Goal: Task Accomplishment & Management: Manage account settings

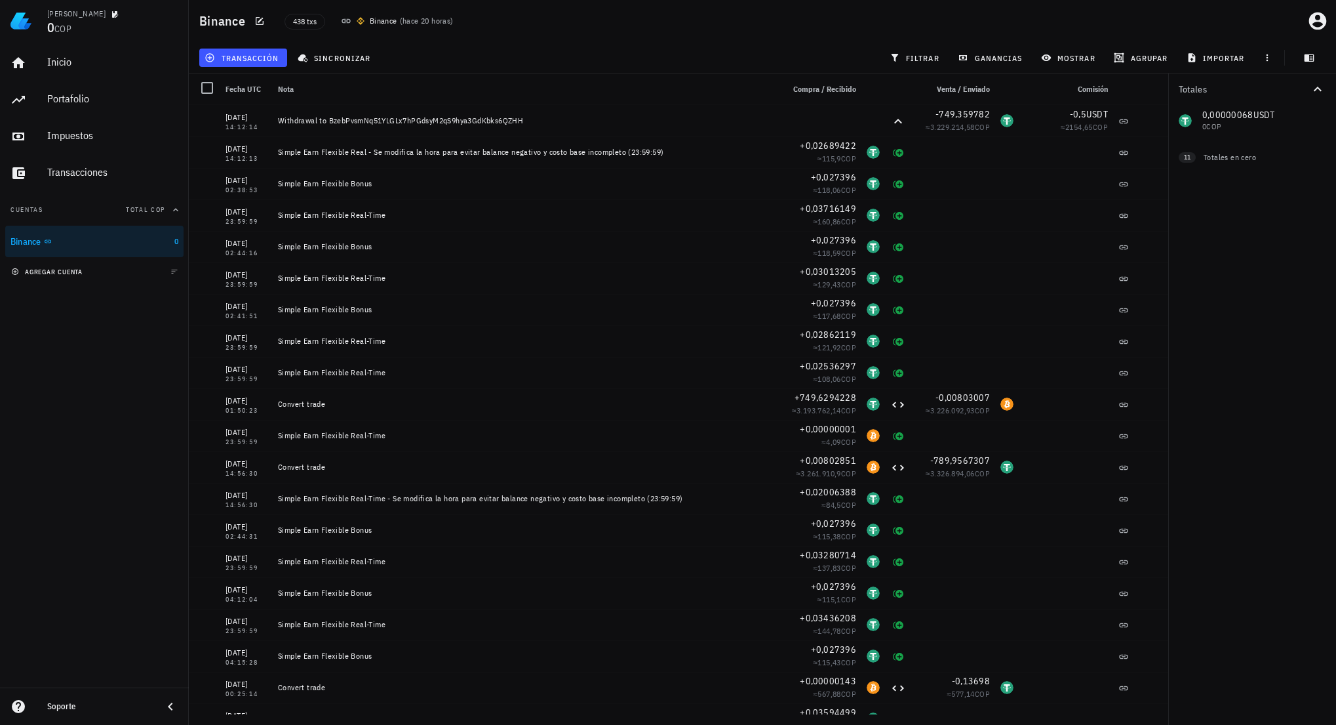
click at [61, 268] on span "agregar cuenta" at bounding box center [48, 272] width 69 height 9
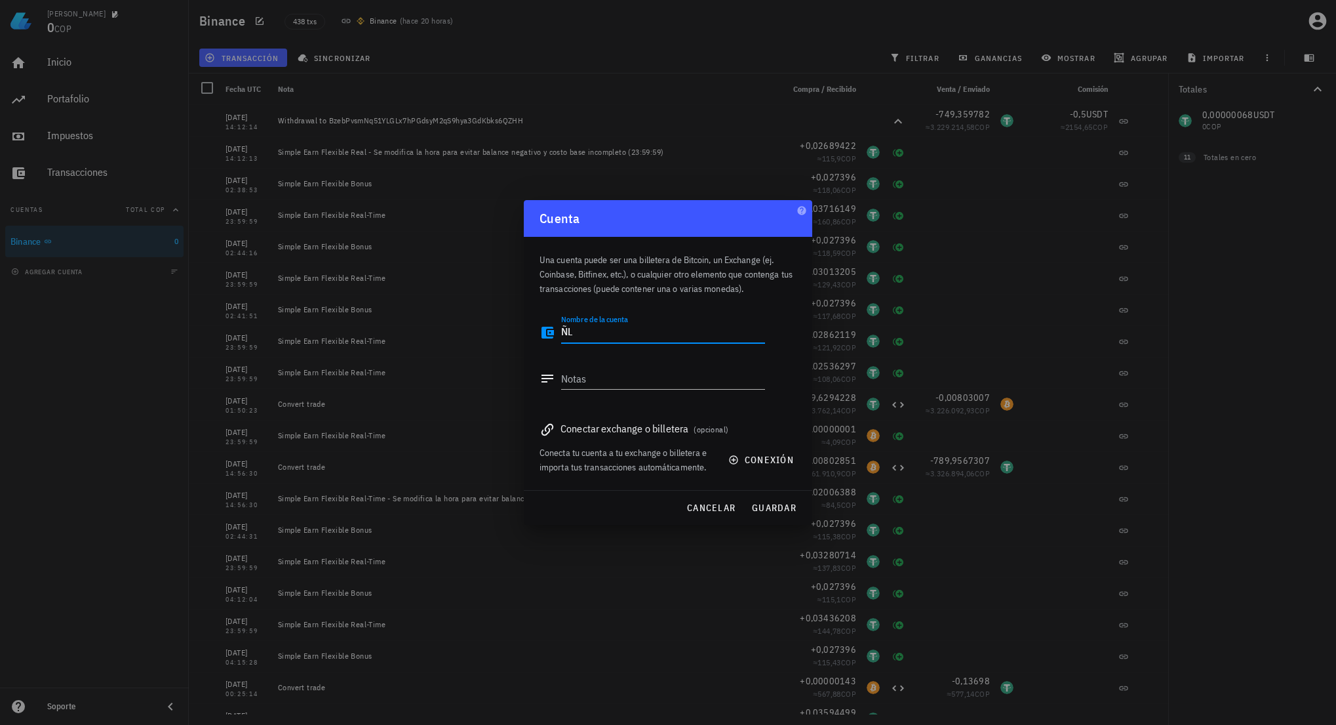
type textarea "Ñ"
type textarea "LocalBitcoins"
click at [761, 520] on div "cancelar guardar" at bounding box center [668, 507] width 288 height 34
click at [768, 510] on span "guardar" at bounding box center [773, 508] width 45 height 12
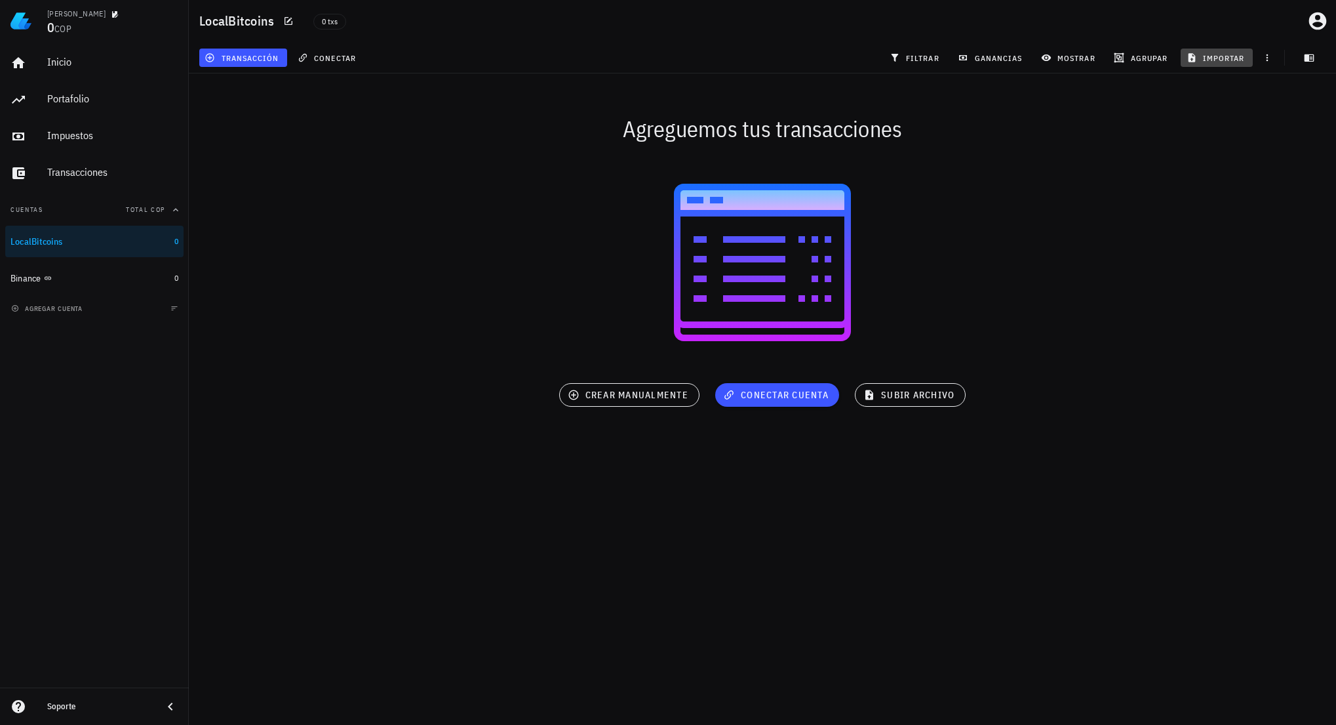
click at [1204, 50] on button "importar" at bounding box center [1217, 58] width 72 height 18
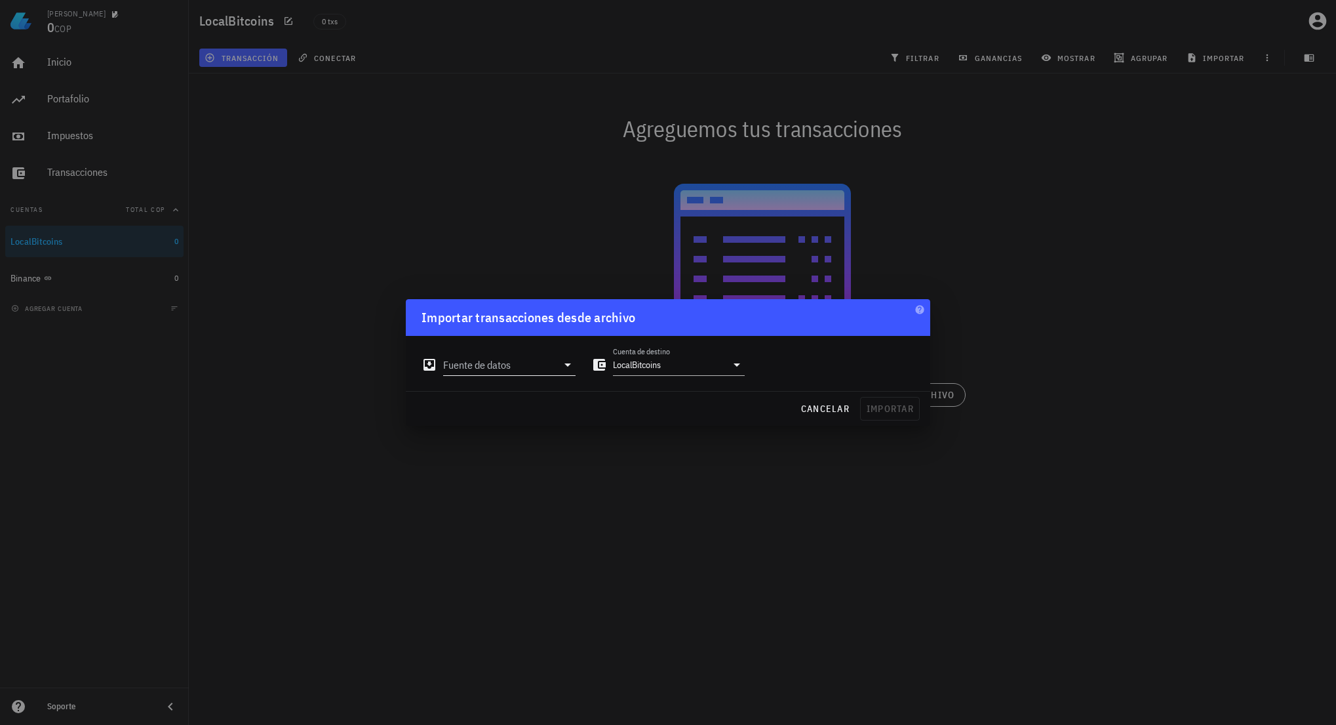
click at [525, 368] on input "Fuente de datos" at bounding box center [500, 364] width 114 height 21
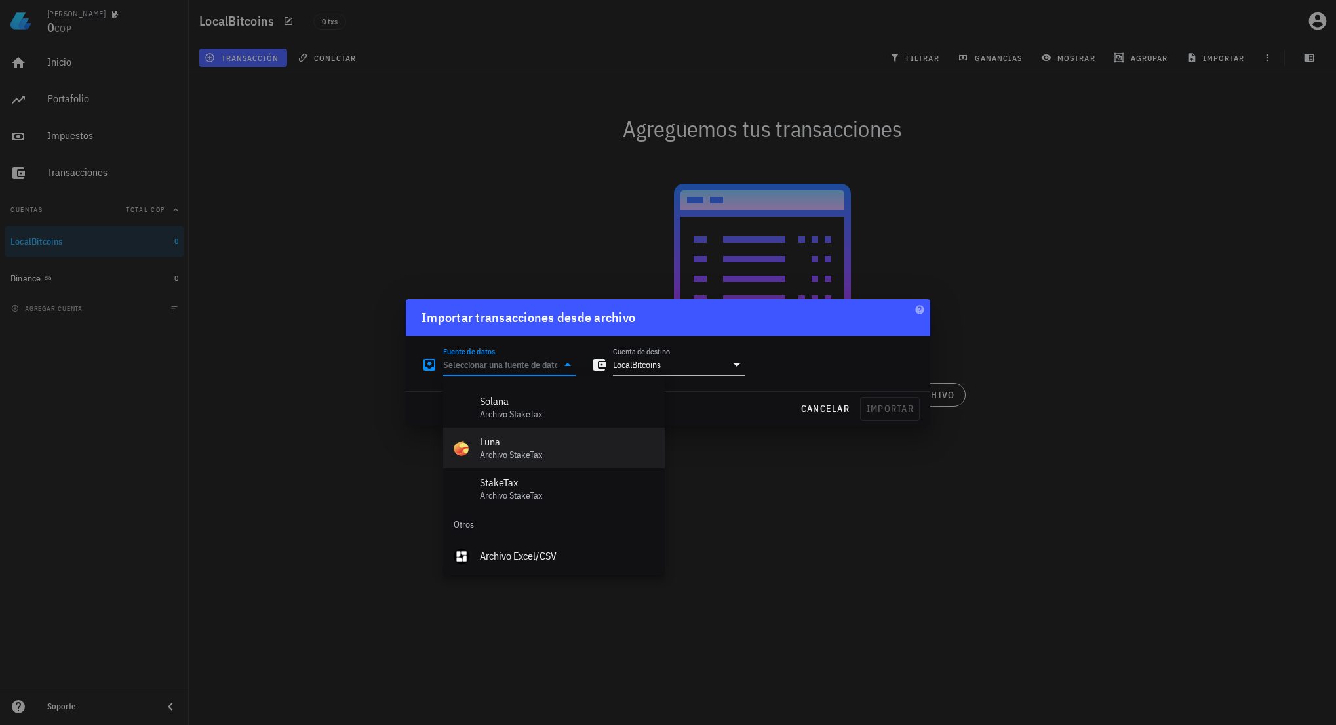
scroll to position [587, 0]
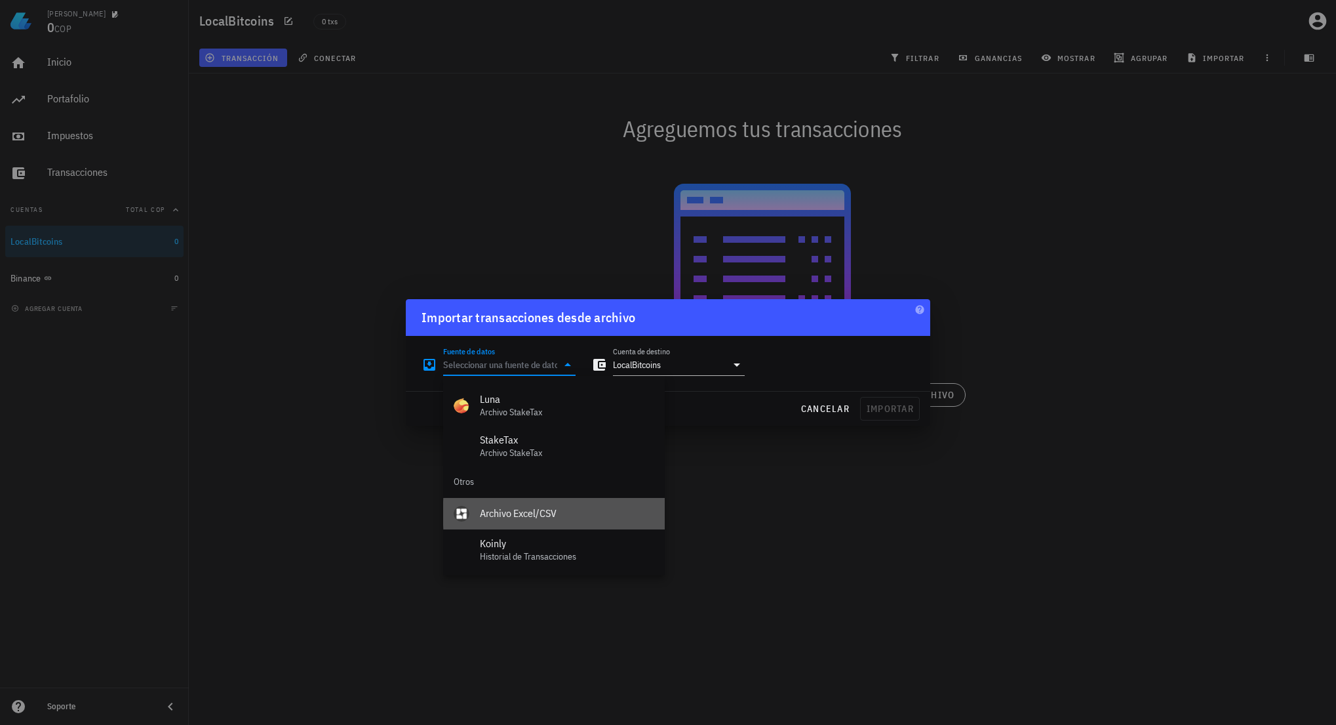
click at [541, 517] on div "Archivo Excel/CSV" at bounding box center [567, 513] width 174 height 12
type input "Archivo Excel/CSV"
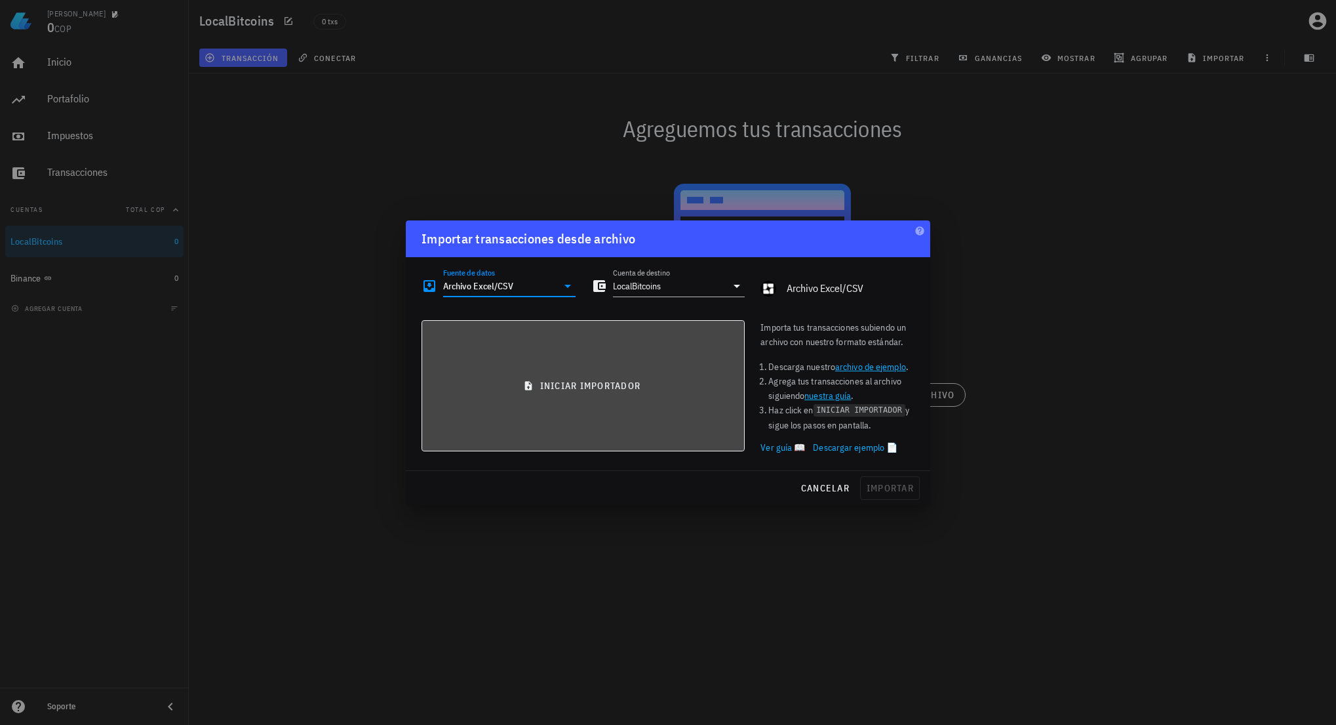
click at [564, 378] on button "iniciar importador" at bounding box center [583, 385] width 323 height 131
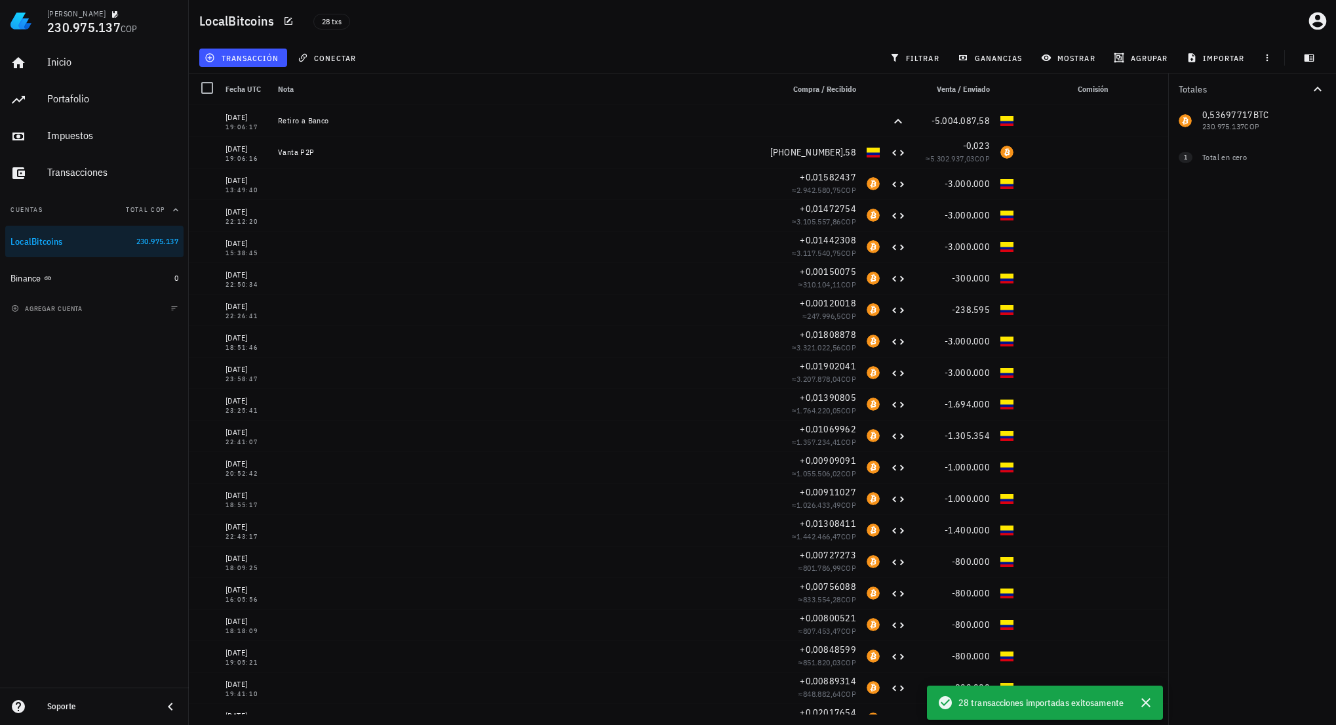
click at [127, 589] on div "Inicio [GEOGRAPHIC_DATA] Impuestos [GEOGRAPHIC_DATA] Cuentas Total COP LocalBit…" at bounding box center [94, 364] width 189 height 645
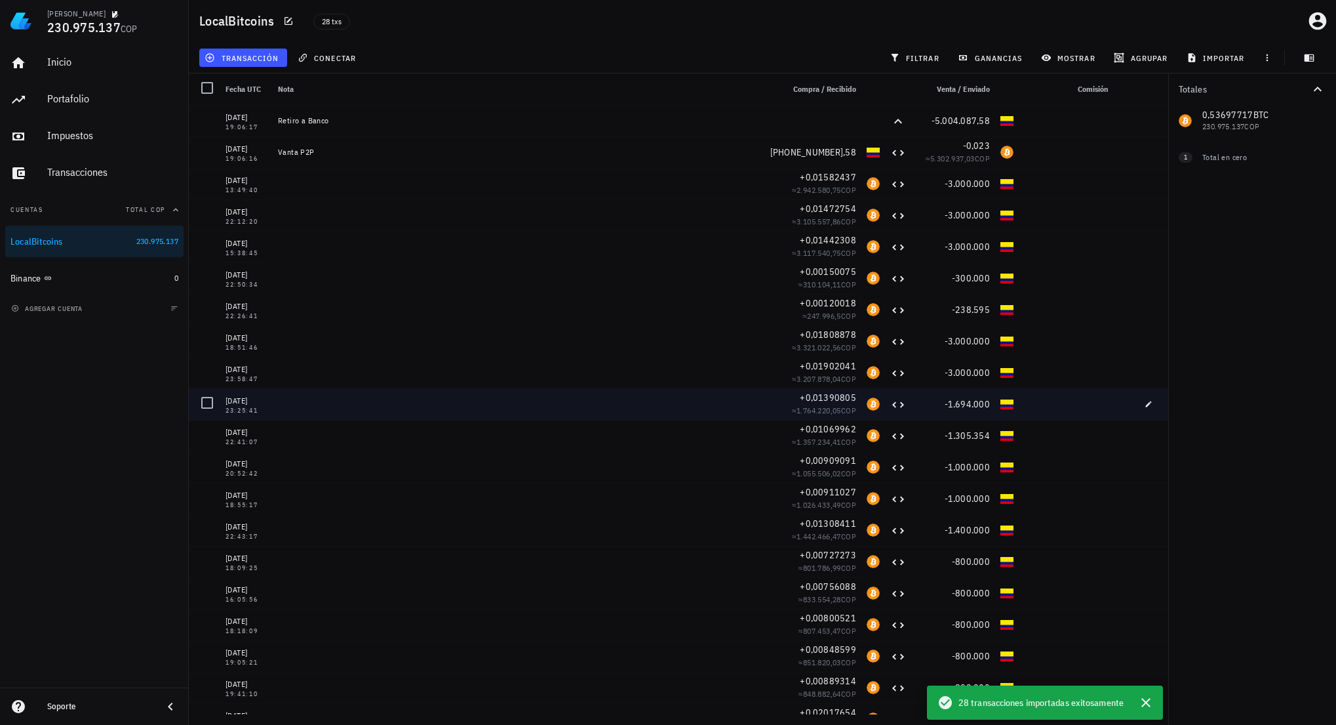
scroll to position [271, 0]
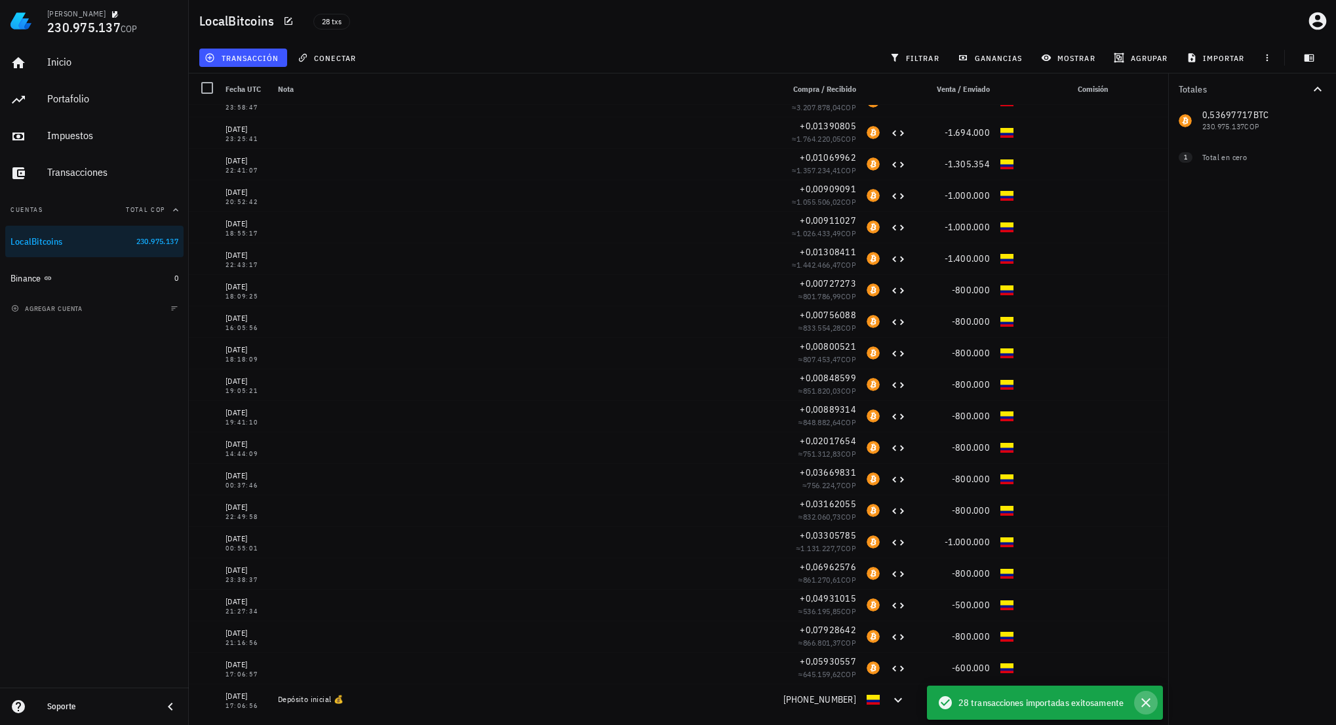
click at [1144, 696] on icon "button" at bounding box center [1146, 702] width 16 height 16
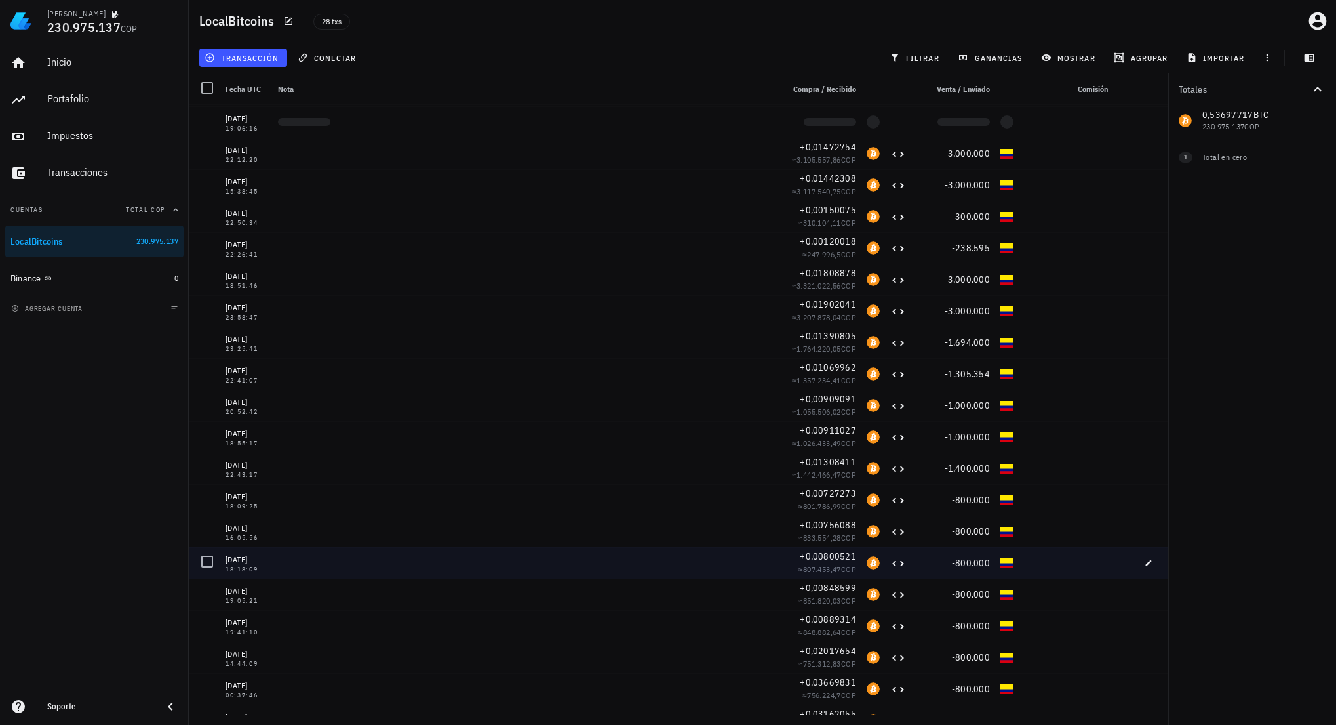
scroll to position [0, 0]
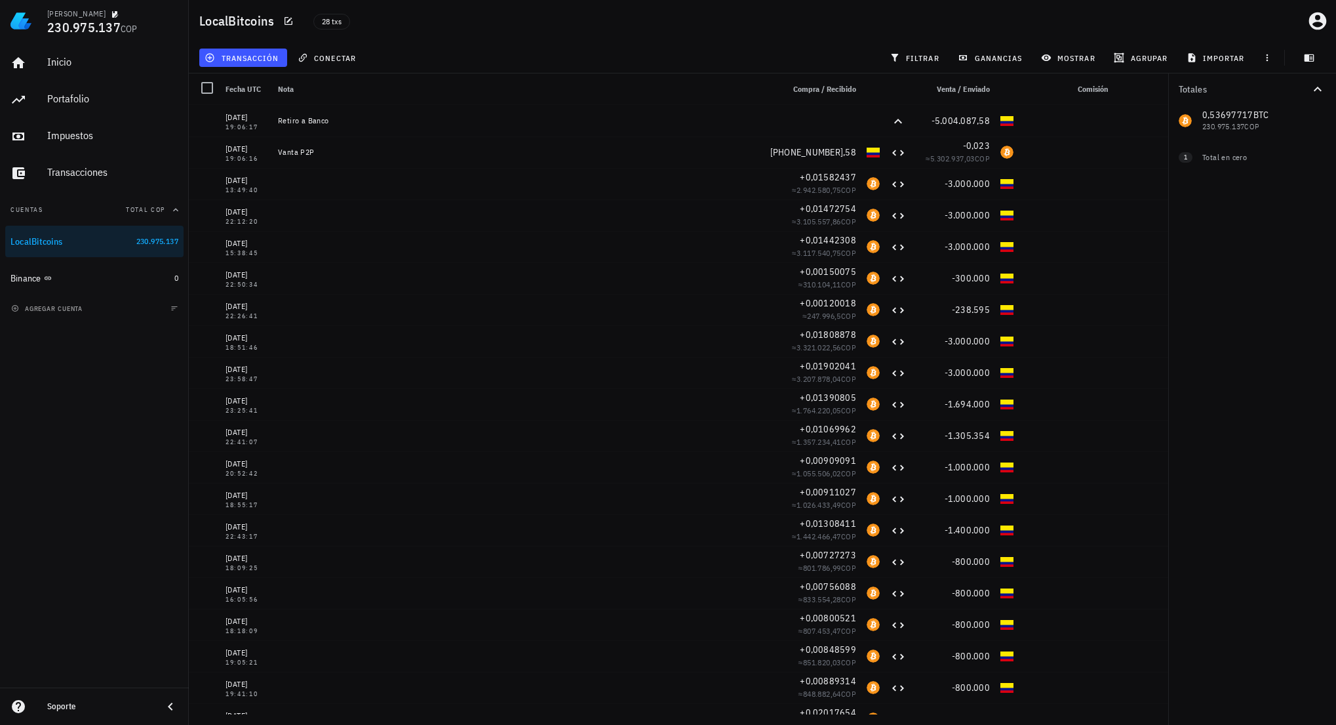
click at [101, 612] on div "Inicio [GEOGRAPHIC_DATA] Impuestos [GEOGRAPHIC_DATA] Cuentas Total COP LocalBit…" at bounding box center [94, 364] width 189 height 645
click at [64, 311] on span "agregar cuenta" at bounding box center [48, 308] width 69 height 9
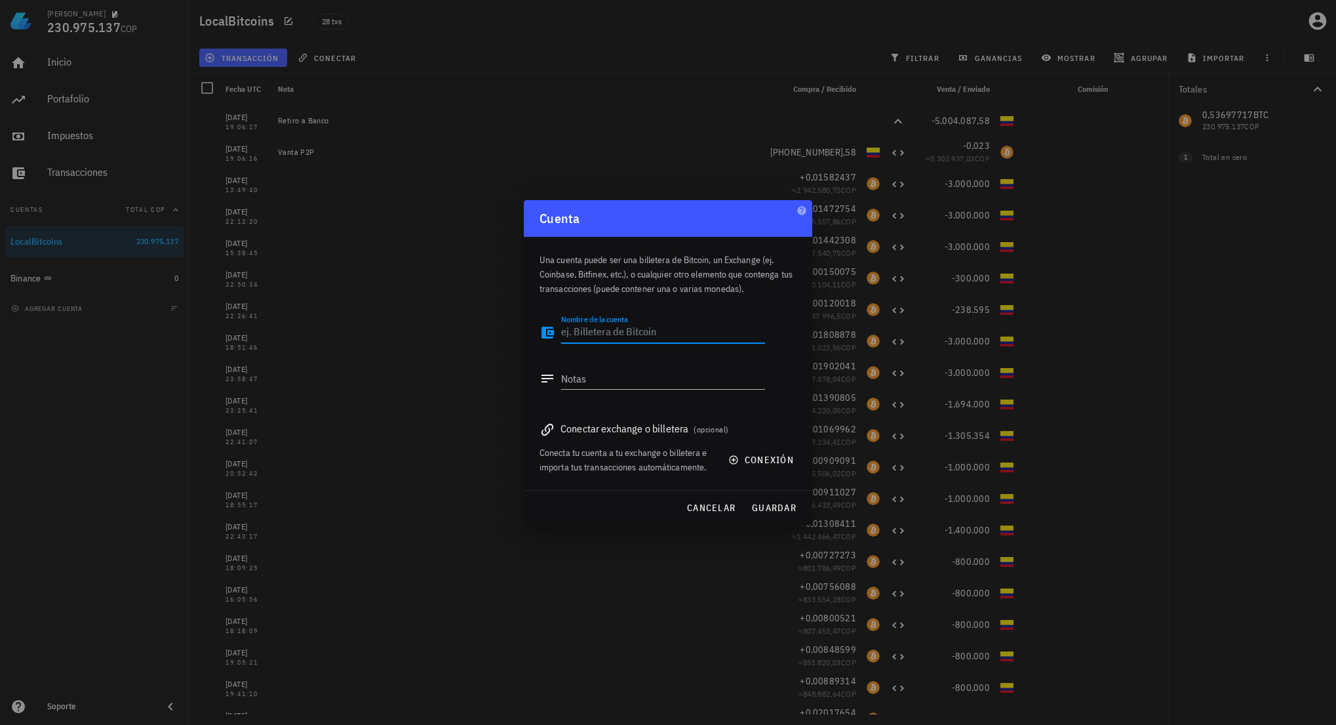
click at [656, 334] on textarea "Nombre de la cuenta" at bounding box center [663, 332] width 204 height 21
type textarea "Ledger"
click at [786, 506] on span "guardar" at bounding box center [773, 508] width 45 height 12
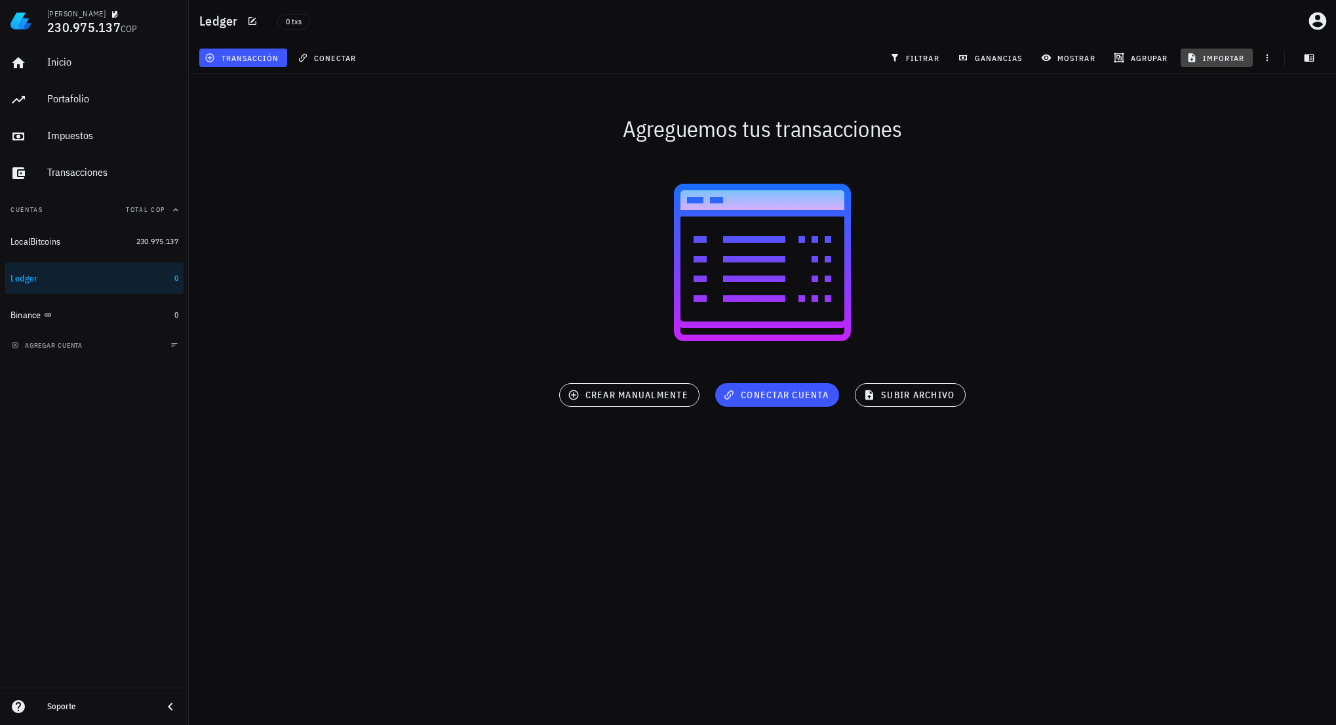
click at [1202, 56] on span "importar" at bounding box center [1217, 57] width 56 height 10
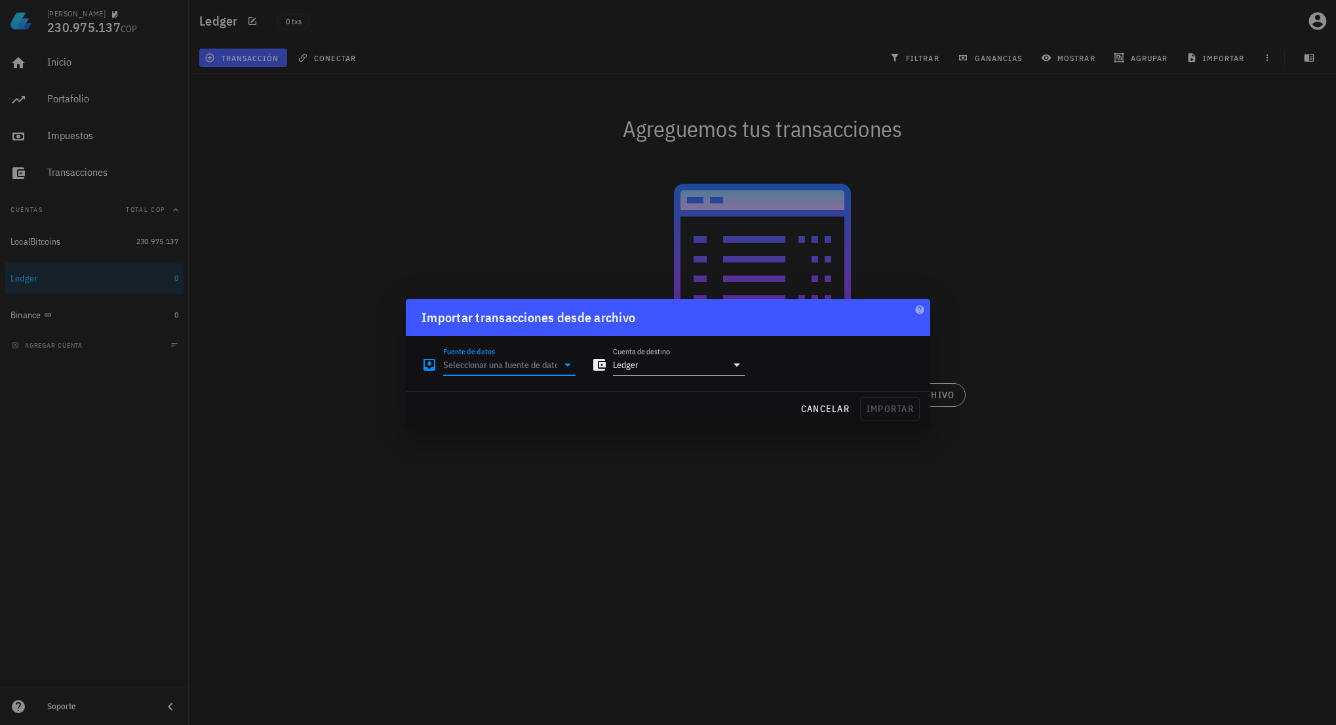
click at [536, 355] on input "Fuente de datos" at bounding box center [500, 364] width 114 height 21
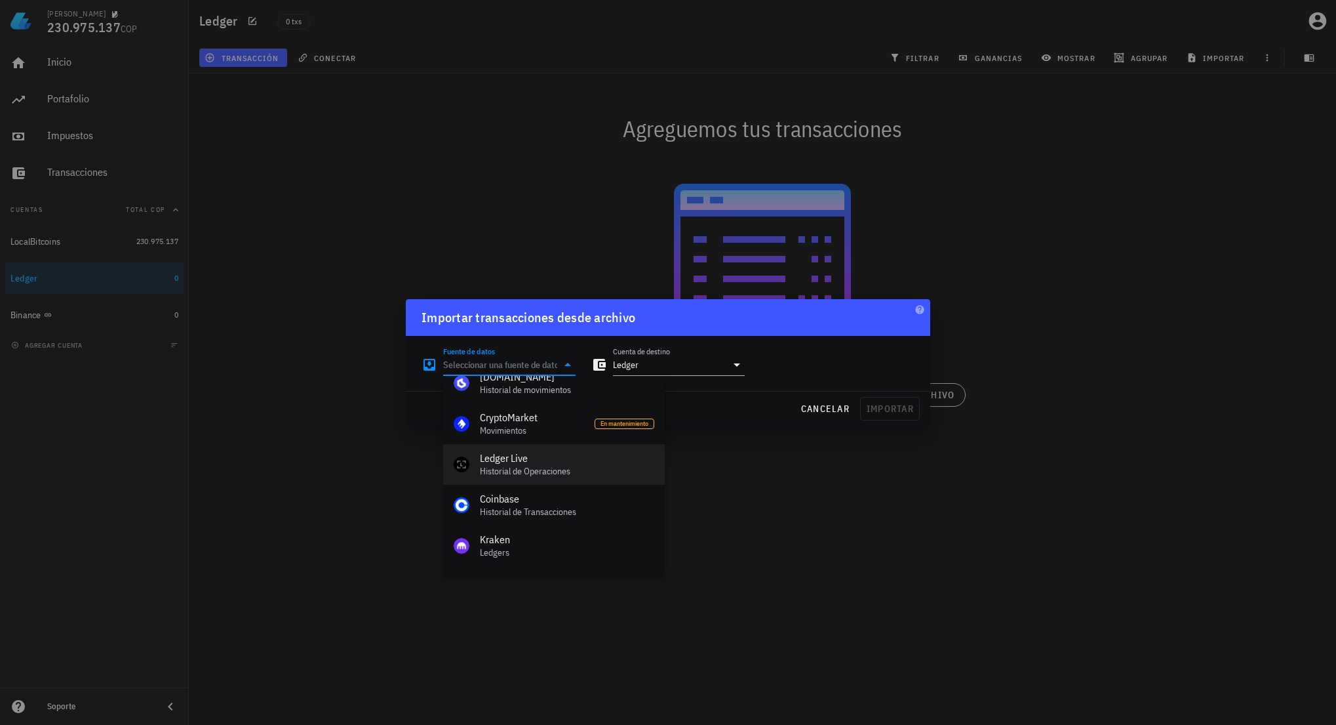
scroll to position [197, 0]
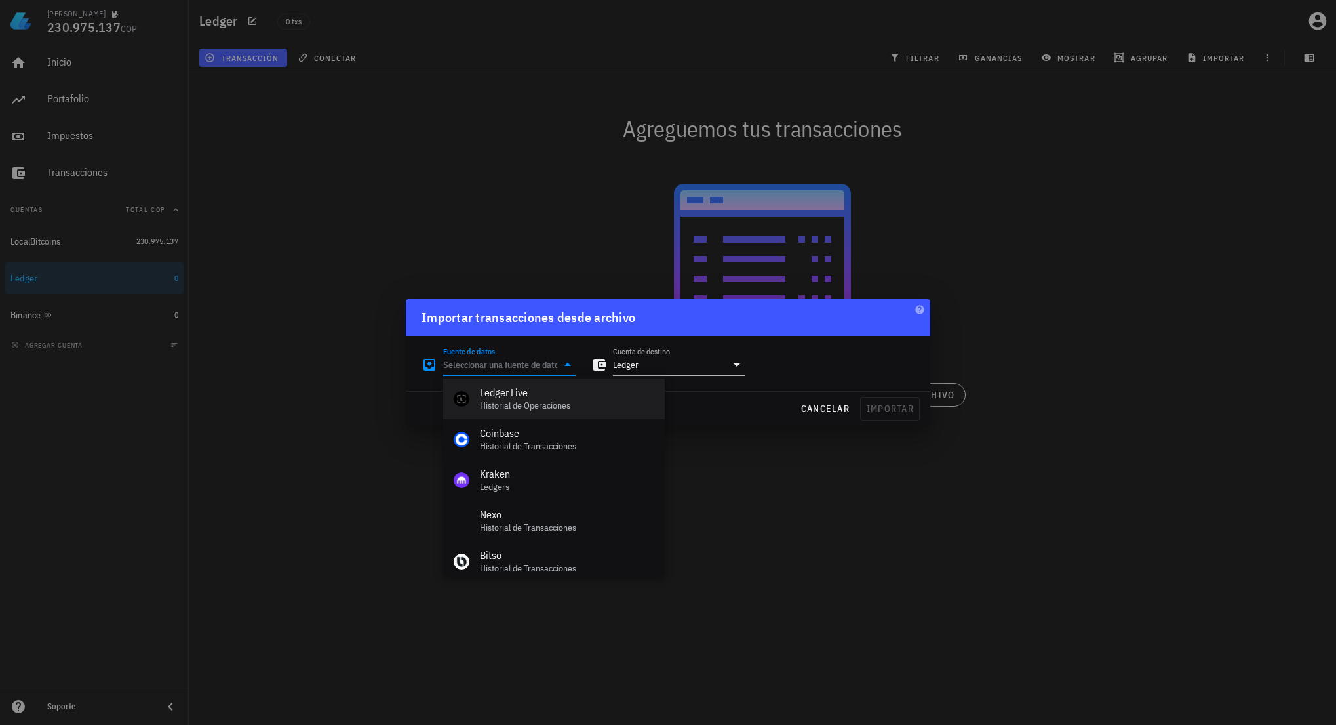
click at [551, 410] on div "Historial de Operaciones" at bounding box center [567, 405] width 174 height 11
type input "Ledger Live"
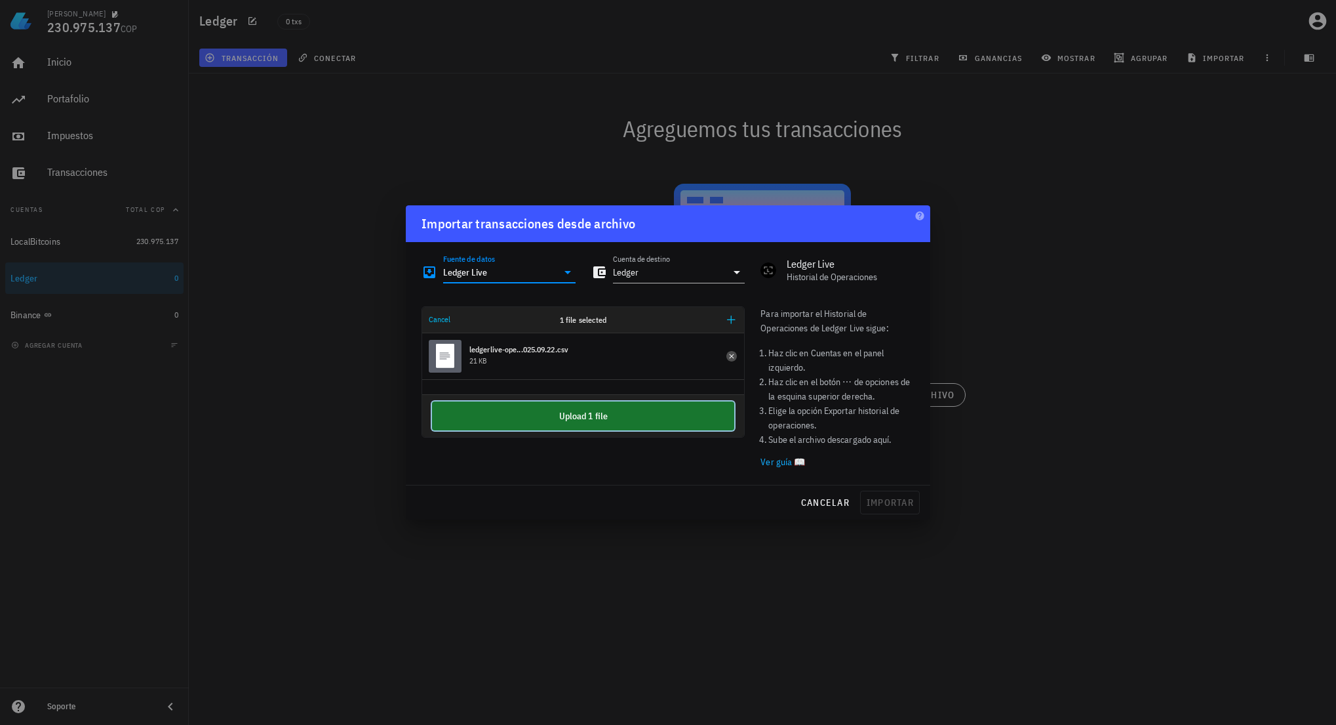
click at [576, 408] on button "Upload 1 file" at bounding box center [583, 415] width 302 height 29
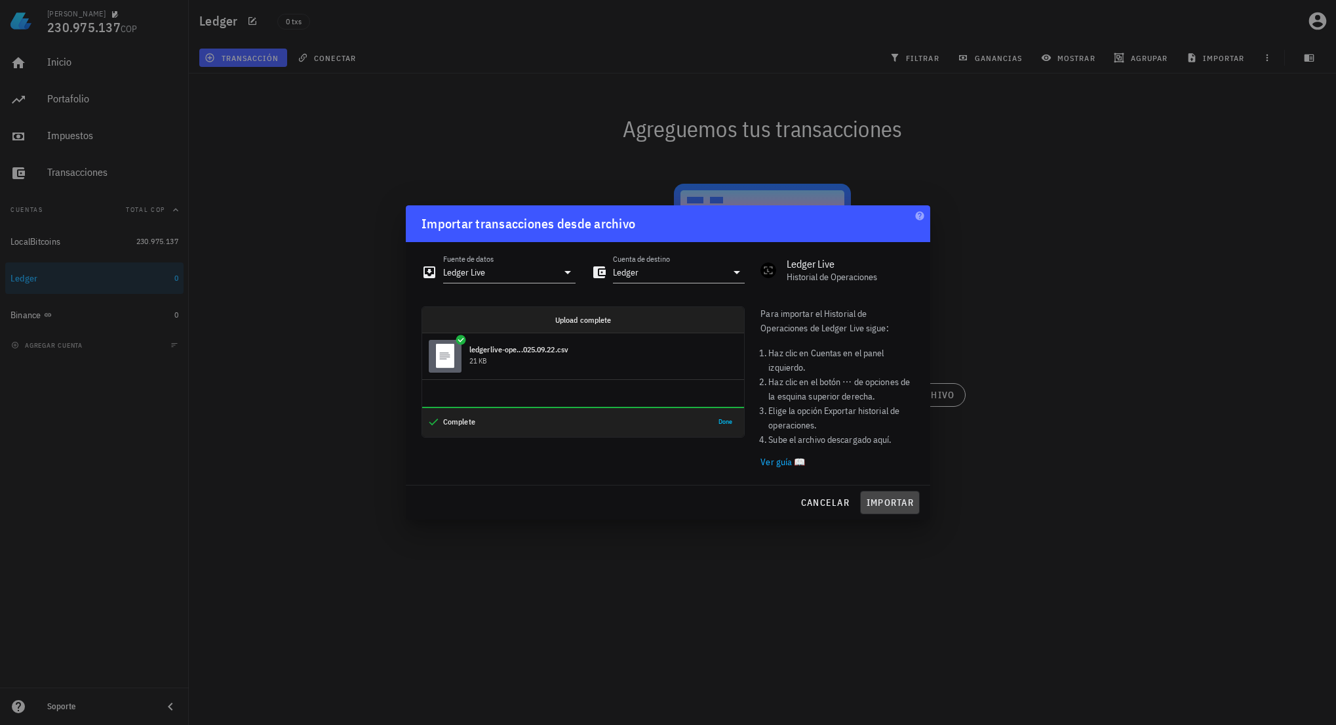
click at [894, 506] on span "importar" at bounding box center [890, 502] width 48 height 12
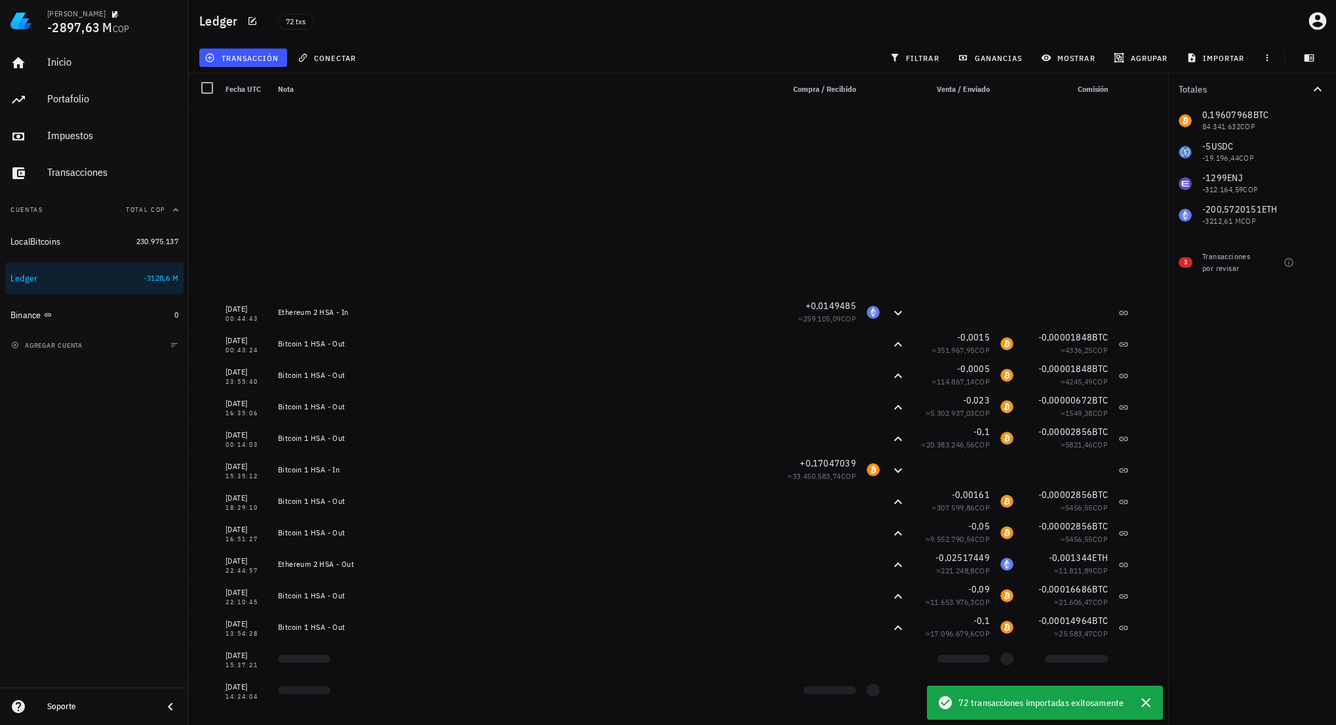
scroll to position [656, 0]
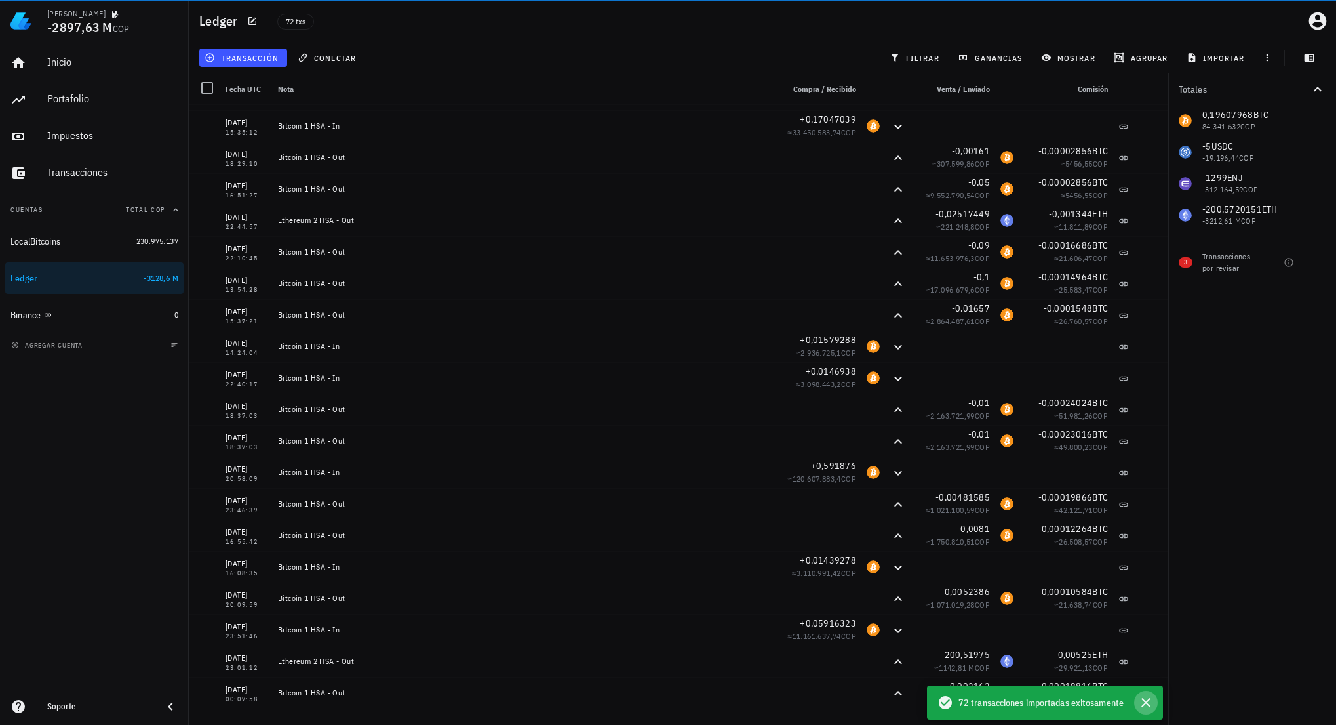
click at [1147, 700] on icon "button" at bounding box center [1146, 702] width 16 height 16
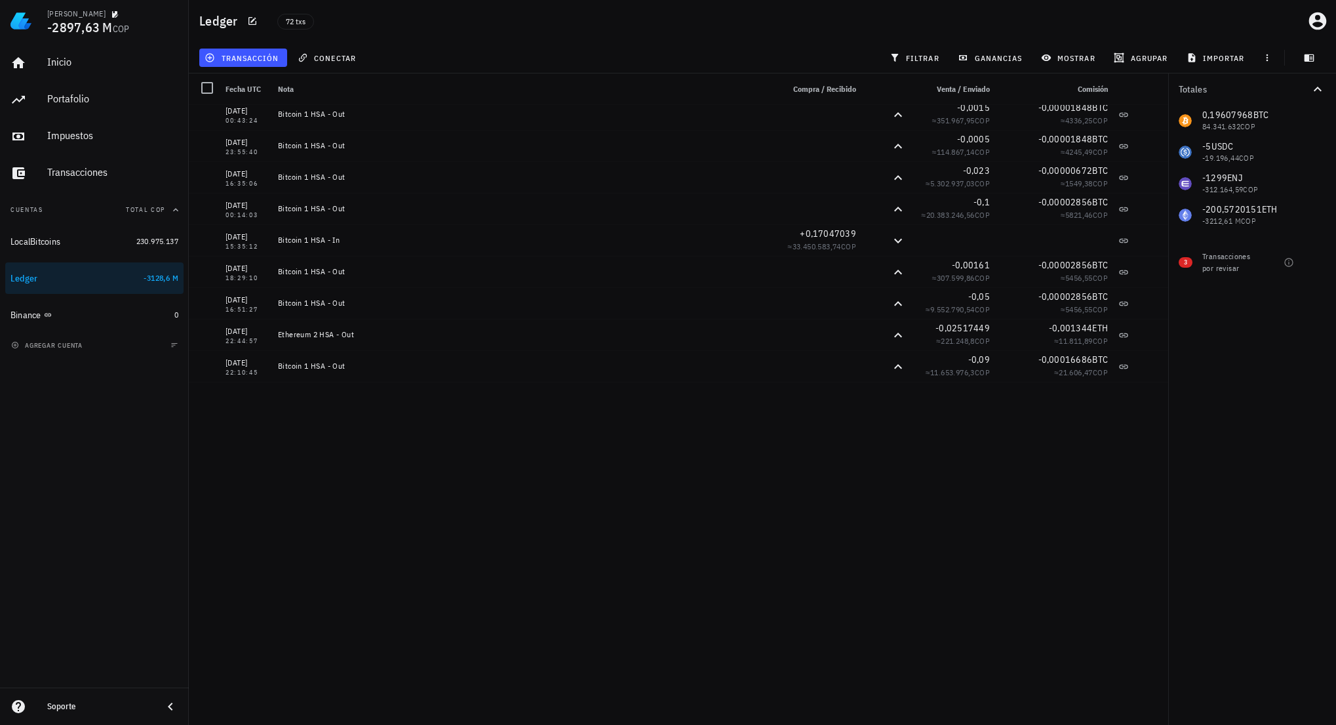
scroll to position [0, 0]
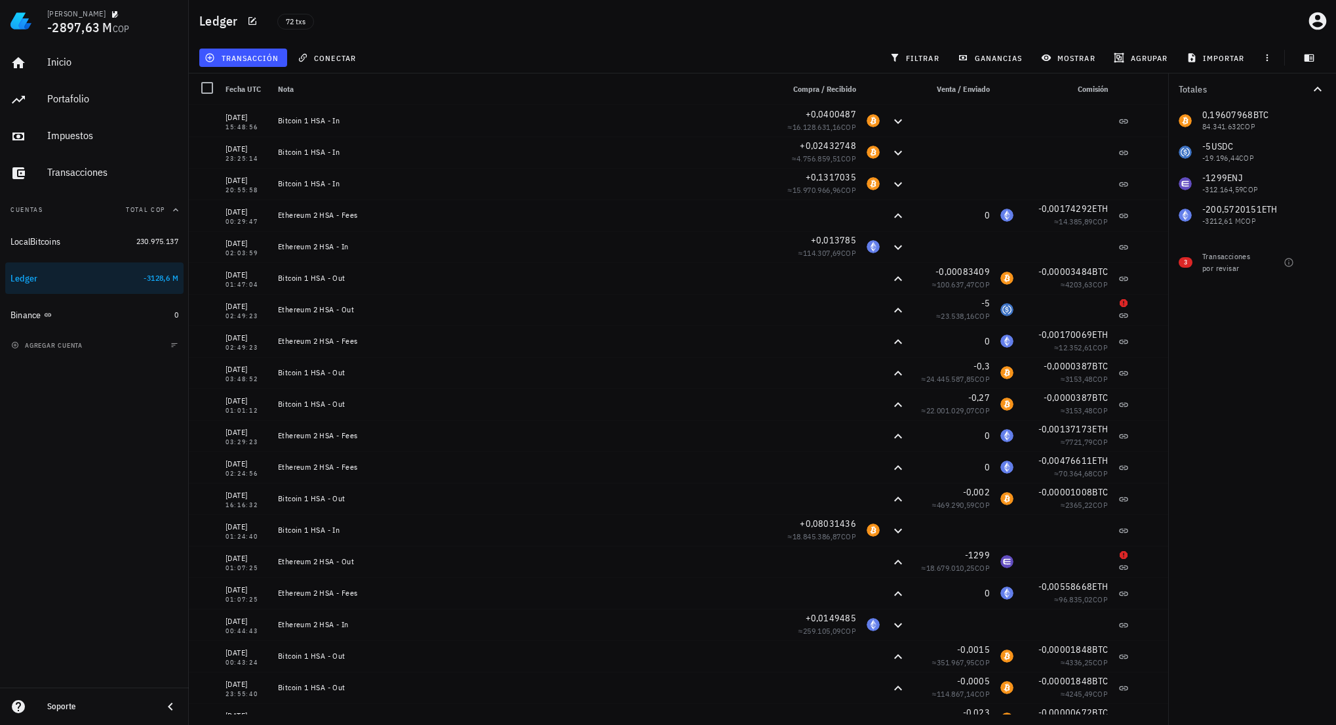
click at [1098, 12] on div "Ledger 72 txs" at bounding box center [762, 21] width 1147 height 42
click at [79, 630] on div "Inicio [GEOGRAPHIC_DATA] Impuestos [GEOGRAPHIC_DATA] Cuentas Total COP LocalBit…" at bounding box center [94, 364] width 189 height 645
click at [51, 353] on div "agregar cuenta" at bounding box center [94, 344] width 189 height 29
click at [56, 340] on button "agregar cuenta" at bounding box center [48, 344] width 81 height 13
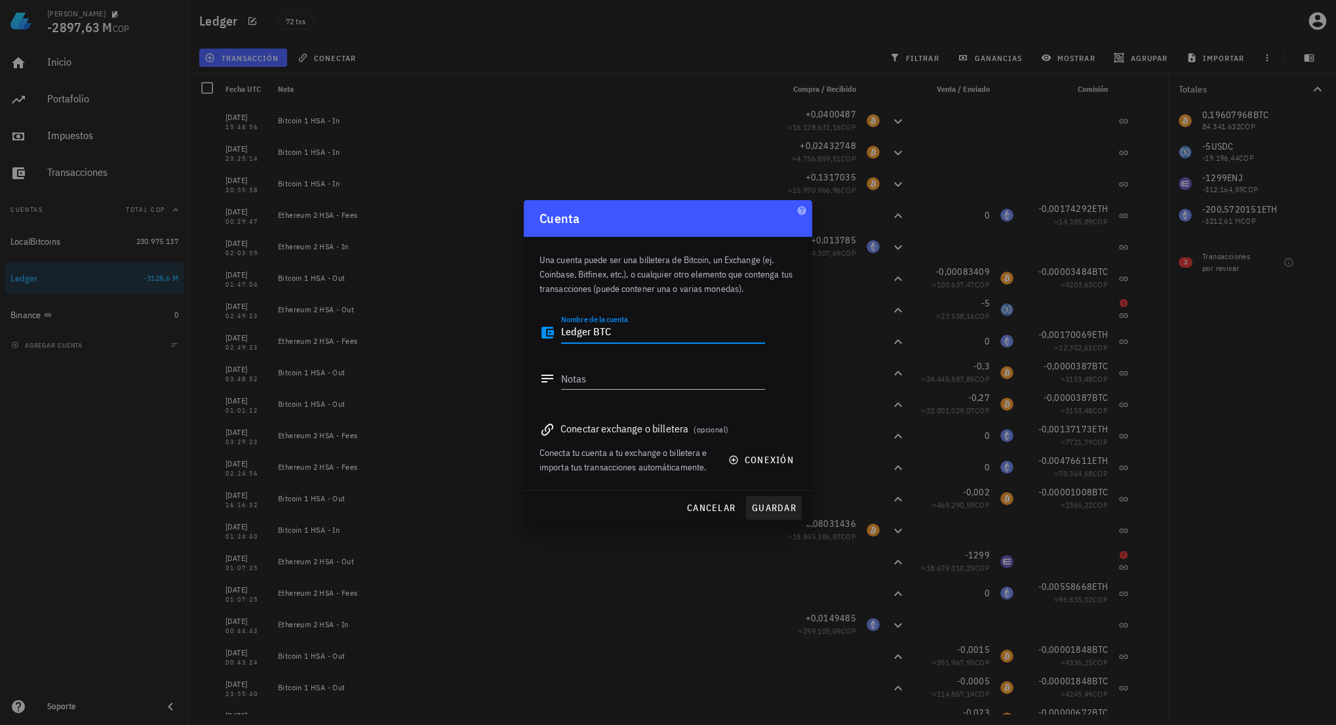
type textarea "Ledger BTC"
click at [783, 508] on span "guardar" at bounding box center [773, 508] width 45 height 12
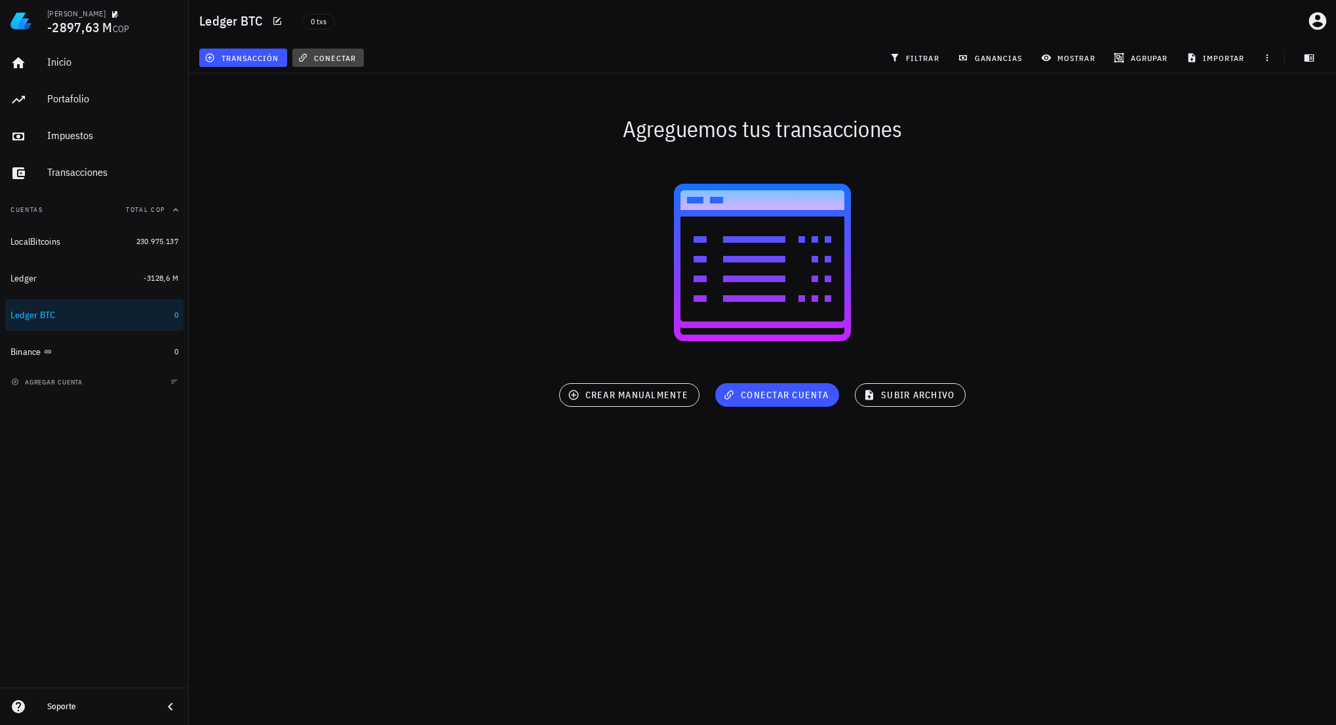
click at [342, 54] on span "conectar" at bounding box center [328, 57] width 56 height 10
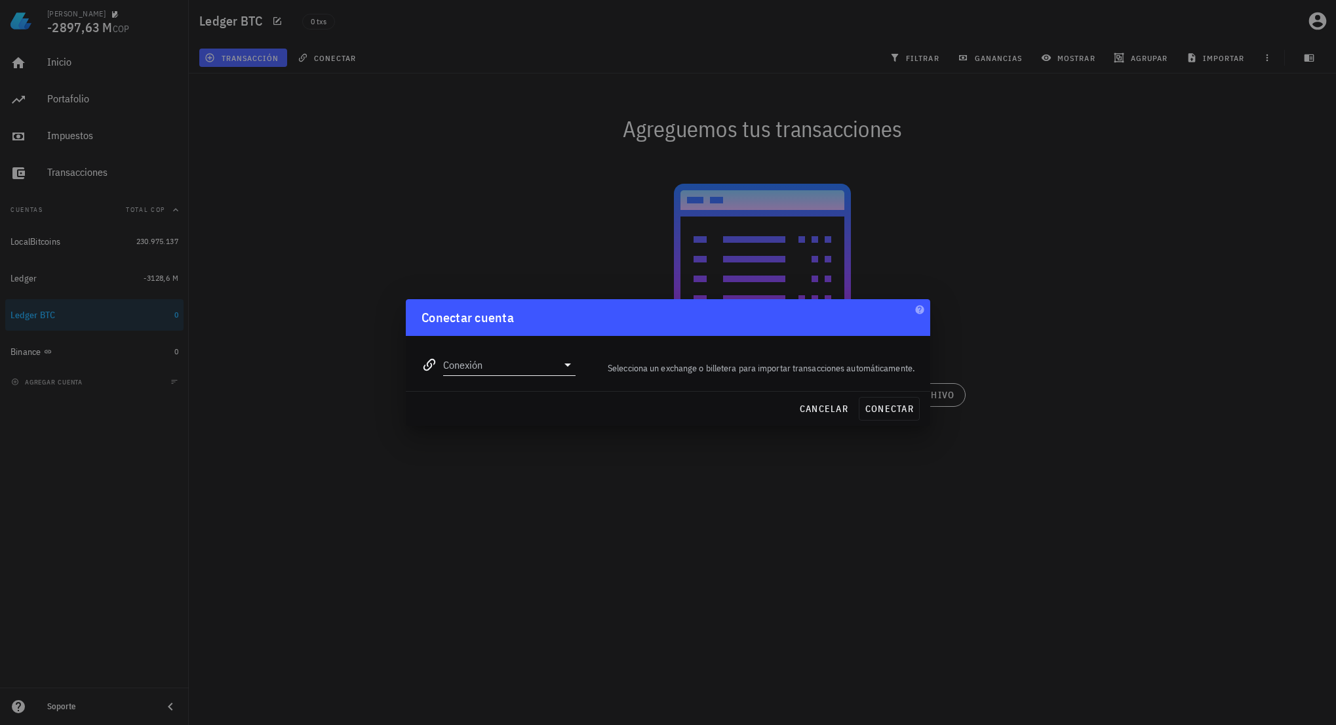
click at [552, 359] on input "Conexión" at bounding box center [500, 364] width 114 height 21
click at [548, 473] on div "Bitcoin" at bounding box center [551, 475] width 143 height 12
type input "Bitcoin"
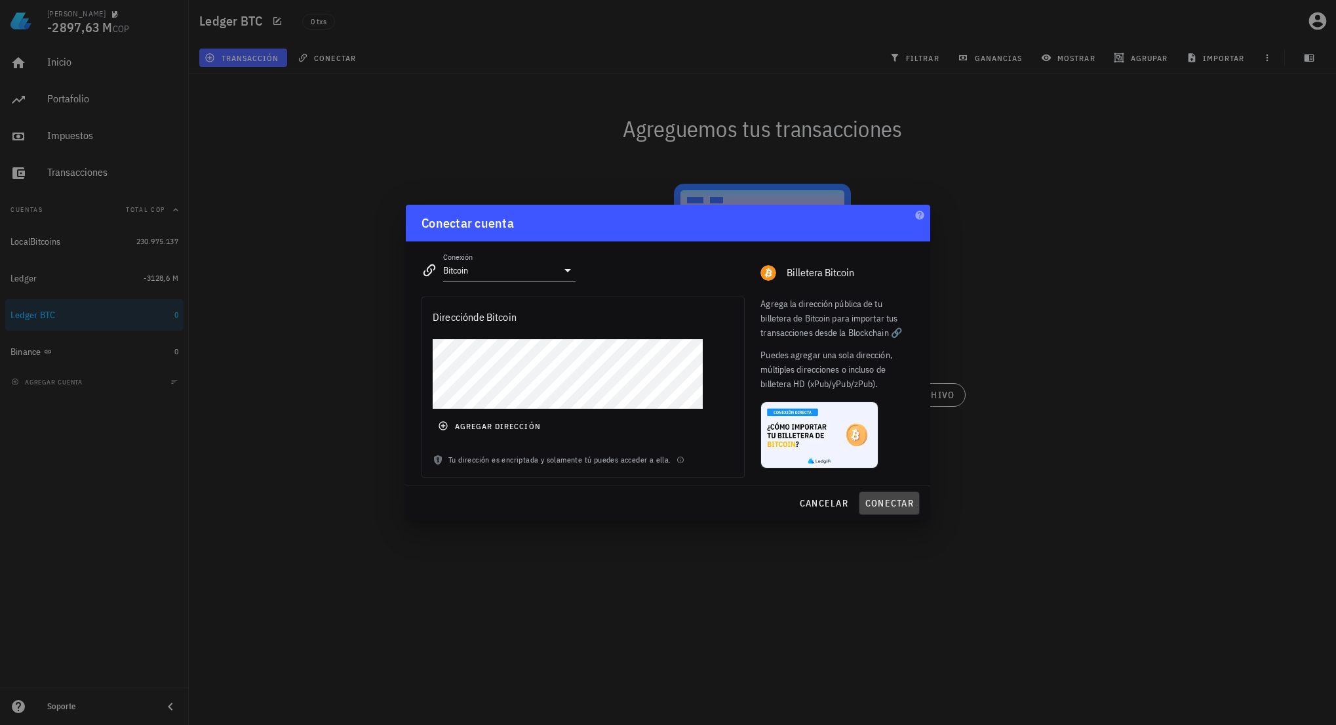
click at [892, 501] on span "conectar" at bounding box center [889, 503] width 49 height 12
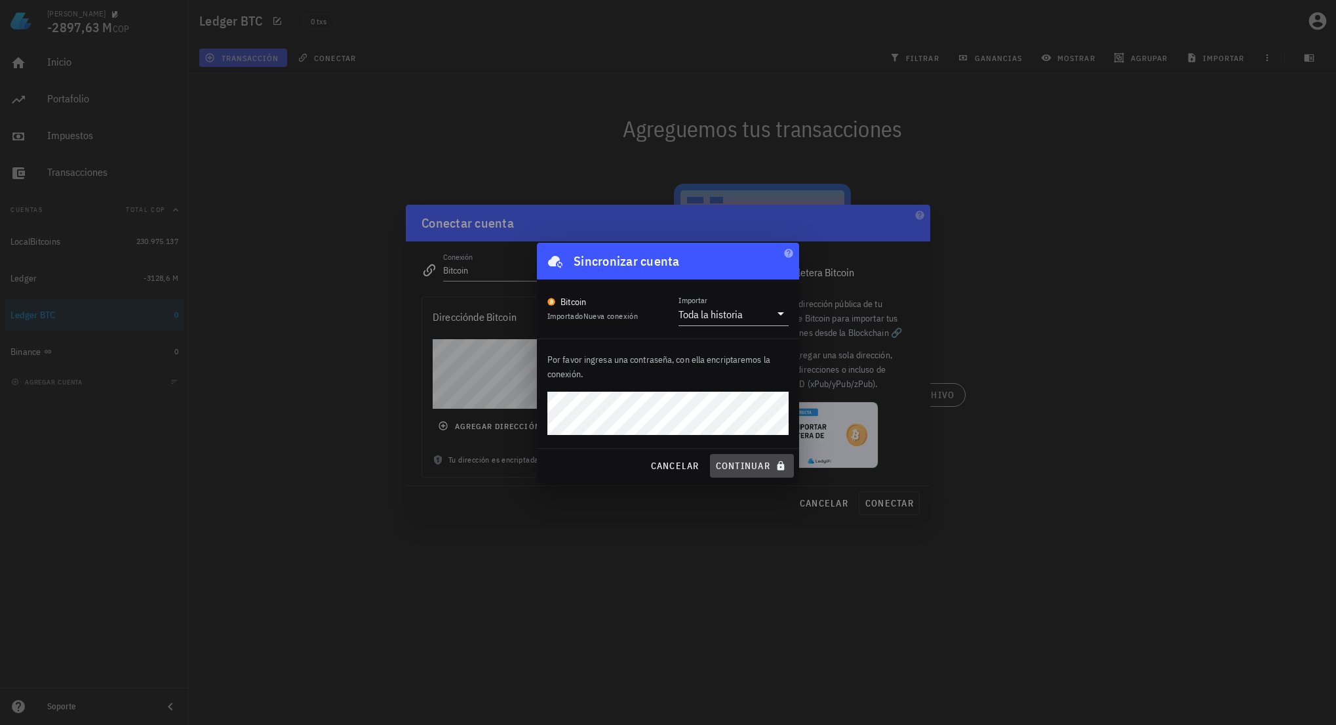
click at [727, 466] on span "continuar" at bounding box center [751, 466] width 73 height 12
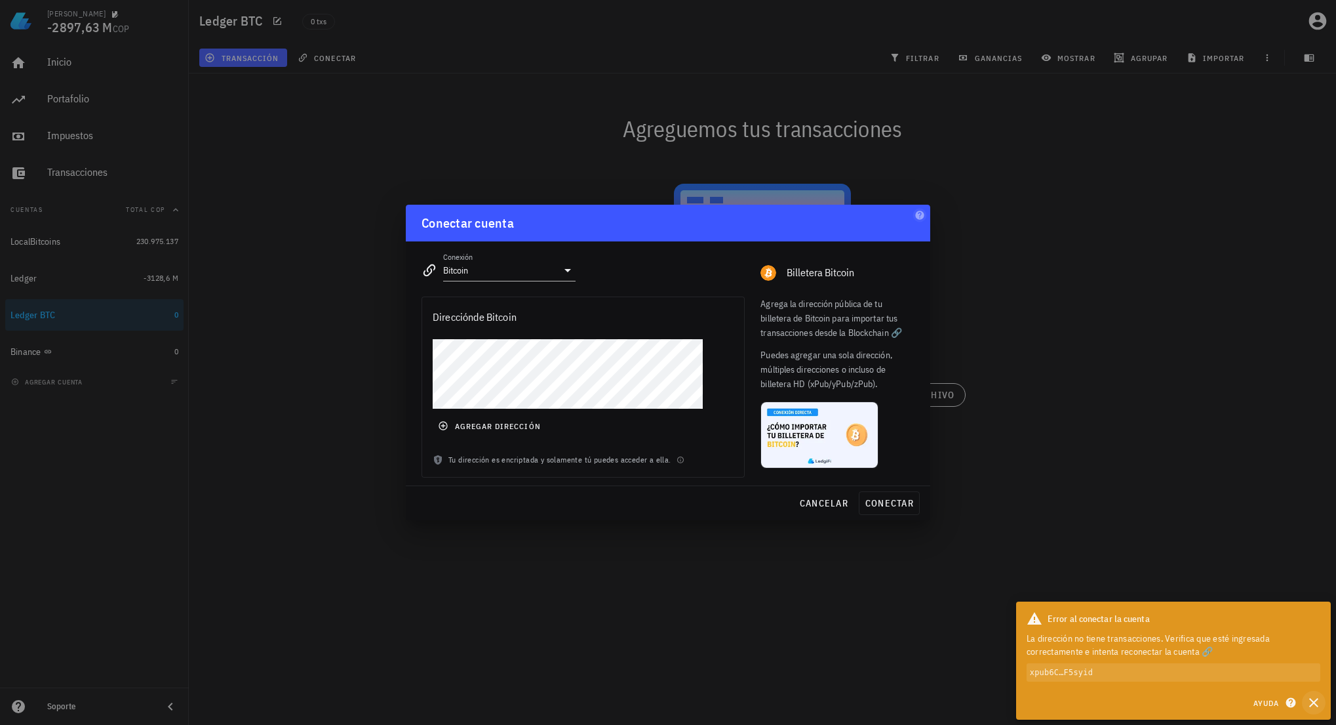
click at [1313, 705] on icon "button" at bounding box center [1314, 702] width 16 height 16
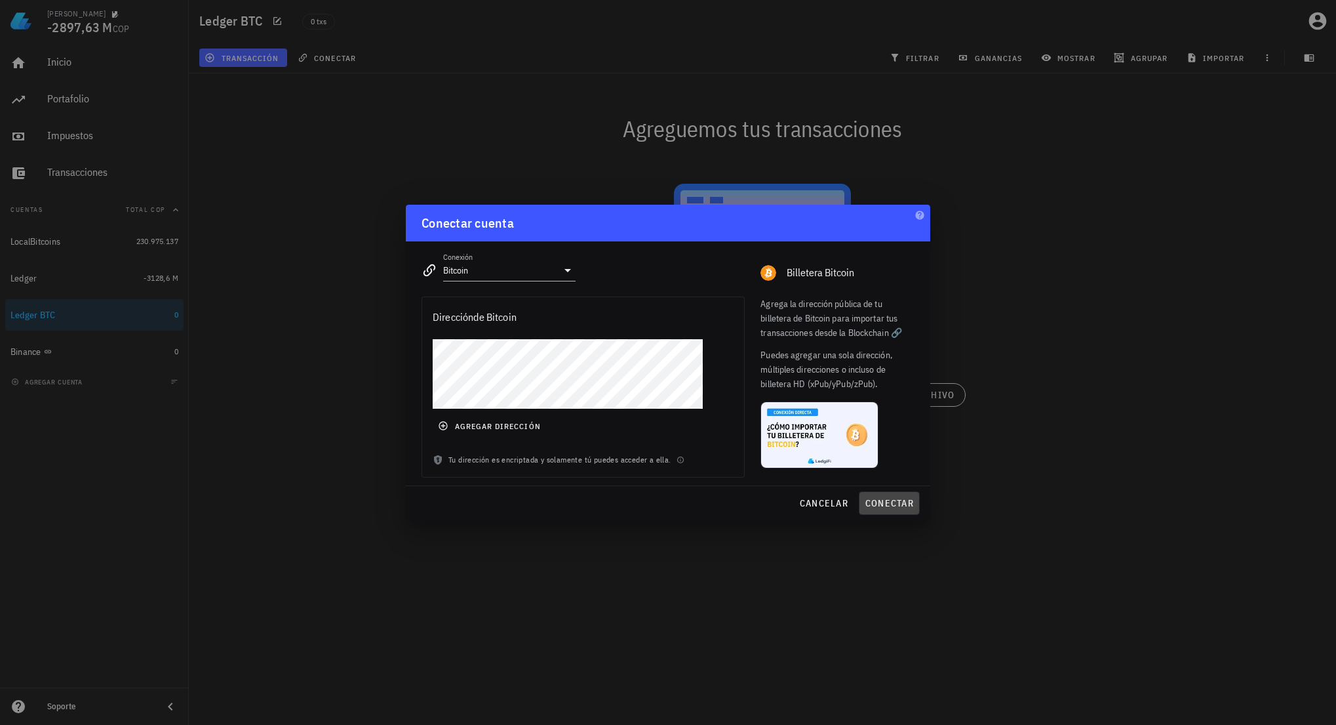
click at [885, 502] on span "conectar" at bounding box center [889, 503] width 49 height 12
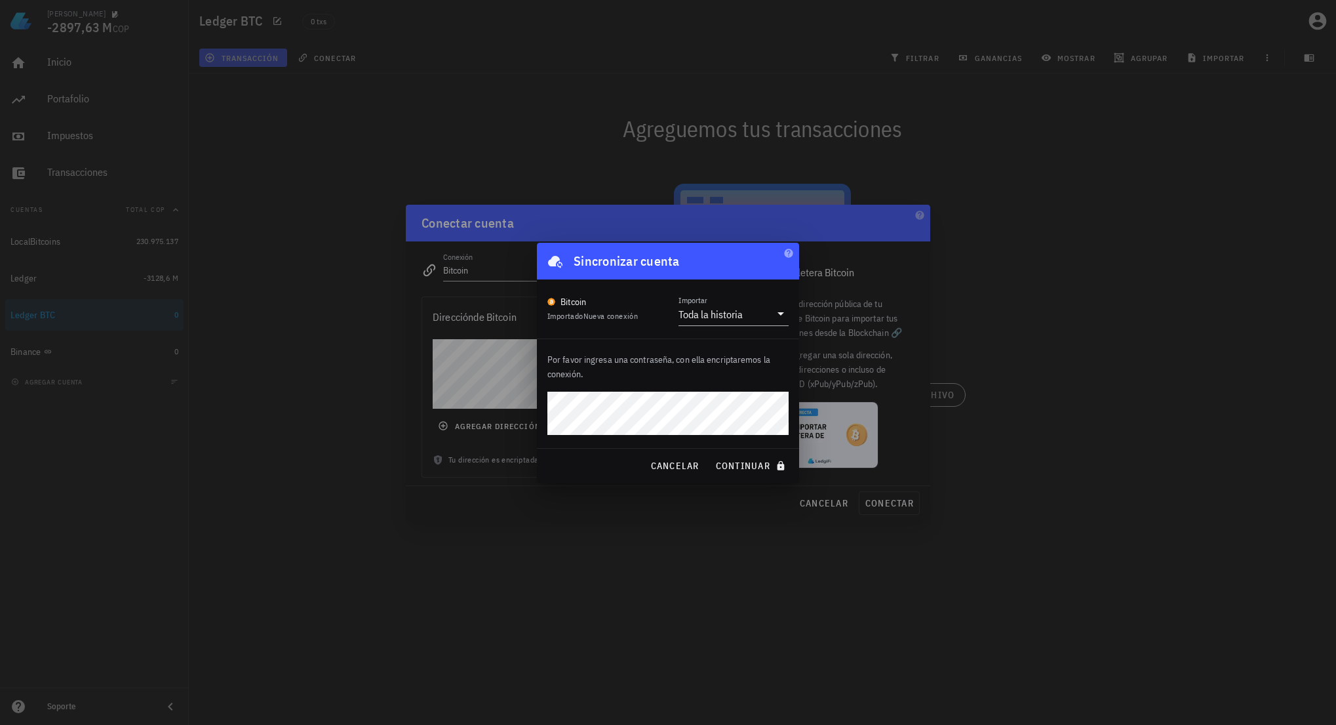
click at [710, 454] on button "continuar" at bounding box center [752, 466] width 84 height 24
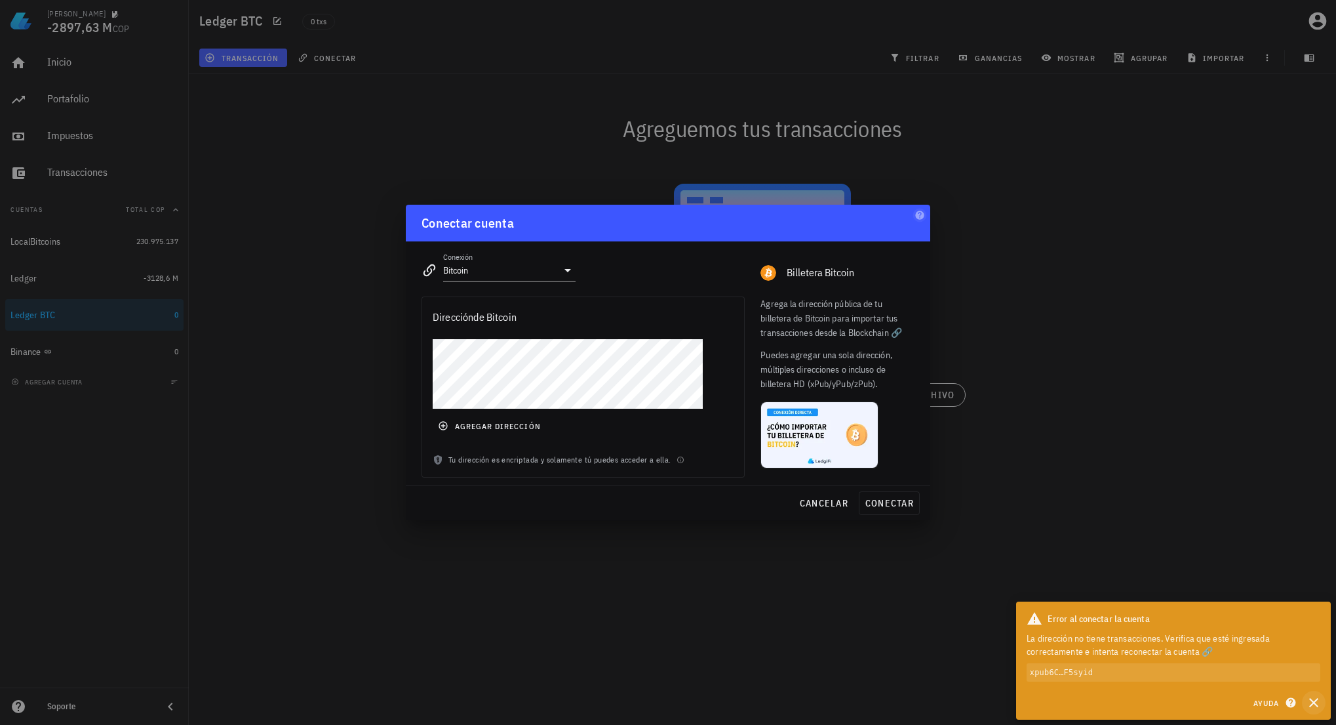
click at [1309, 708] on icon "button" at bounding box center [1314, 702] width 16 height 16
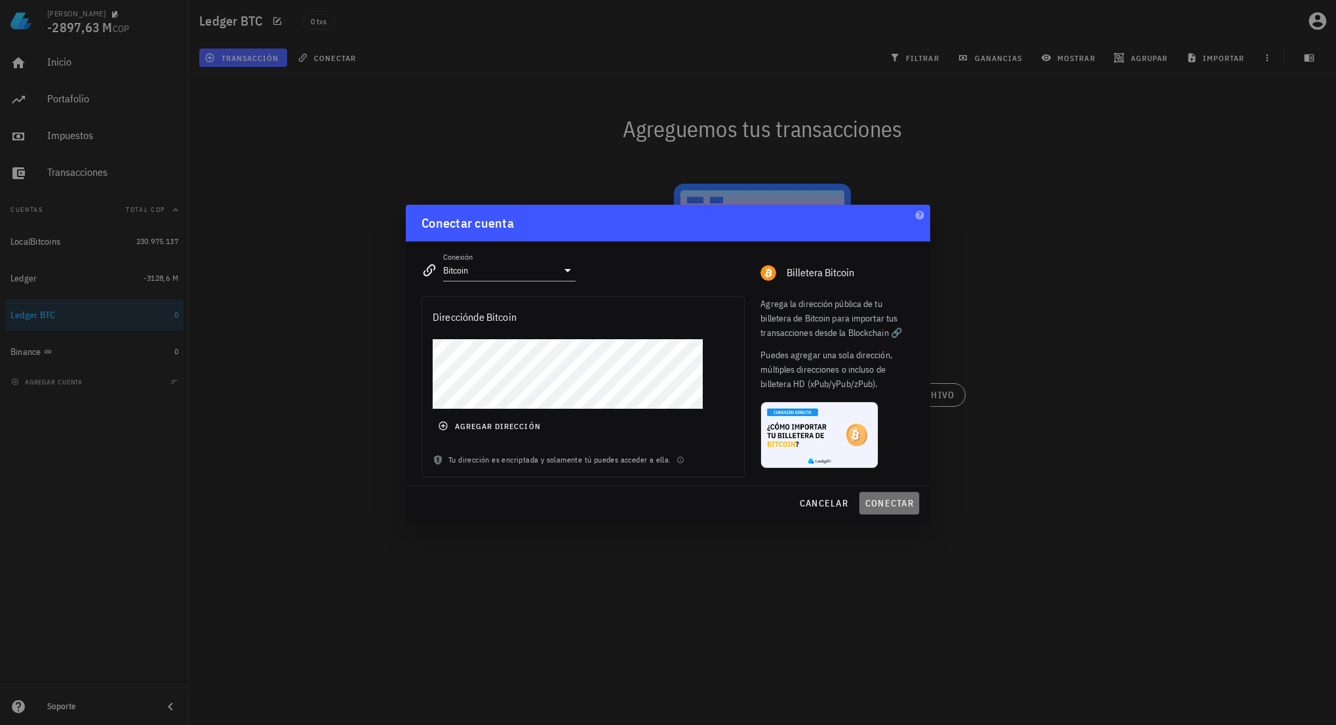
click at [888, 498] on span "conectar" at bounding box center [889, 503] width 49 height 12
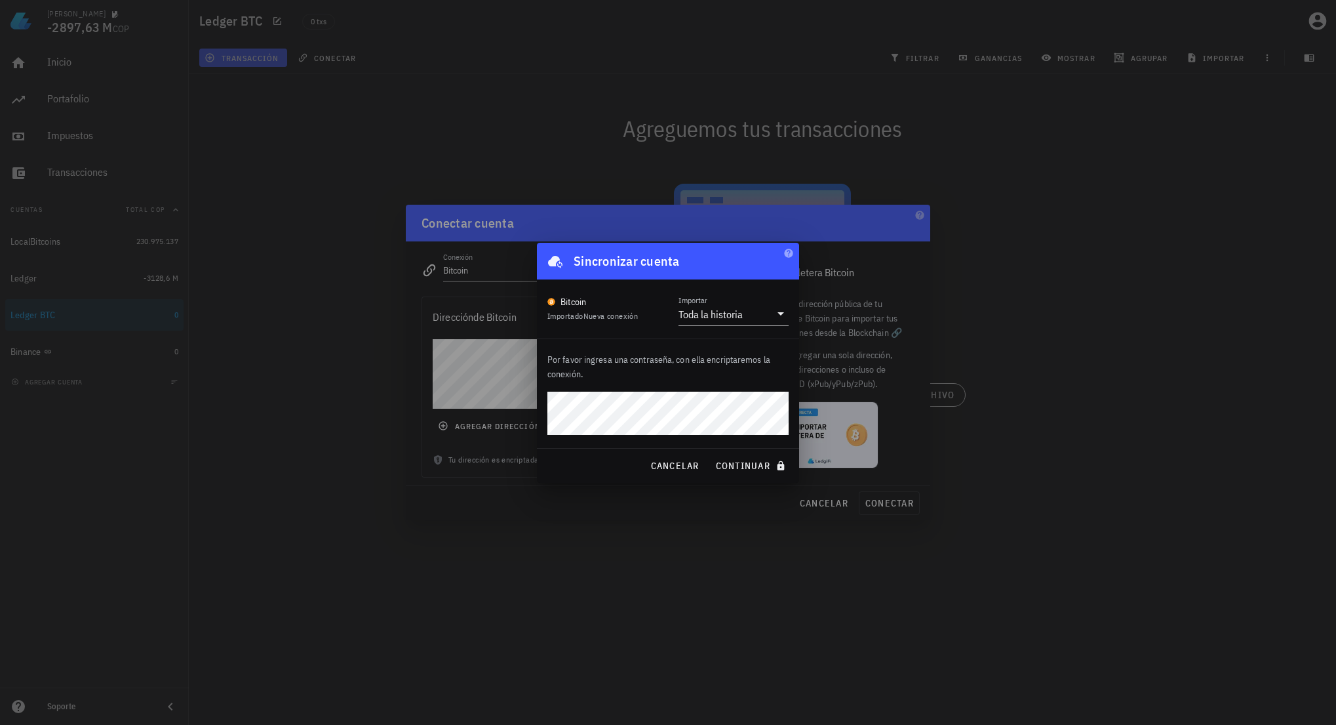
click at [710, 454] on button "continuar" at bounding box center [752, 466] width 84 height 24
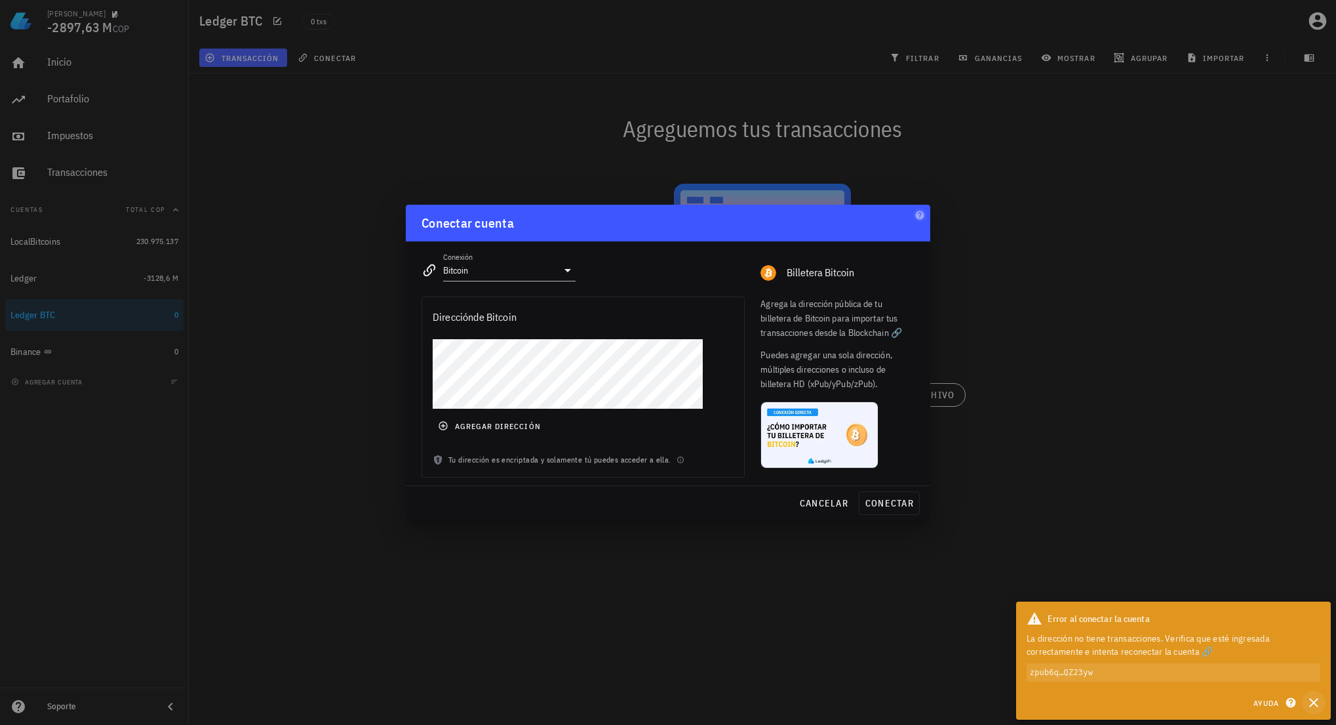
click at [1316, 704] on icon "button" at bounding box center [1313, 702] width 9 height 9
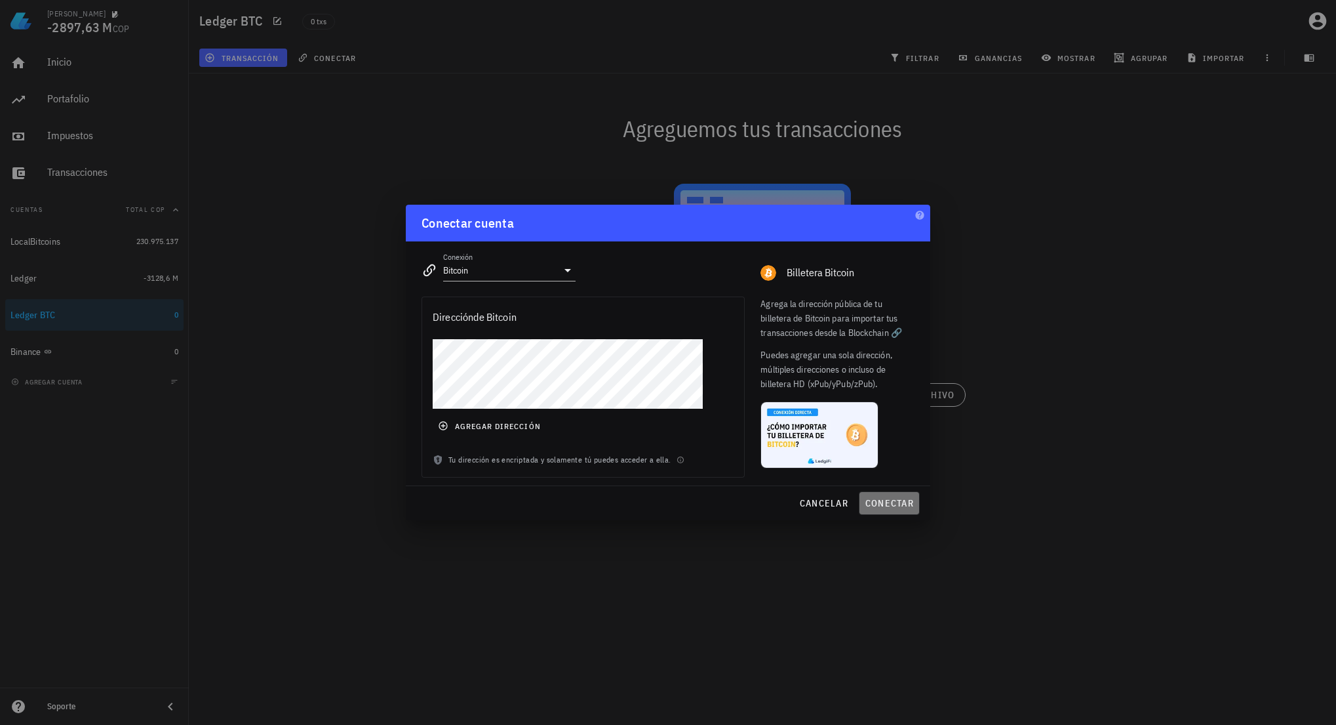
click at [890, 500] on span "conectar" at bounding box center [889, 503] width 49 height 12
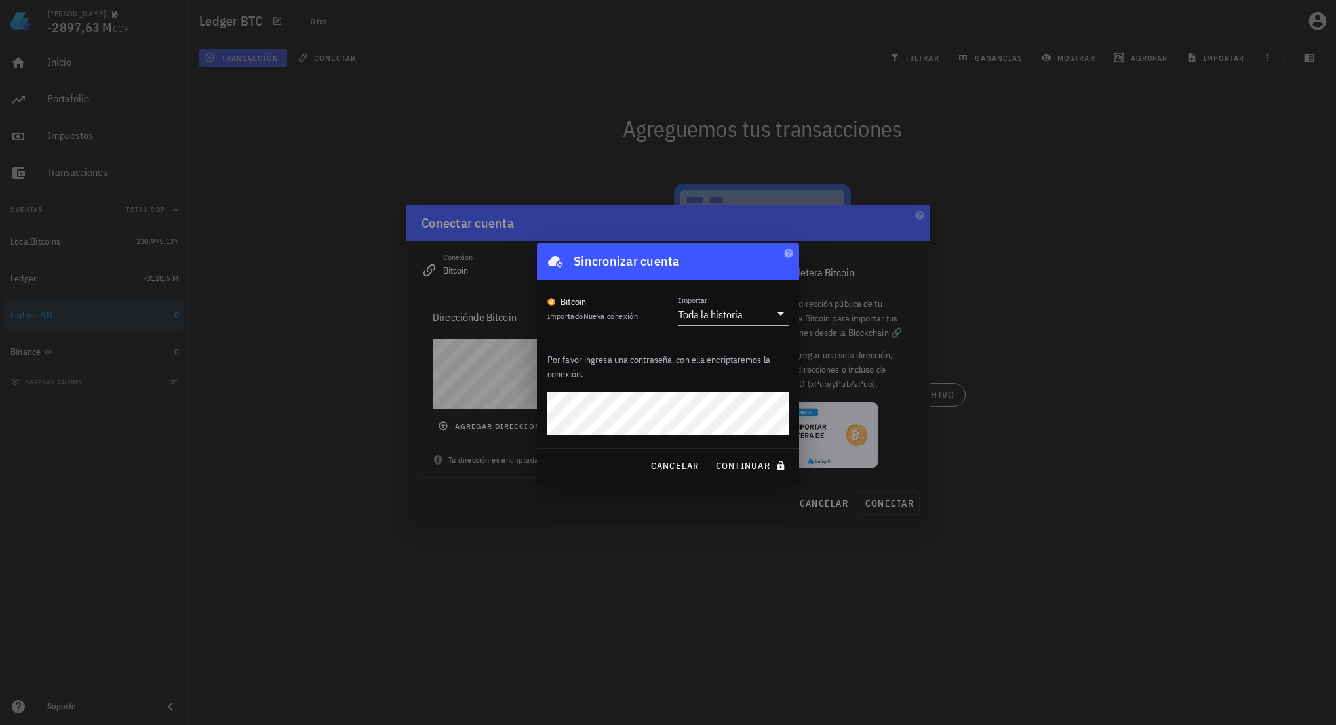
click at [710, 454] on button "continuar" at bounding box center [752, 466] width 84 height 24
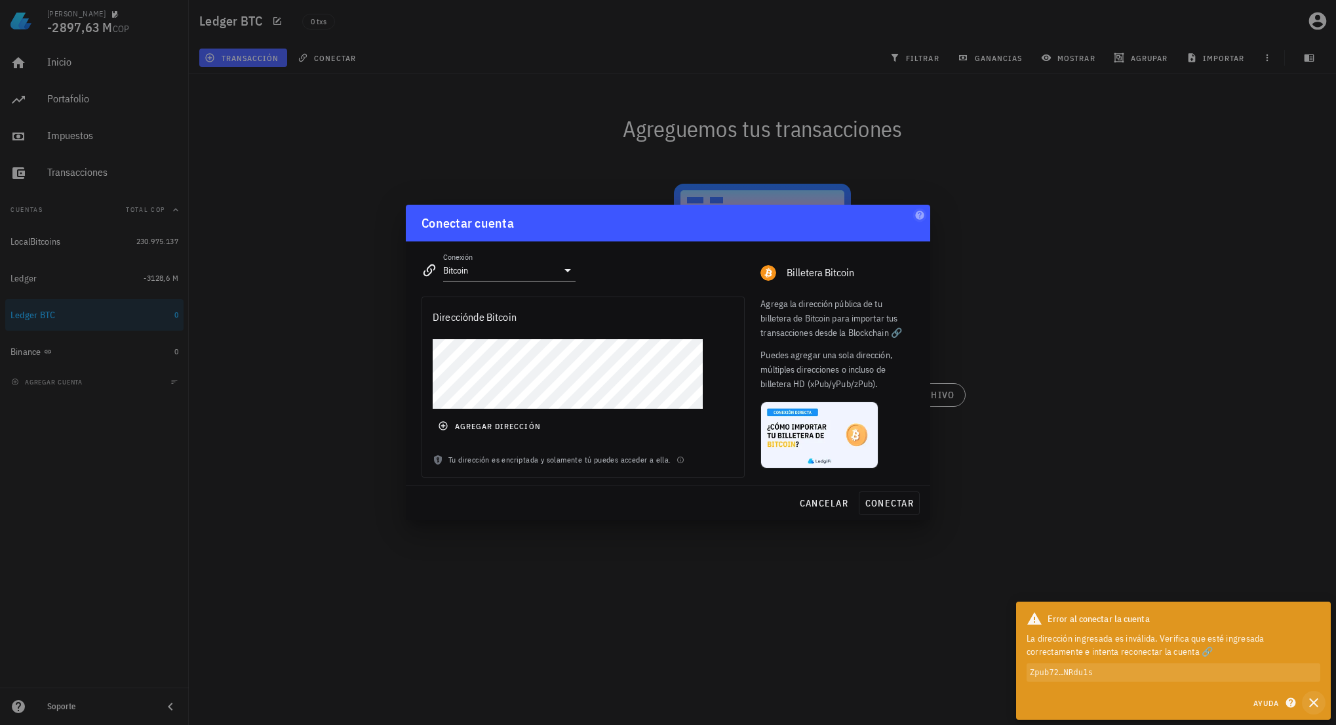
click at [1311, 707] on icon "button" at bounding box center [1314, 702] width 16 height 16
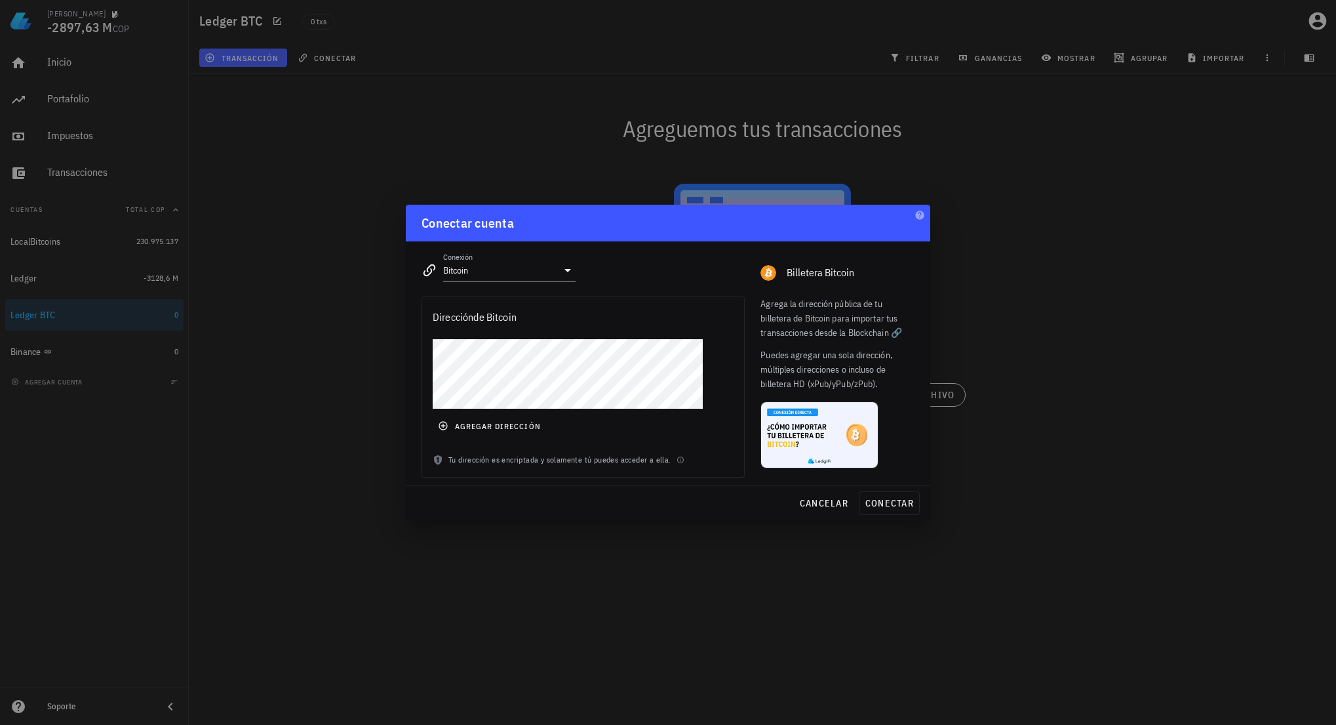
click at [1002, 457] on div at bounding box center [668, 362] width 1336 height 725
click at [818, 497] on span "cancelar" at bounding box center [823, 503] width 49 height 12
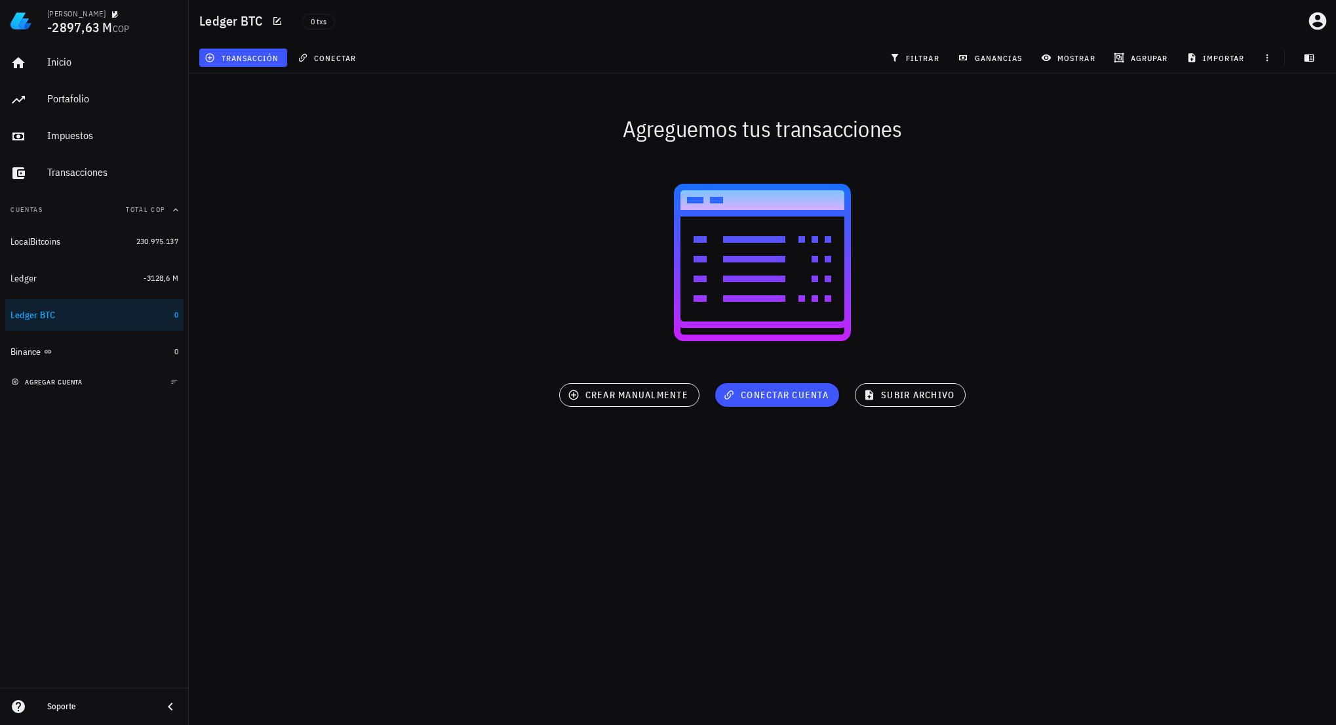
click at [60, 381] on span "agregar cuenta" at bounding box center [48, 382] width 69 height 9
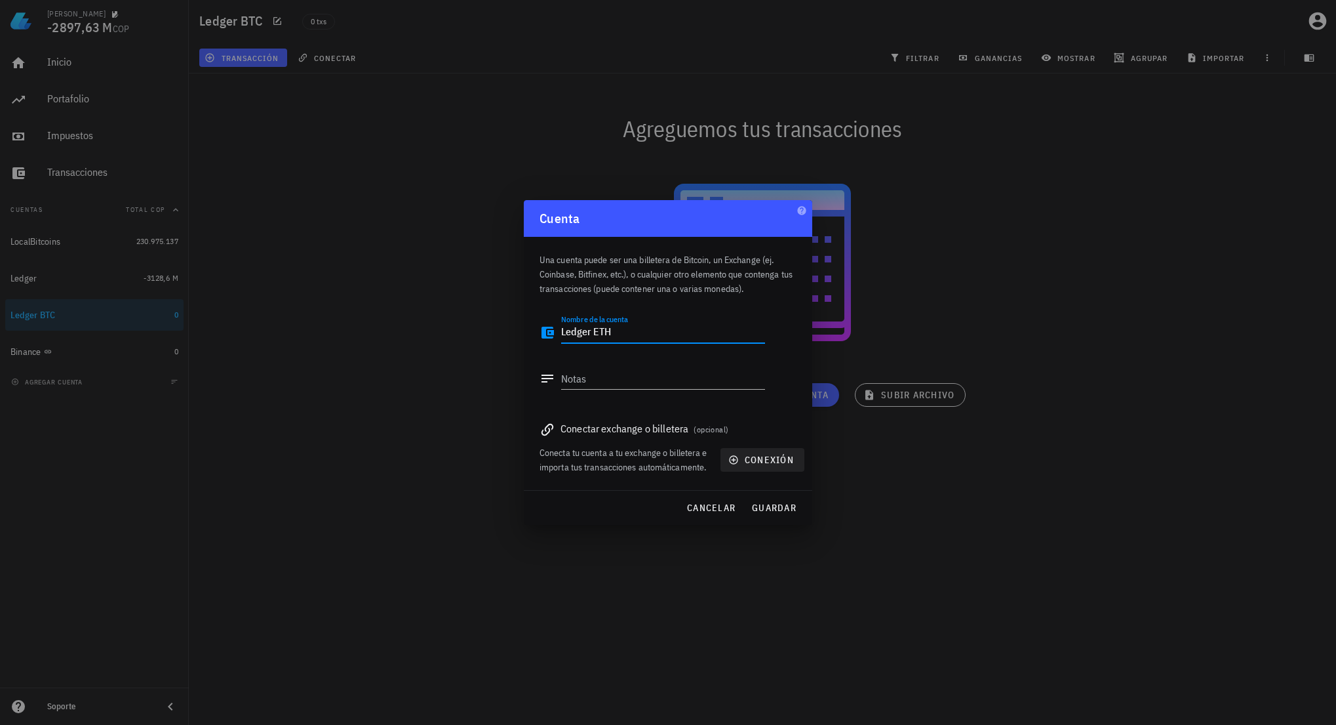
type textarea "Ledger ETH"
click at [755, 468] on button "conexión" at bounding box center [763, 460] width 84 height 24
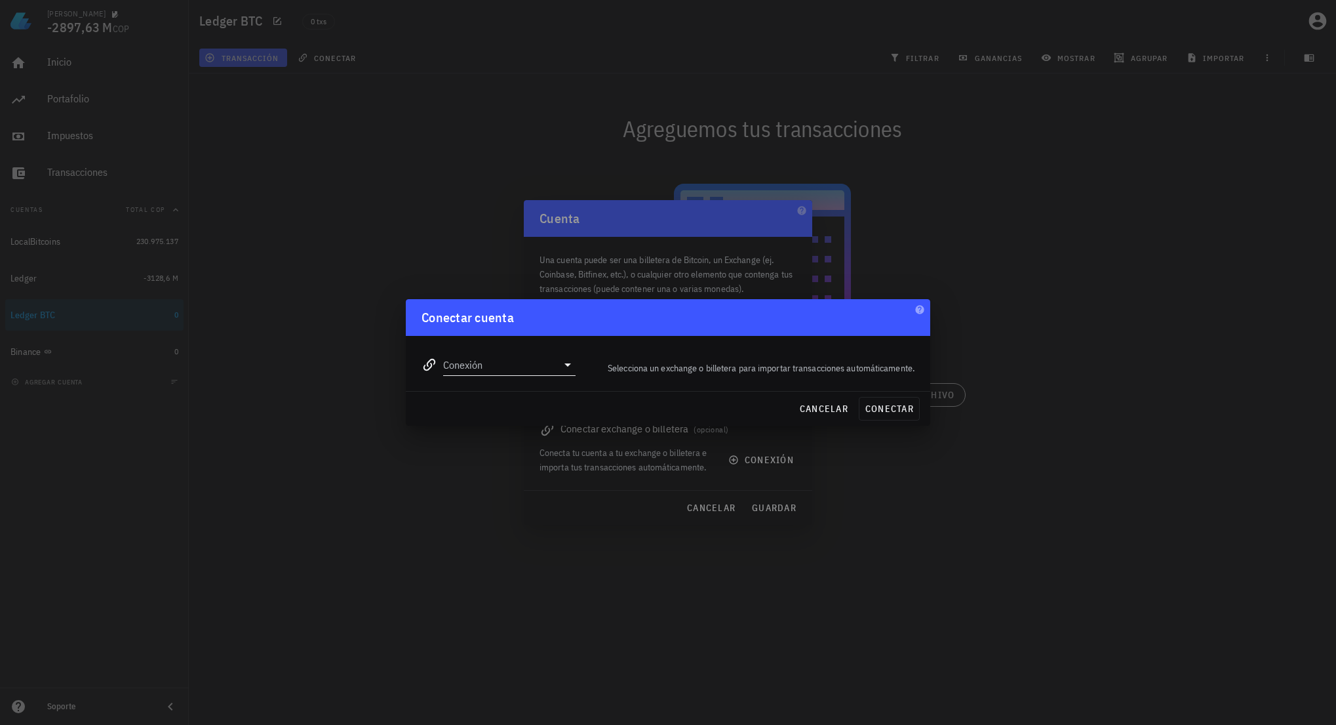
click at [502, 360] on input "Conexión" at bounding box center [500, 364] width 114 height 21
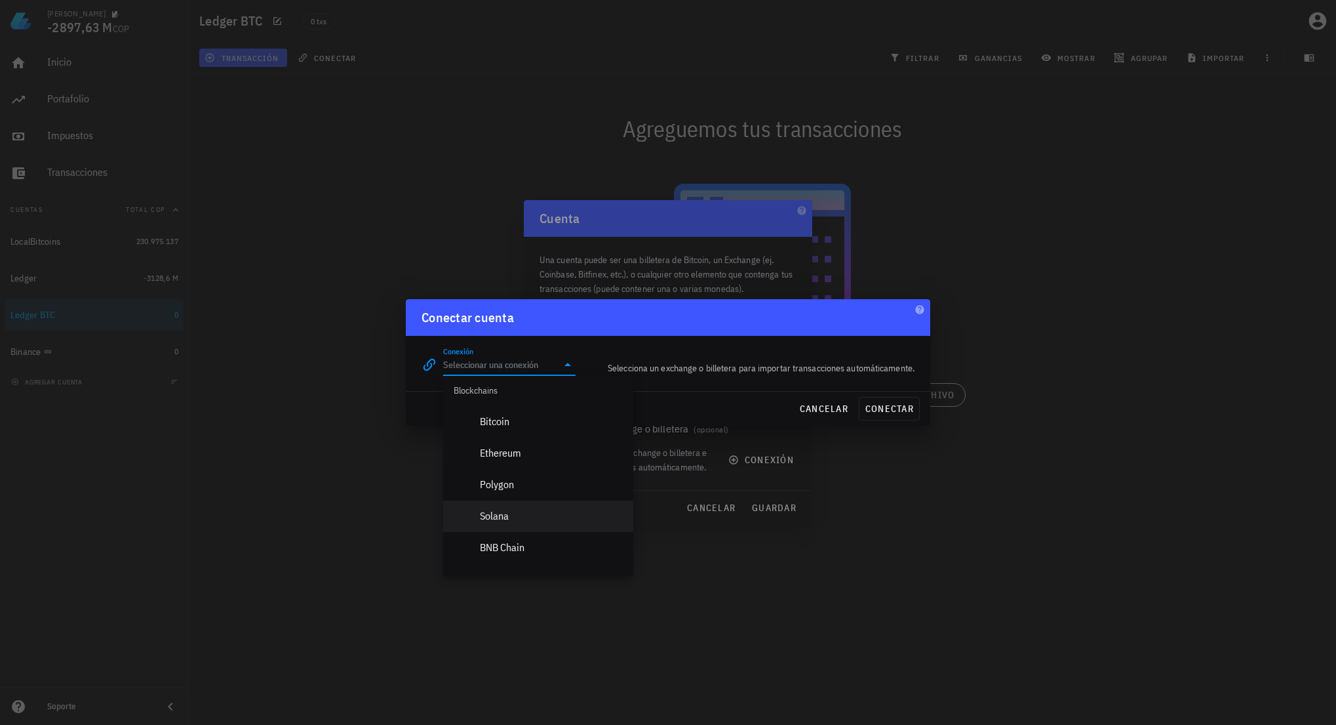
scroll to position [459, 0]
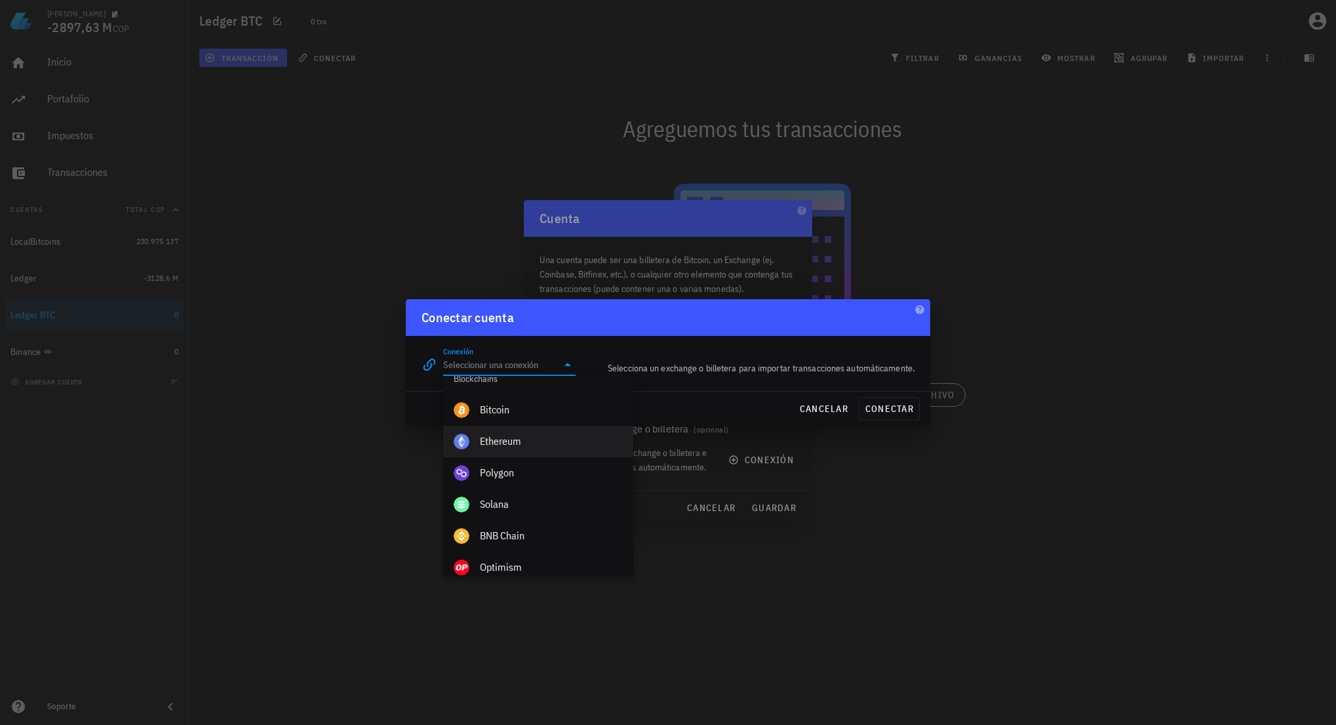
click at [518, 445] on div "Ethereum" at bounding box center [551, 441] width 143 height 12
type input "Ethereum"
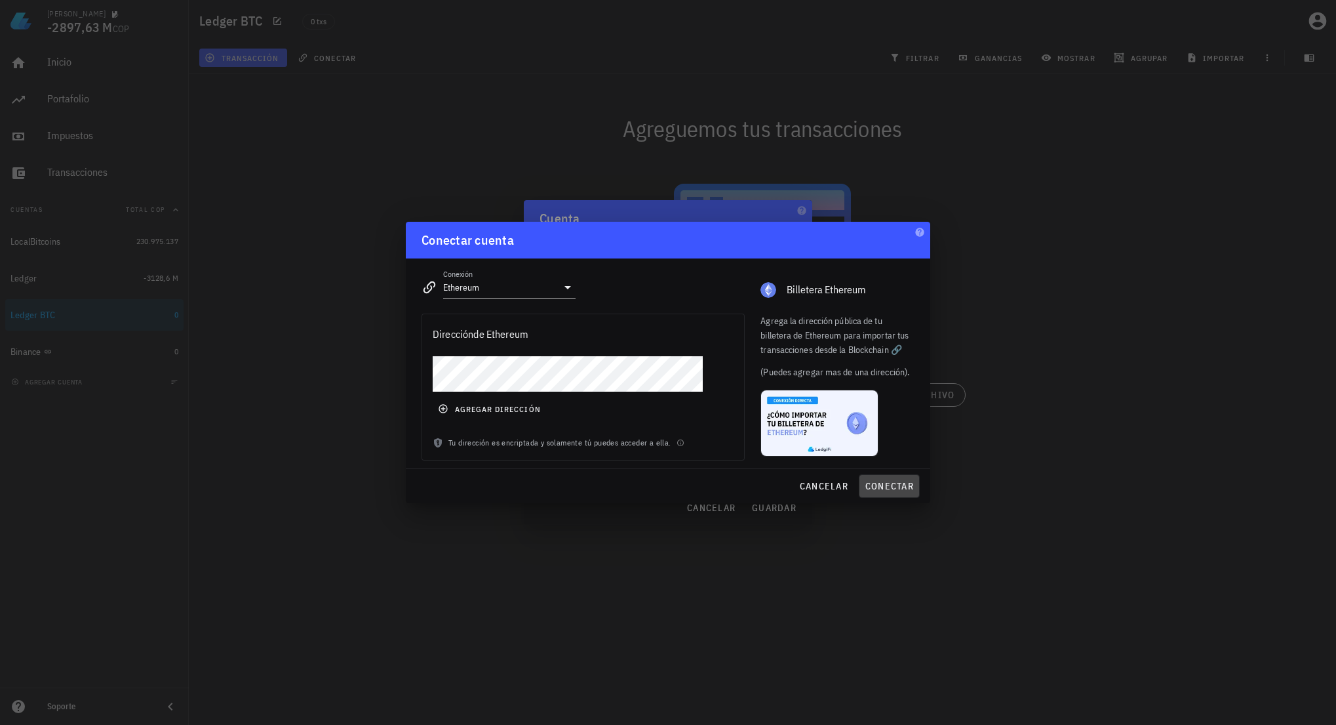
click at [889, 484] on span "conectar" at bounding box center [889, 486] width 49 height 12
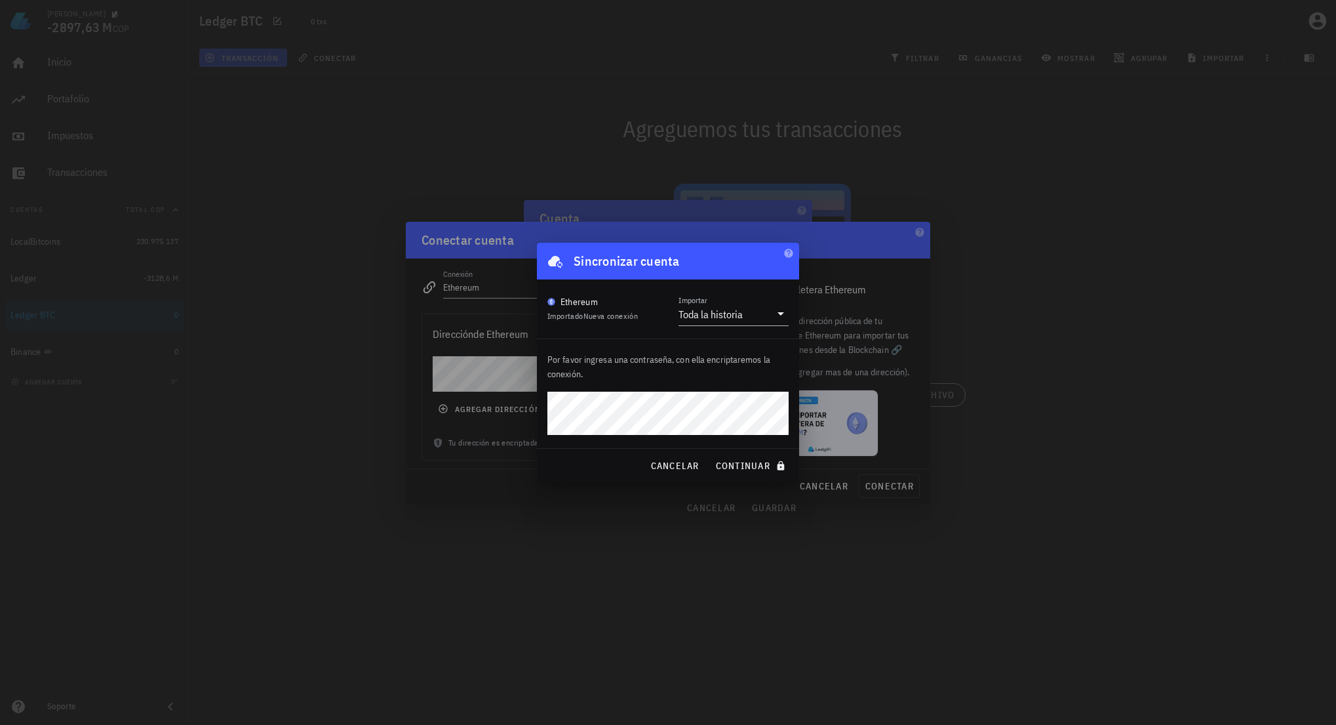
click button "continuar" at bounding box center [752, 466] width 84 height 24
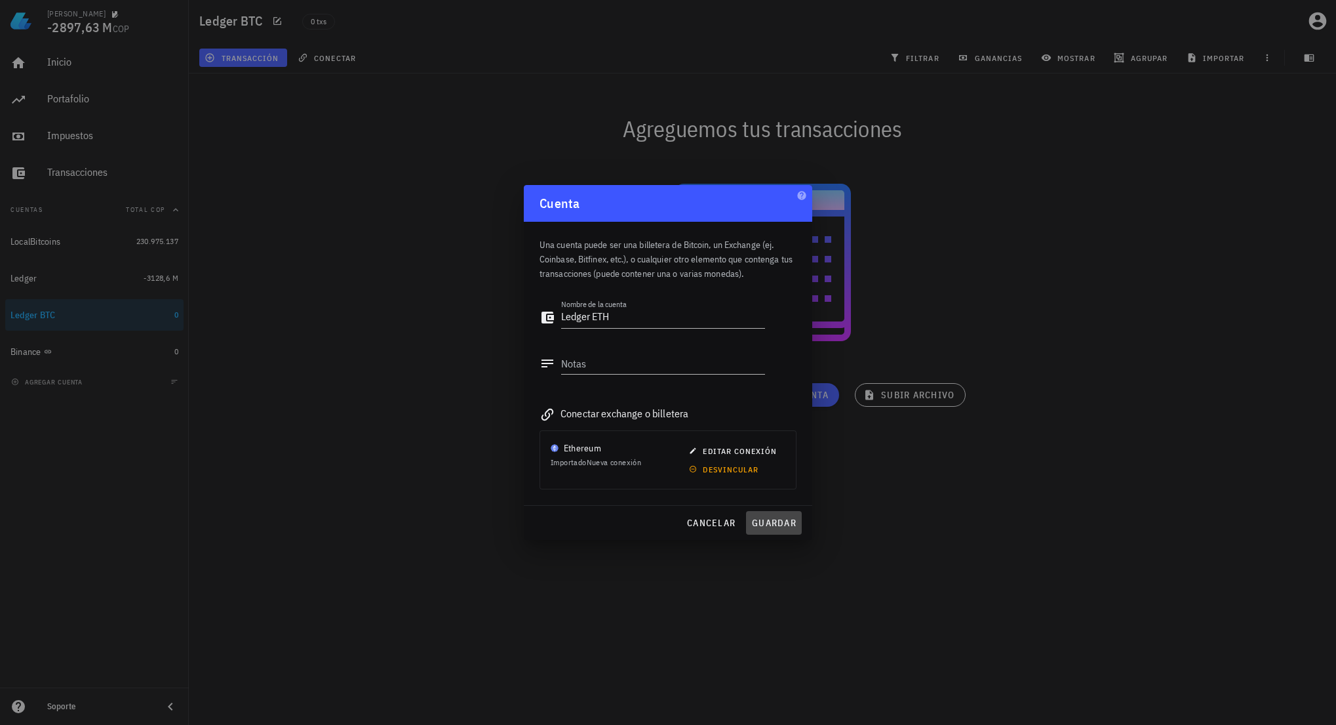
click at [793, 524] on span "guardar" at bounding box center [773, 523] width 45 height 12
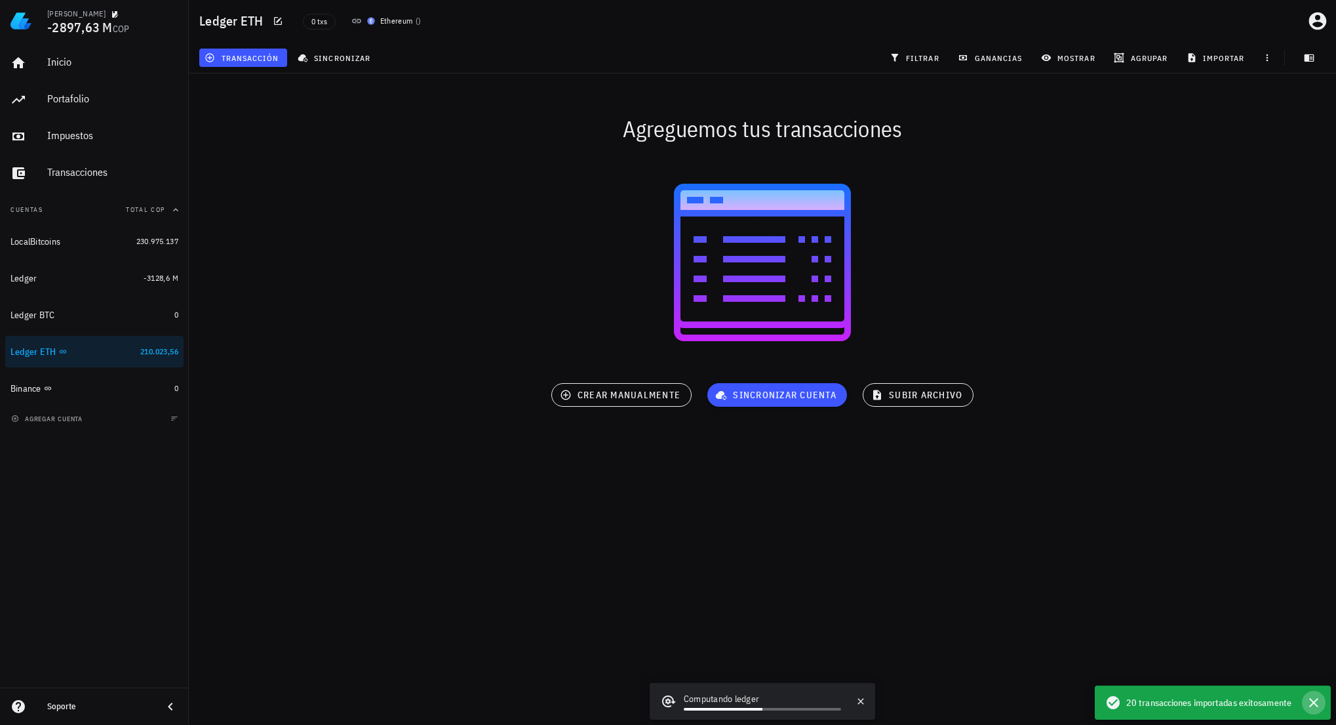
click at [1318, 699] on icon "button" at bounding box center [1313, 702] width 9 height 9
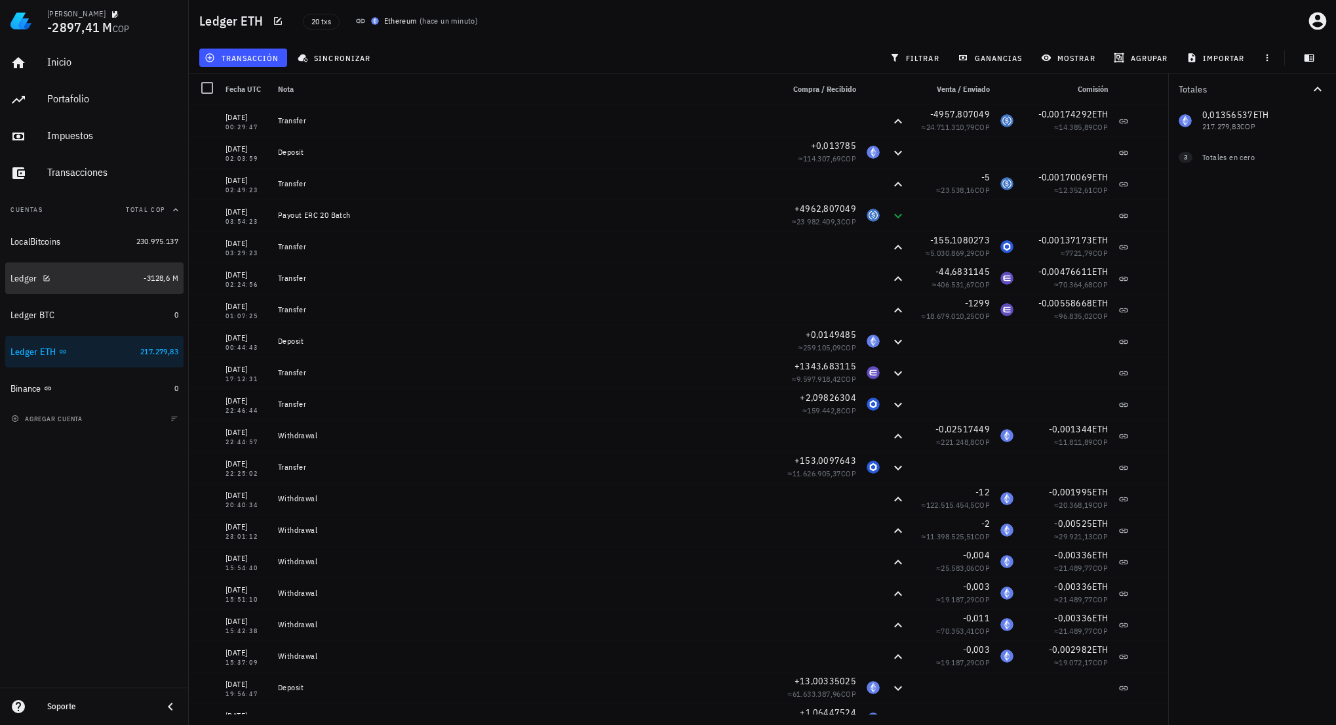
click at [125, 283] on div "Ledger" at bounding box center [74, 278] width 128 height 12
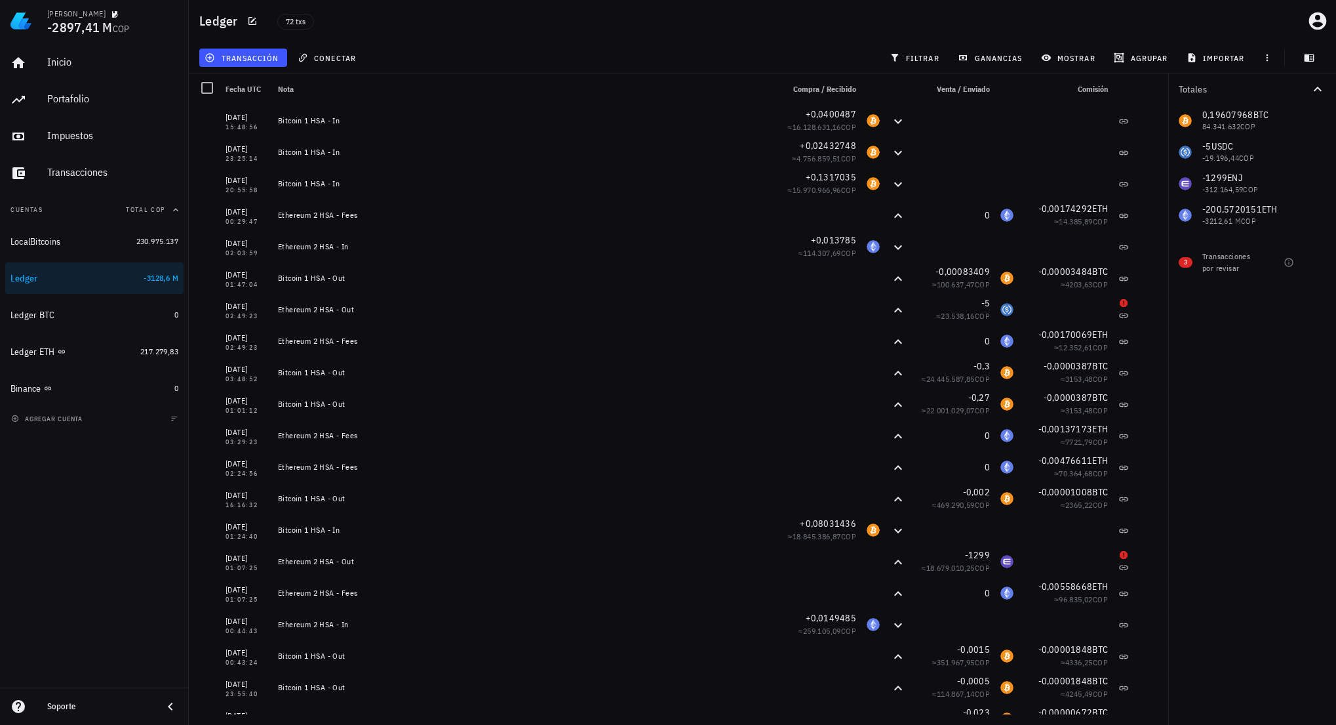
click at [922, 47] on div "filtrar" at bounding box center [916, 58] width 68 height 24
drag, startPoint x: 921, startPoint y: 49, endPoint x: 933, endPoint y: 52, distance: 12.9
click at [921, 50] on button "filtrar" at bounding box center [916, 58] width 63 height 18
click at [1328, 222] on div at bounding box center [1318, 215] width 22 height 22
checkbox input "true"
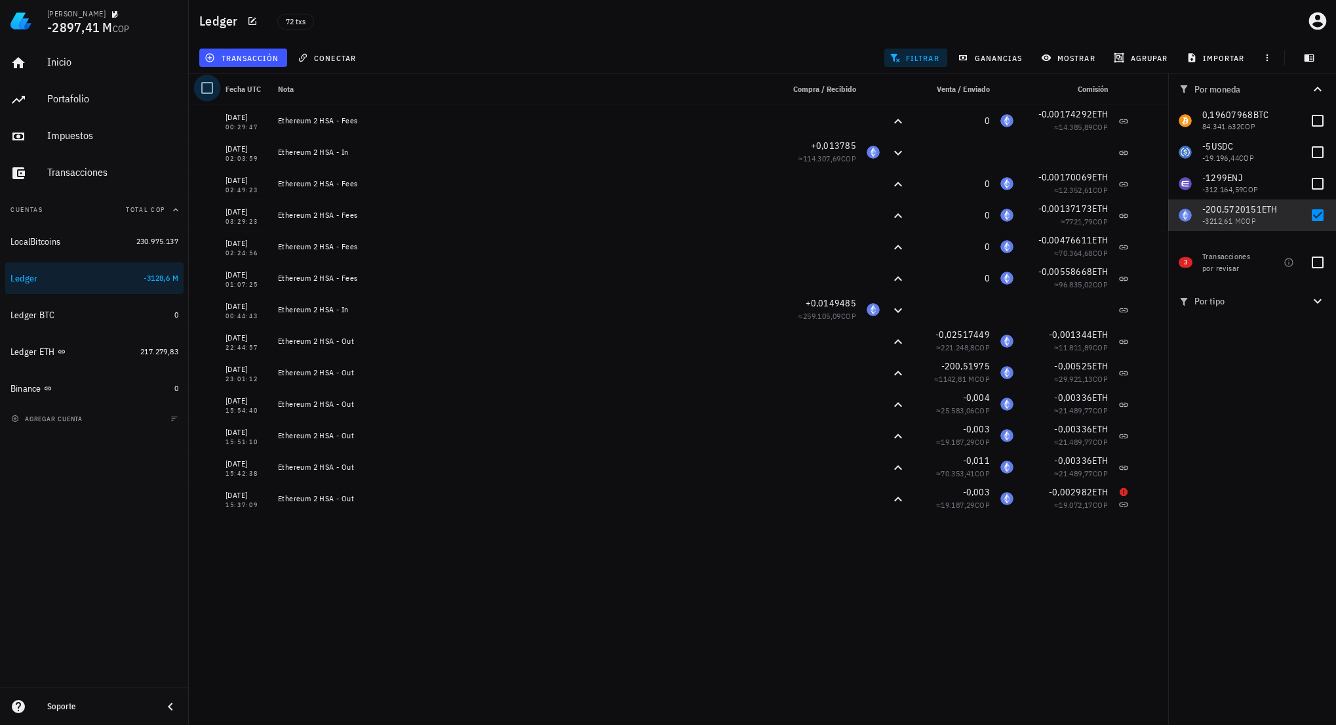
click at [211, 91] on div at bounding box center [207, 88] width 22 height 22
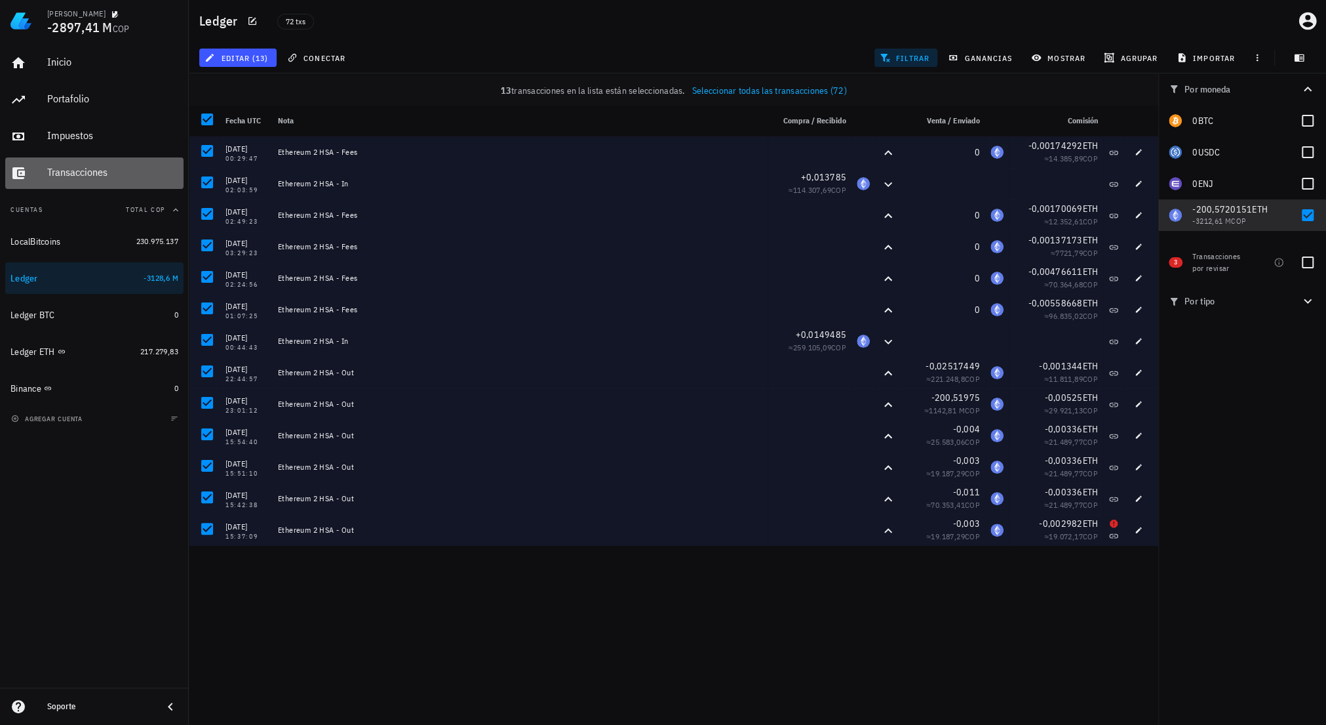
click at [103, 178] on div "Transacciones" at bounding box center [112, 172] width 131 height 12
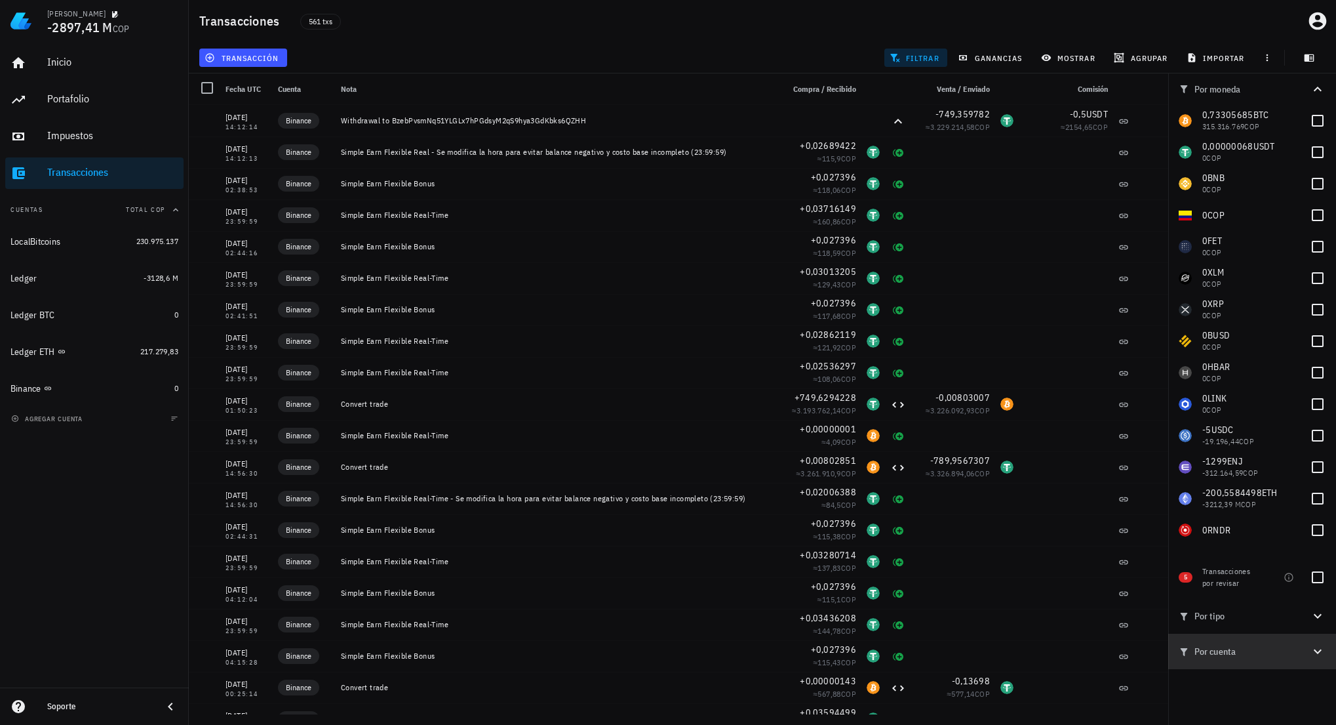
click at [1314, 652] on icon "button" at bounding box center [1318, 651] width 16 height 16
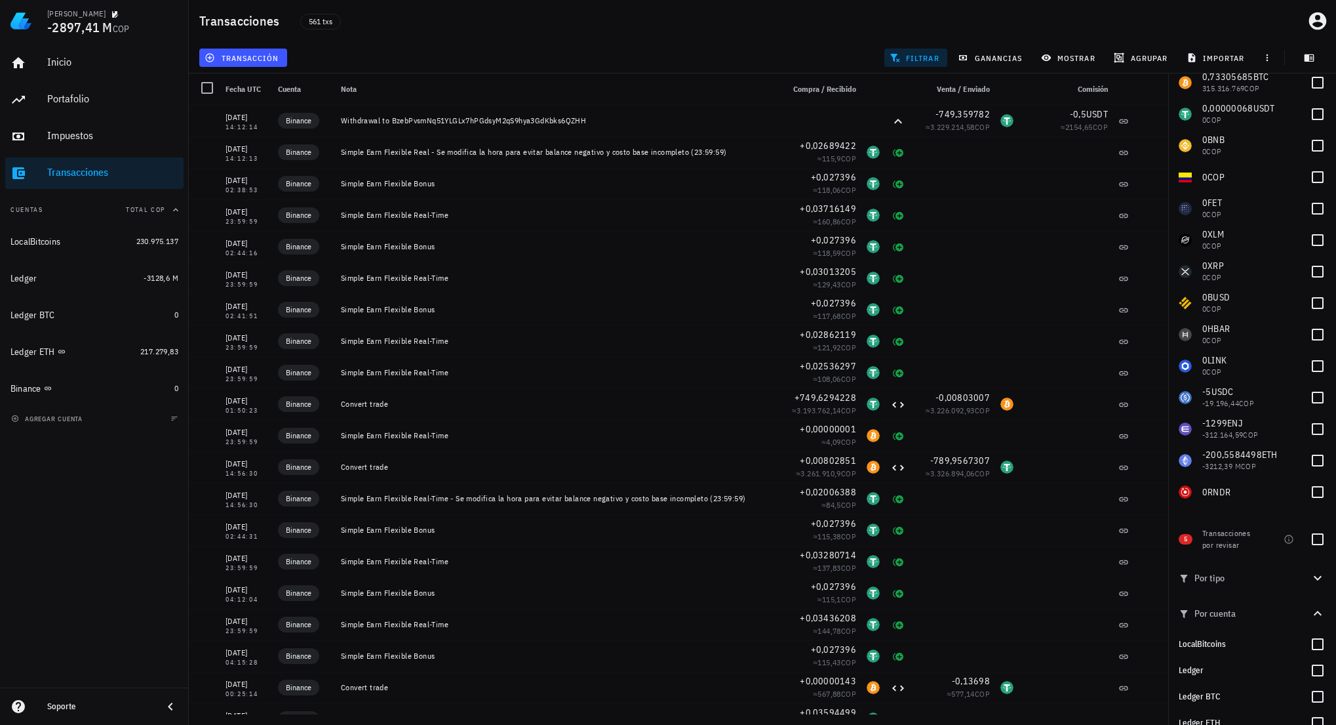
scroll to position [80, 0]
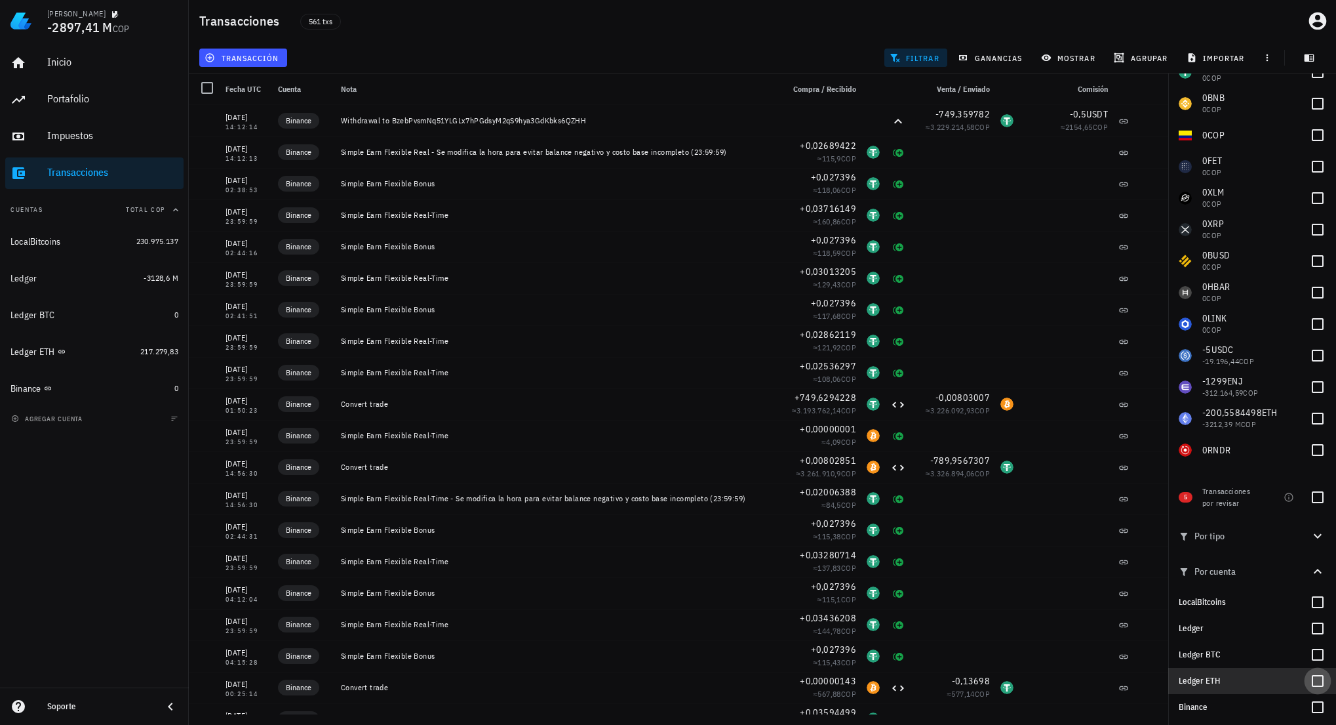
click at [1313, 683] on div at bounding box center [1318, 680] width 22 height 22
checkbox input "true"
click at [1319, 629] on div at bounding box center [1318, 628] width 22 height 22
checkbox input "true"
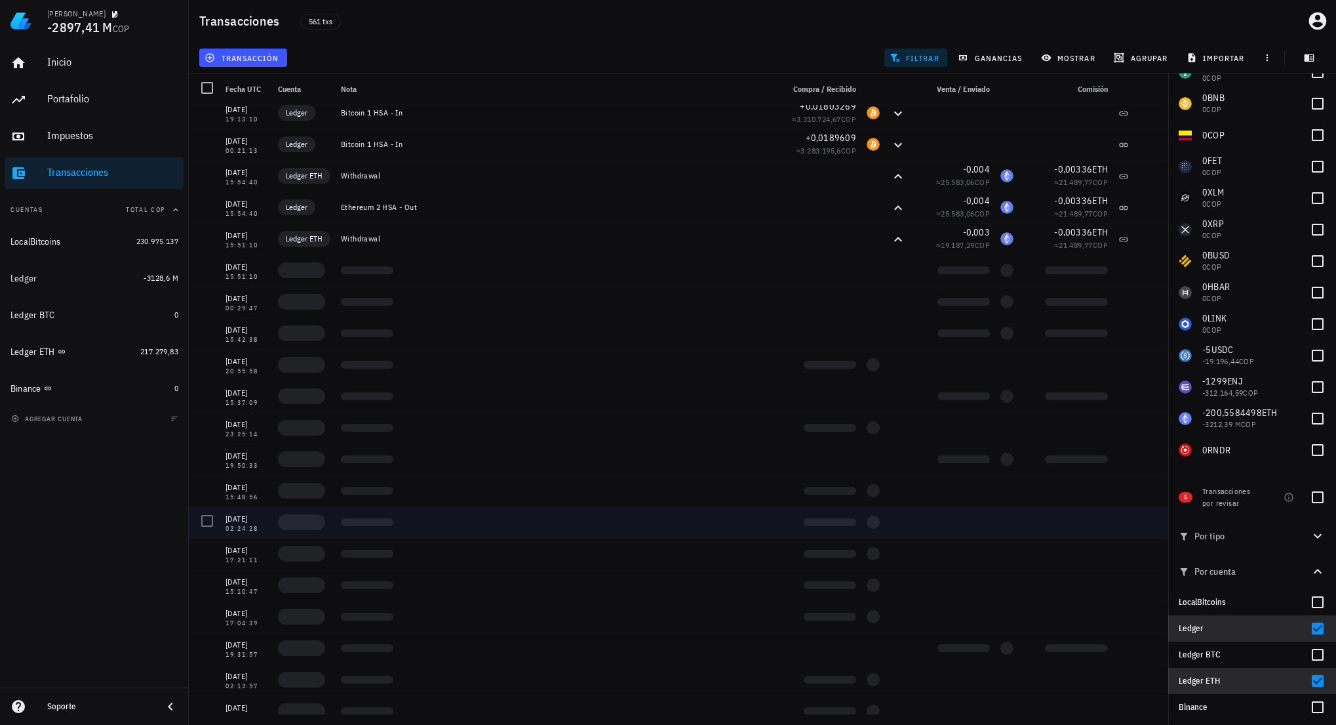
scroll to position [2286, 0]
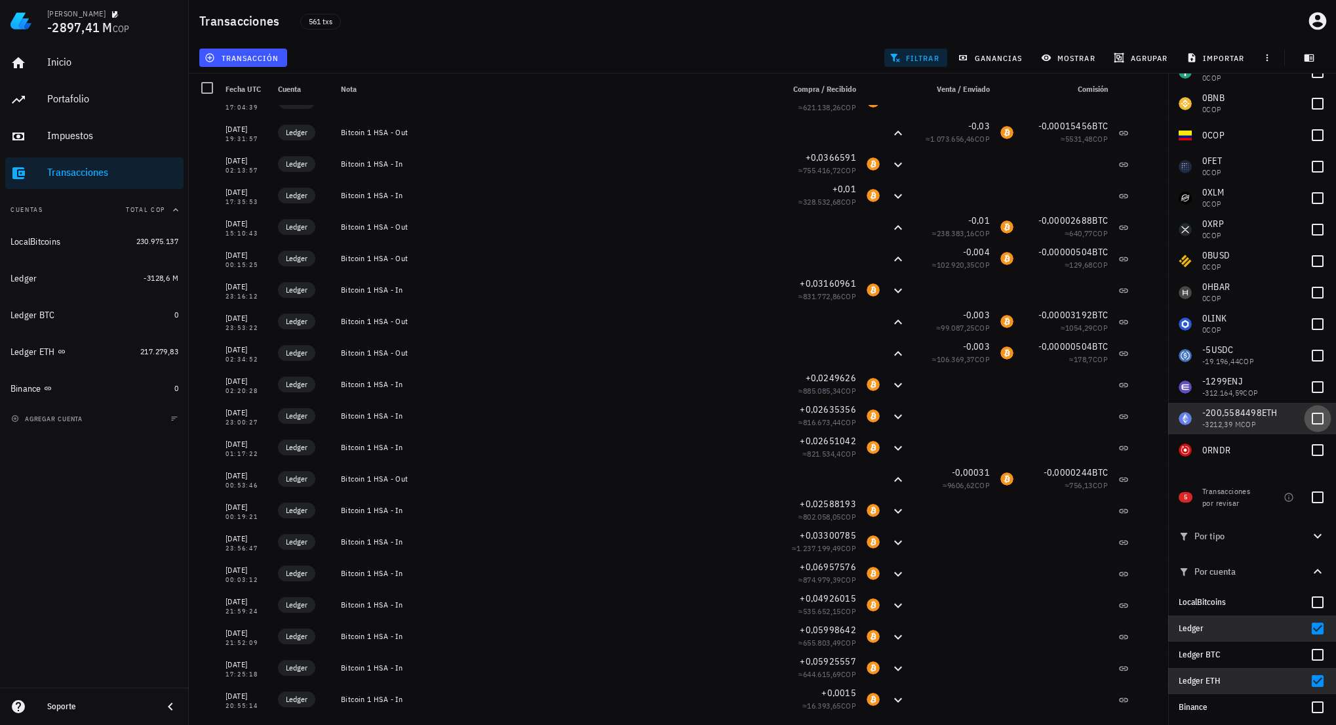
click at [1323, 421] on div at bounding box center [1318, 418] width 22 height 22
checkbox input "true"
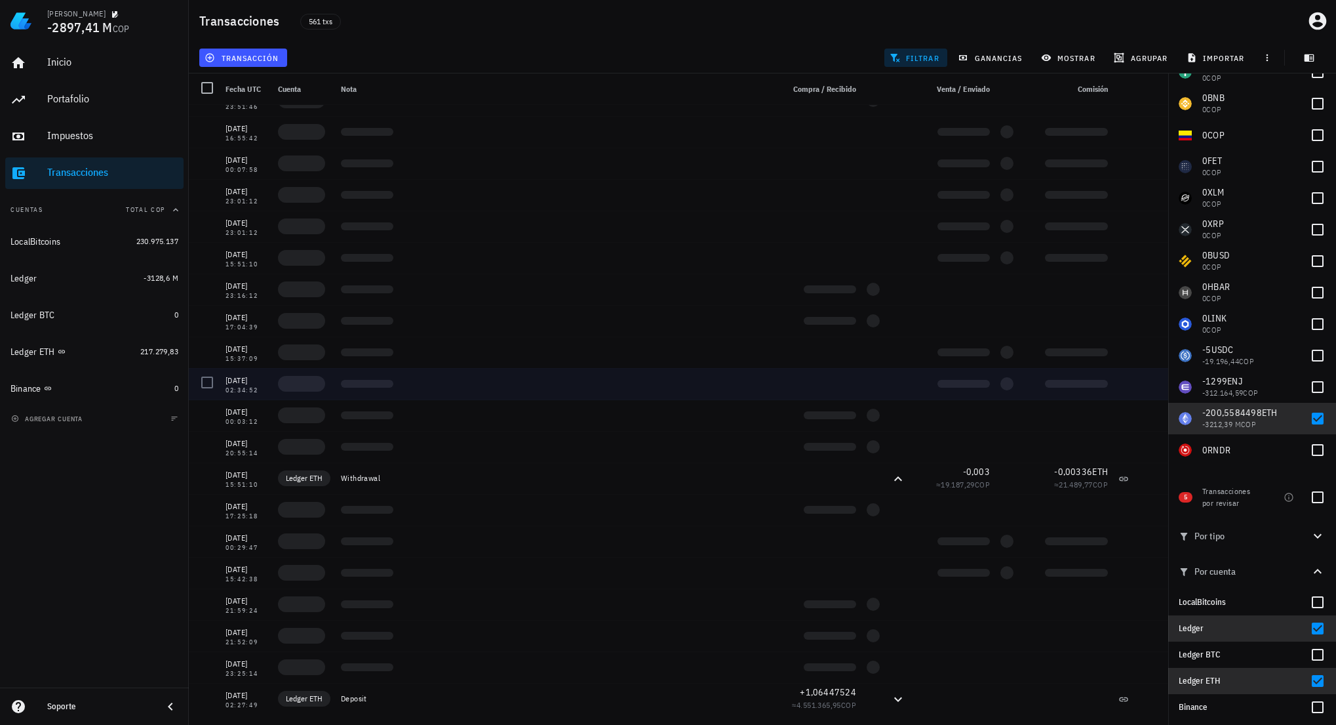
scroll to position [303, 0]
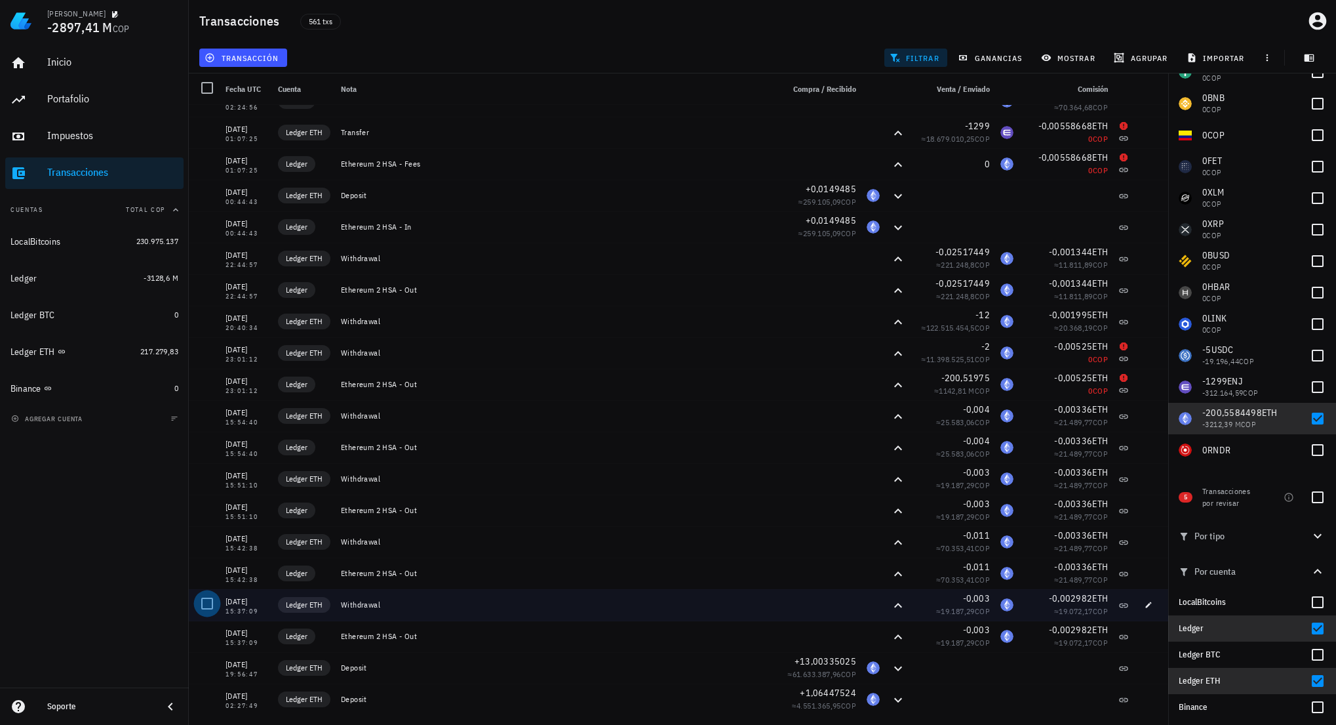
click at [207, 603] on div at bounding box center [207, 603] width 22 height 22
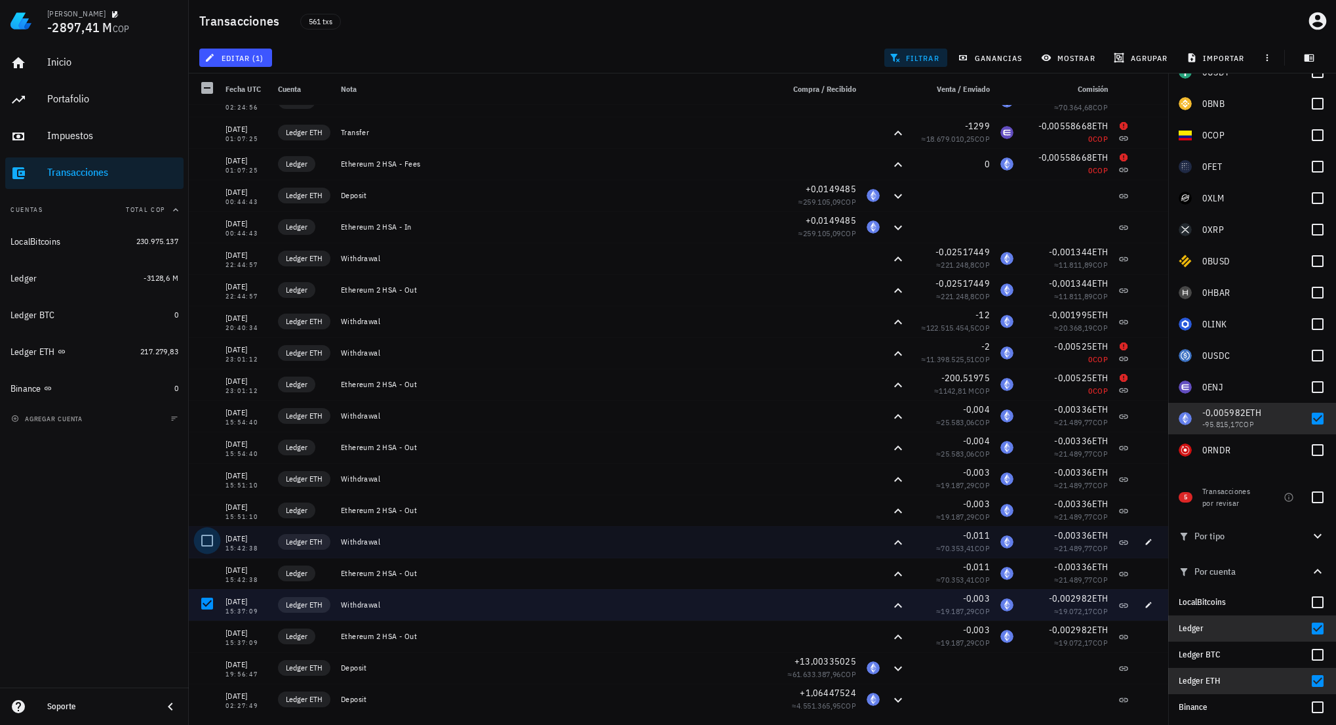
click at [209, 530] on div at bounding box center [207, 540] width 22 height 22
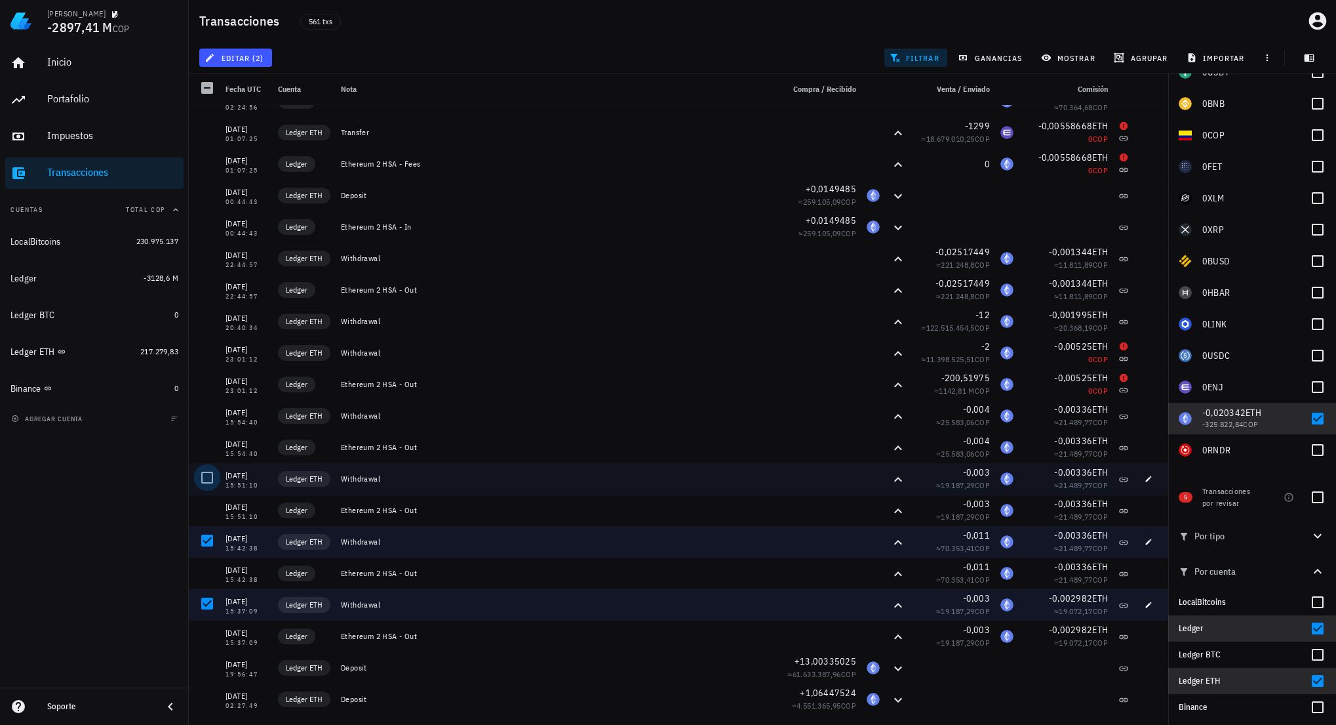
click at [209, 475] on div at bounding box center [207, 477] width 22 height 22
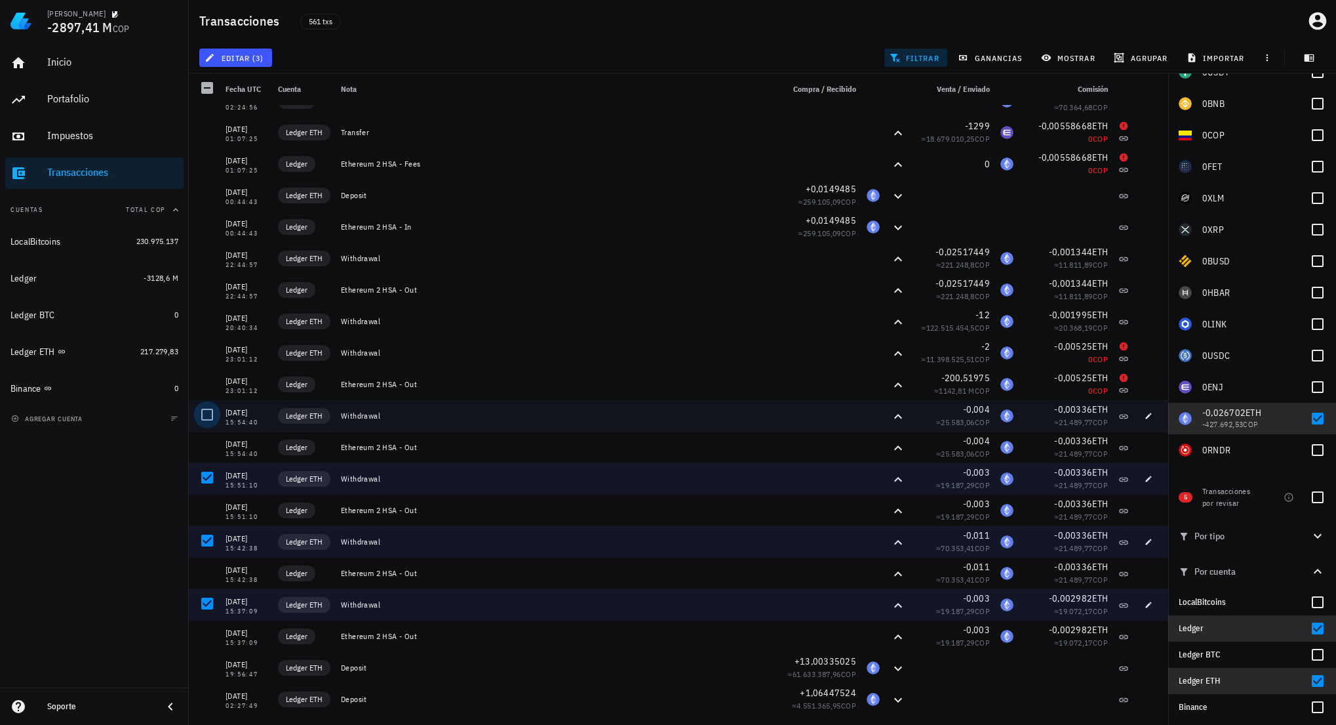
click at [209, 410] on div at bounding box center [207, 414] width 22 height 22
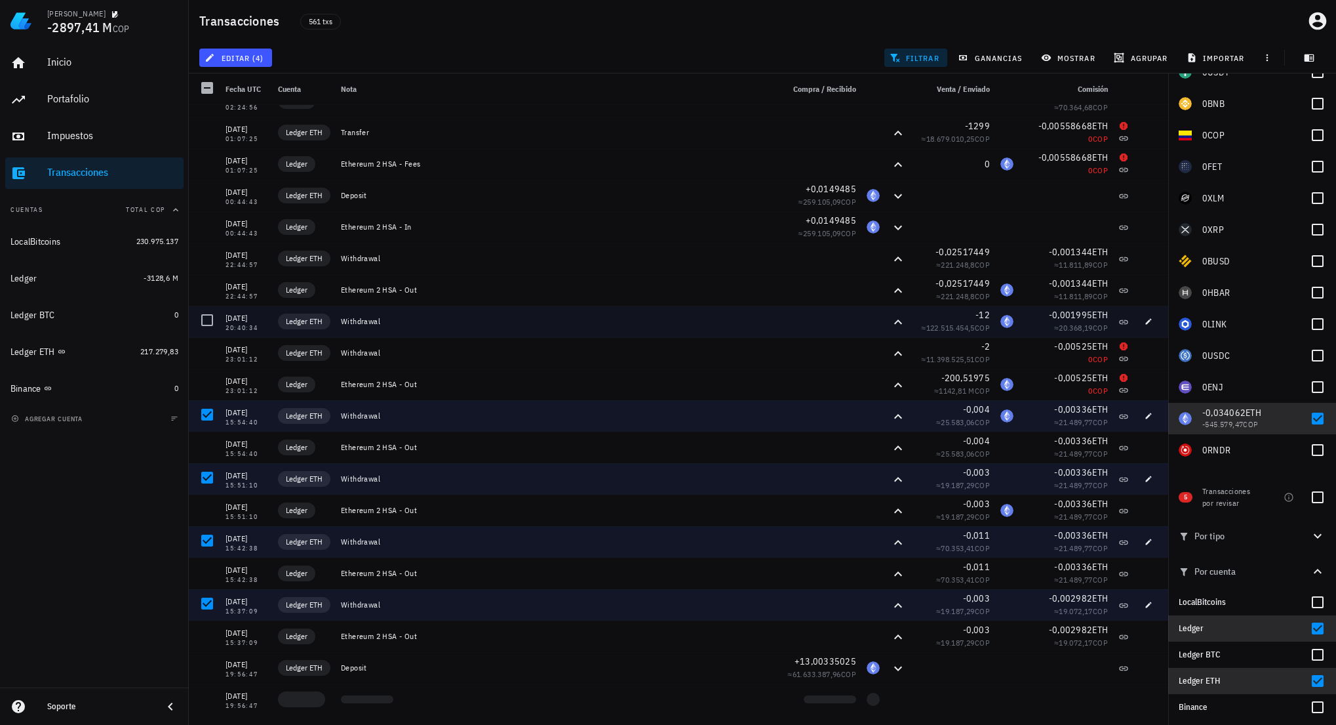
scroll to position [237, 0]
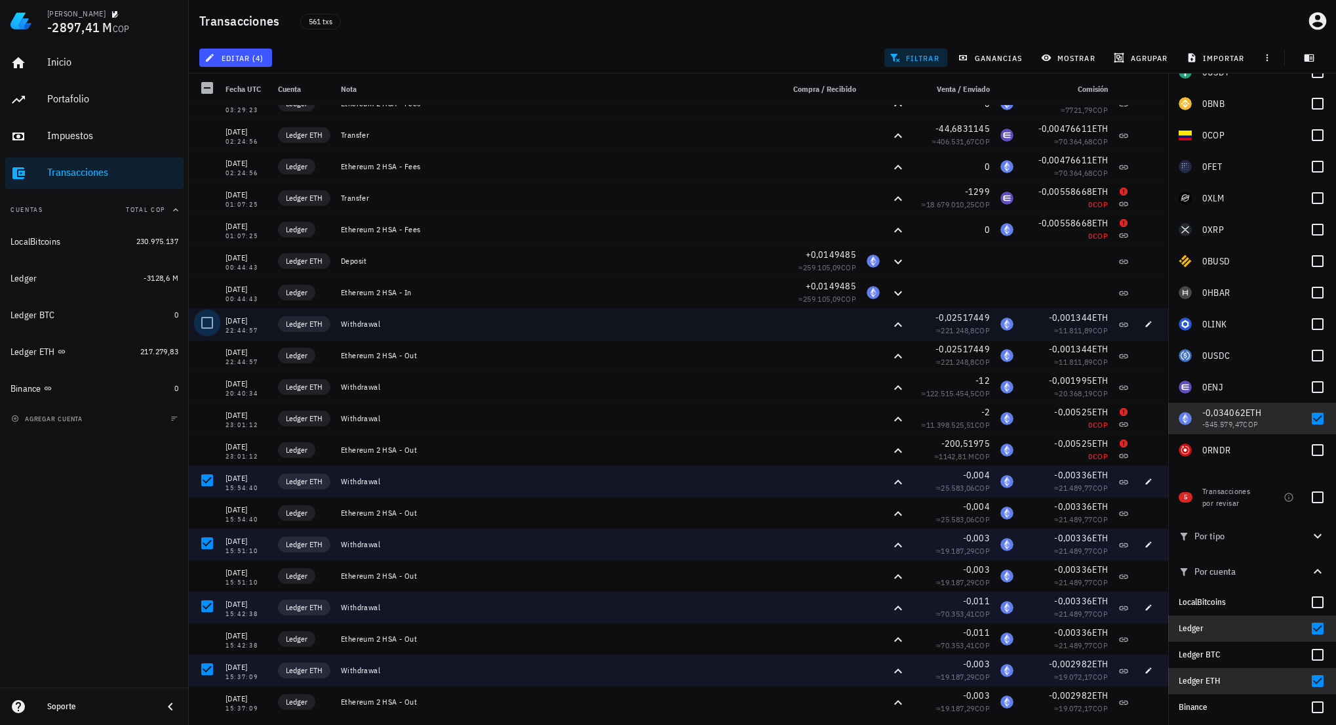
click at [206, 325] on div at bounding box center [207, 322] width 22 height 22
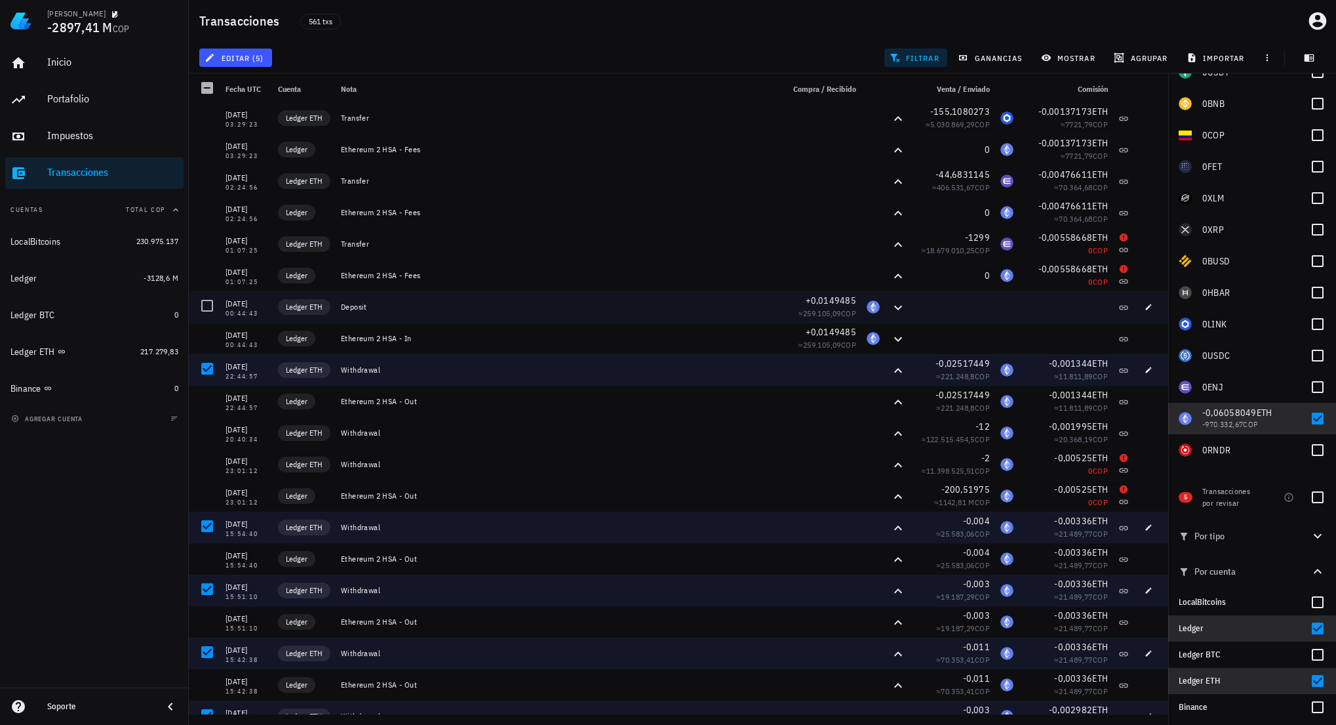
scroll to position [172, 0]
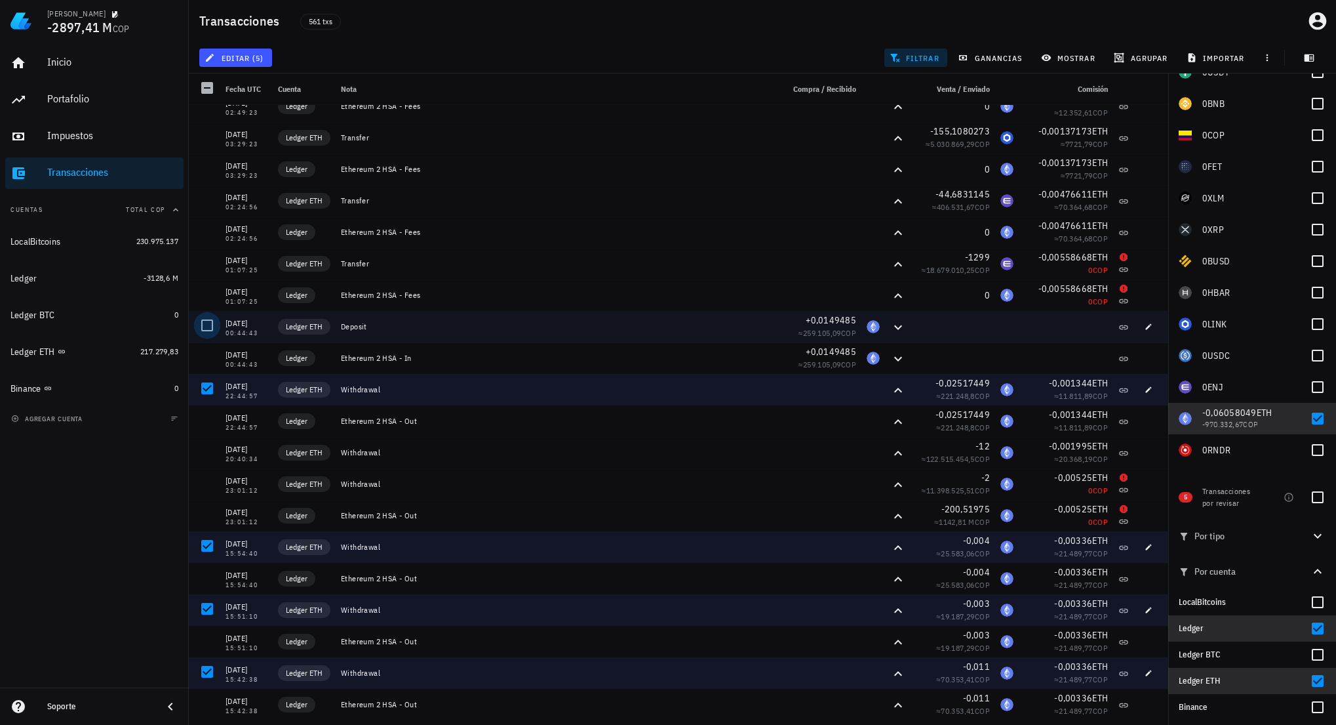
click at [207, 323] on div at bounding box center [207, 325] width 22 height 22
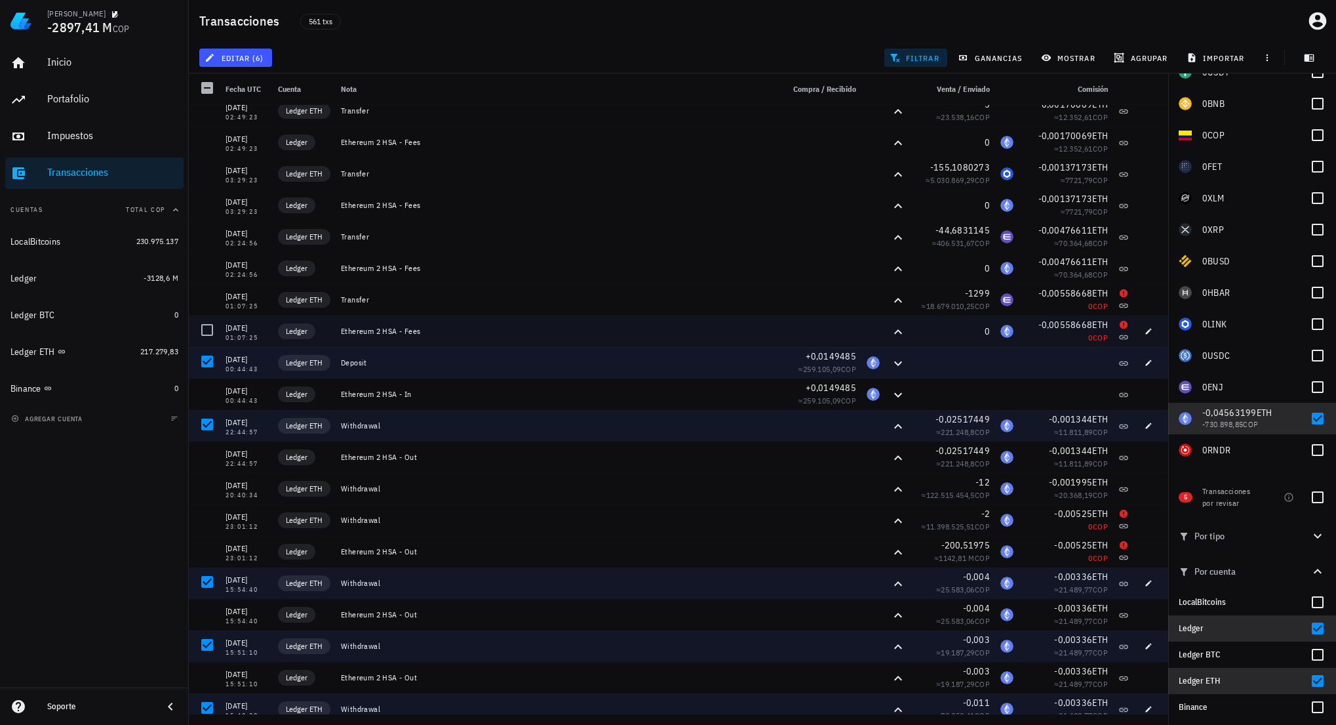
scroll to position [106, 0]
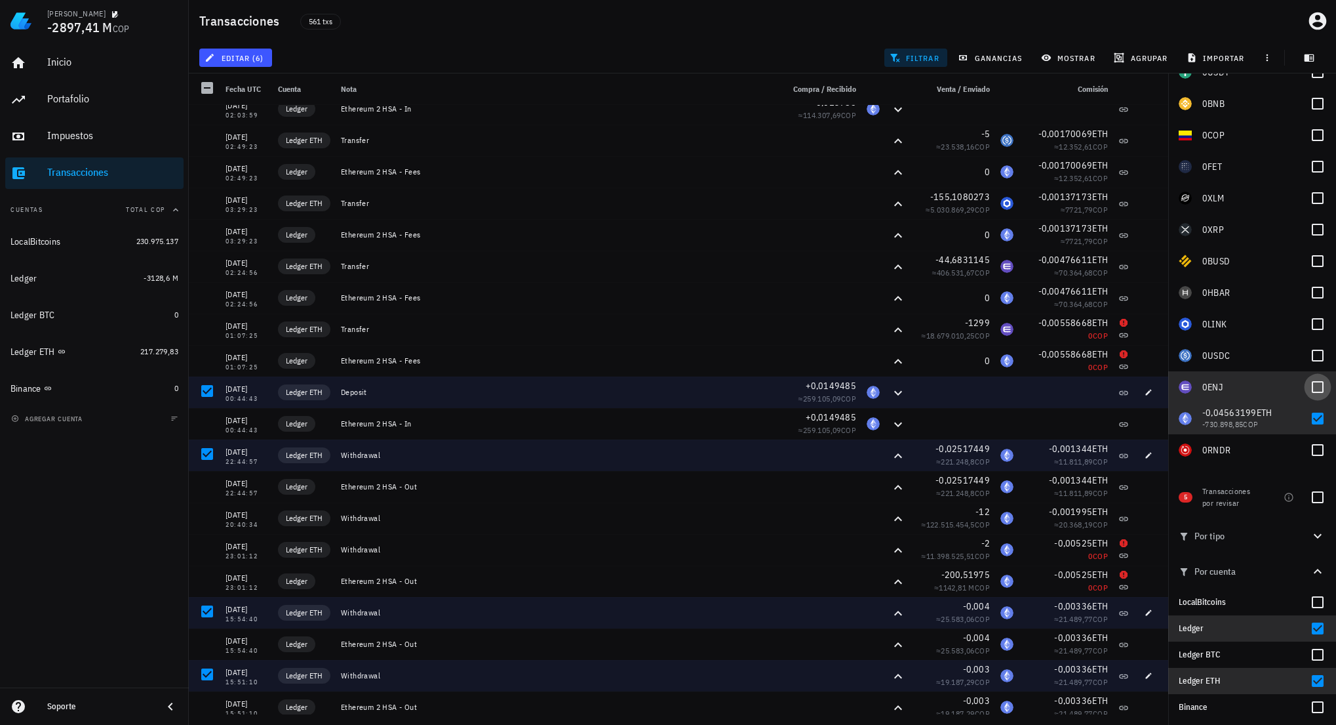
click at [1313, 389] on div at bounding box center [1318, 387] width 22 height 22
checkbox input "true"
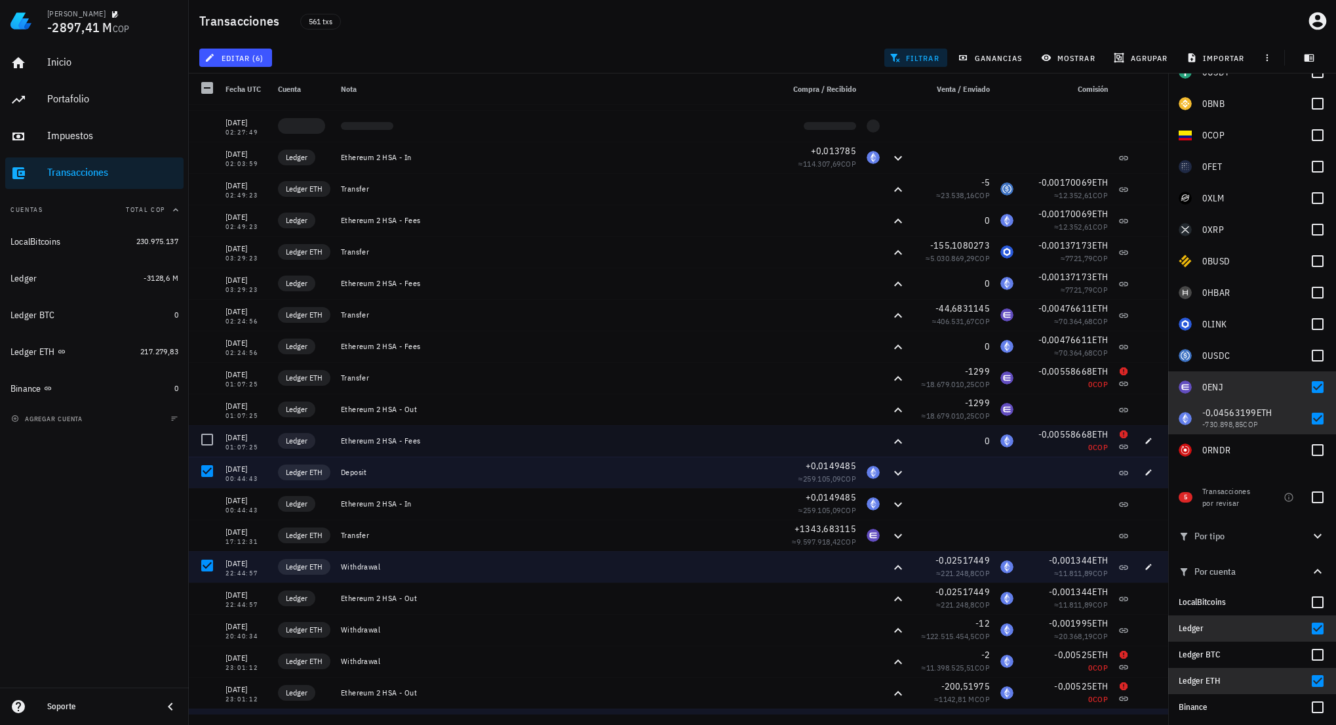
scroll to position [38, 0]
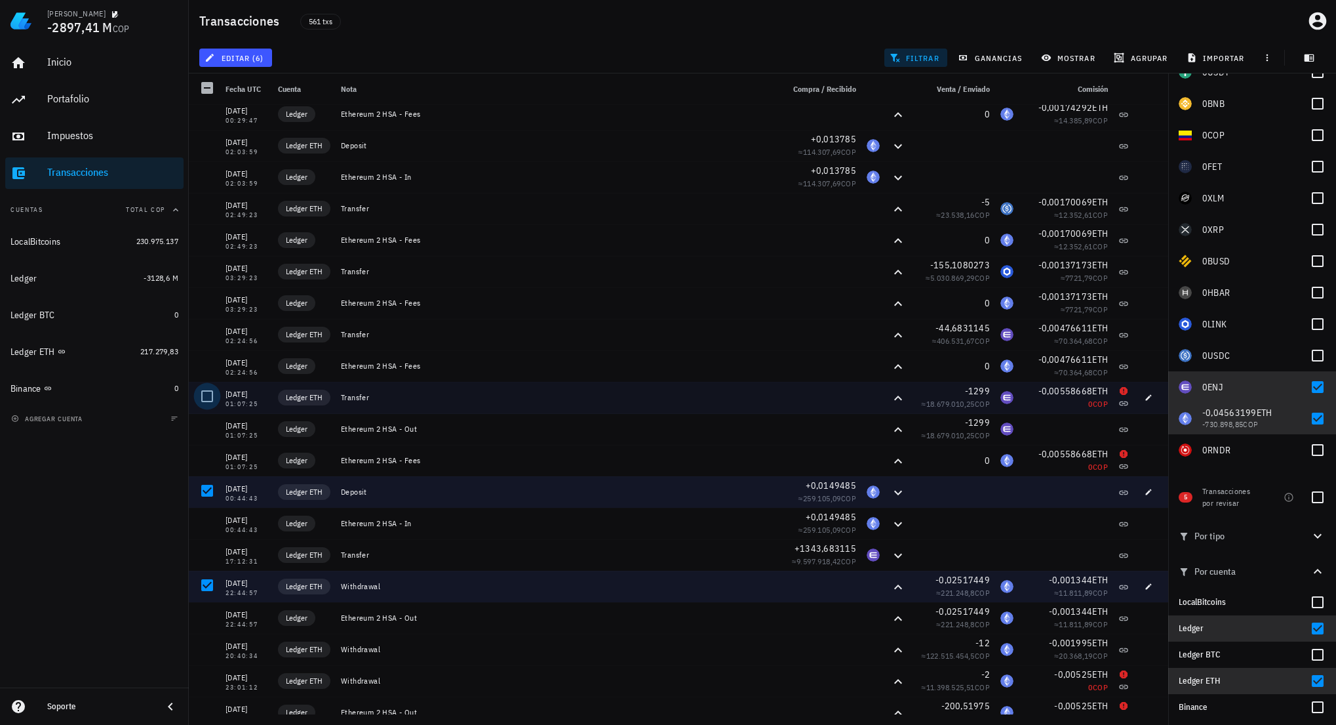
click at [207, 395] on div at bounding box center [207, 396] width 22 height 22
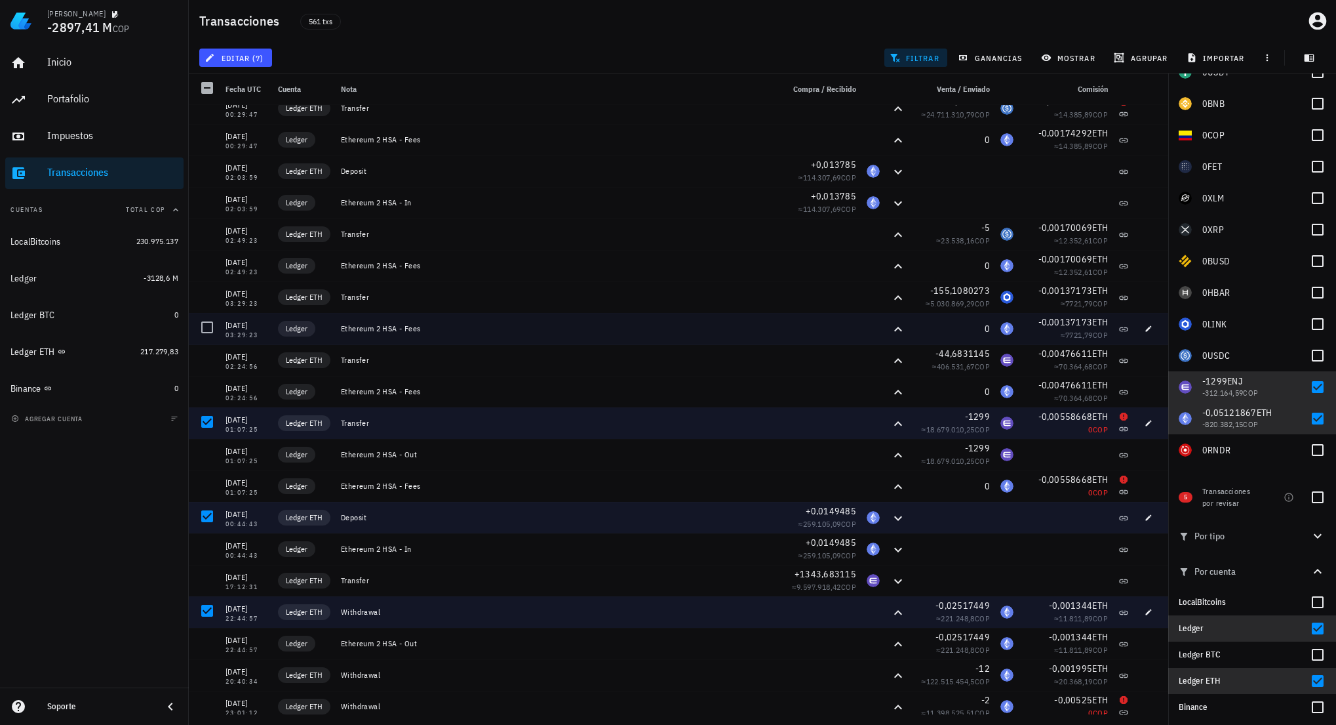
scroll to position [0, 0]
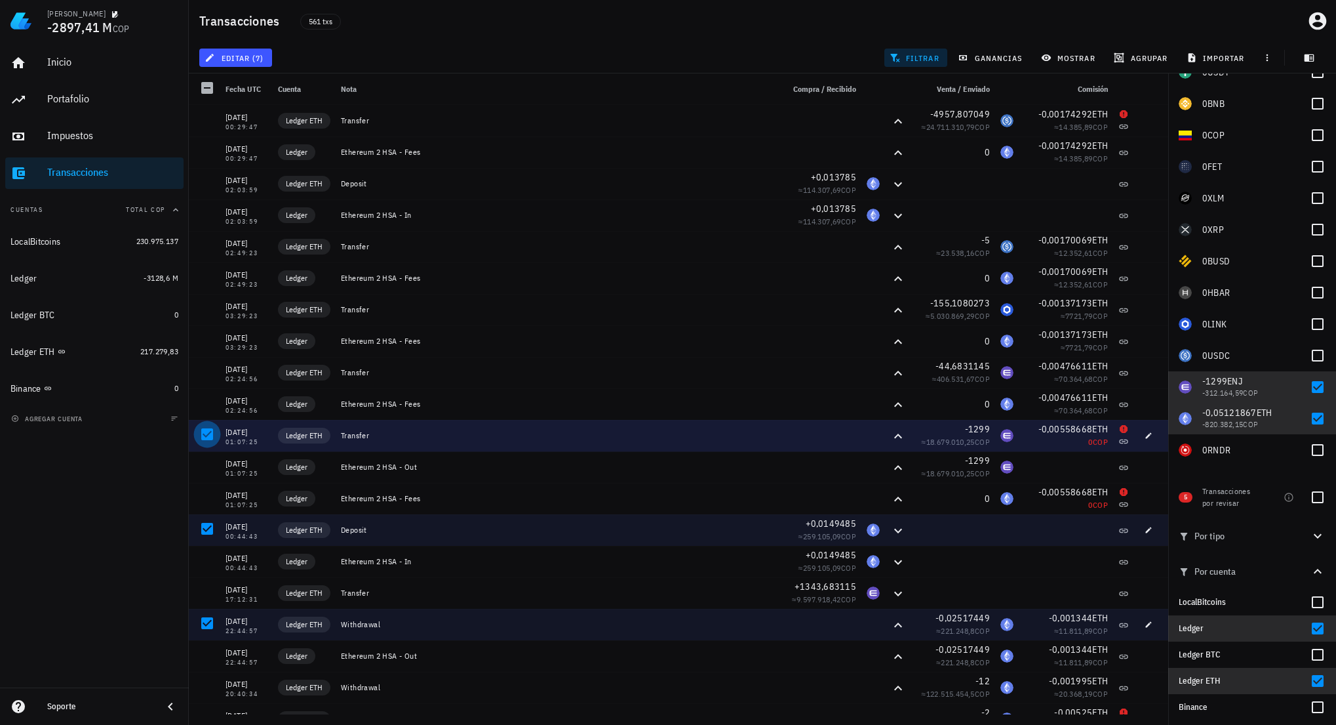
click at [199, 434] on div at bounding box center [207, 434] width 22 height 22
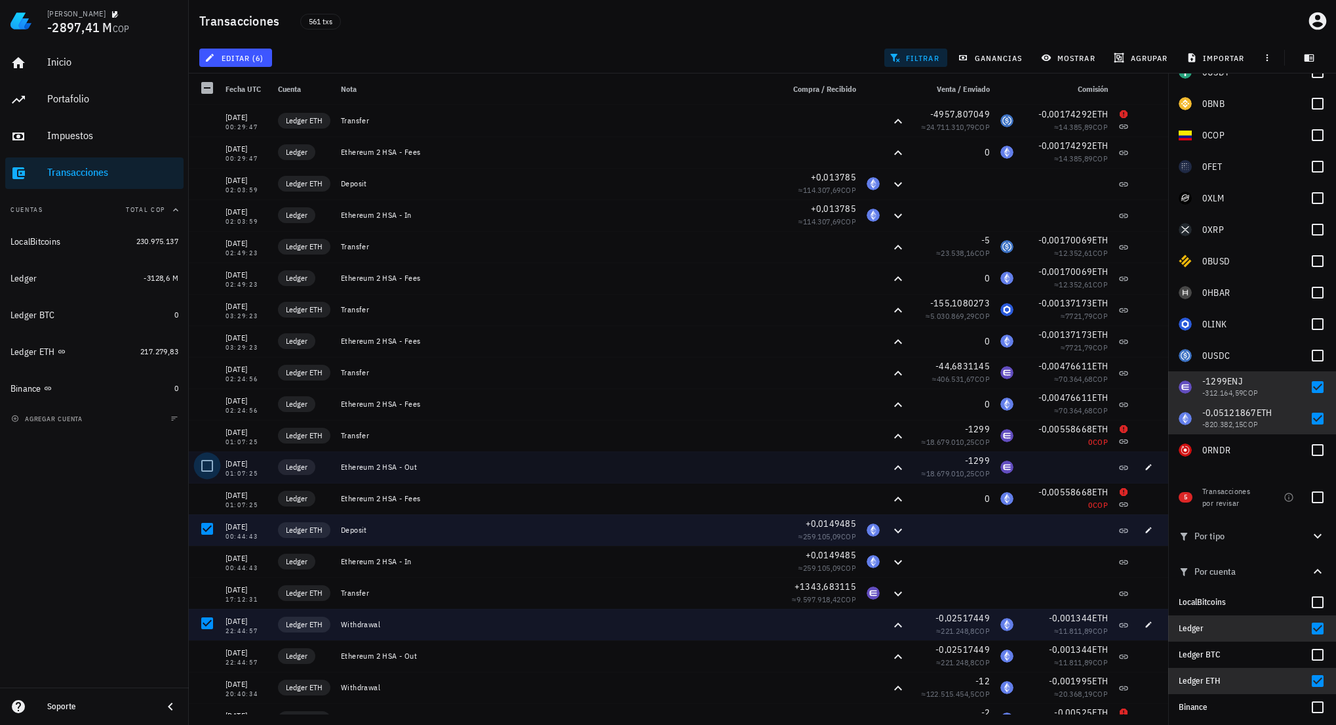
click at [205, 469] on div at bounding box center [207, 465] width 22 height 22
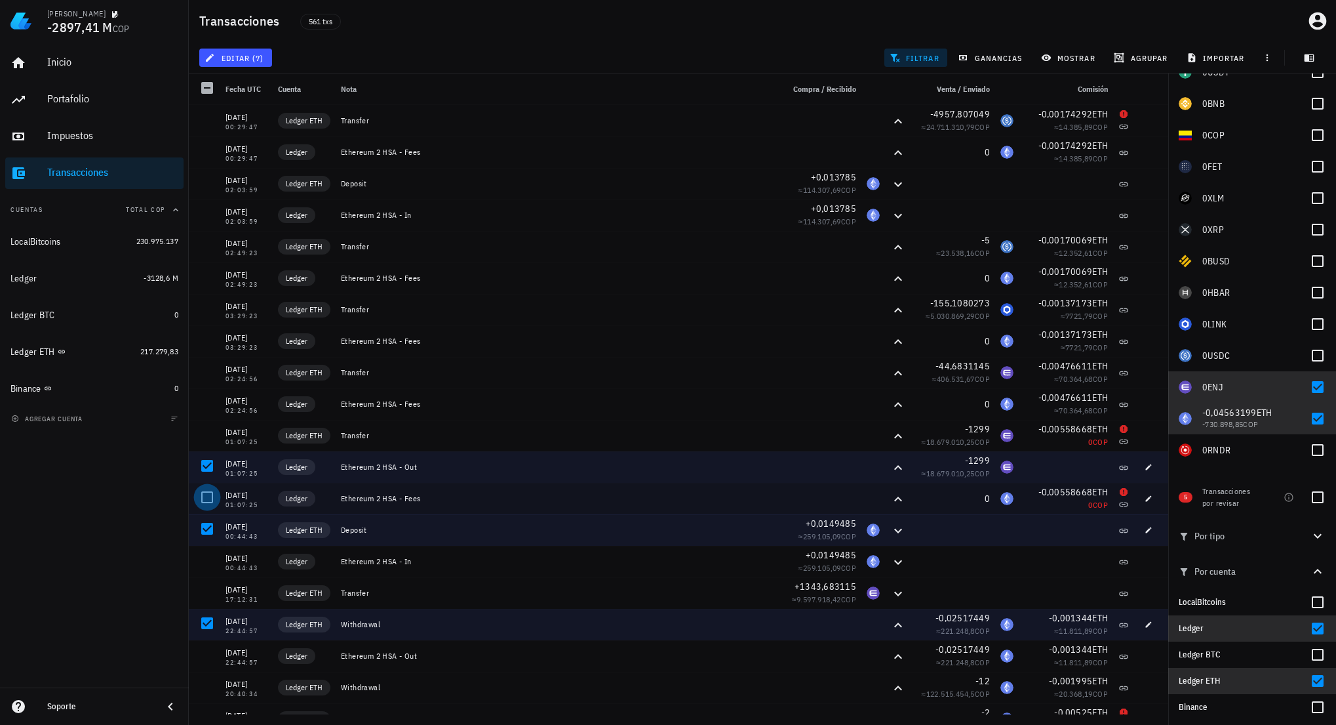
click at [210, 499] on div at bounding box center [207, 497] width 22 height 22
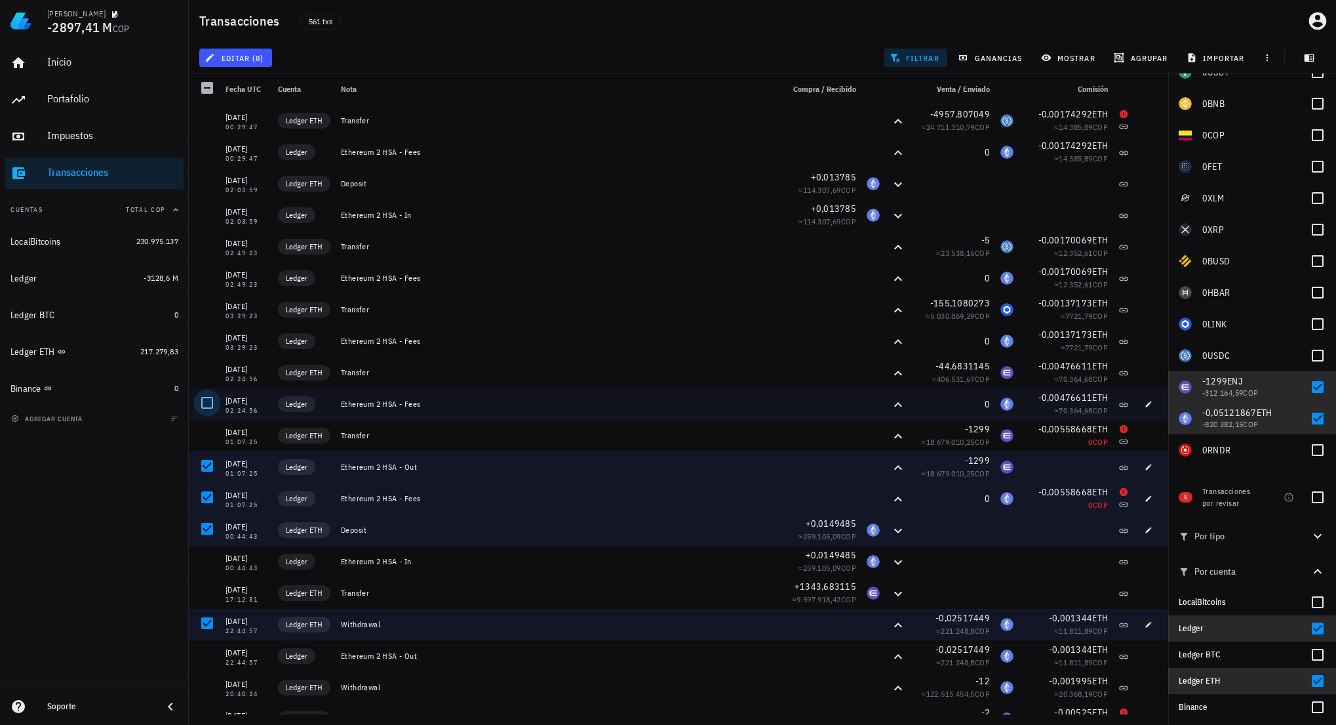
click at [204, 402] on div at bounding box center [207, 402] width 22 height 22
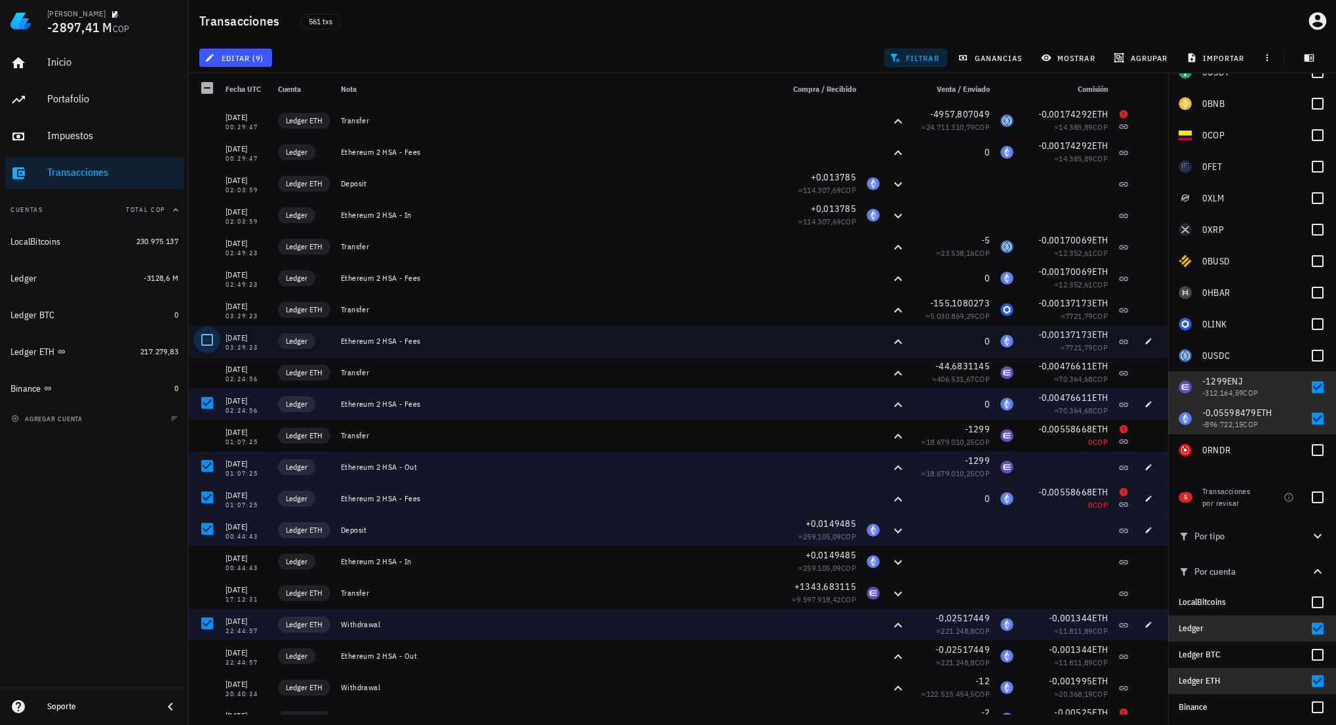
click at [208, 342] on div at bounding box center [207, 339] width 22 height 22
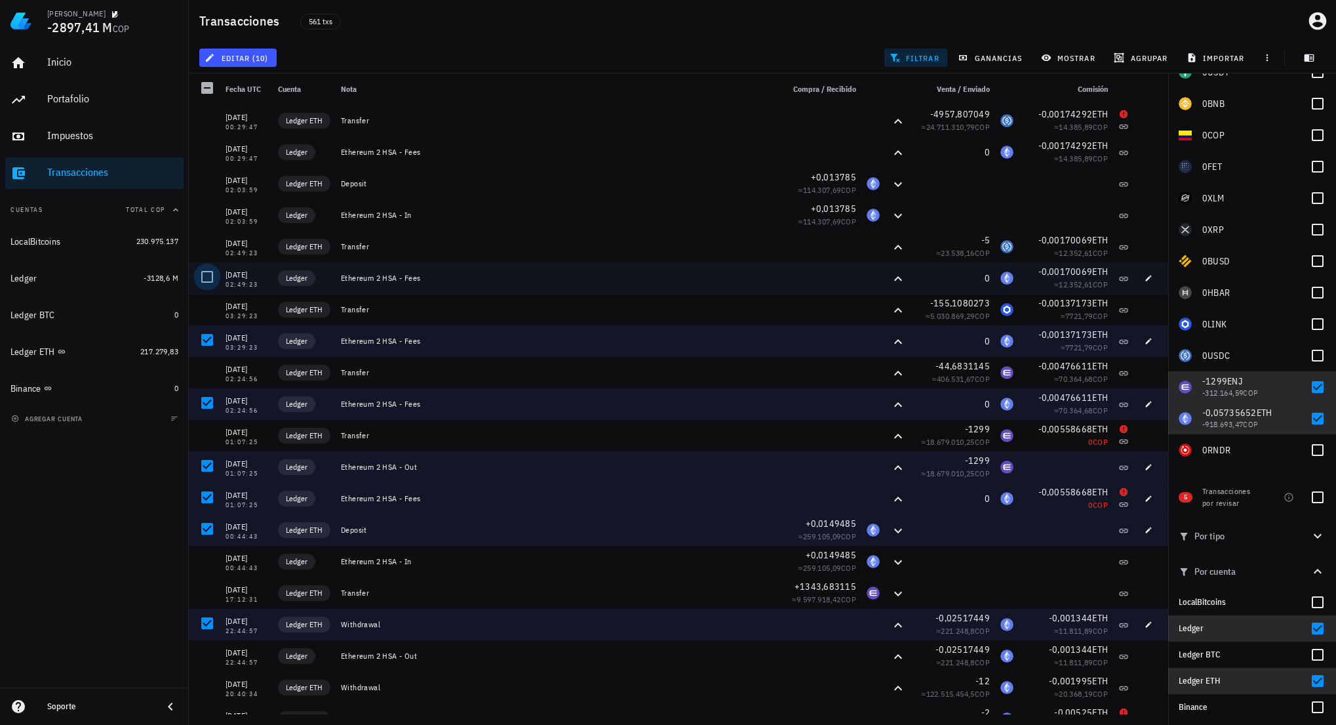
click at [210, 274] on div at bounding box center [207, 277] width 22 height 22
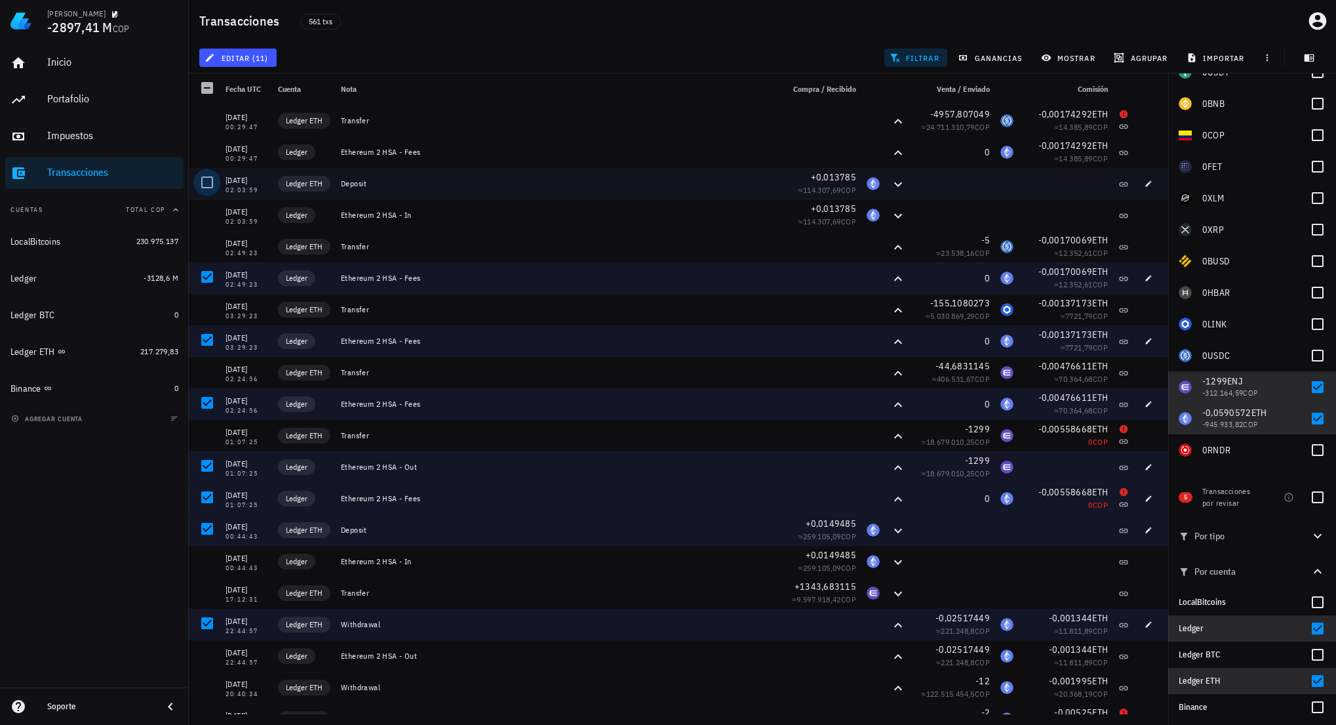
click at [209, 184] on div at bounding box center [207, 182] width 22 height 22
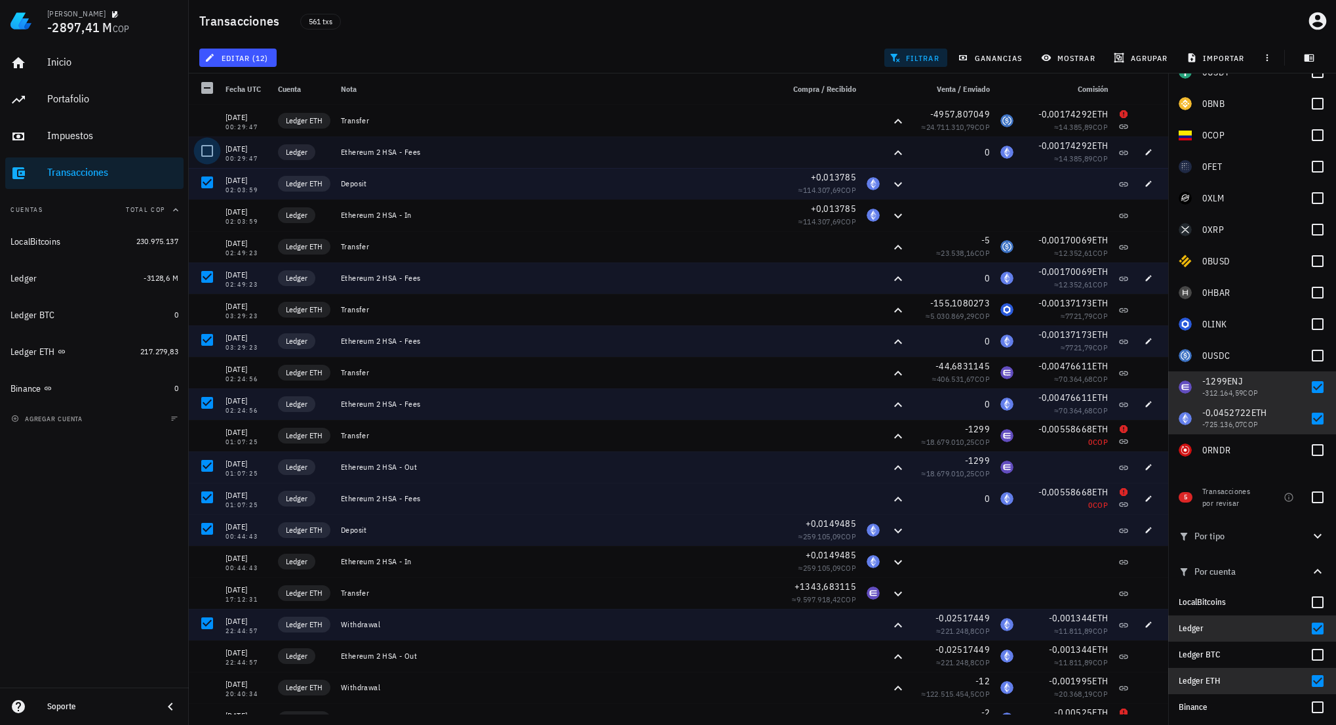
click at [207, 148] on div at bounding box center [207, 151] width 22 height 22
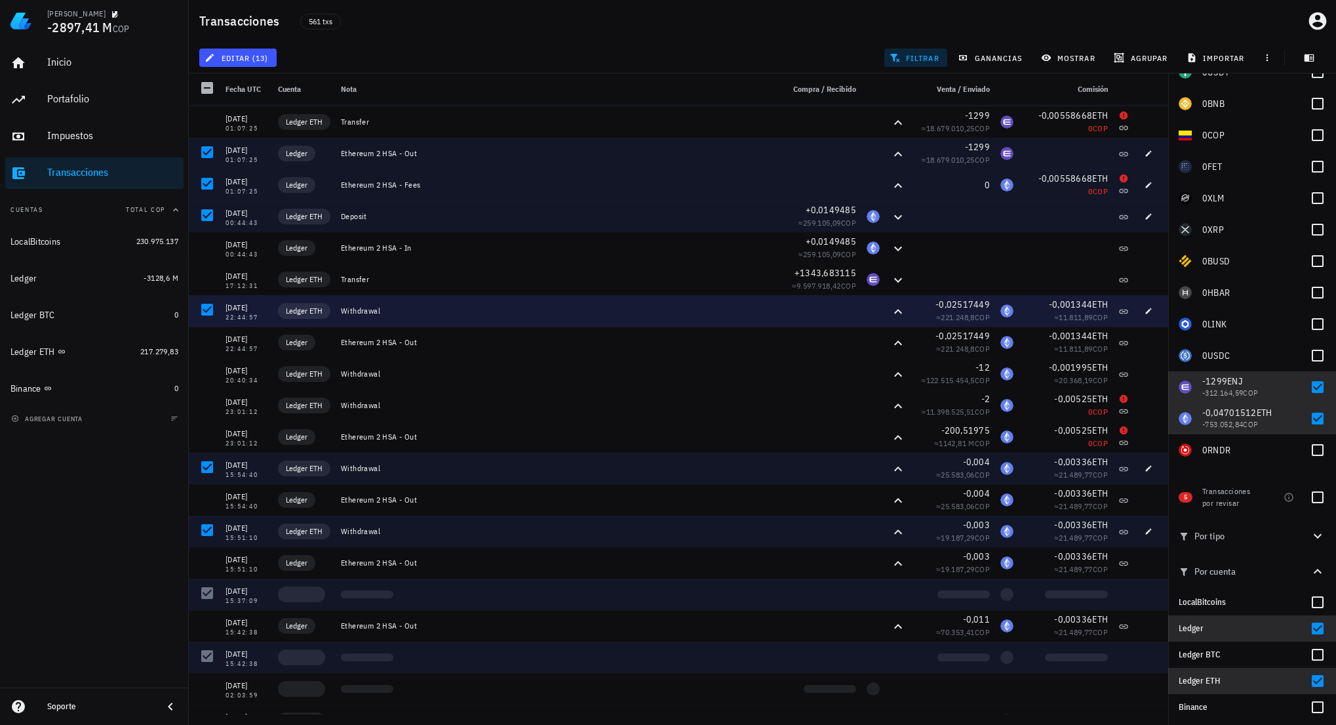
scroll to position [366, 0]
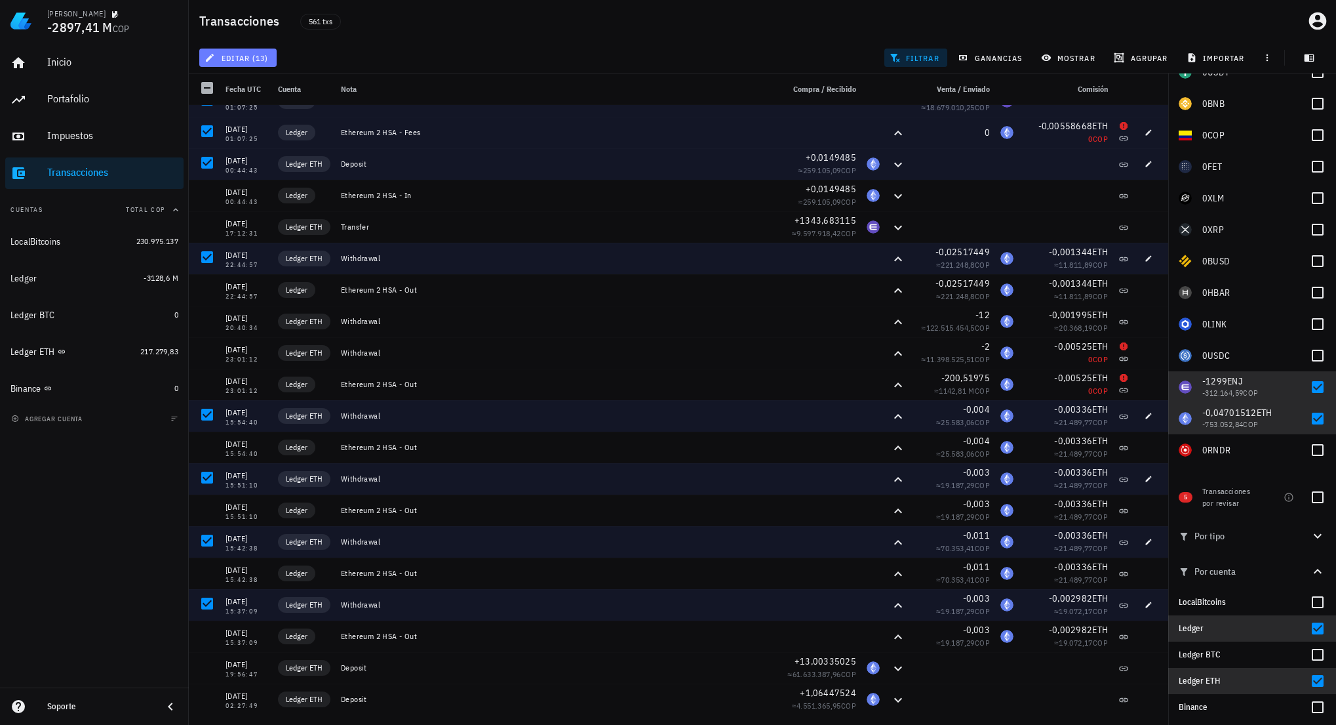
click at [258, 61] on span "editar (13)" at bounding box center [237, 57] width 61 height 10
click at [272, 135] on div "Eliminar" at bounding box center [277, 140] width 92 height 10
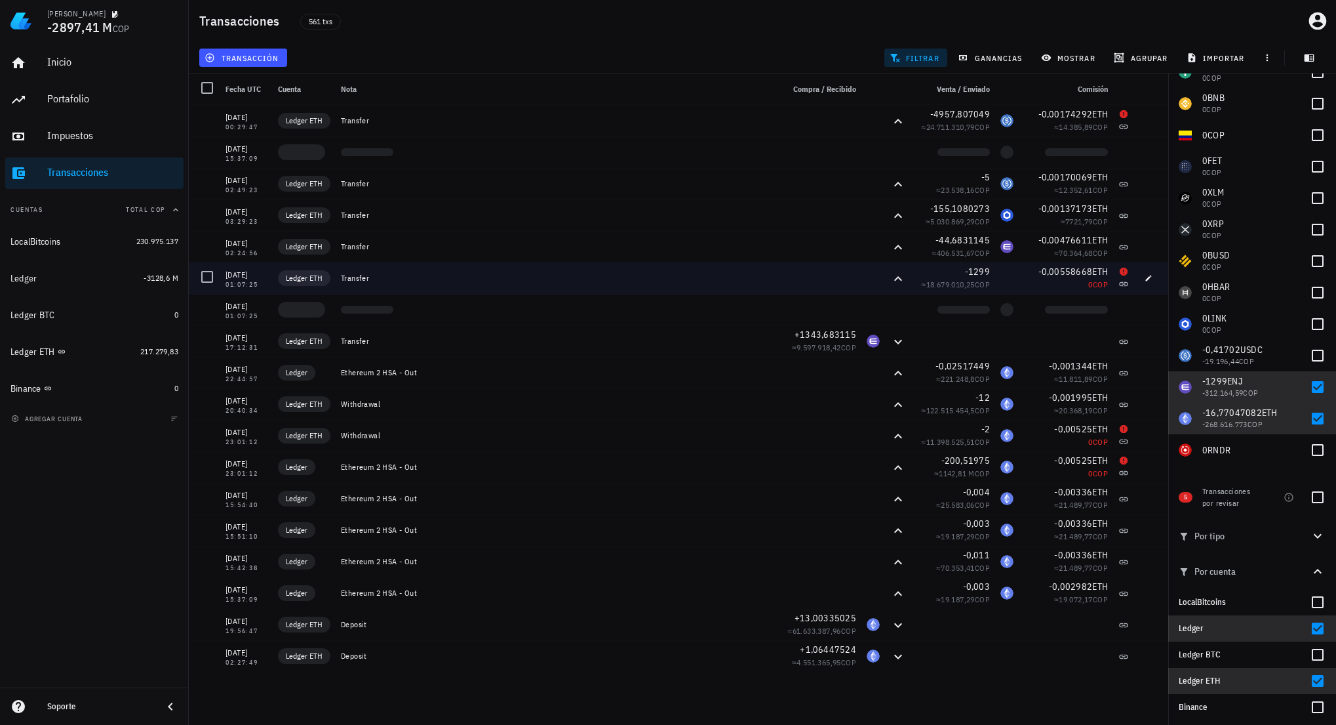
scroll to position [0, 0]
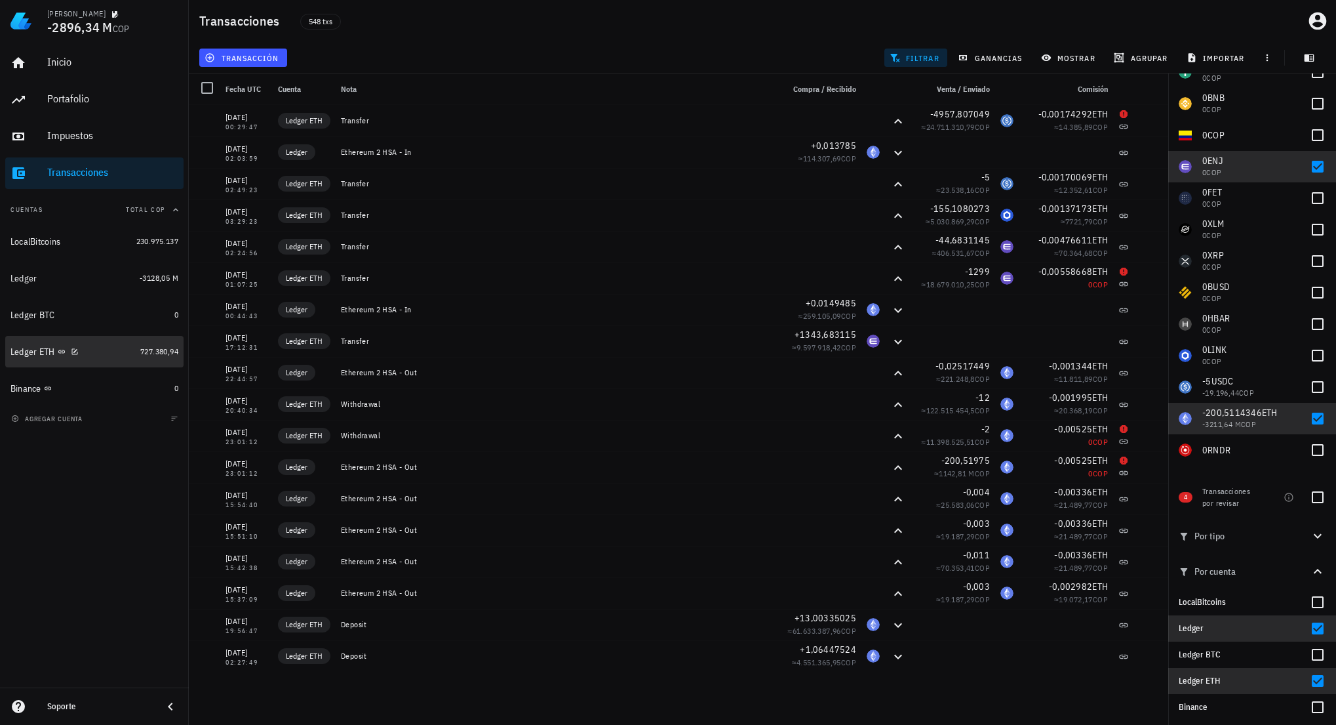
click at [102, 349] on div "Ledger ETH" at bounding box center [72, 352] width 125 height 12
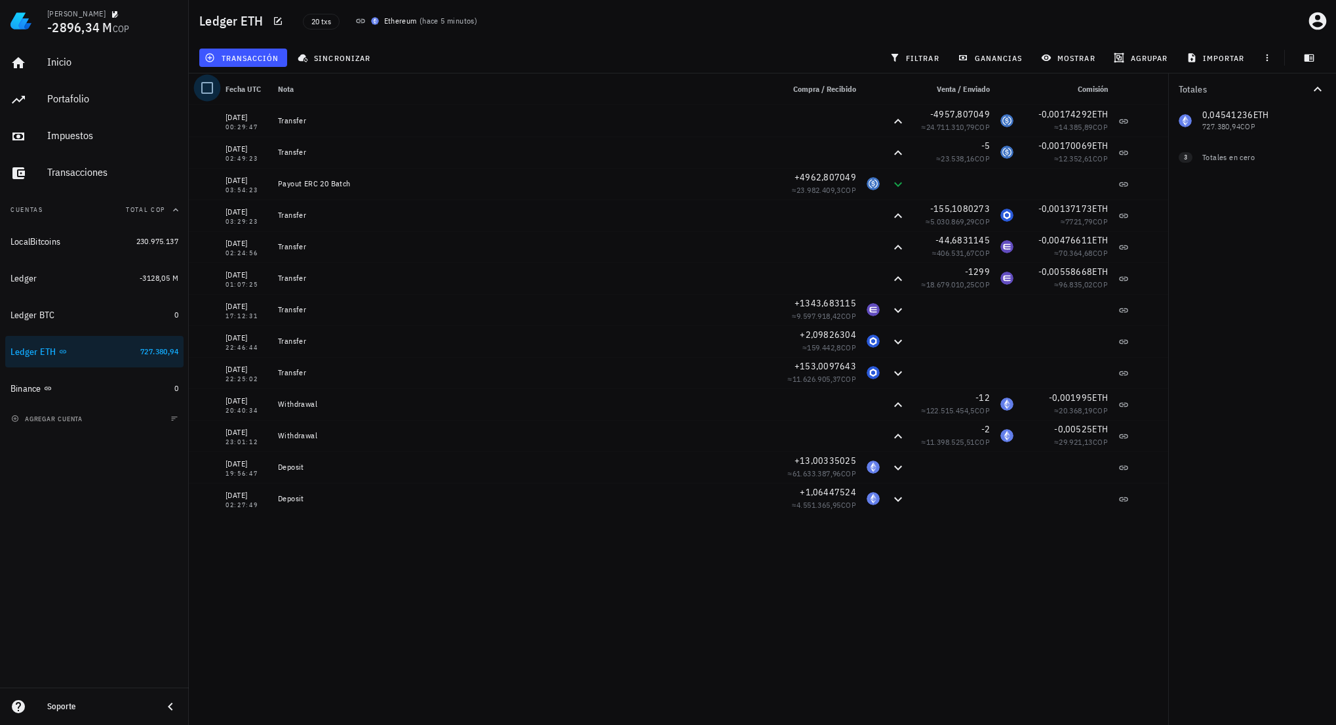
click at [203, 87] on div at bounding box center [207, 88] width 22 height 22
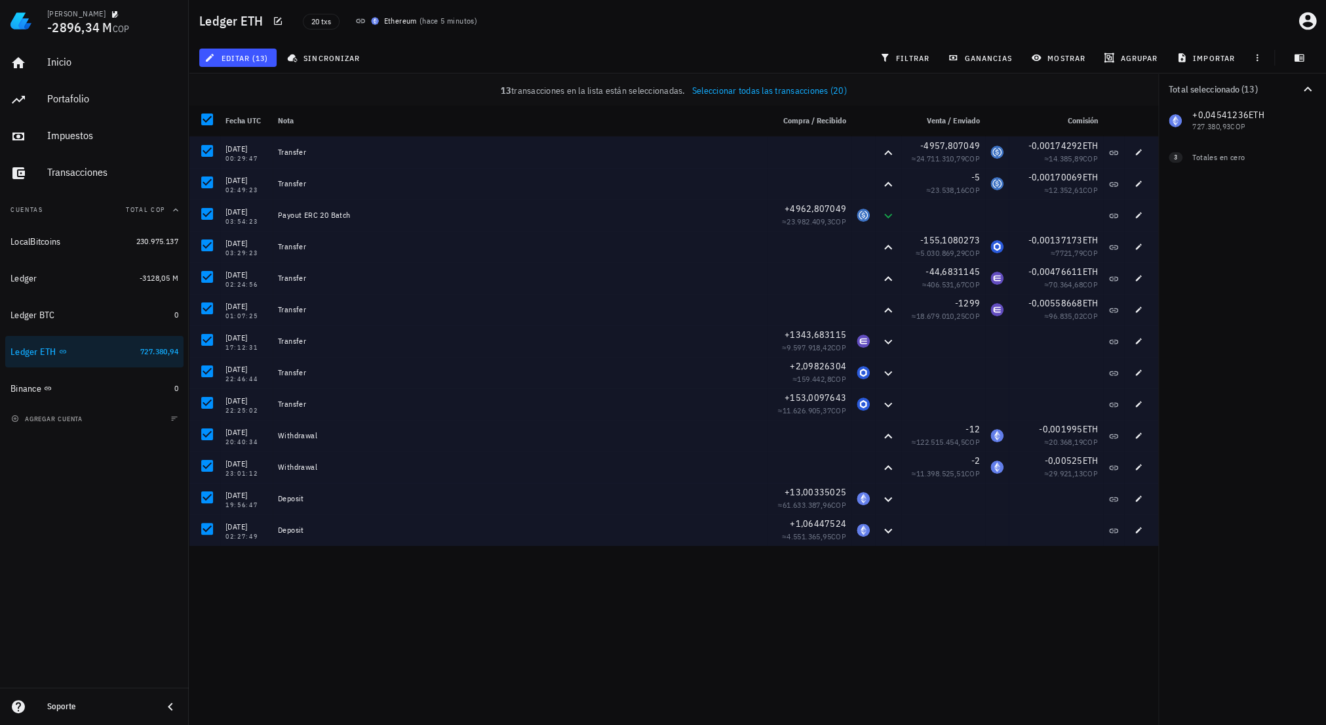
click at [264, 68] on div "editar (13)" at bounding box center [238, 58] width 83 height 24
click at [262, 60] on span "editar (13)" at bounding box center [237, 57] width 61 height 10
click at [295, 85] on div "Cambiar de cuenta" at bounding box center [264, 88] width 66 height 10
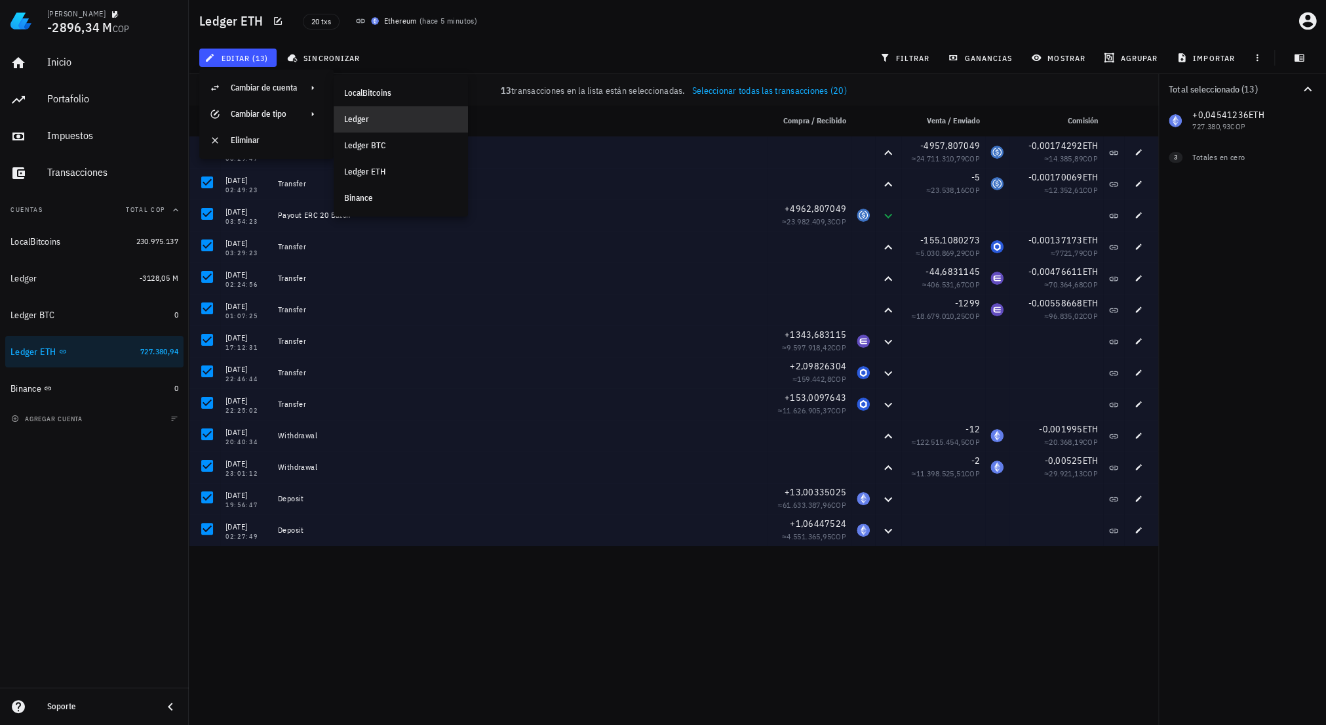
click at [397, 125] on div "Ledger" at bounding box center [400, 119] width 113 height 21
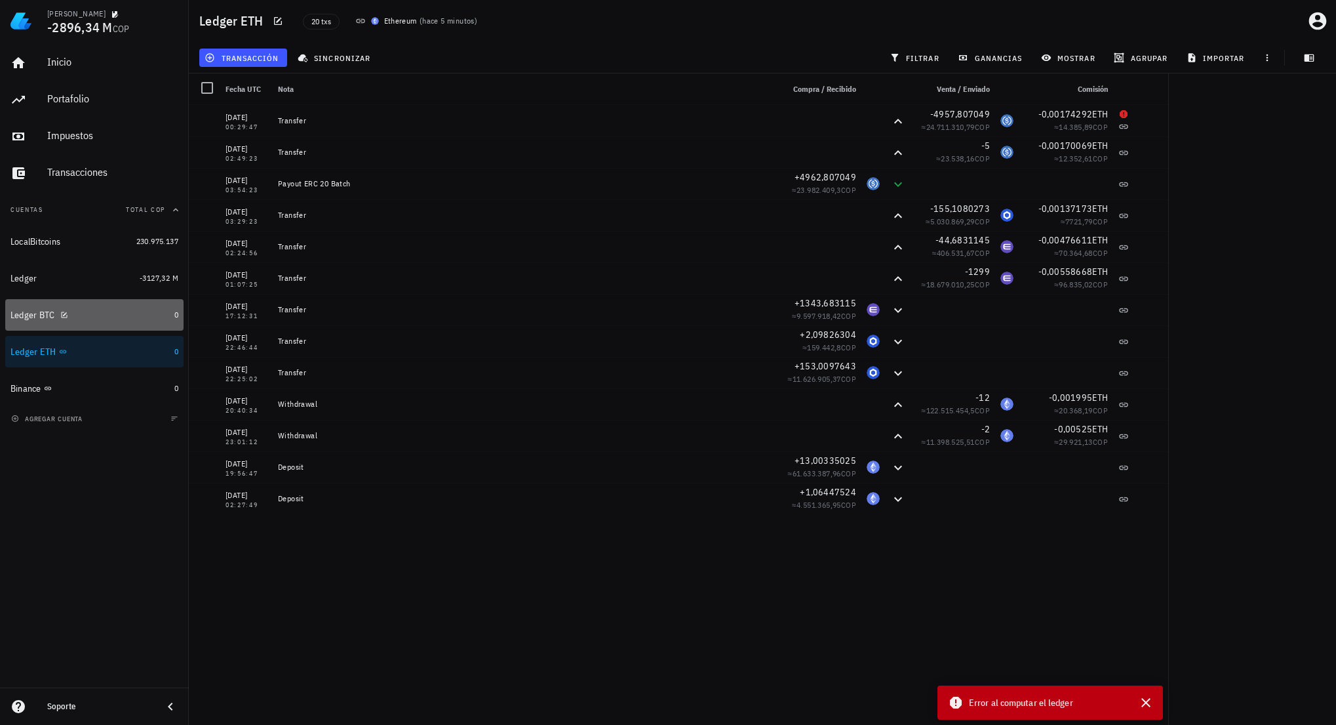
click at [101, 317] on div "Ledger BTC" at bounding box center [89, 315] width 159 height 12
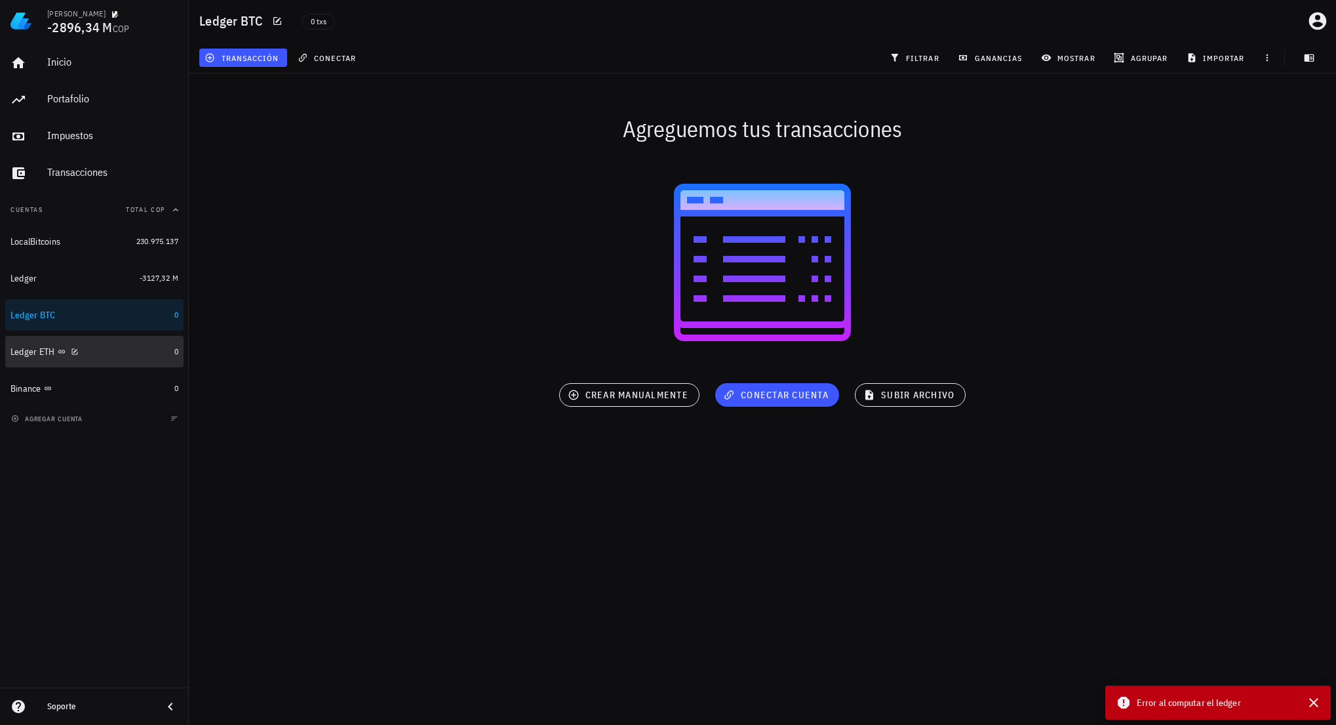
click at [108, 352] on div "Ledger ETH" at bounding box center [89, 352] width 159 height 12
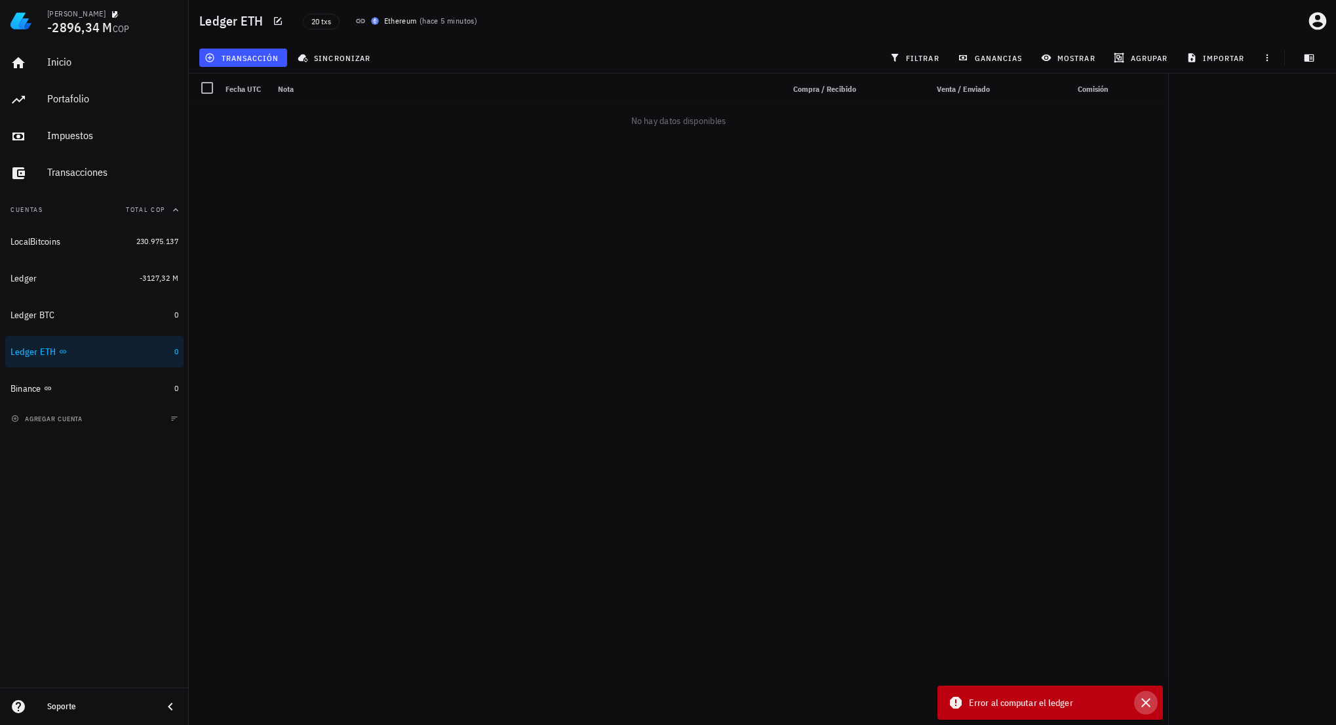
click at [1149, 702] on icon "button" at bounding box center [1146, 702] width 16 height 16
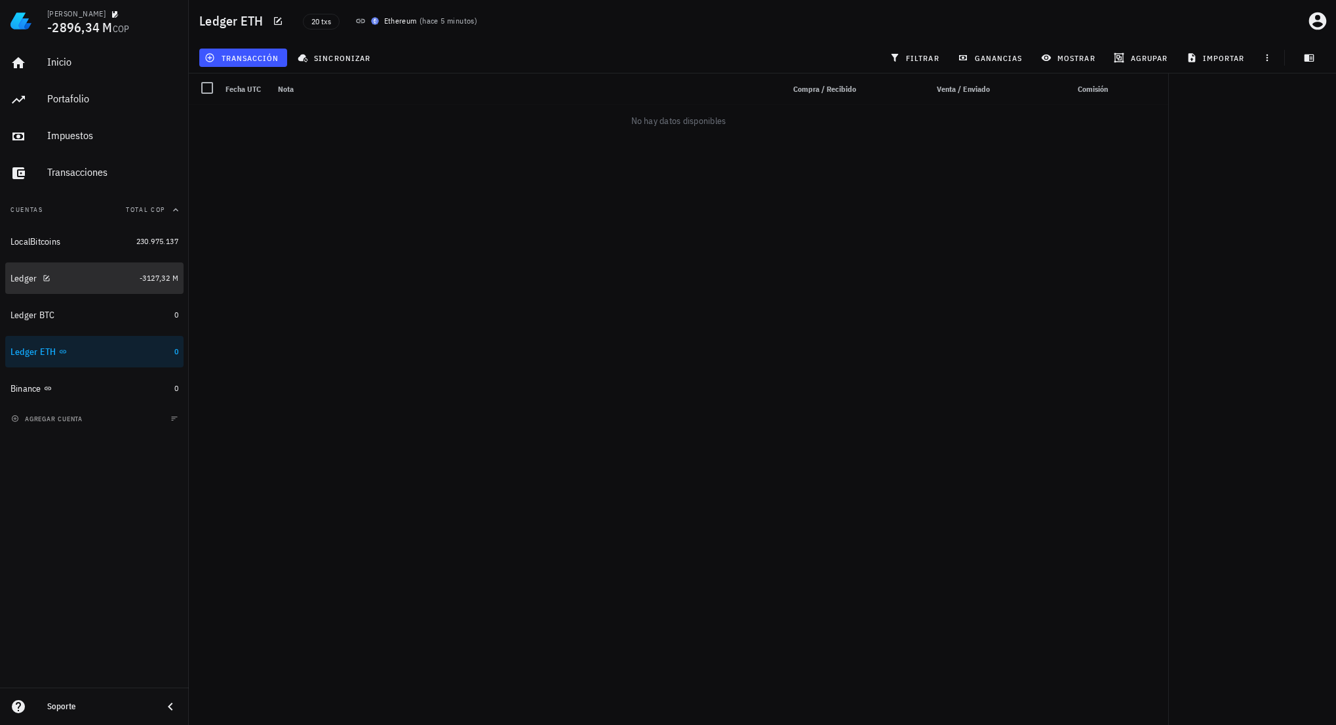
click at [83, 277] on div "Ledger" at bounding box center [72, 278] width 124 height 12
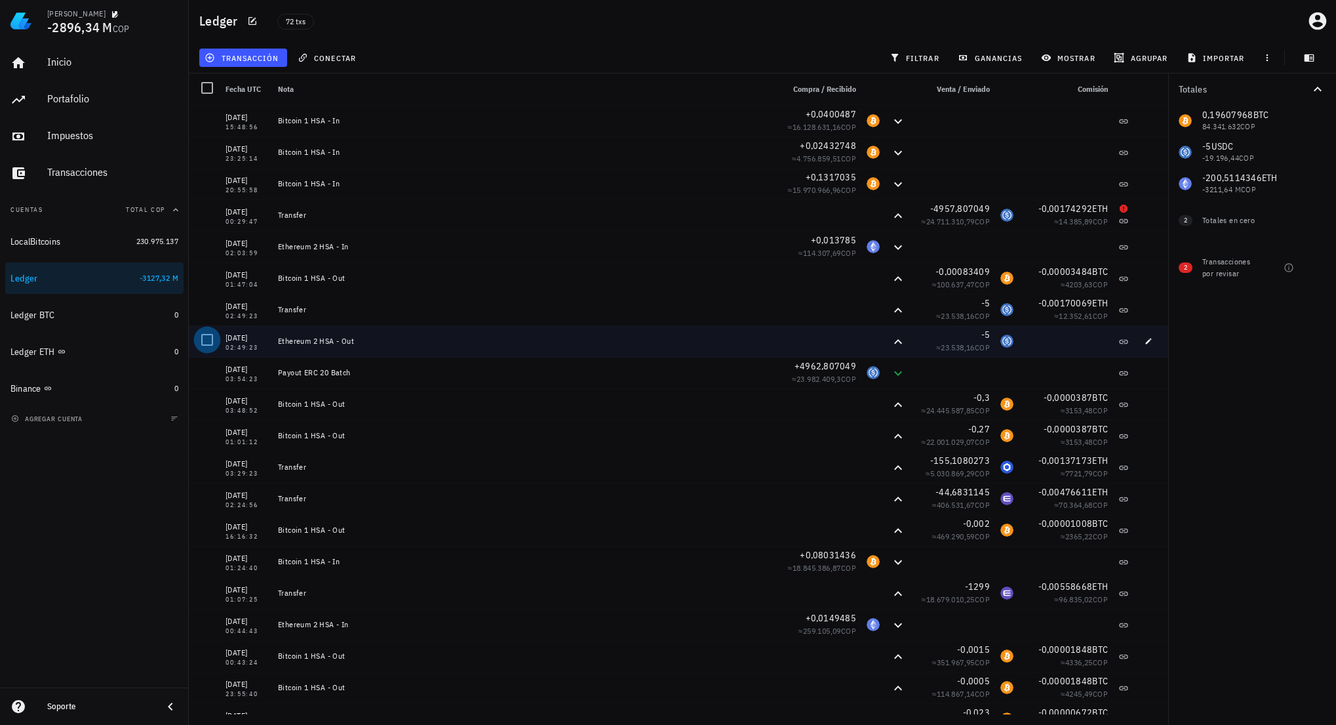
click at [209, 342] on div at bounding box center [207, 339] width 22 height 22
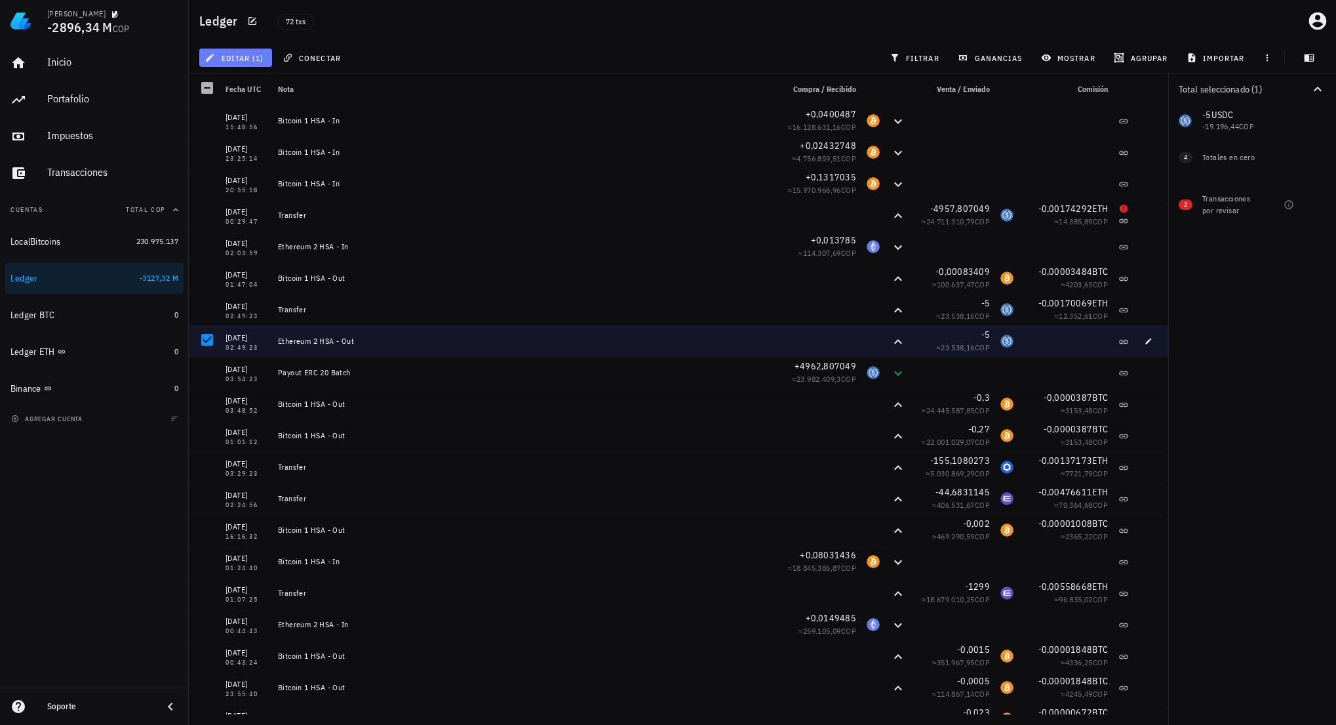
click at [251, 58] on span "editar (1)" at bounding box center [235, 57] width 56 height 10
click at [281, 149] on div "Eliminar" at bounding box center [277, 140] width 92 height 21
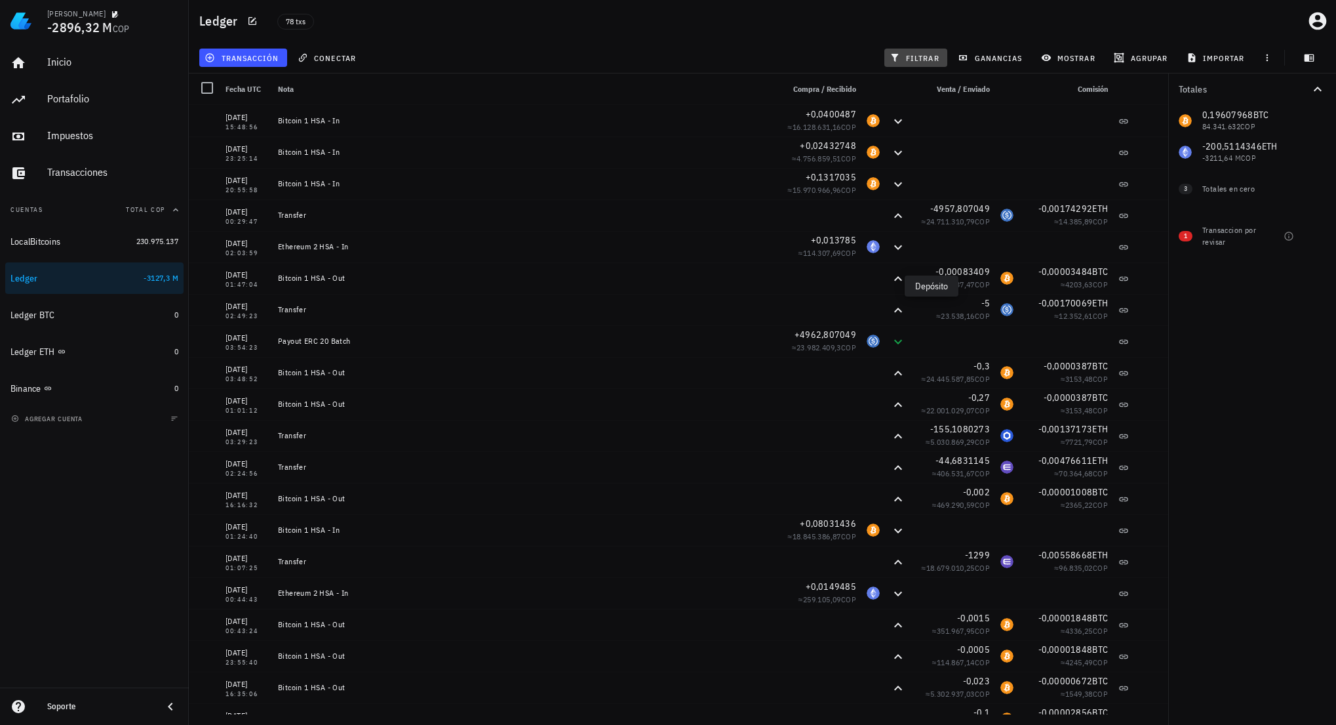
click at [923, 49] on button "filtrar" at bounding box center [916, 58] width 63 height 18
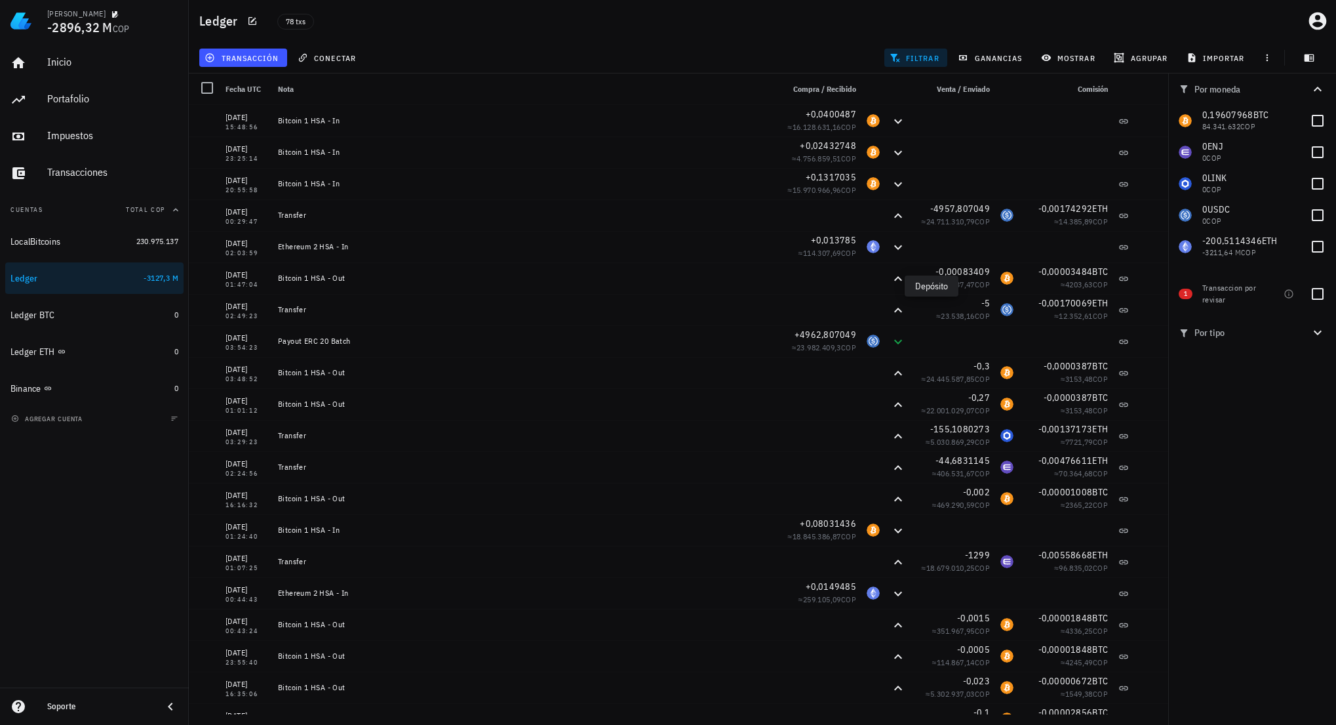
click at [922, 53] on span "filtrar" at bounding box center [915, 57] width 47 height 10
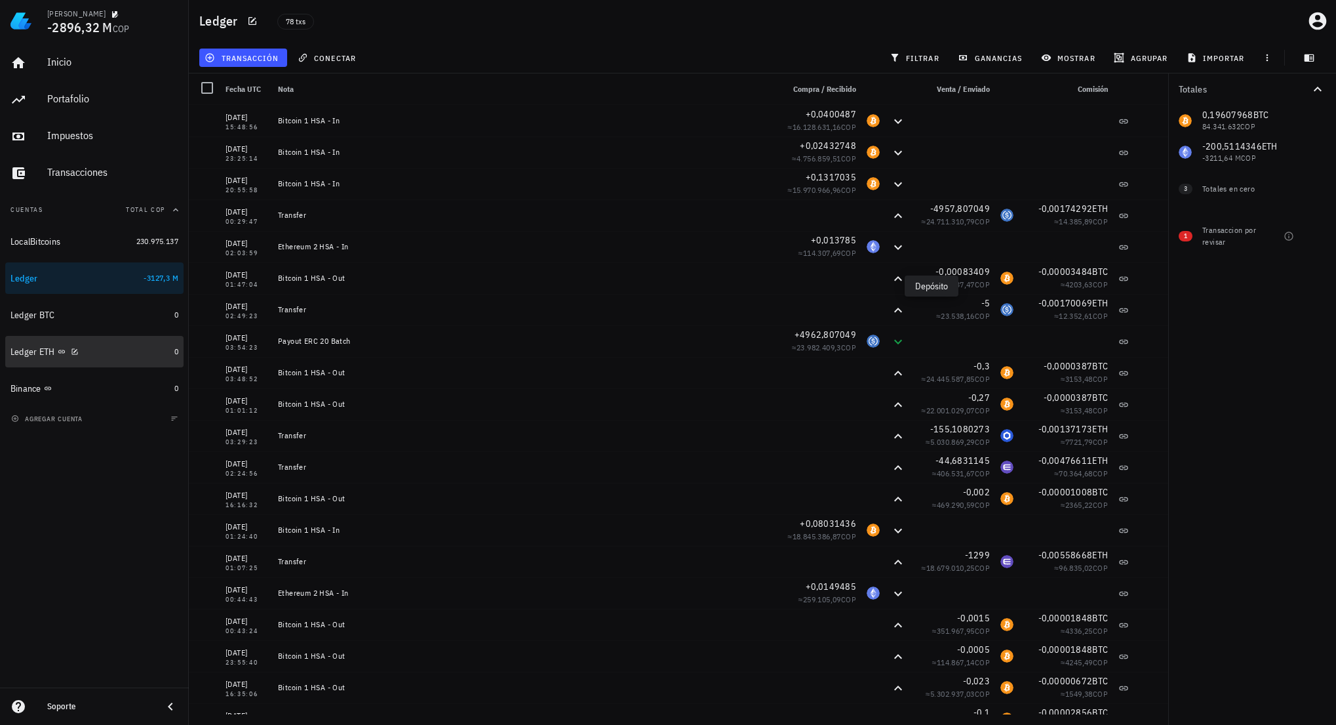
click at [106, 352] on div "Ledger ETH" at bounding box center [89, 352] width 159 height 12
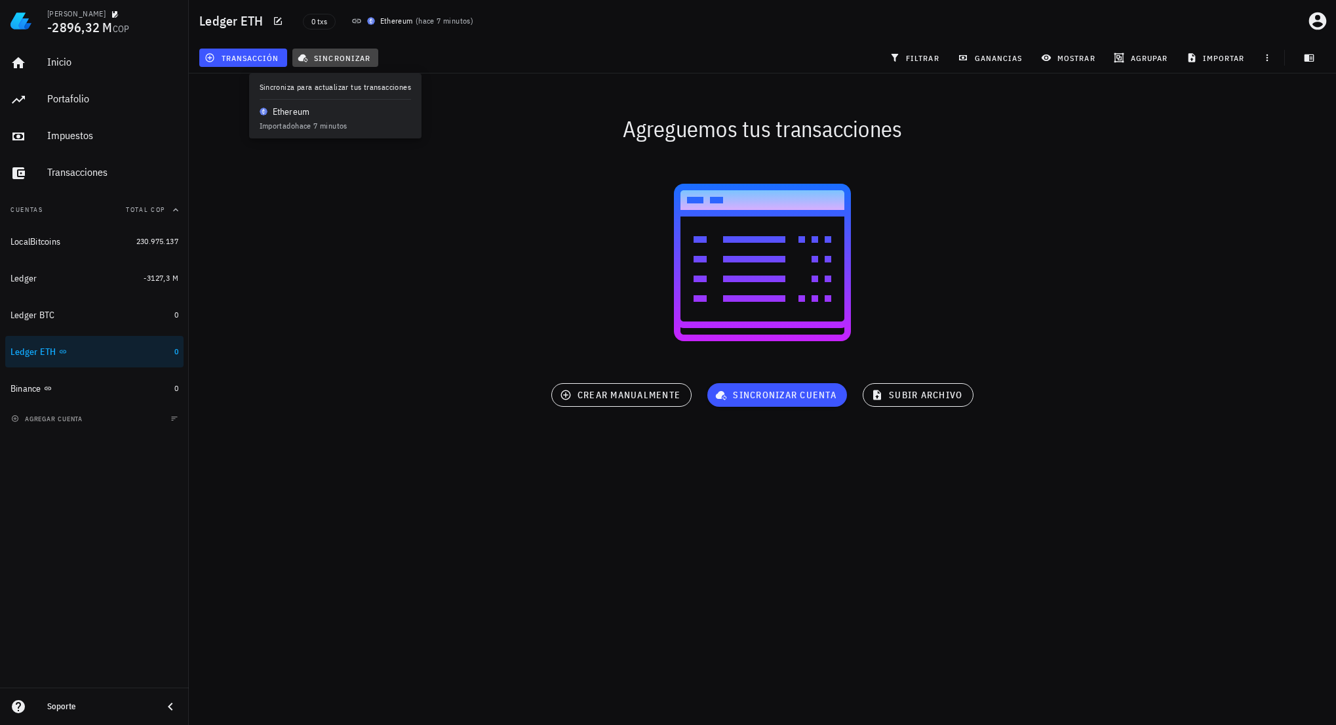
click at [326, 53] on span "sincronizar" at bounding box center [335, 57] width 70 height 10
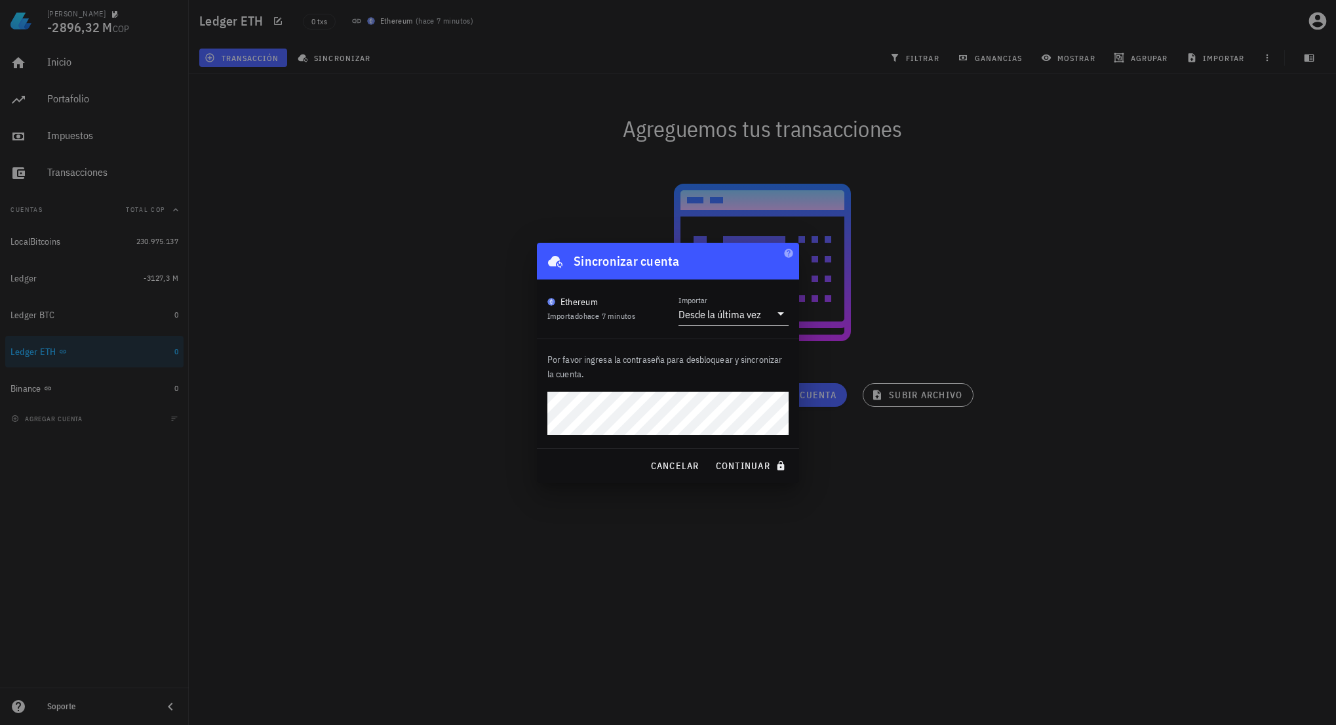
click at [768, 320] on input "Importar" at bounding box center [767, 314] width 7 height 21
click at [744, 351] on div "Toda la historia" at bounding box center [733, 355] width 89 height 12
click at [753, 465] on span "continuar" at bounding box center [751, 466] width 73 height 12
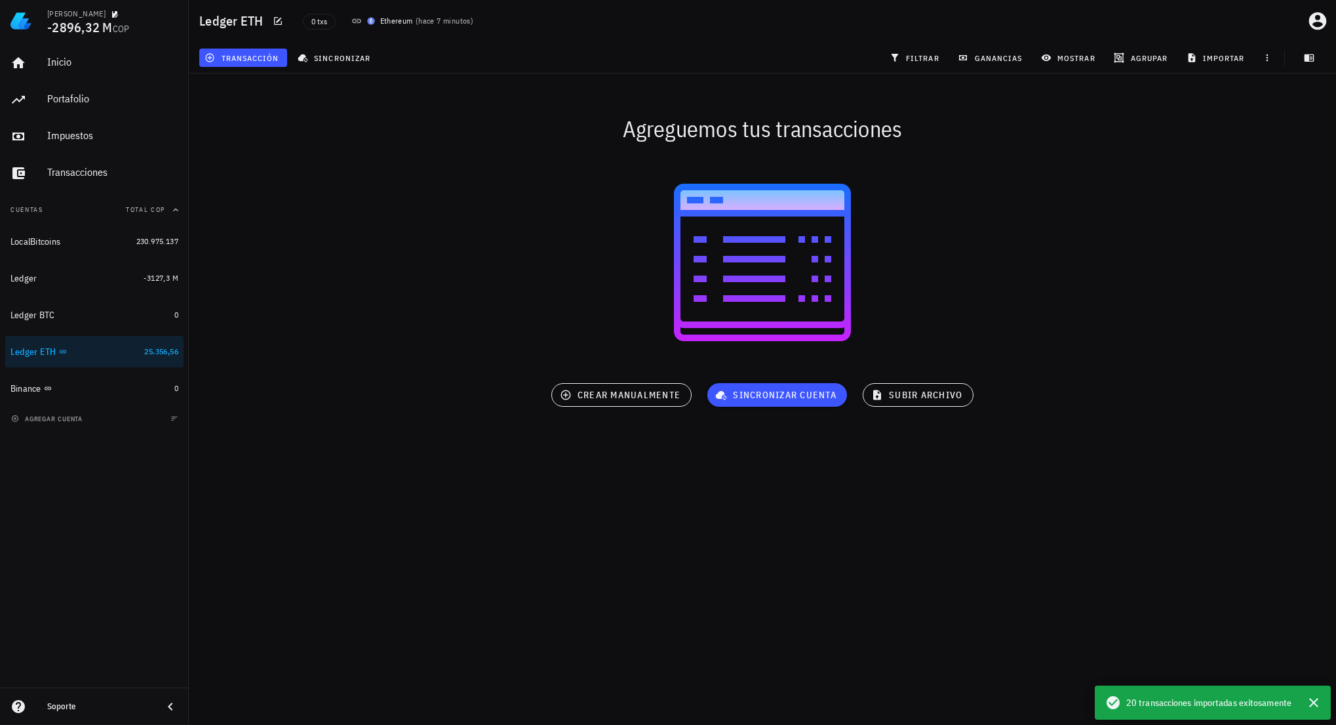
click at [667, 39] on div "Ledger ETH 0 txs Ethereum ( hace 7 minutos )" at bounding box center [762, 21] width 1147 height 42
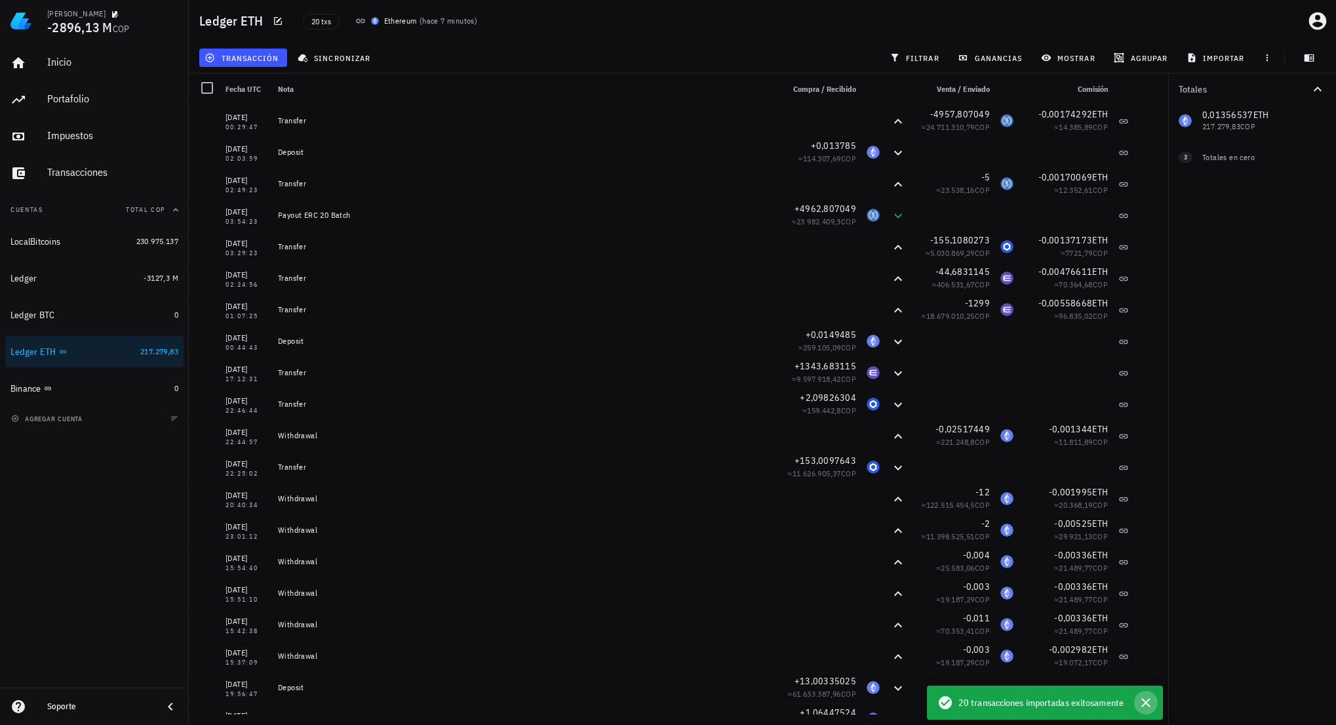
click at [1146, 700] on icon "button" at bounding box center [1146, 702] width 16 height 16
click at [1301, 557] on div "Totales 0,01356537 ETH 217.279,83 COP 0 ENJ 0 COP 0 LINK 0 COP 0 USDC 0 COP 3 T…" at bounding box center [1252, 398] width 168 height 651
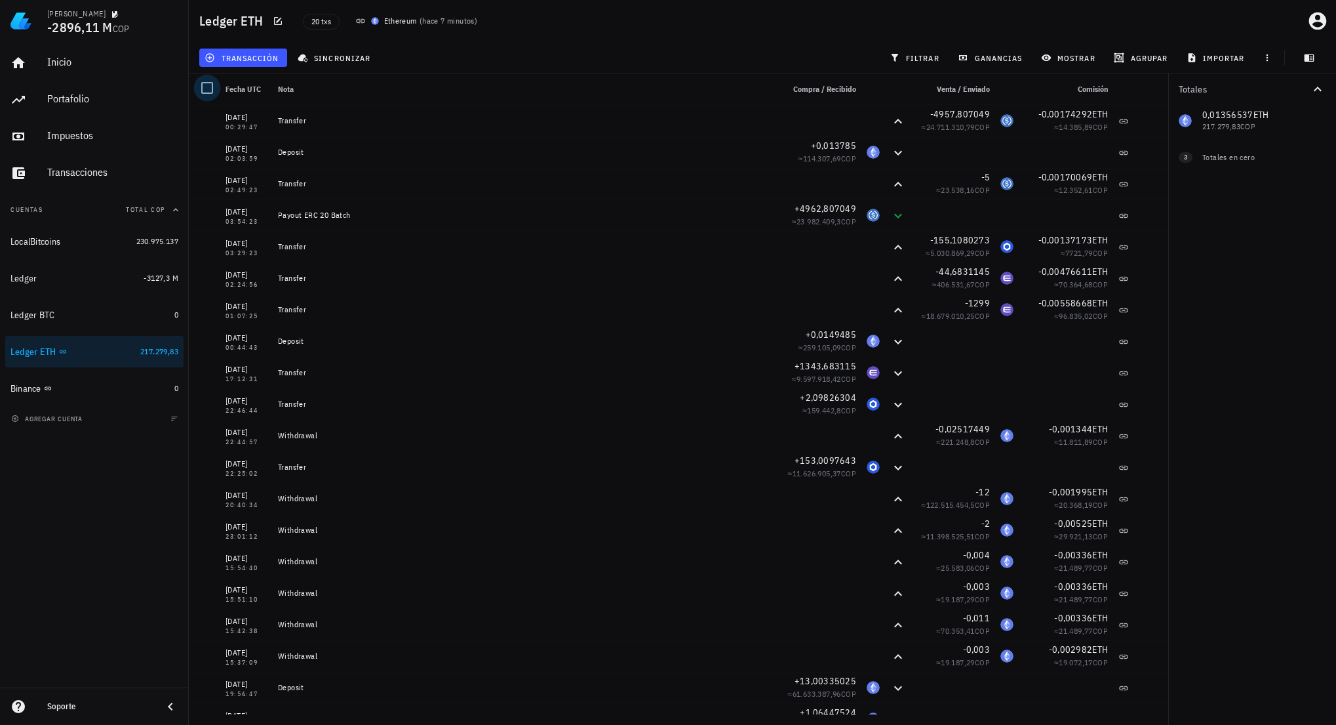
click at [205, 92] on div at bounding box center [207, 88] width 22 height 22
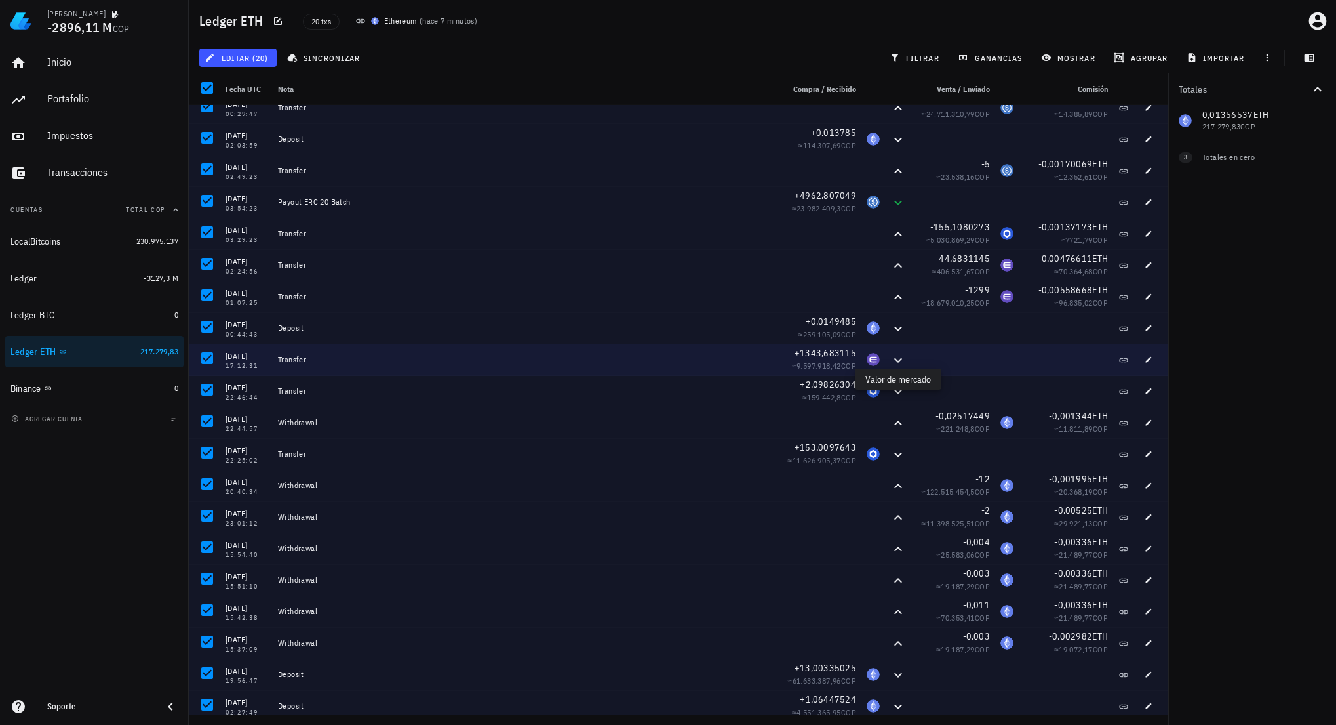
scroll to position [20, 0]
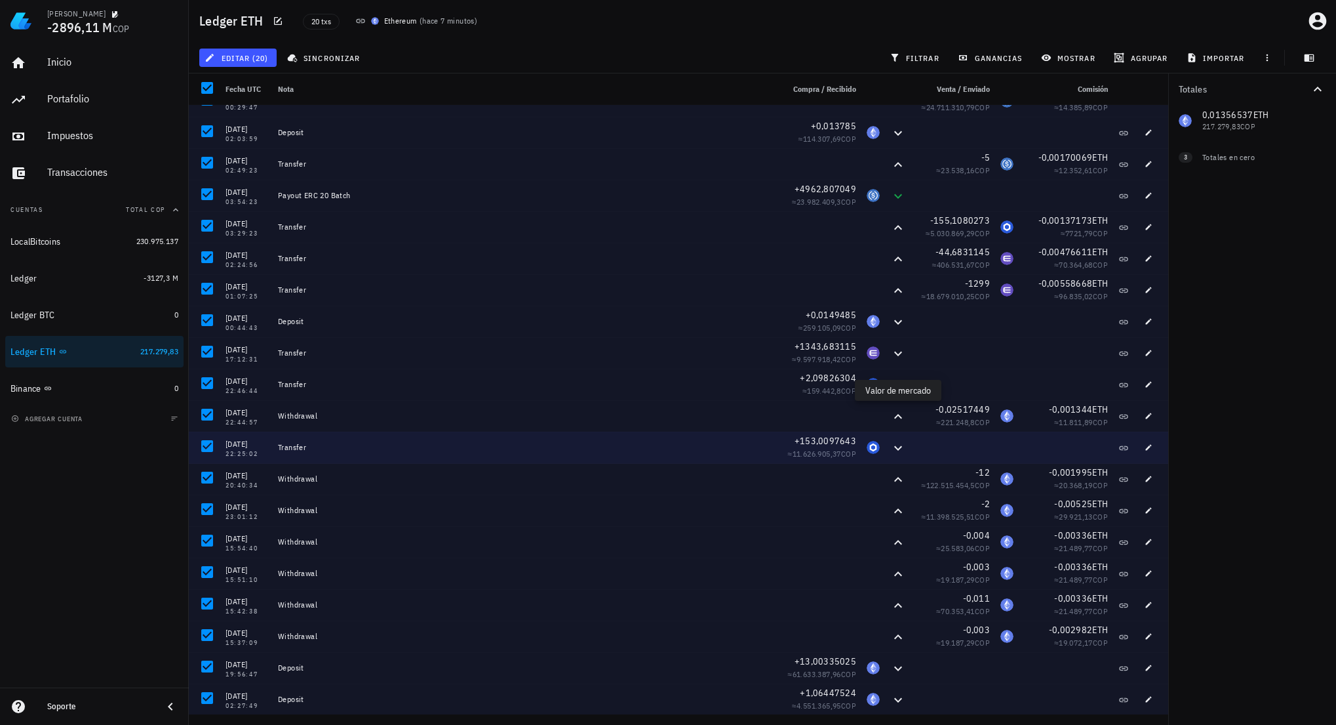
click at [624, 444] on div "Transfer" at bounding box center [525, 447] width 494 height 10
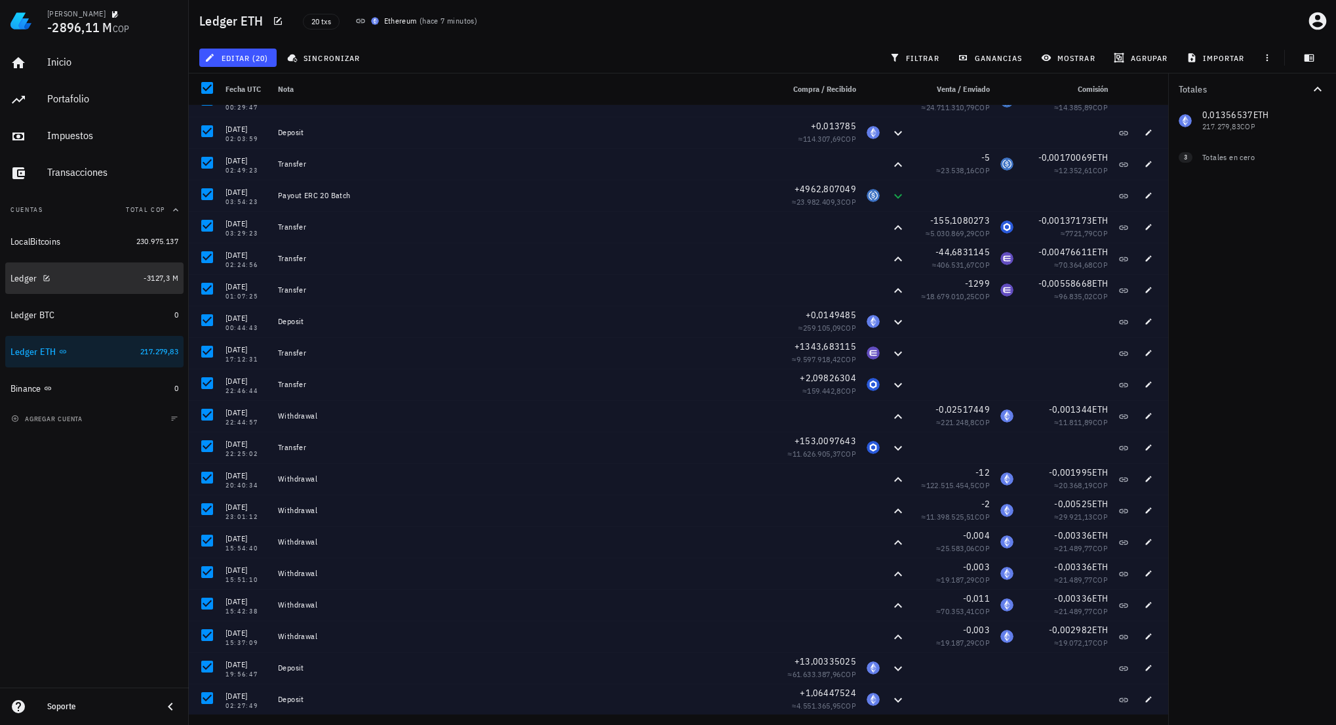
click at [104, 272] on div "Ledger" at bounding box center [74, 278] width 128 height 12
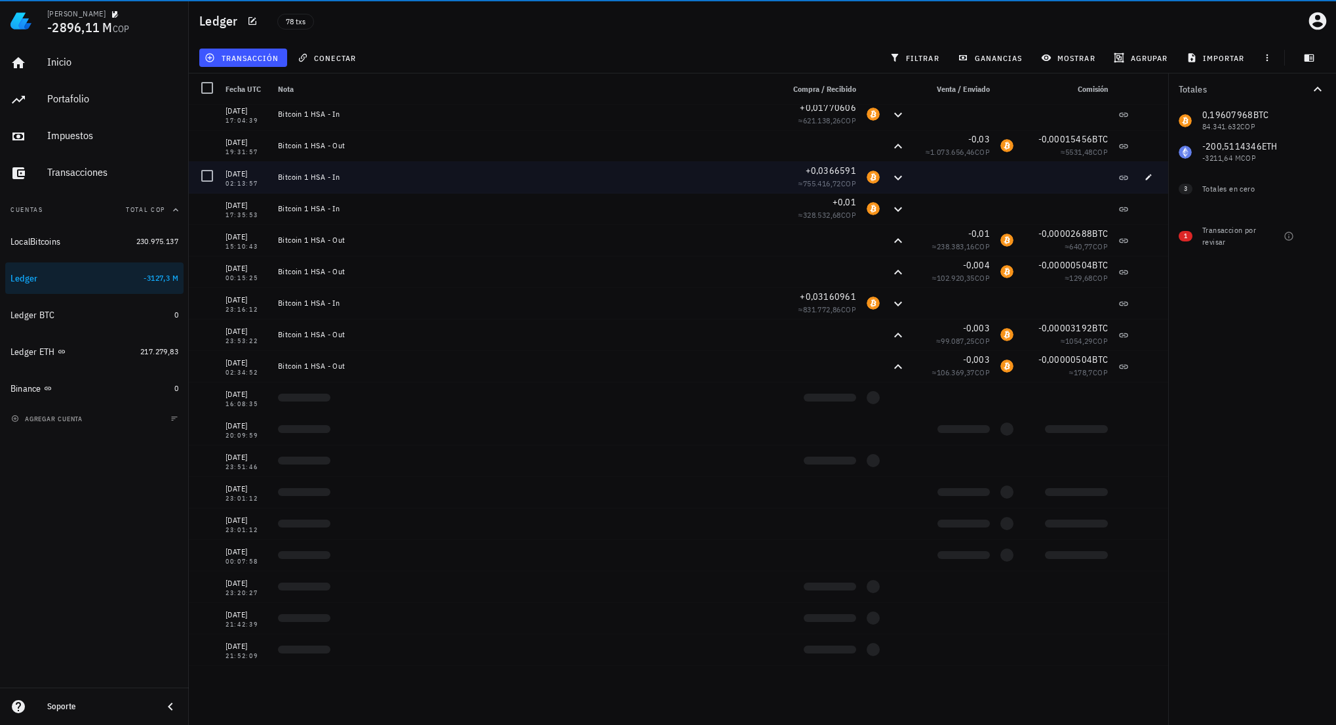
scroll to position [1845, 0]
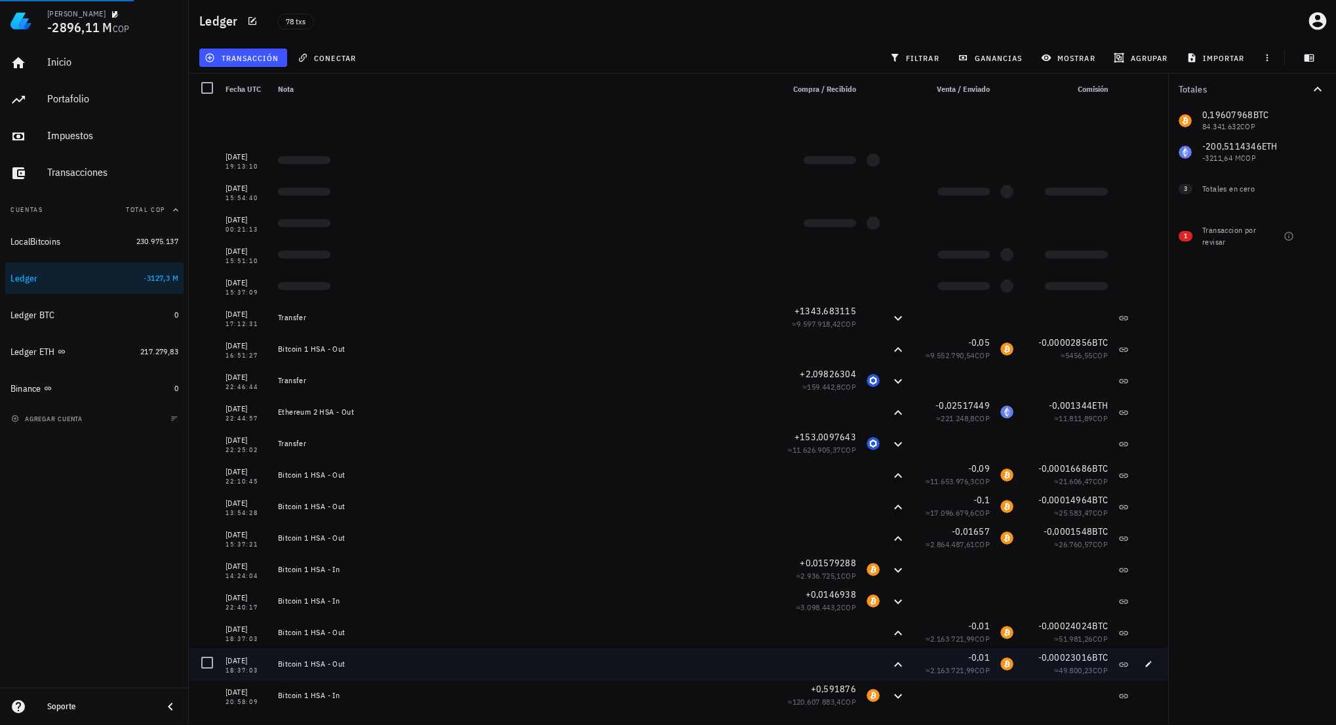
drag, startPoint x: 1004, startPoint y: 568, endPoint x: 996, endPoint y: 486, distance: 82.3
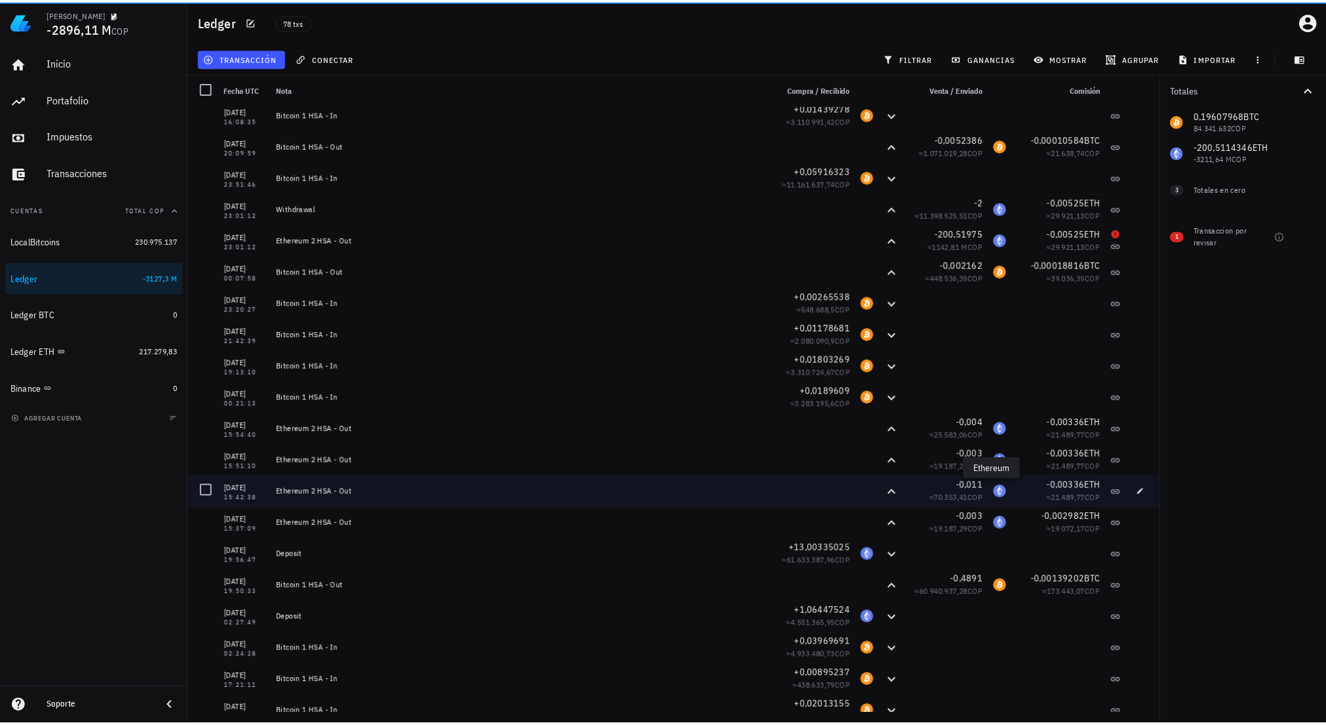
scroll to position [1071, 0]
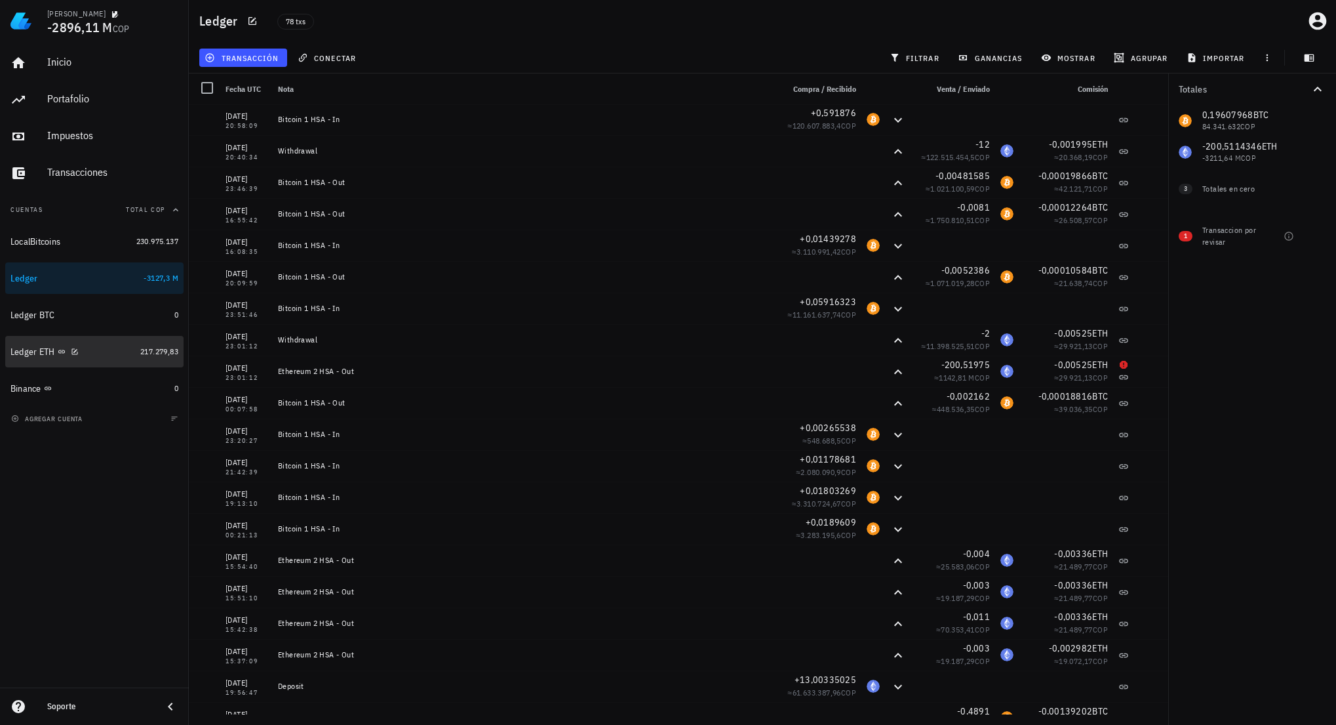
click at [97, 353] on div "Ledger ETH" at bounding box center [72, 352] width 125 height 12
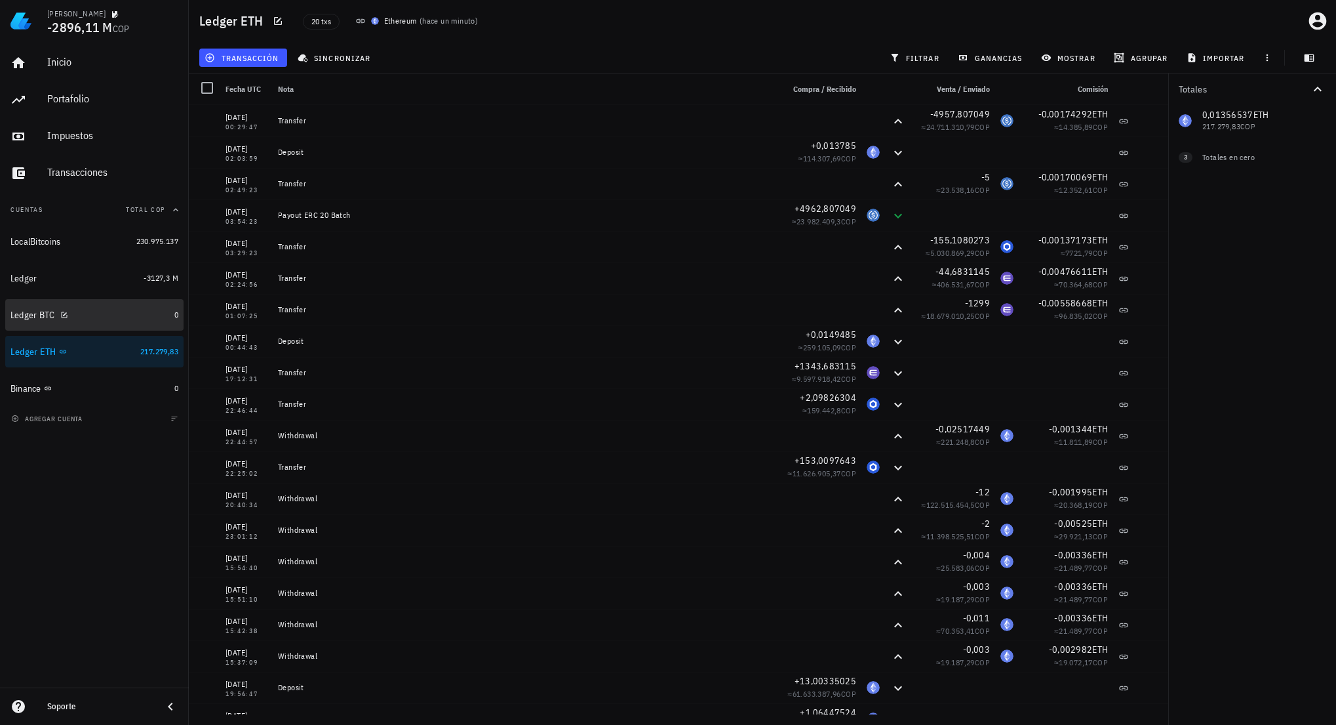
click at [87, 310] on div "Ledger BTC" at bounding box center [89, 315] width 159 height 12
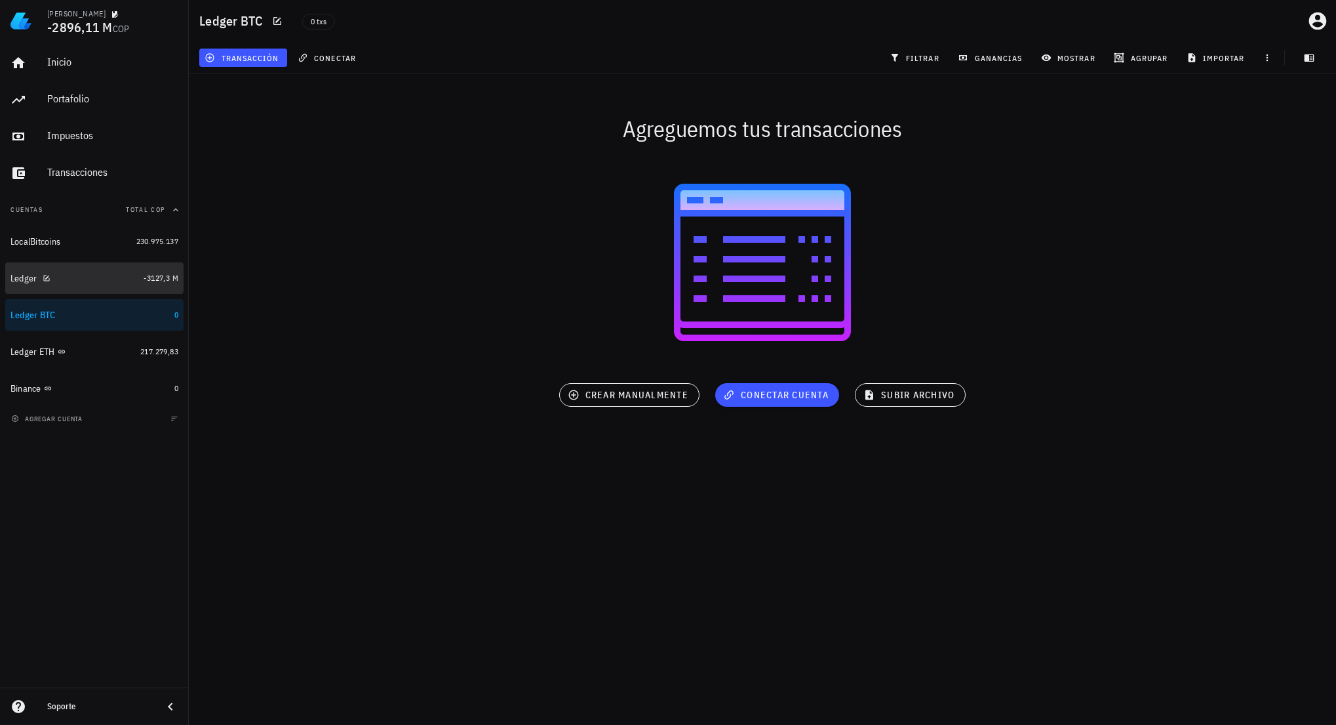
click at [86, 268] on div "Ledger" at bounding box center [74, 278] width 128 height 28
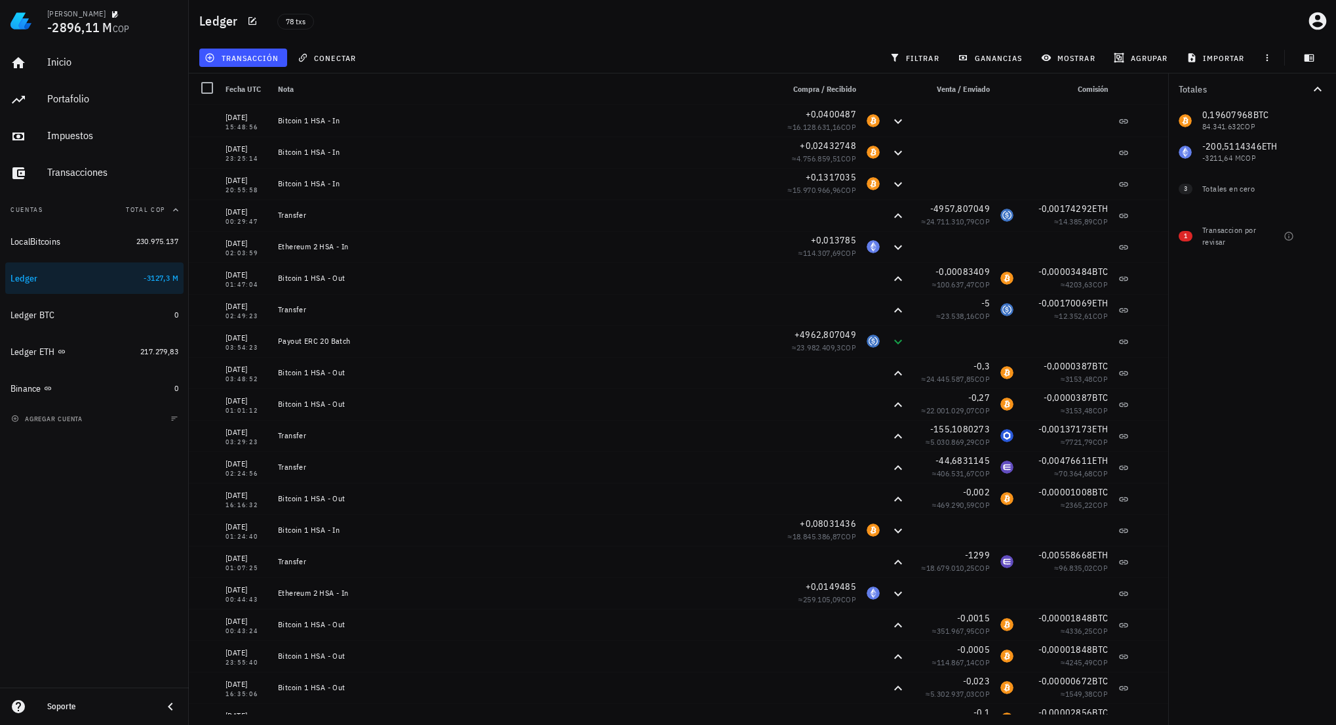
click at [1222, 449] on div "Totales 0,19607968 BTC 84.341.632 COP 0 ENJ 0 COP 0 LINK 0 COP 0 USDC 0 COP -20…" at bounding box center [1252, 398] width 168 height 651
click at [923, 60] on span "filtrar" at bounding box center [915, 57] width 47 height 10
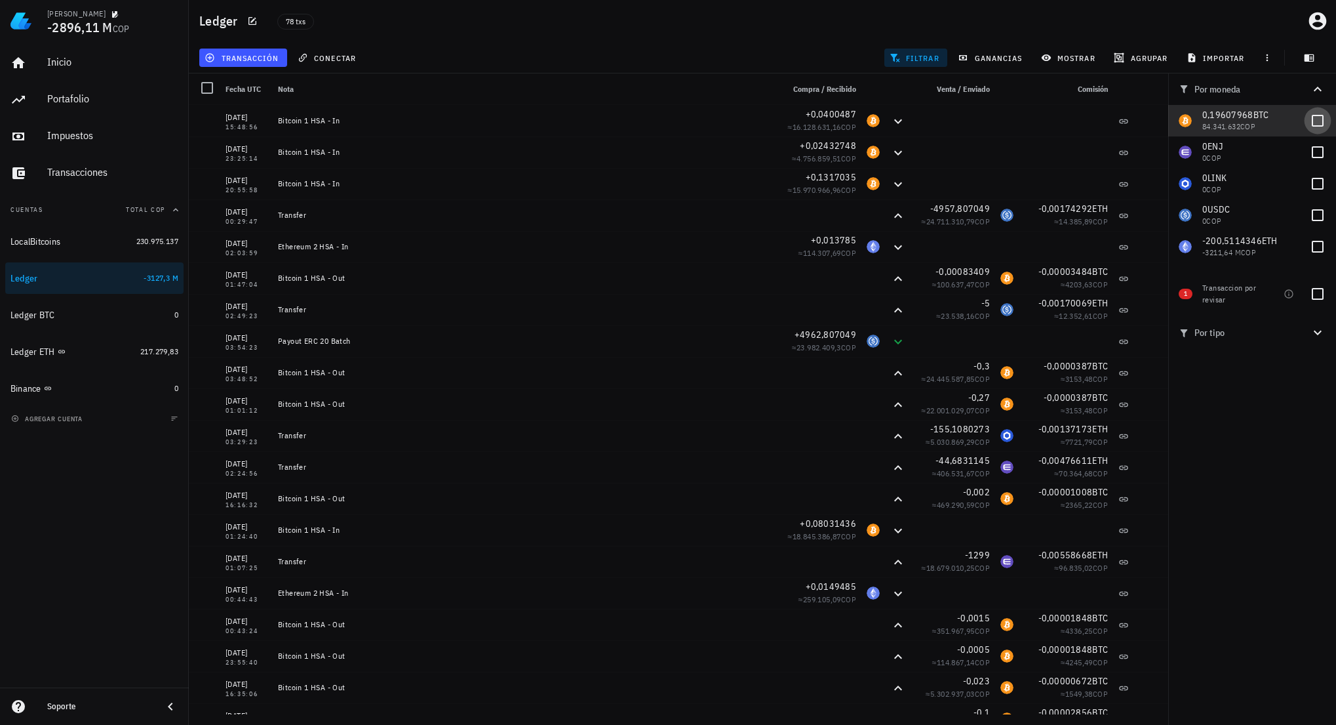
click at [1318, 121] on div at bounding box center [1318, 120] width 22 height 22
checkbox input "true"
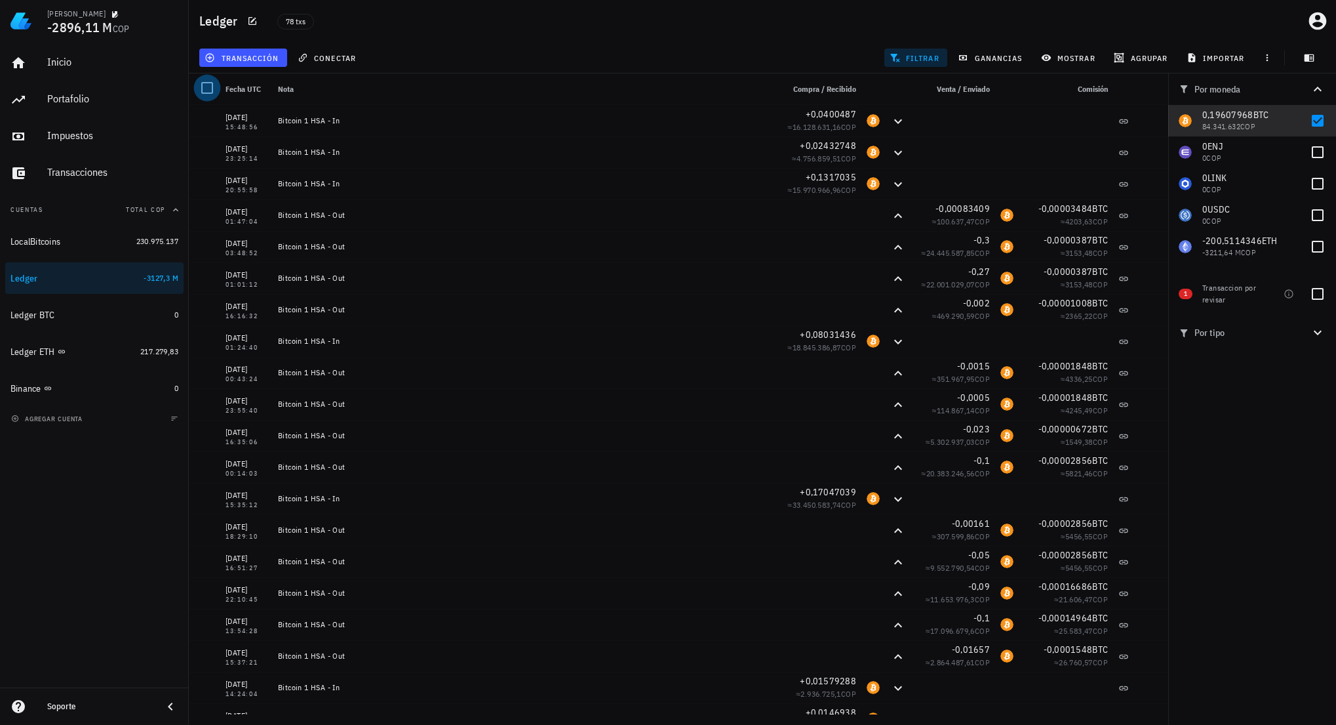
click at [207, 82] on div at bounding box center [207, 88] width 22 height 22
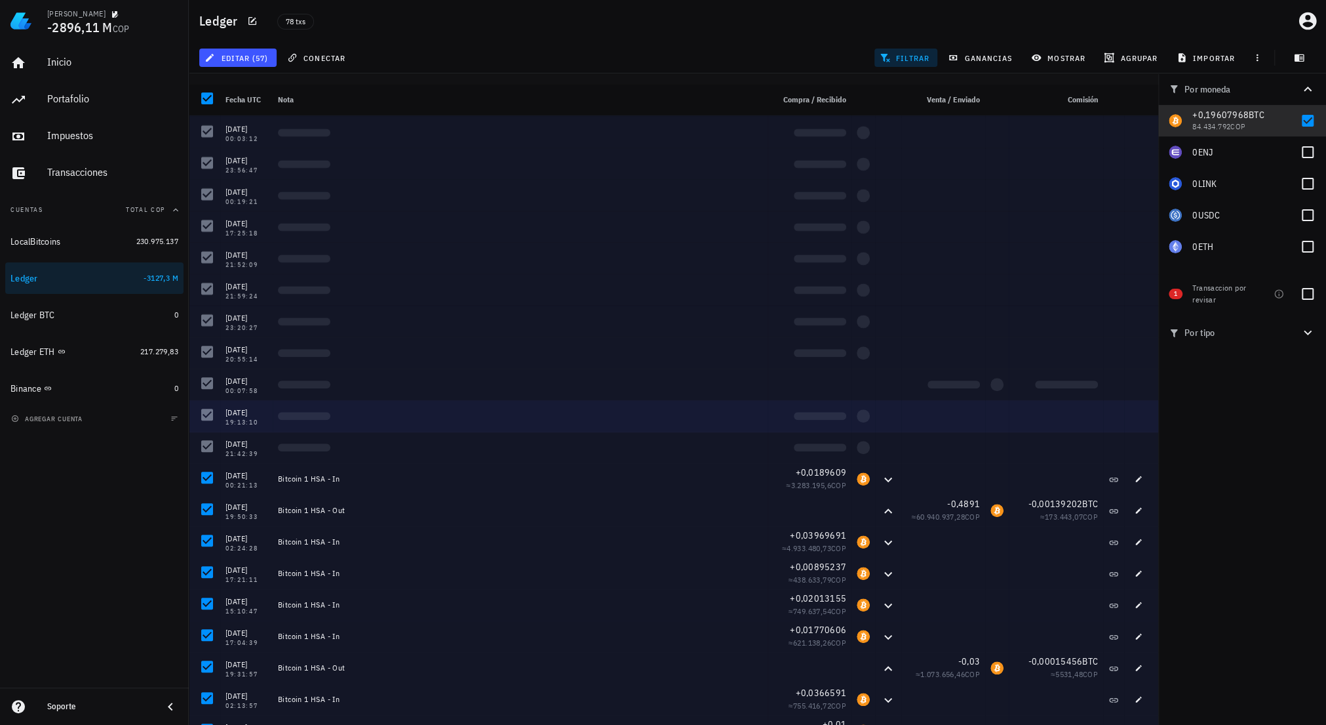
scroll to position [594, 0]
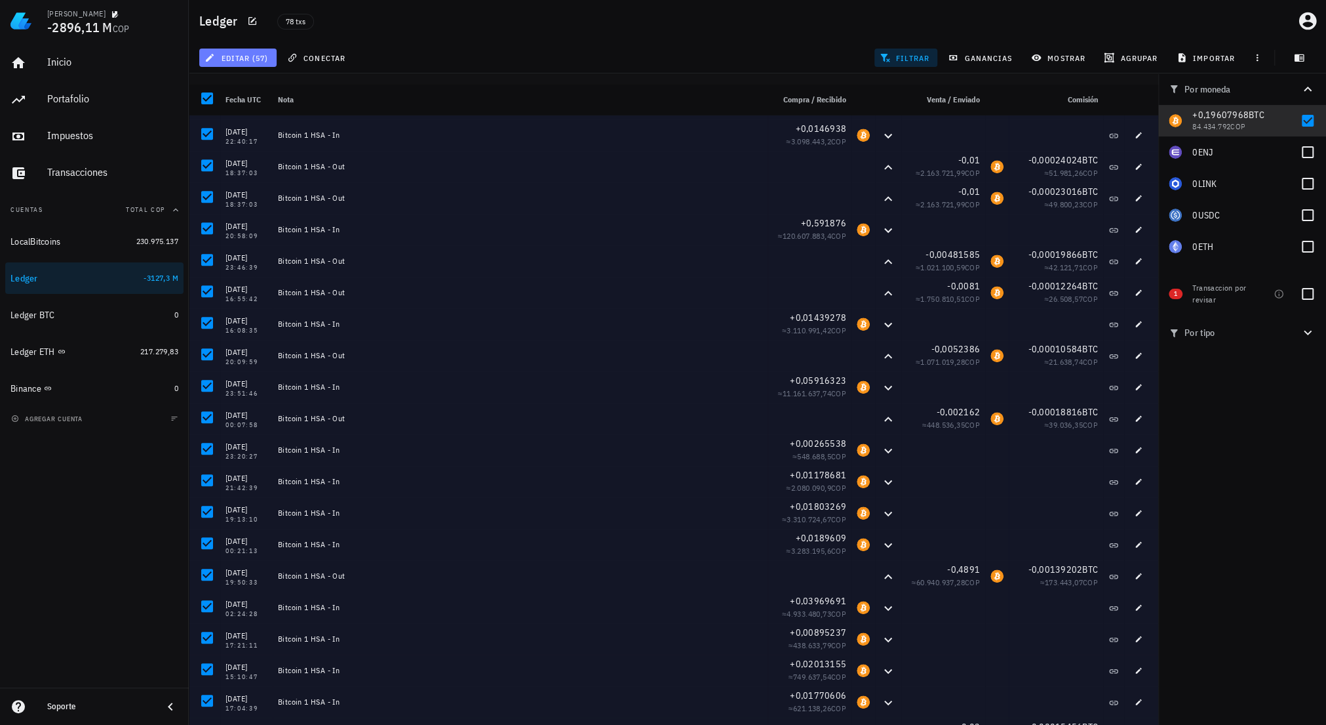
click at [250, 62] on span "editar (57)" at bounding box center [237, 57] width 61 height 10
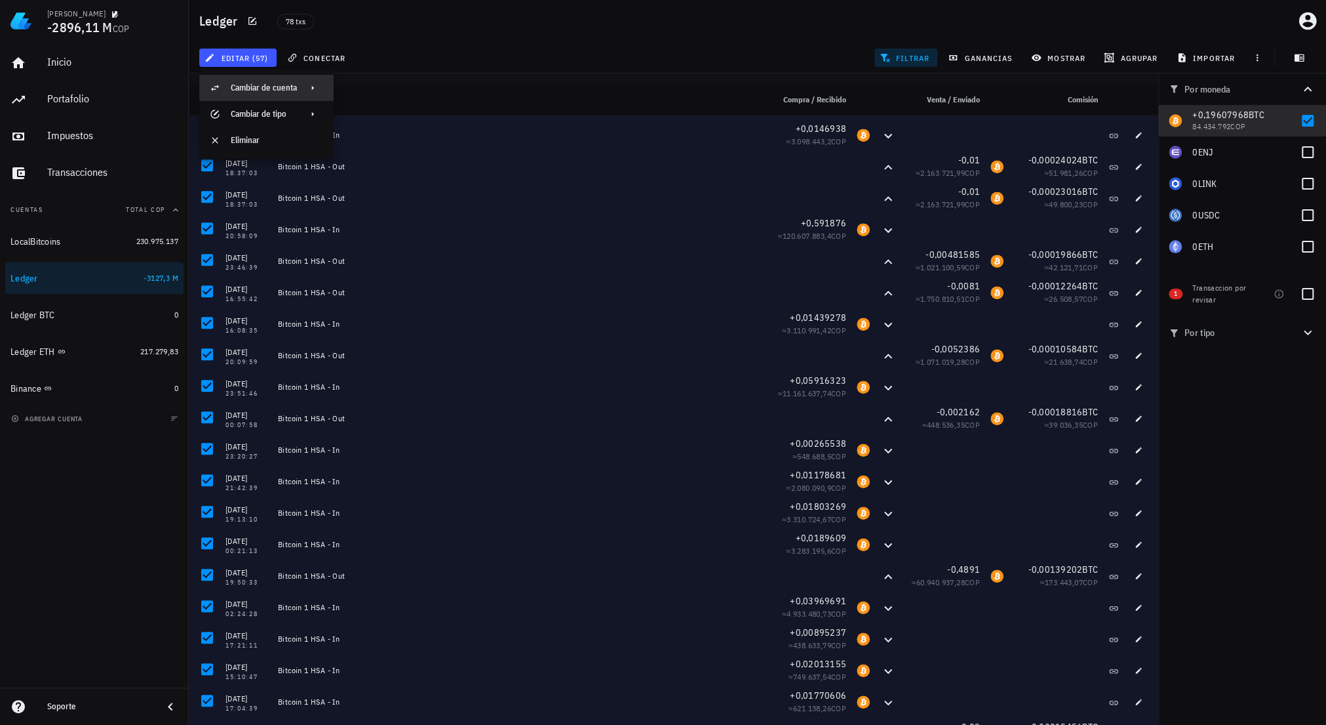
click at [293, 92] on div "Cambiar de cuenta" at bounding box center [264, 88] width 66 height 10
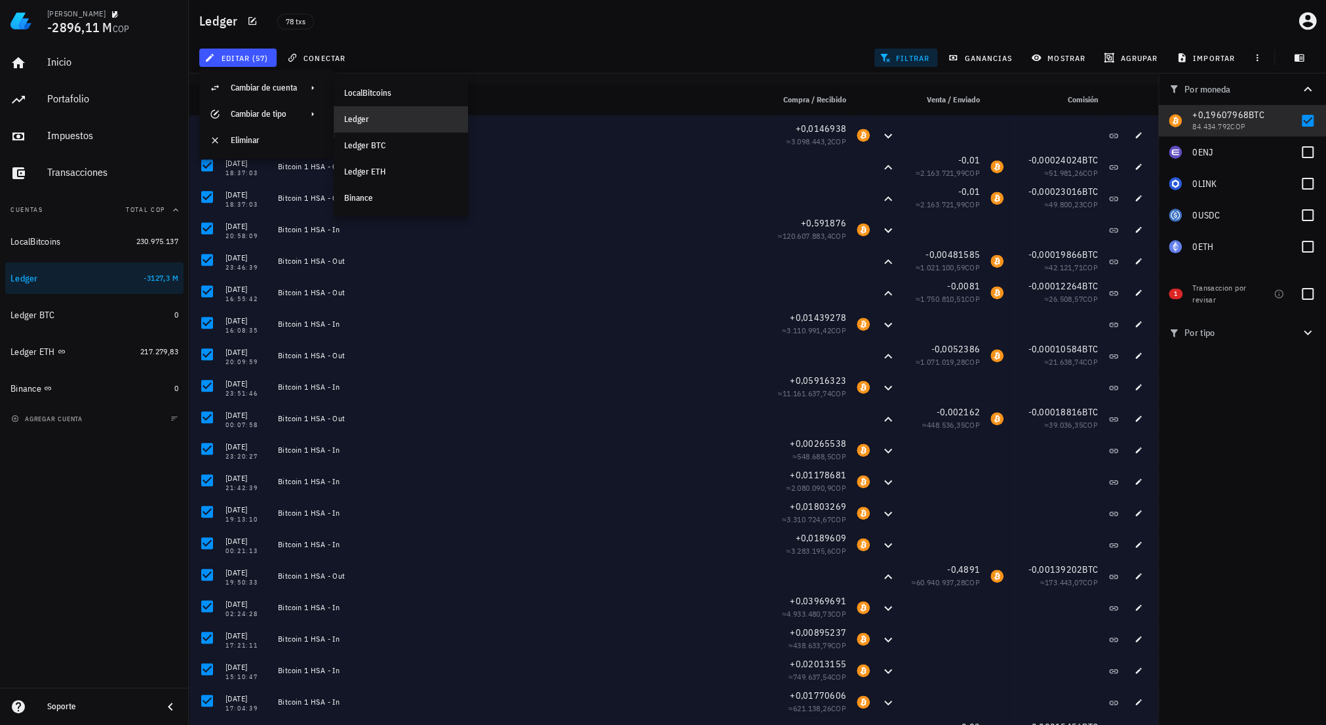
click at [389, 126] on div "Ledger" at bounding box center [400, 119] width 113 height 21
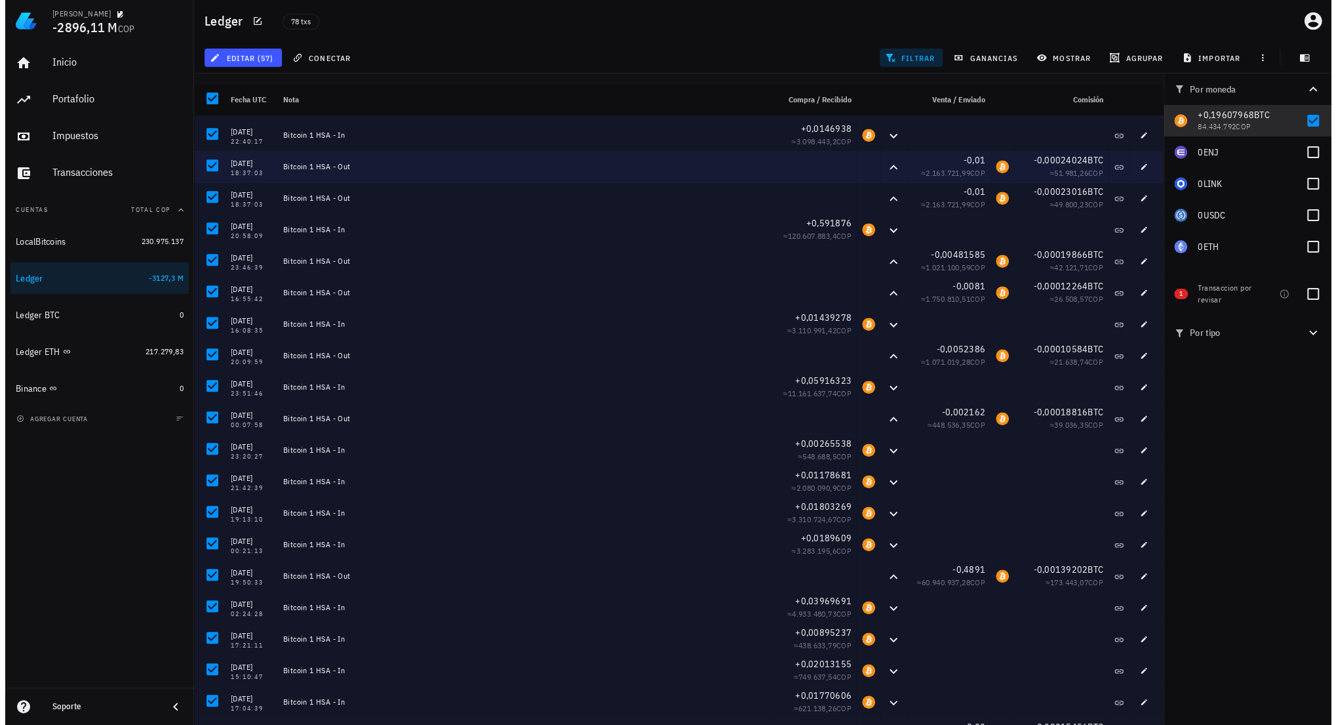
scroll to position [0, 0]
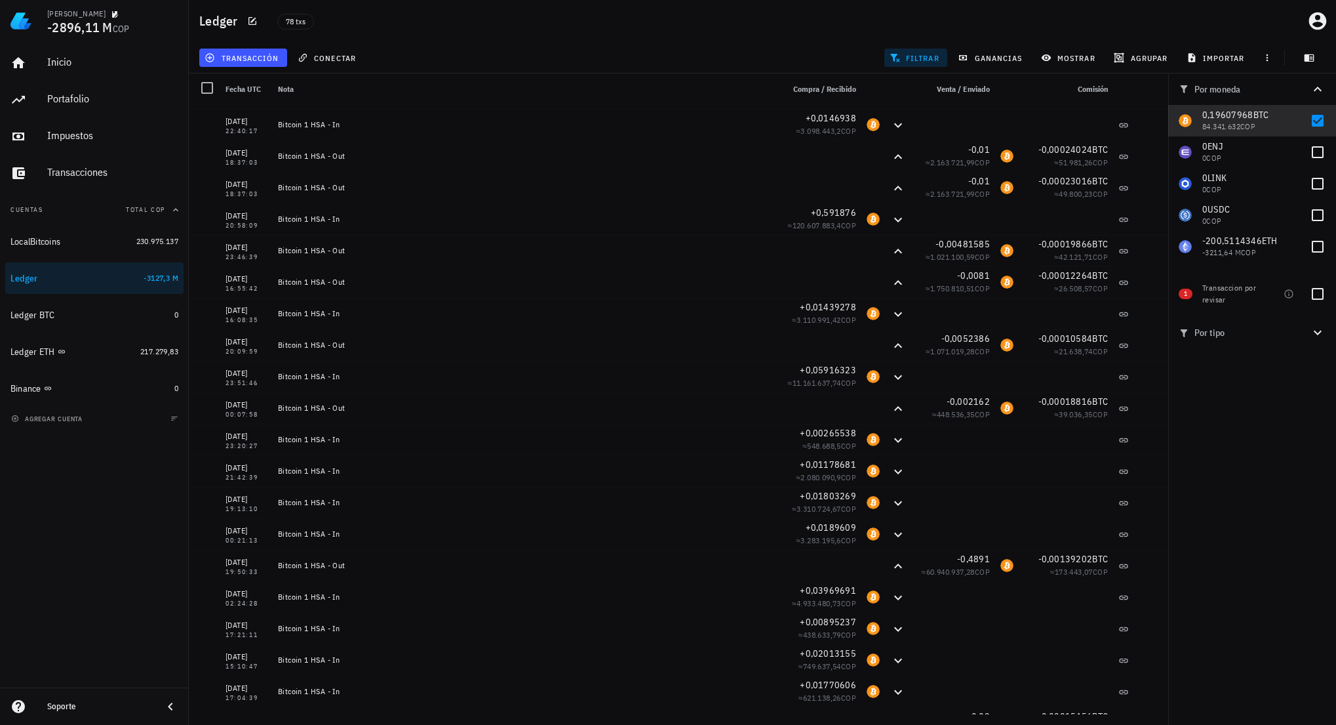
click at [66, 584] on div "Inicio Portafolio Impuestos Transacciones Cuentas Total COP LocalBitcoins 230.9…" at bounding box center [94, 364] width 189 height 645
click at [115, 248] on div "LocalBitcoins" at bounding box center [70, 242] width 121 height 28
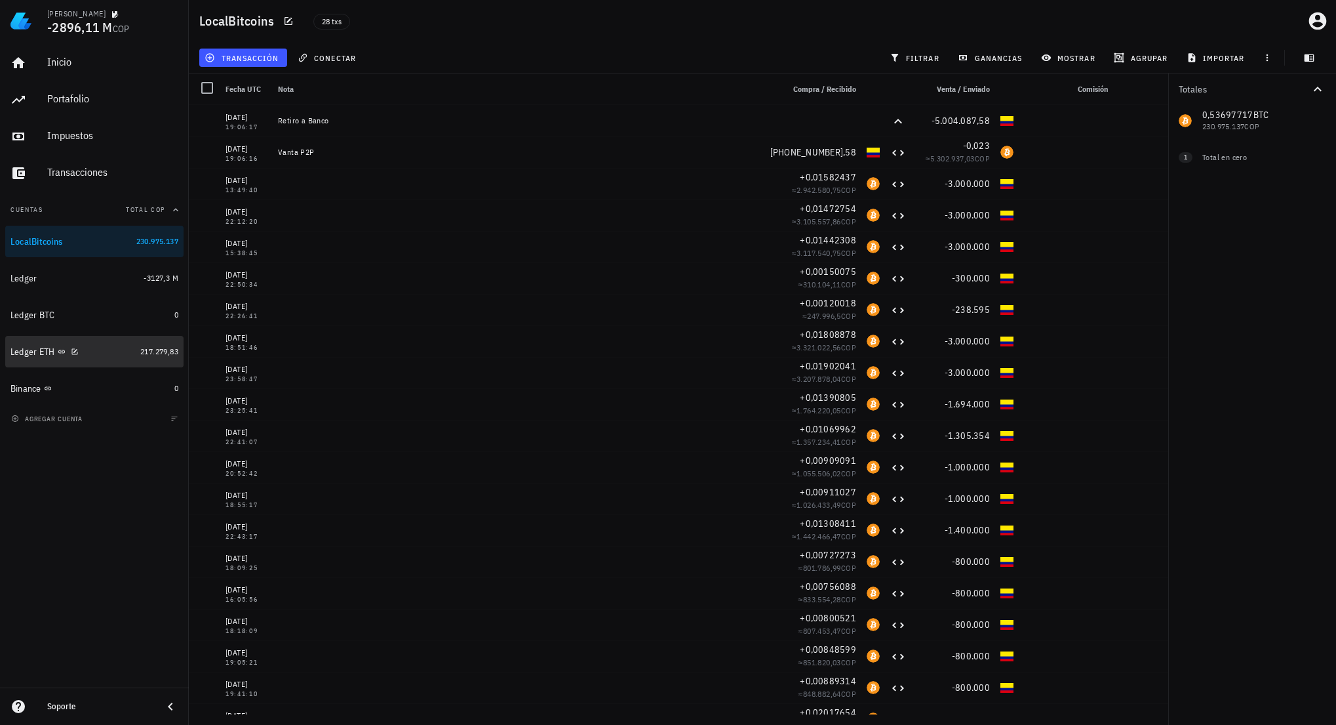
click at [105, 351] on div "Ledger ETH" at bounding box center [72, 352] width 125 height 12
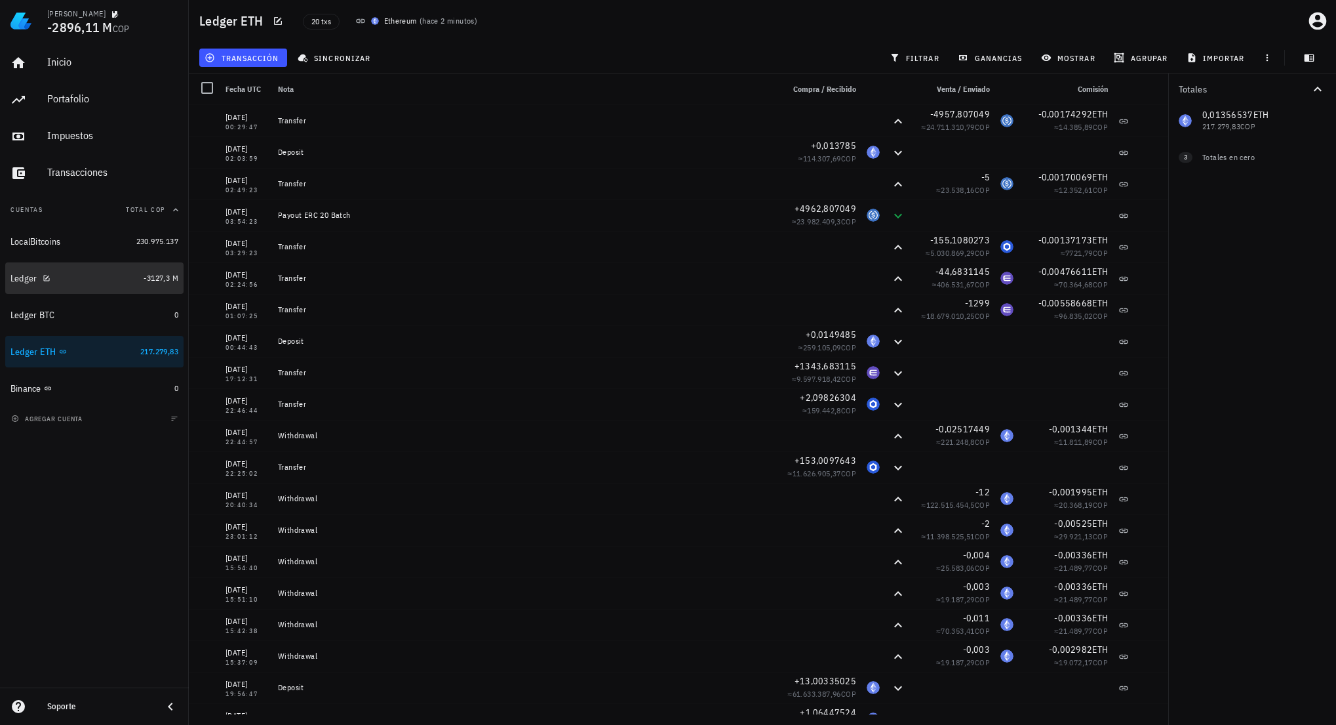
click at [101, 289] on div "Ledger" at bounding box center [74, 278] width 128 height 28
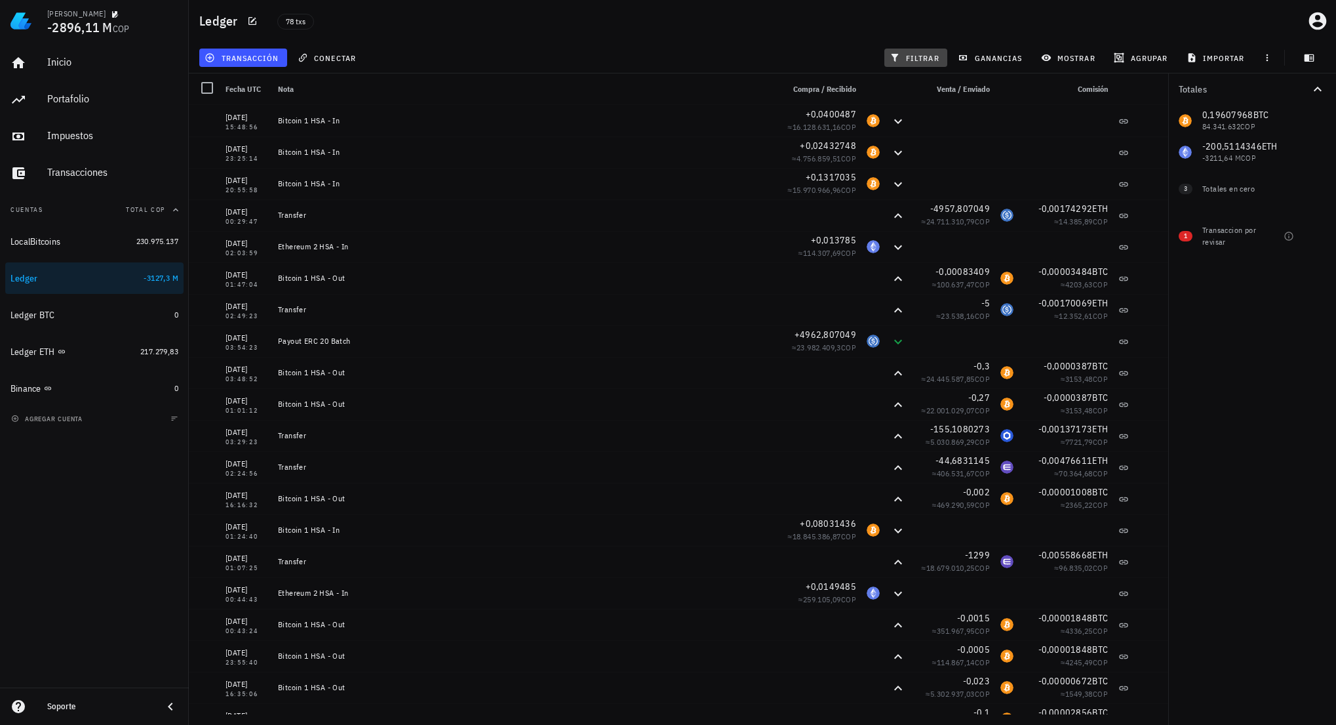
click at [921, 60] on span "filtrar" at bounding box center [915, 57] width 47 height 10
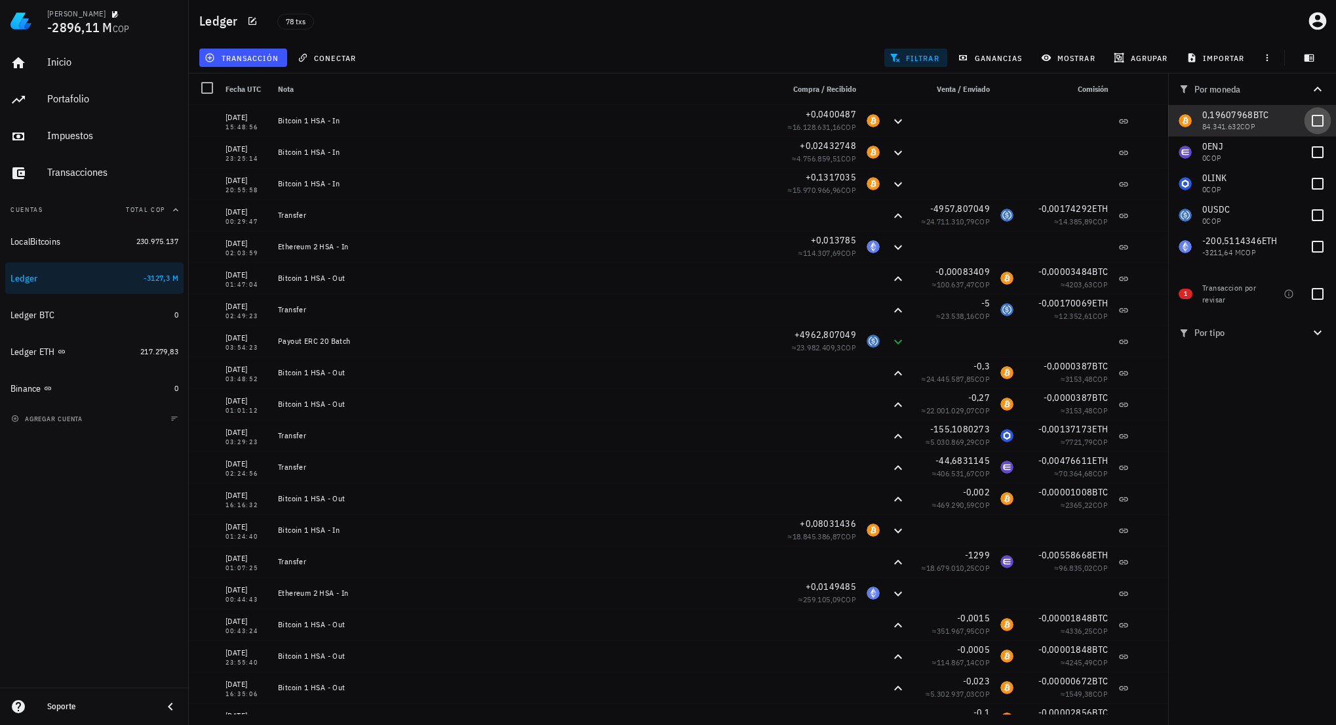
click at [1317, 119] on div at bounding box center [1318, 120] width 22 height 22
checkbox input "true"
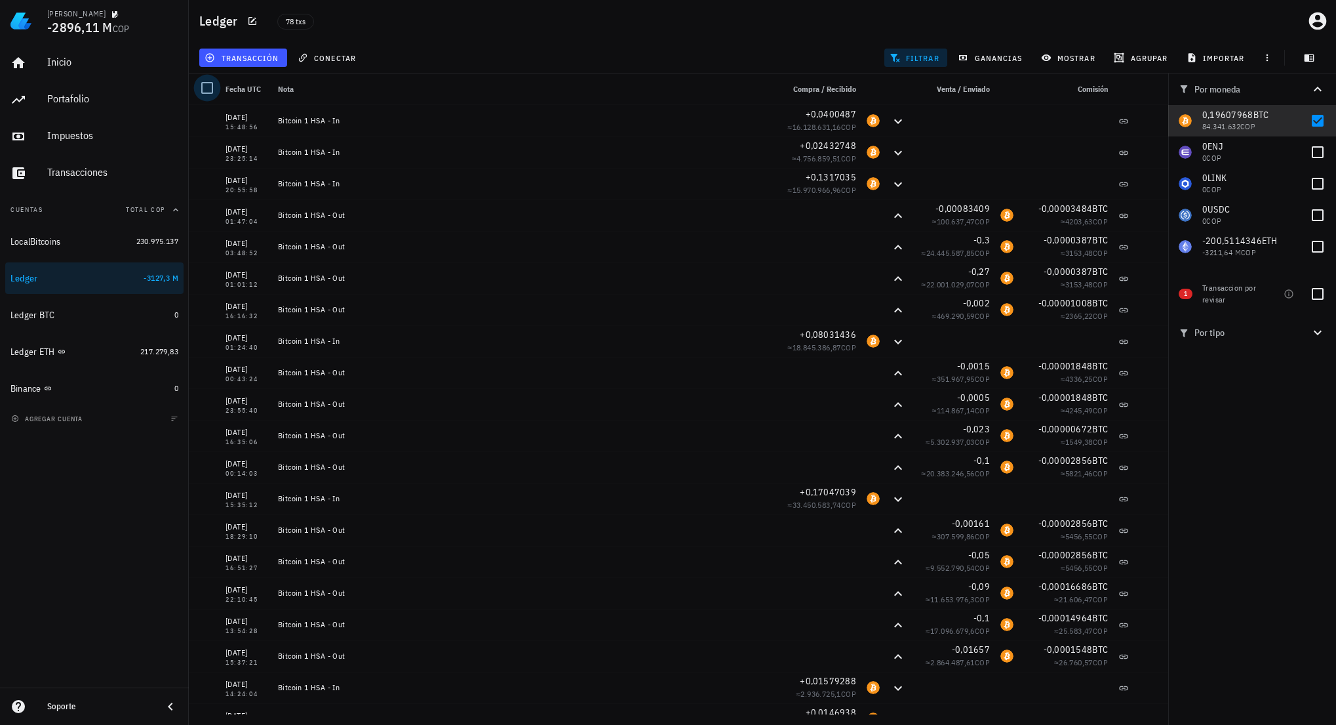
click at [206, 85] on div at bounding box center [207, 88] width 22 height 22
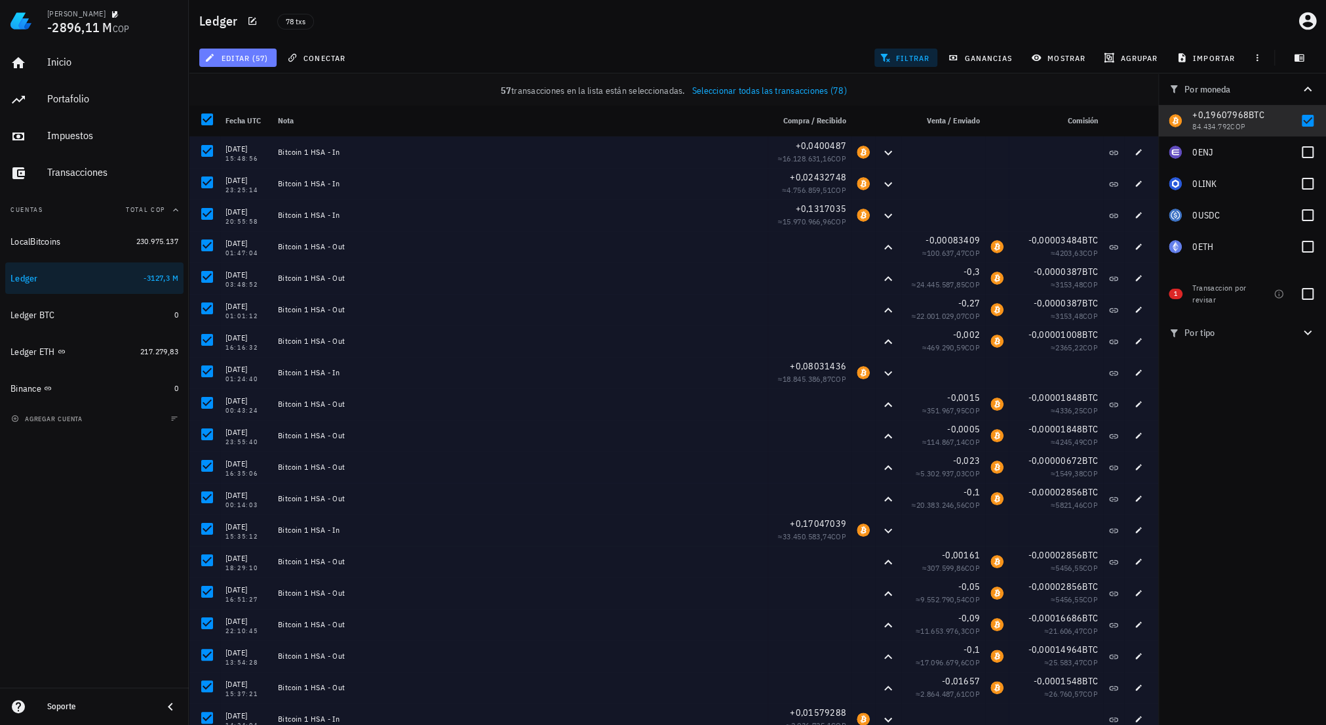
click at [267, 61] on span "editar (57)" at bounding box center [237, 57] width 61 height 10
click at [308, 89] on icon at bounding box center [313, 88] width 10 height 10
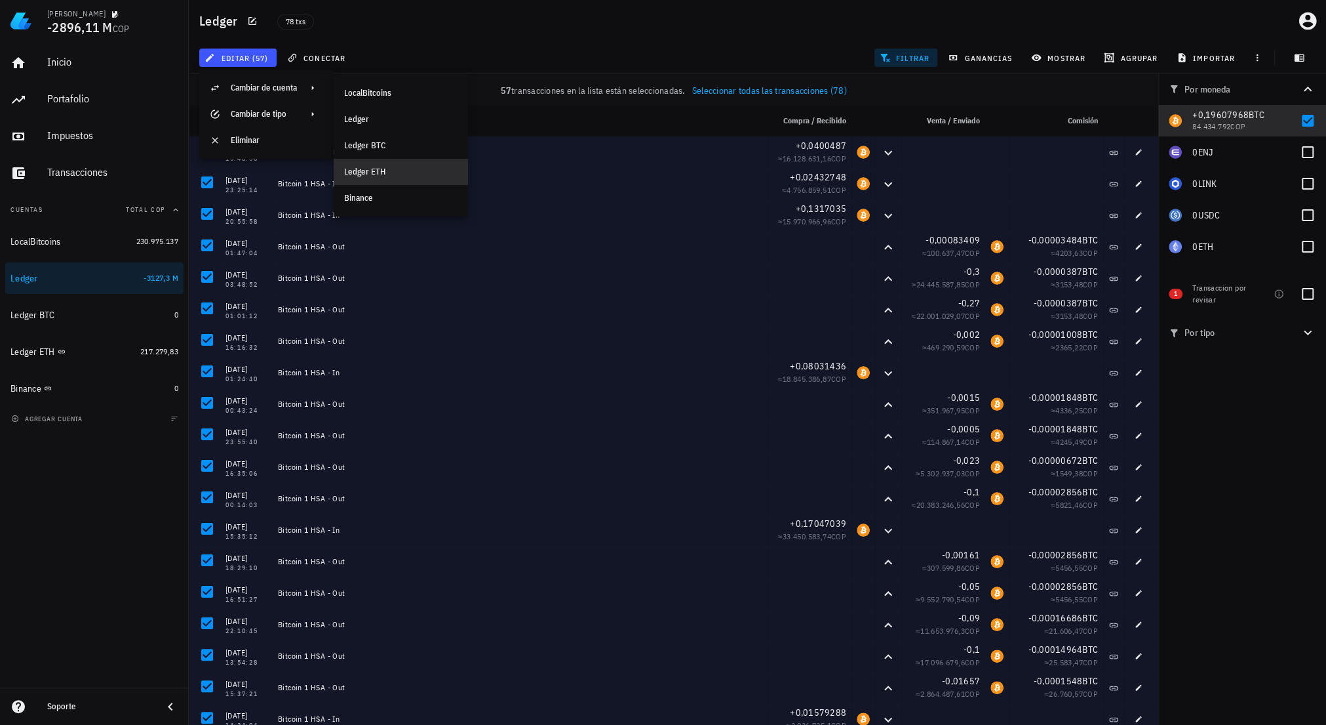
click at [393, 174] on div "Ledger ETH" at bounding box center [400, 172] width 113 height 10
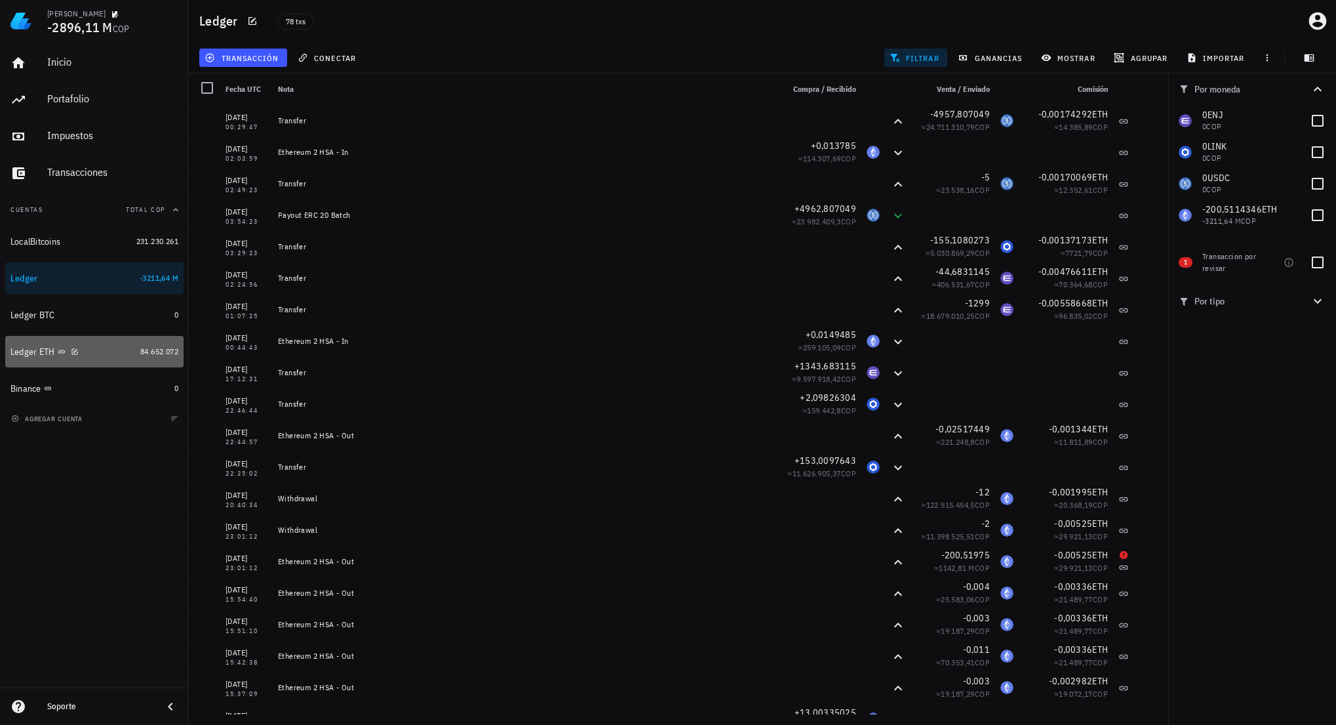
click at [115, 351] on div "Ledger ETH" at bounding box center [72, 352] width 125 height 12
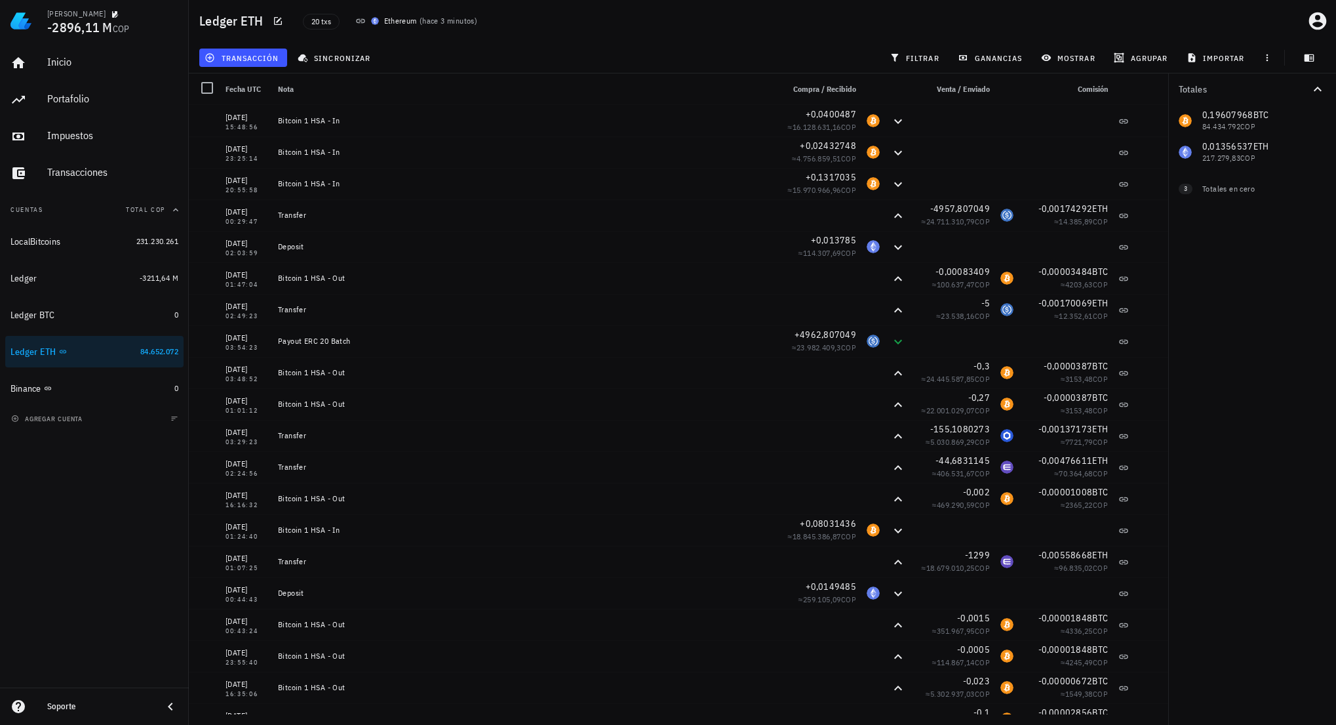
click at [708, 47] on div "transacción sincronizar filtrar ganancias mostrar agrupar importar" at bounding box center [763, 57] width 1132 height 31
click at [100, 317] on div "Ledger BTC" at bounding box center [89, 315] width 159 height 12
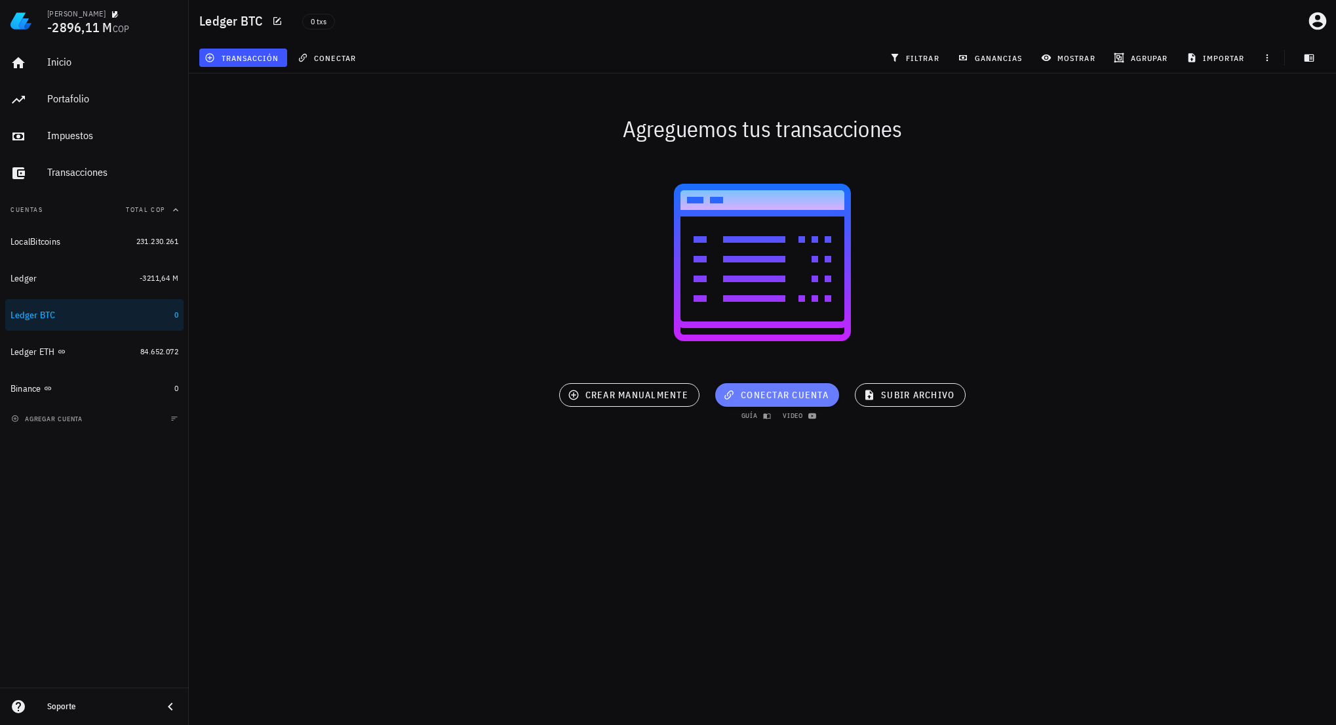
click at [806, 403] on button "conectar cuenta" at bounding box center [777, 395] width 124 height 24
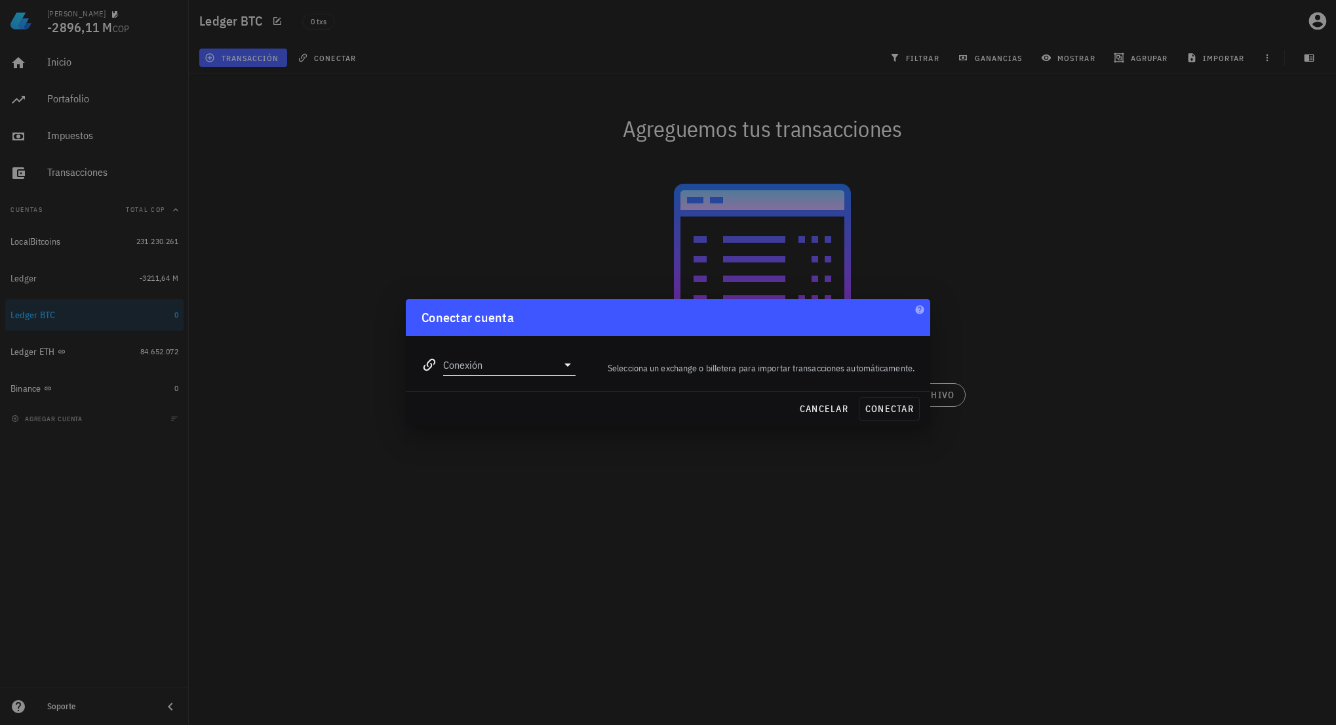
click at [499, 370] on input "Conexión" at bounding box center [500, 364] width 114 height 21
click at [542, 464] on div "Bitcoin" at bounding box center [551, 475] width 143 height 28
type input "Bitcoin"
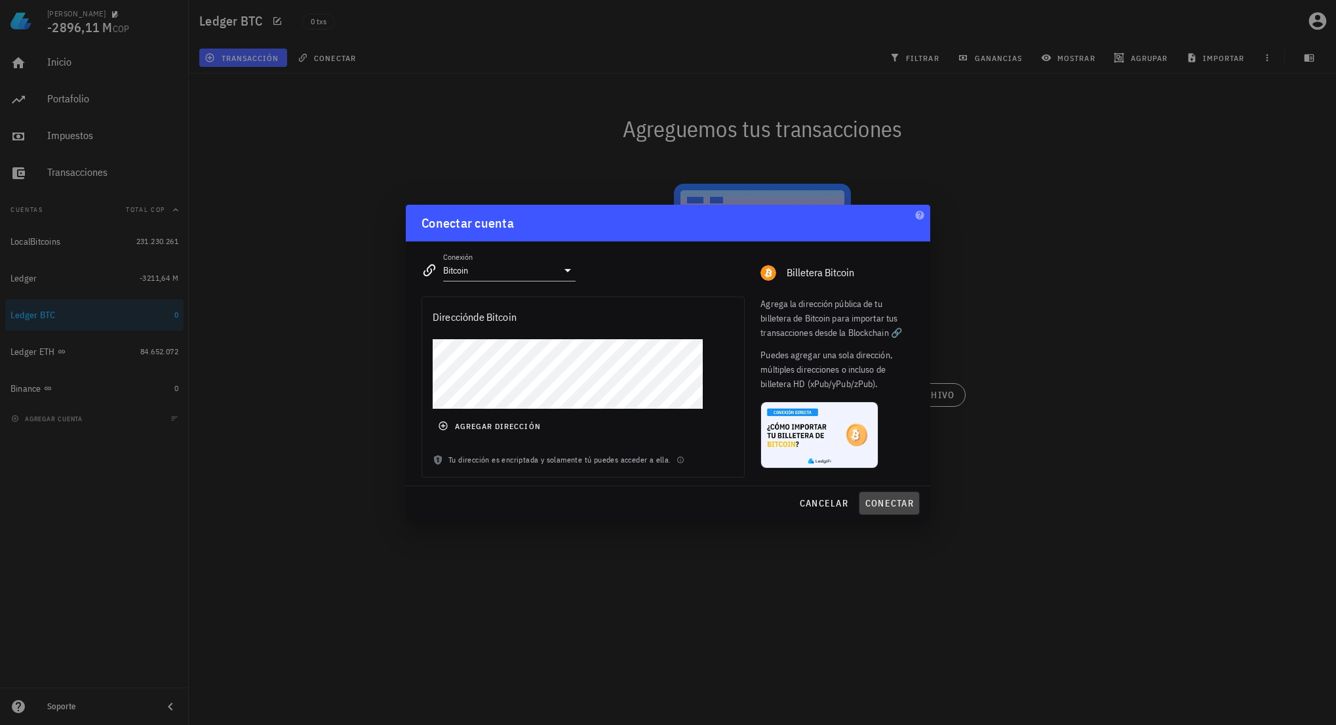
click at [893, 506] on span "conectar" at bounding box center [889, 503] width 49 height 12
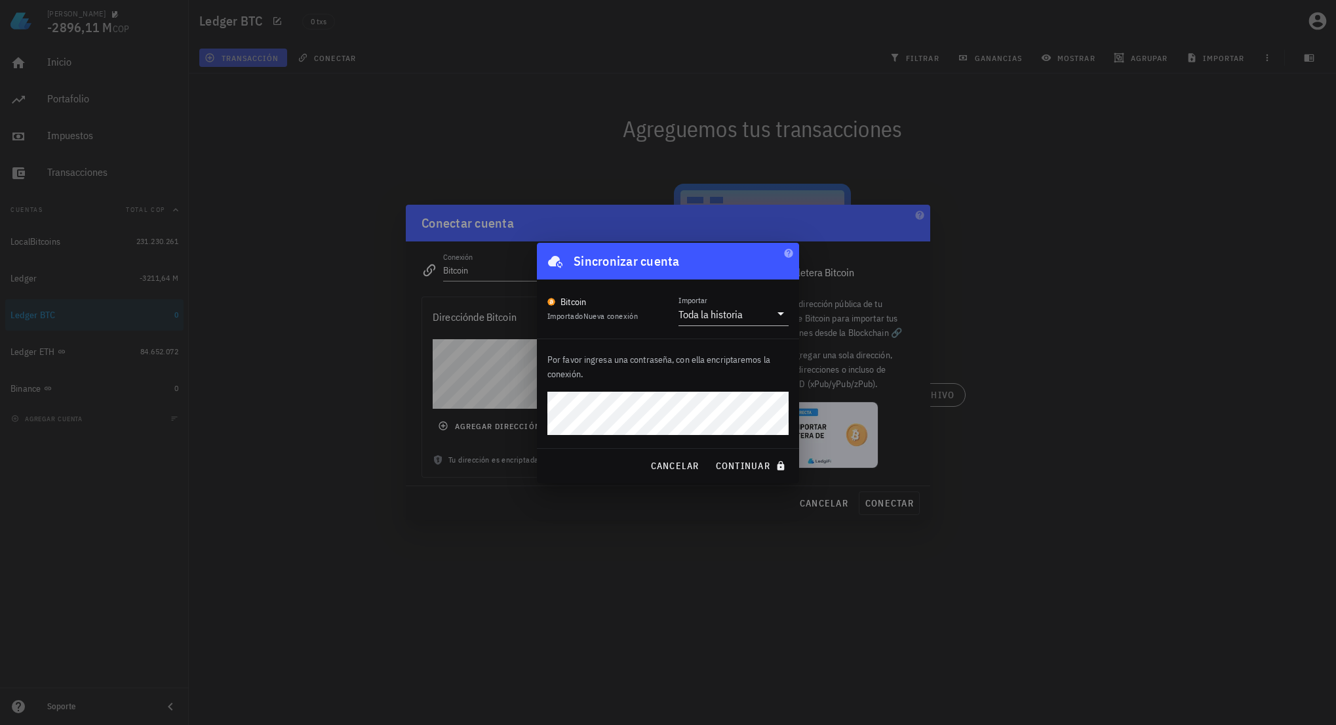
click at [710, 454] on button "continuar" at bounding box center [752, 466] width 84 height 24
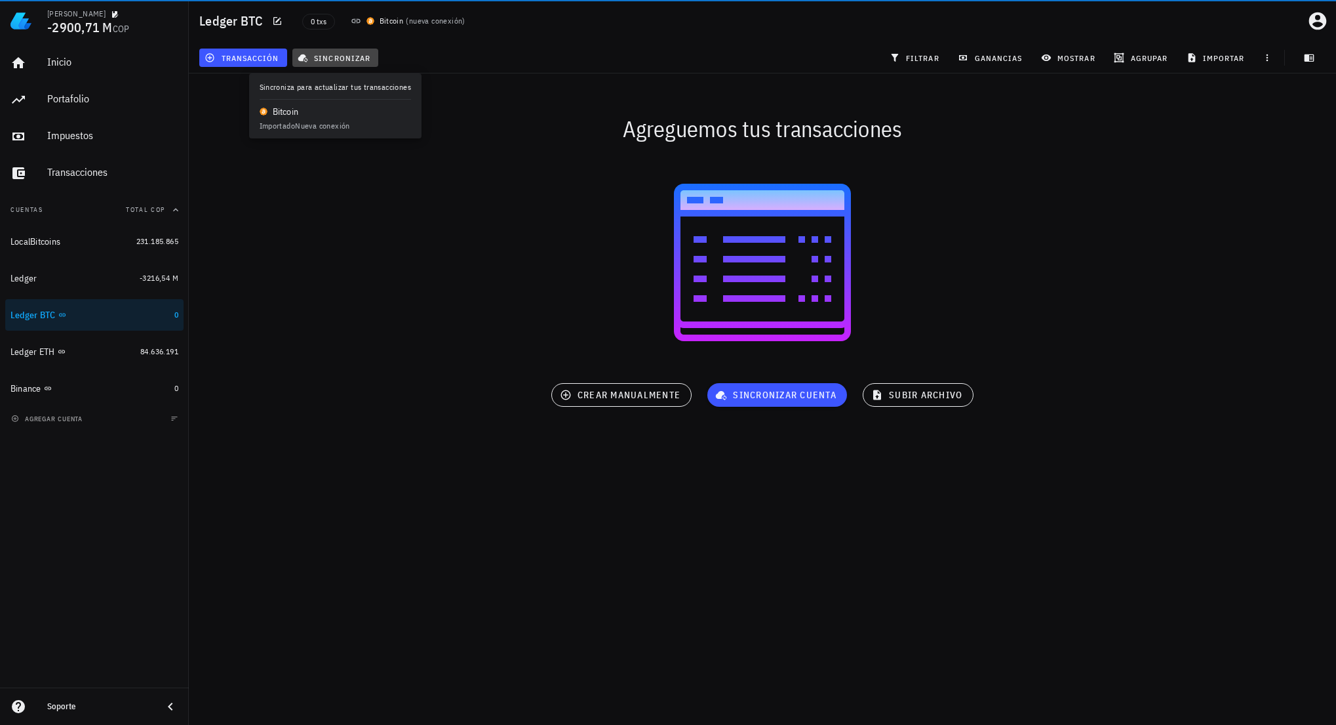
click at [352, 57] on span "sincronizar" at bounding box center [335, 57] width 70 height 10
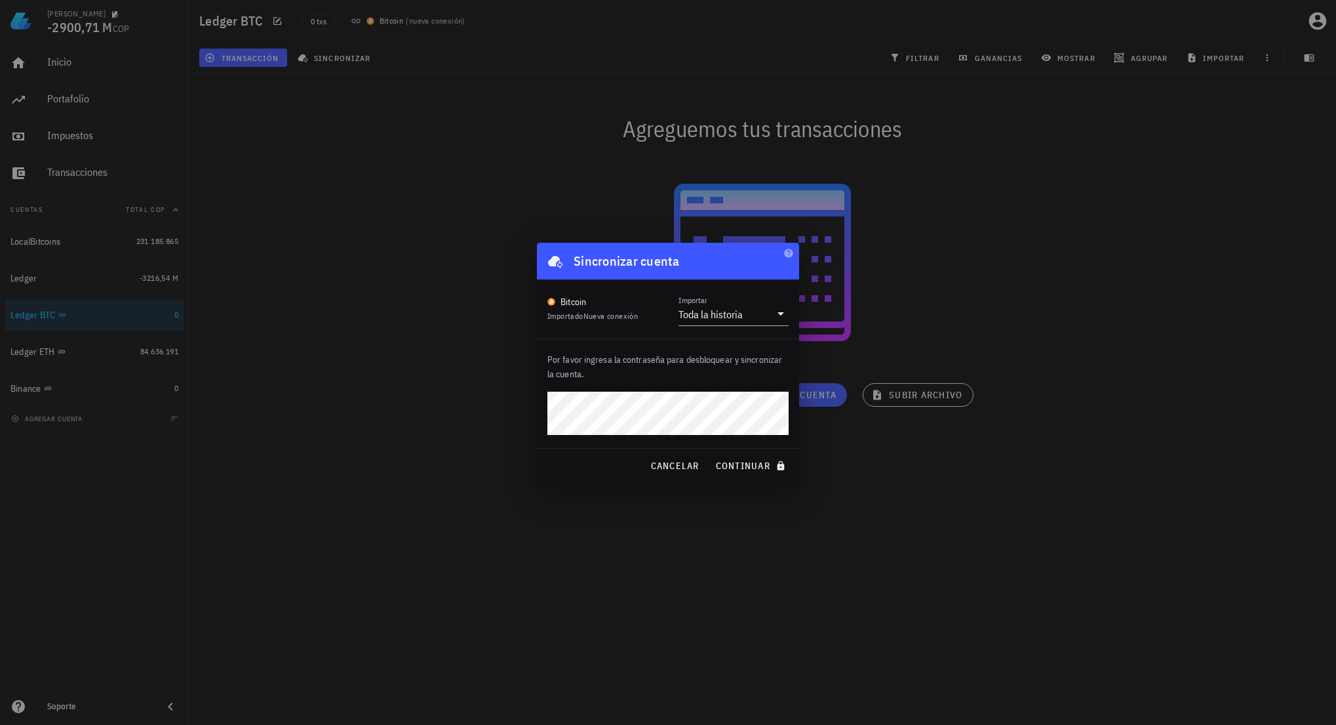
click at [710, 454] on button "continuar" at bounding box center [752, 466] width 84 height 24
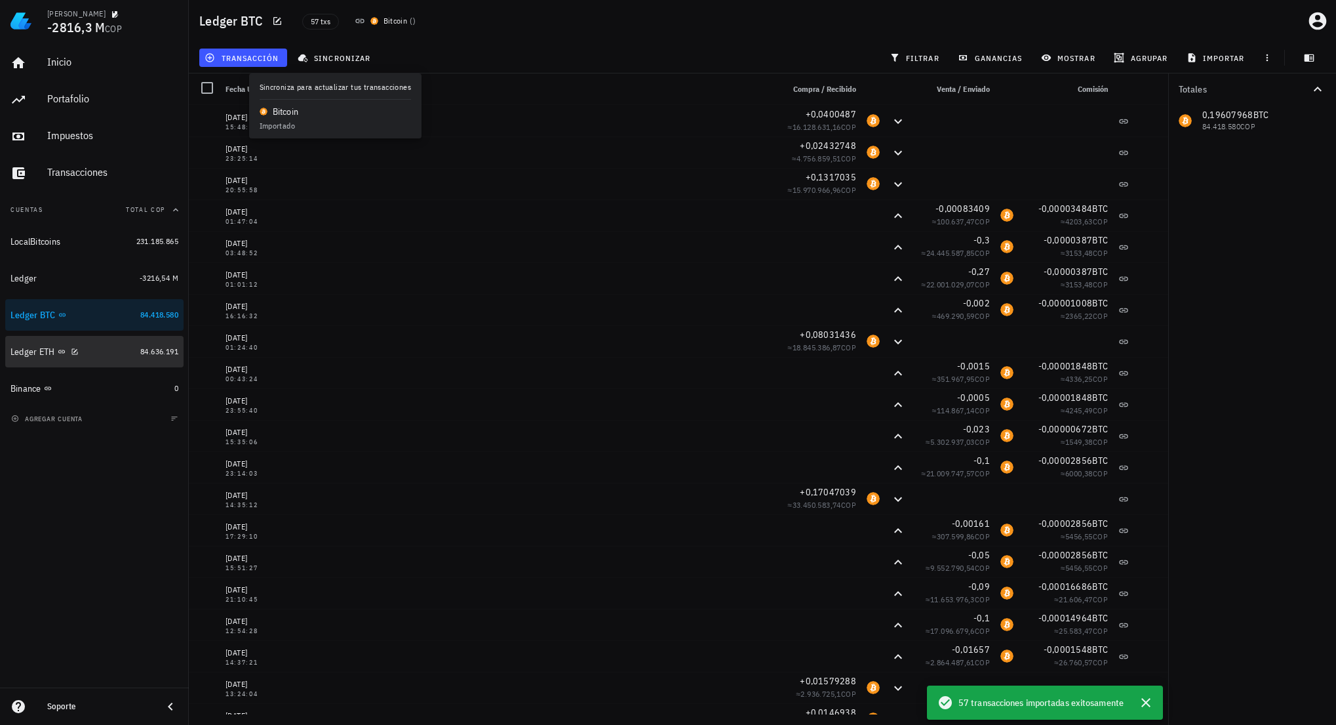
click at [98, 355] on div "Ledger ETH" at bounding box center [72, 352] width 125 height 12
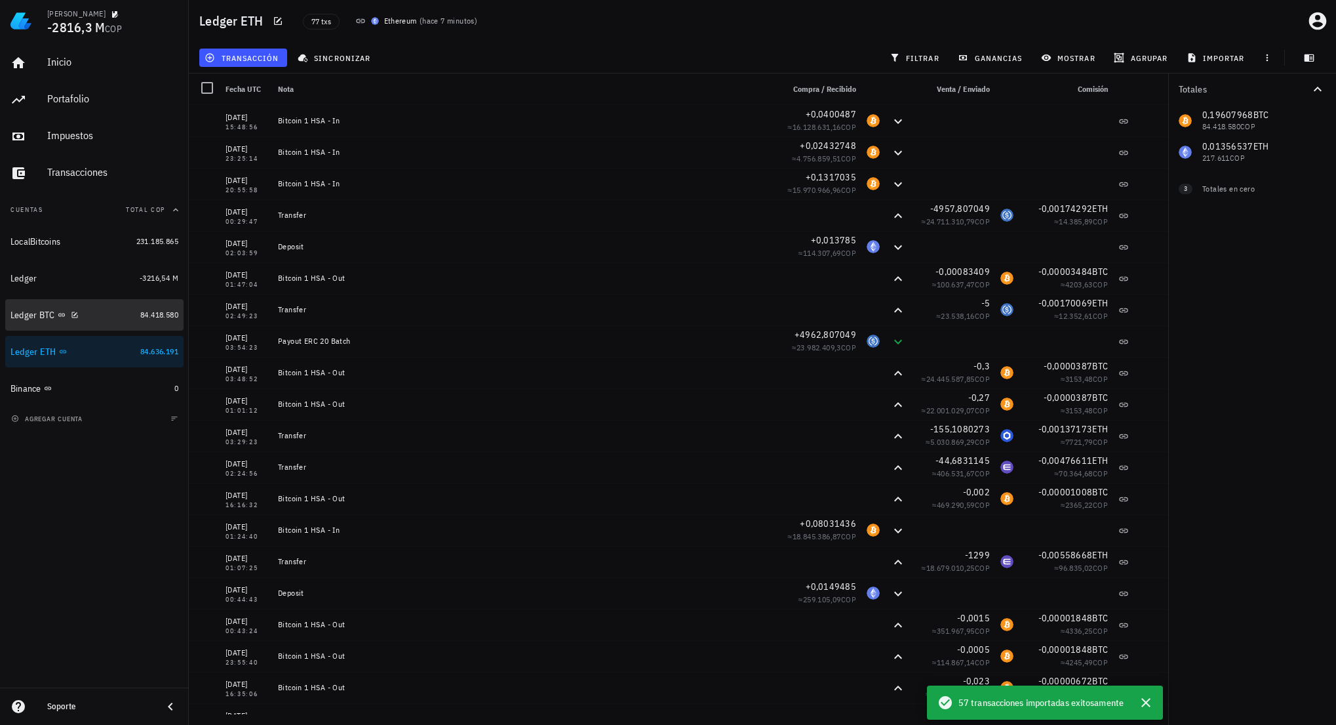
click at [100, 310] on div "Ledger BTC" at bounding box center [72, 315] width 125 height 12
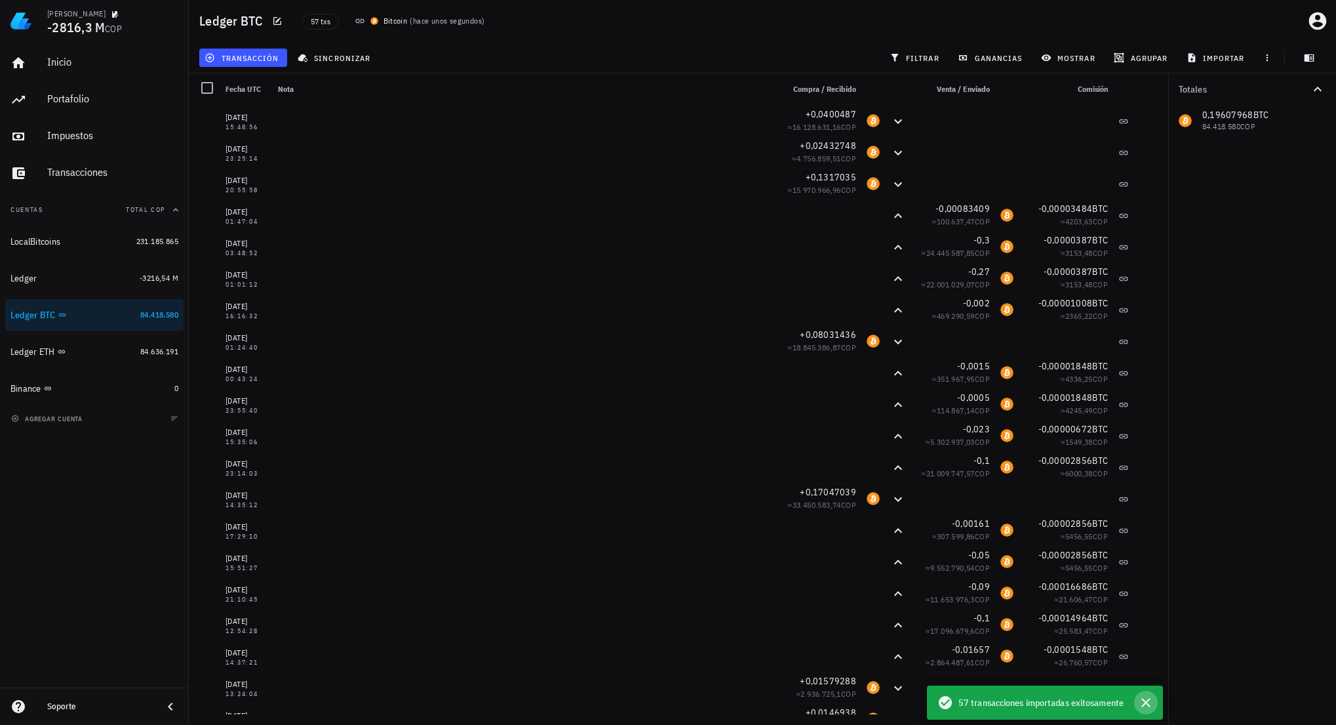
click at [1149, 701] on icon "button" at bounding box center [1146, 702] width 16 height 16
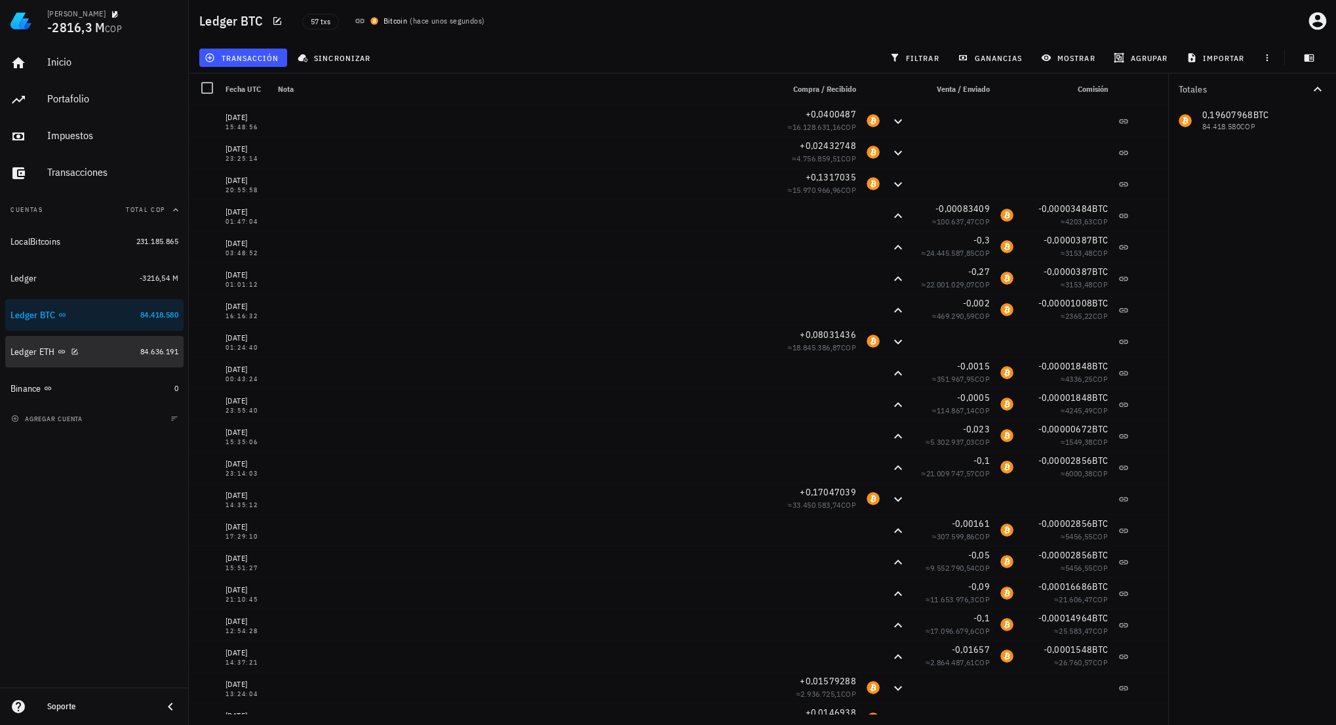
click at [104, 351] on div "Ledger ETH" at bounding box center [72, 352] width 125 height 12
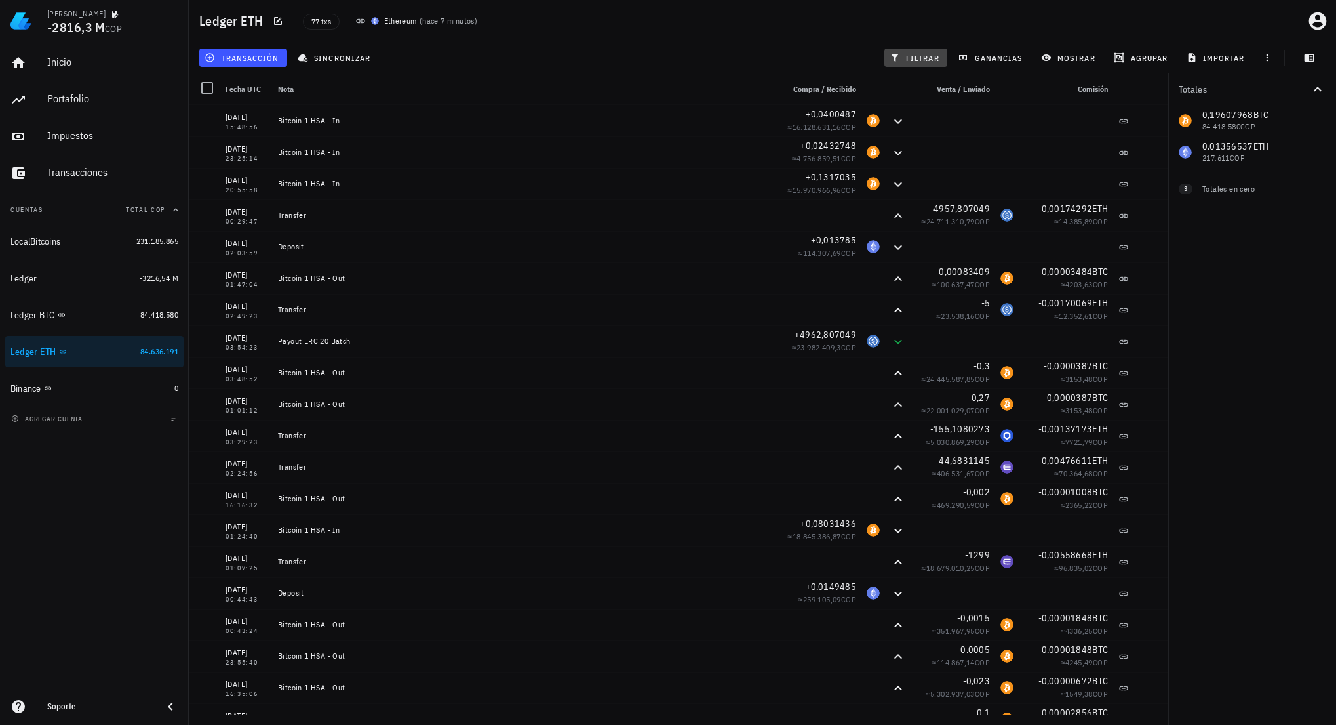
click at [921, 58] on span "filtrar" at bounding box center [915, 57] width 47 height 10
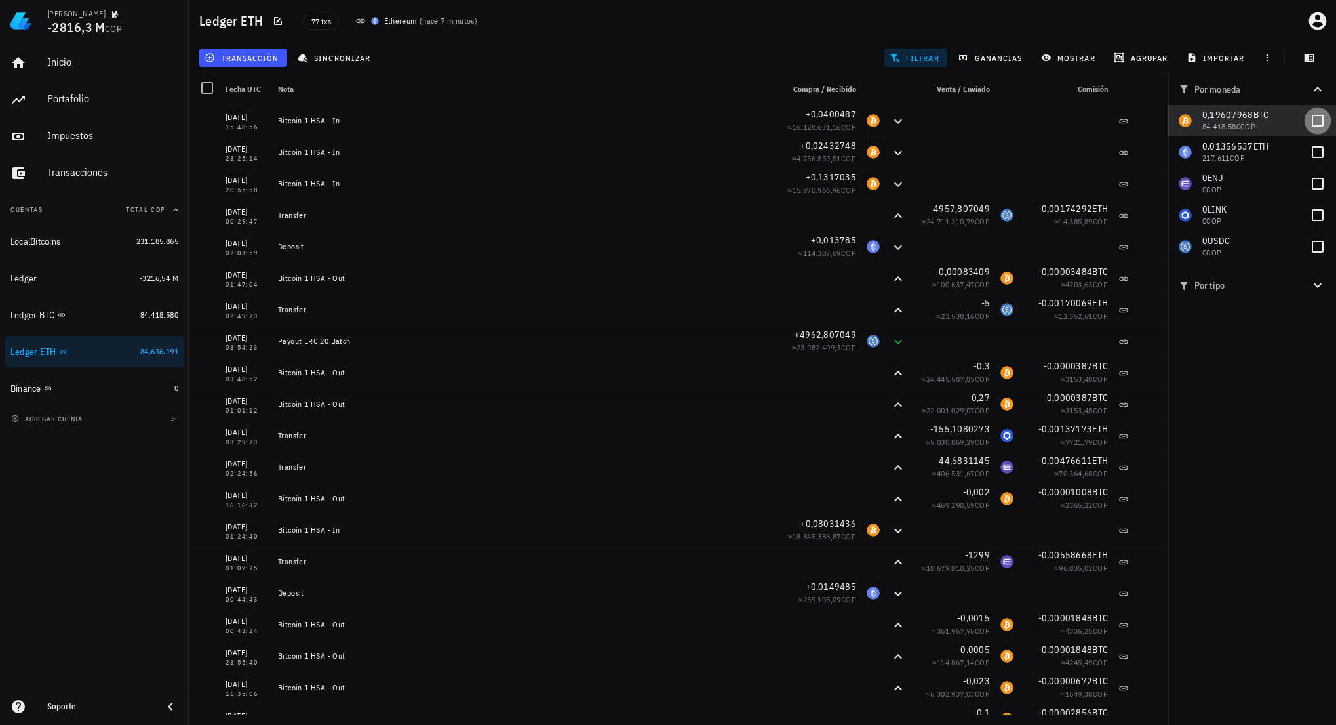
click at [1323, 124] on div at bounding box center [1318, 120] width 22 height 22
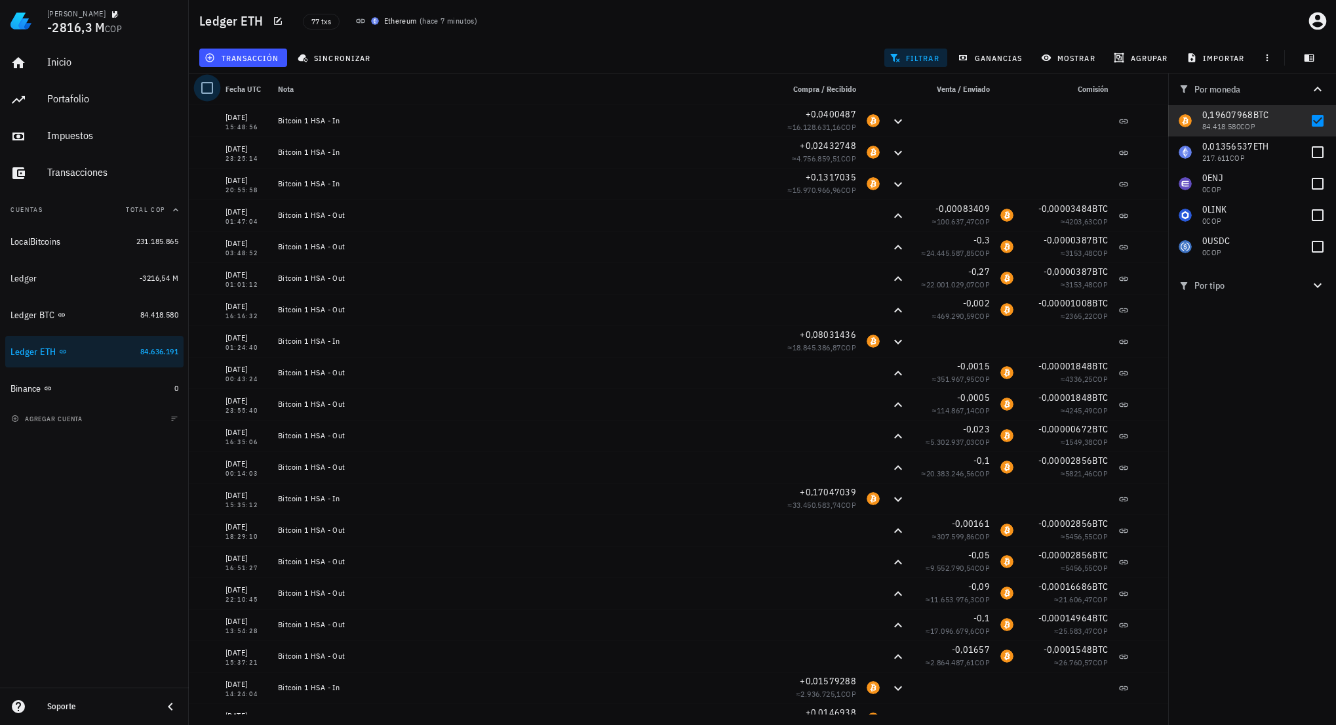
click at [205, 87] on div at bounding box center [207, 88] width 22 height 22
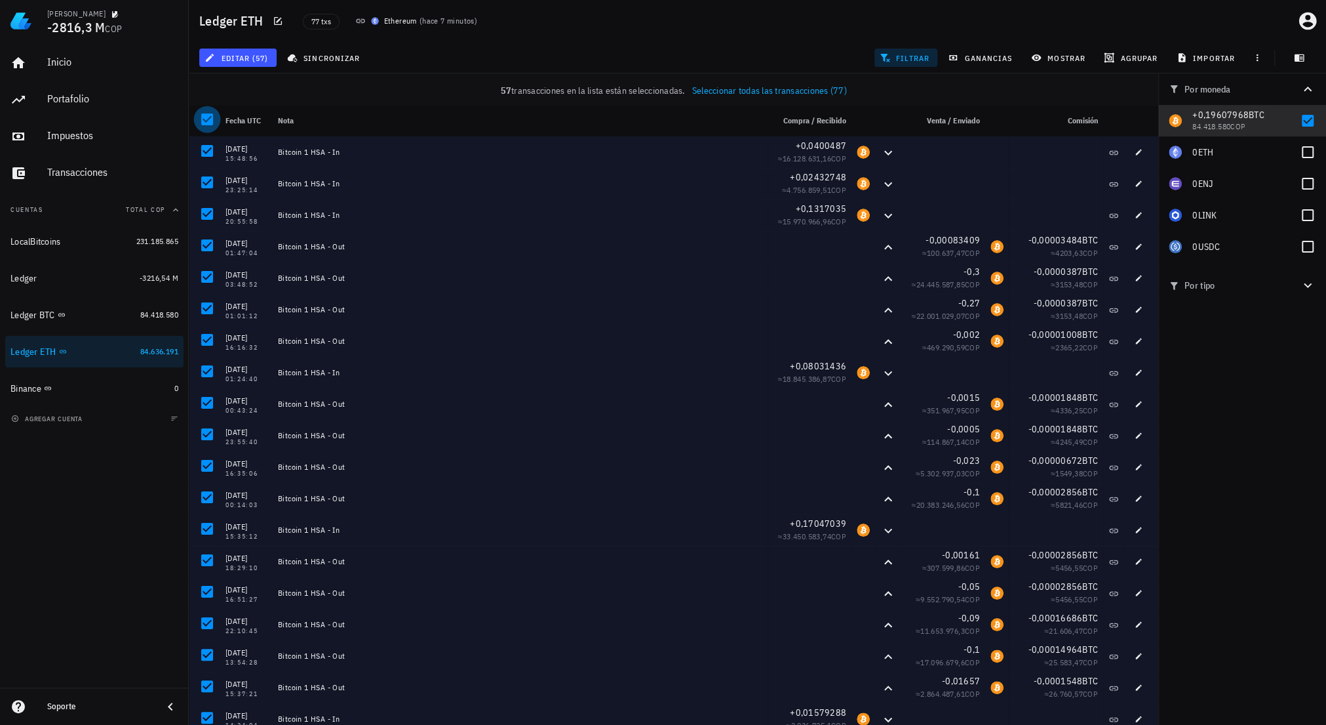
click at [212, 124] on div at bounding box center [207, 119] width 22 height 22
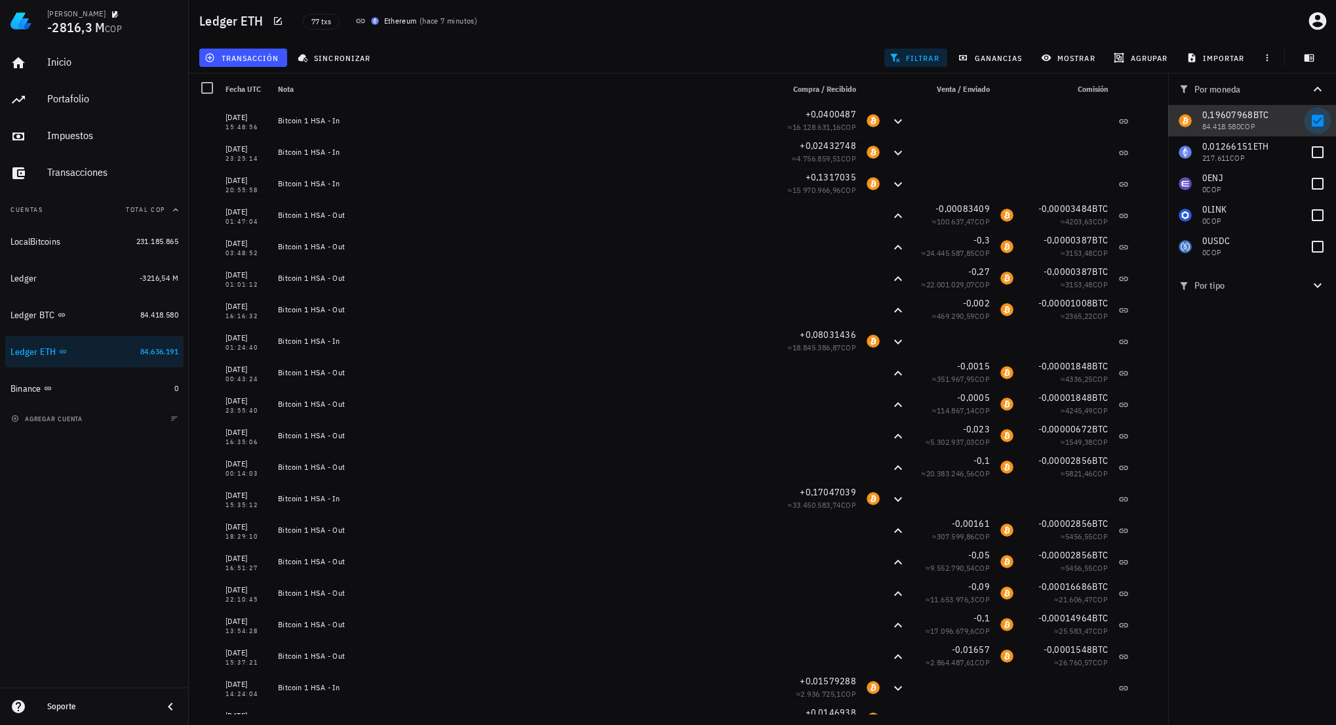
click at [1320, 120] on div at bounding box center [1318, 120] width 22 height 22
checkbox input "false"
click at [1281, 380] on div "Por moneda 0,19607968 BTC 84.418.580 COP 0,01356537 ETH 217.611 COP 0 ENJ 0 COP…" at bounding box center [1252, 398] width 168 height 651
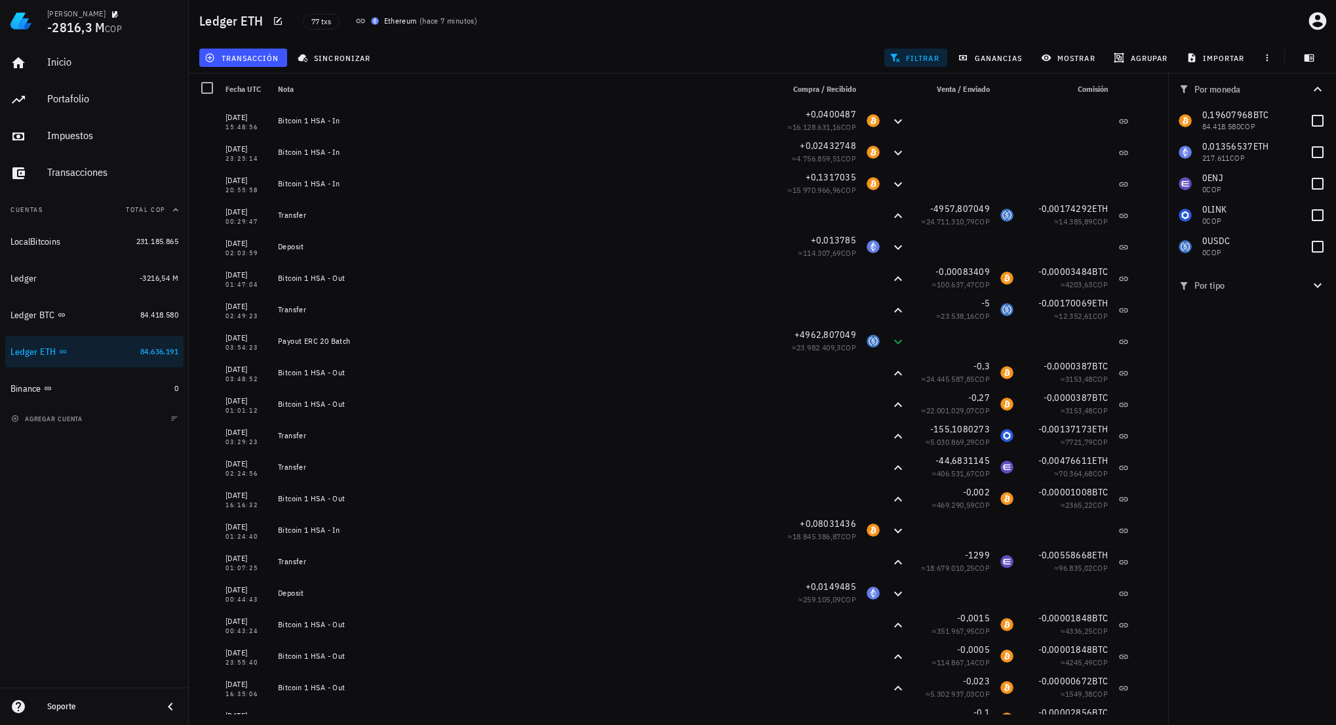
drag, startPoint x: 1252, startPoint y: 408, endPoint x: 1196, endPoint y: 398, distance: 57.2
click at [1252, 408] on div "Por moneda 0,19607968 BTC 84.418.580 COP 0,01356537 ETH 217.611 COP 0 ENJ 0 COP…" at bounding box center [1252, 398] width 168 height 651
click at [1246, 384] on div "Por moneda 0,19607968 BTC 84.418.580 COP 0,01356537 ETH 217.611 COP 0 ENJ 0 COP…" at bounding box center [1252, 398] width 168 height 651
click at [103, 318] on div "Ledger BTC" at bounding box center [72, 315] width 125 height 12
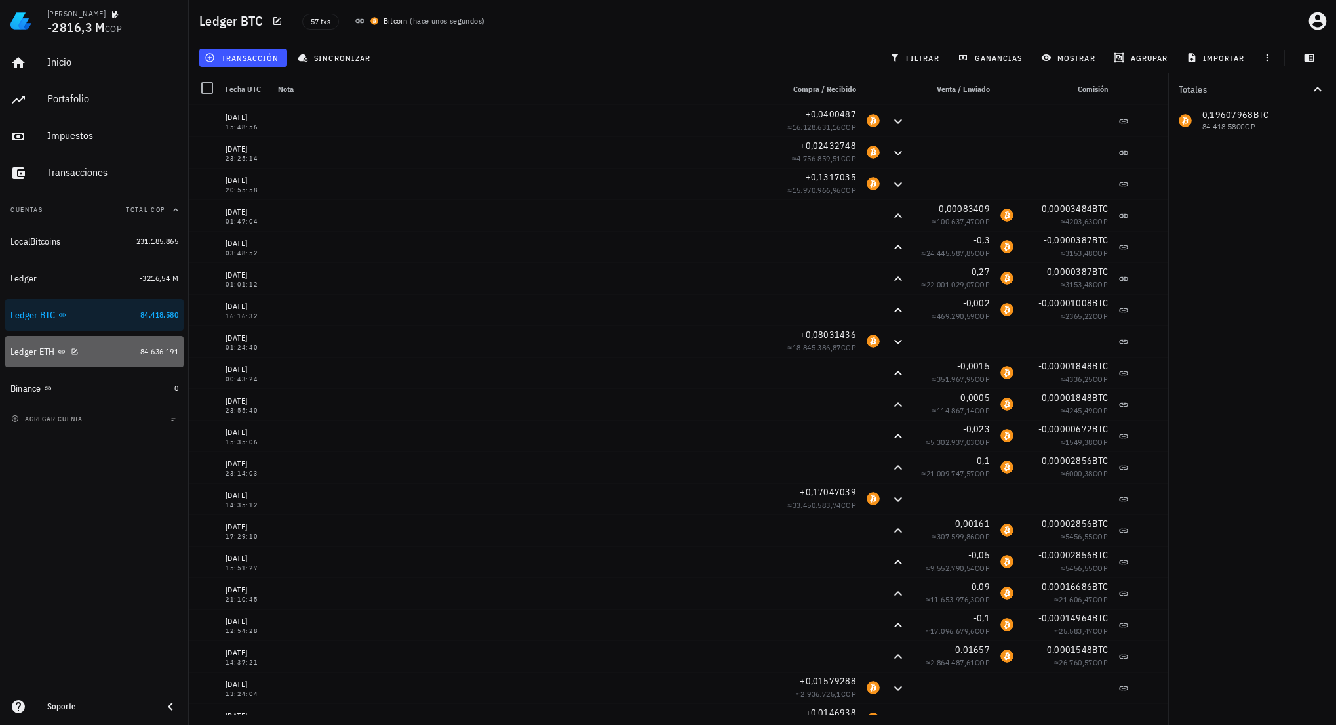
click at [109, 351] on div "Ledger ETH" at bounding box center [72, 352] width 125 height 12
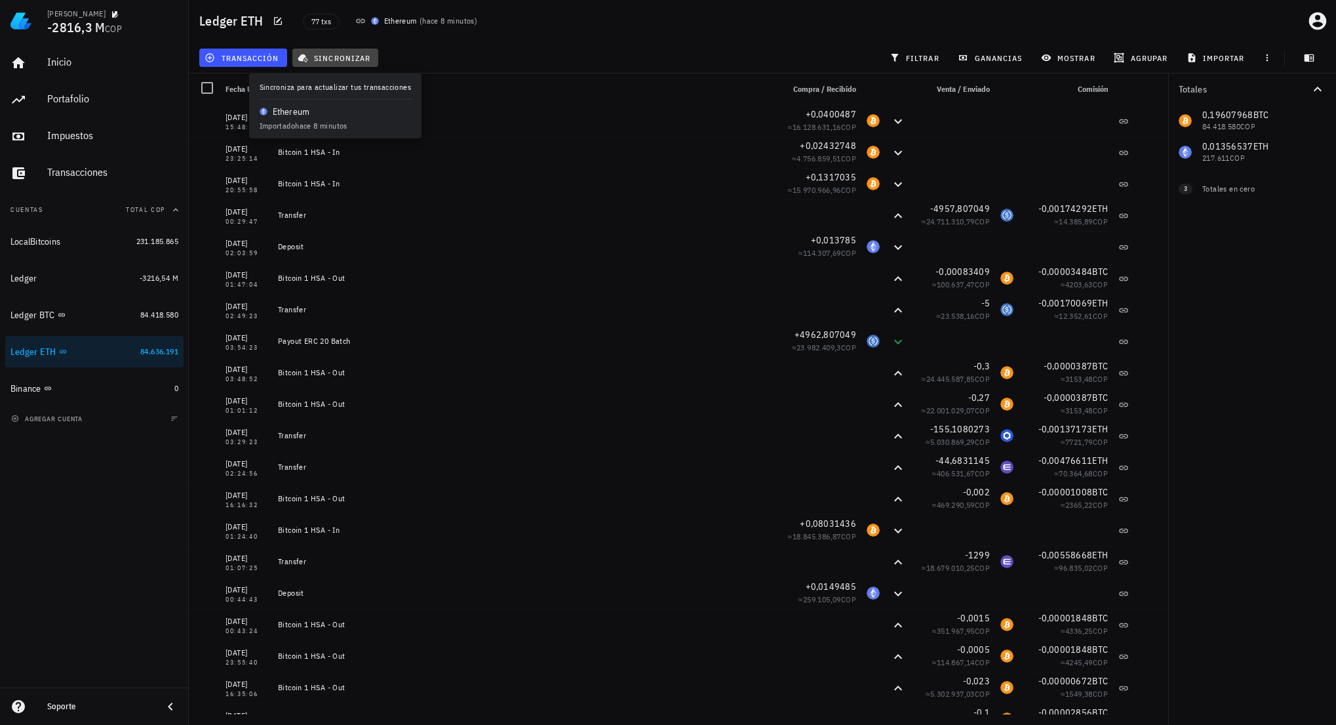
click at [344, 56] on span "sincronizar" at bounding box center [335, 57] width 70 height 10
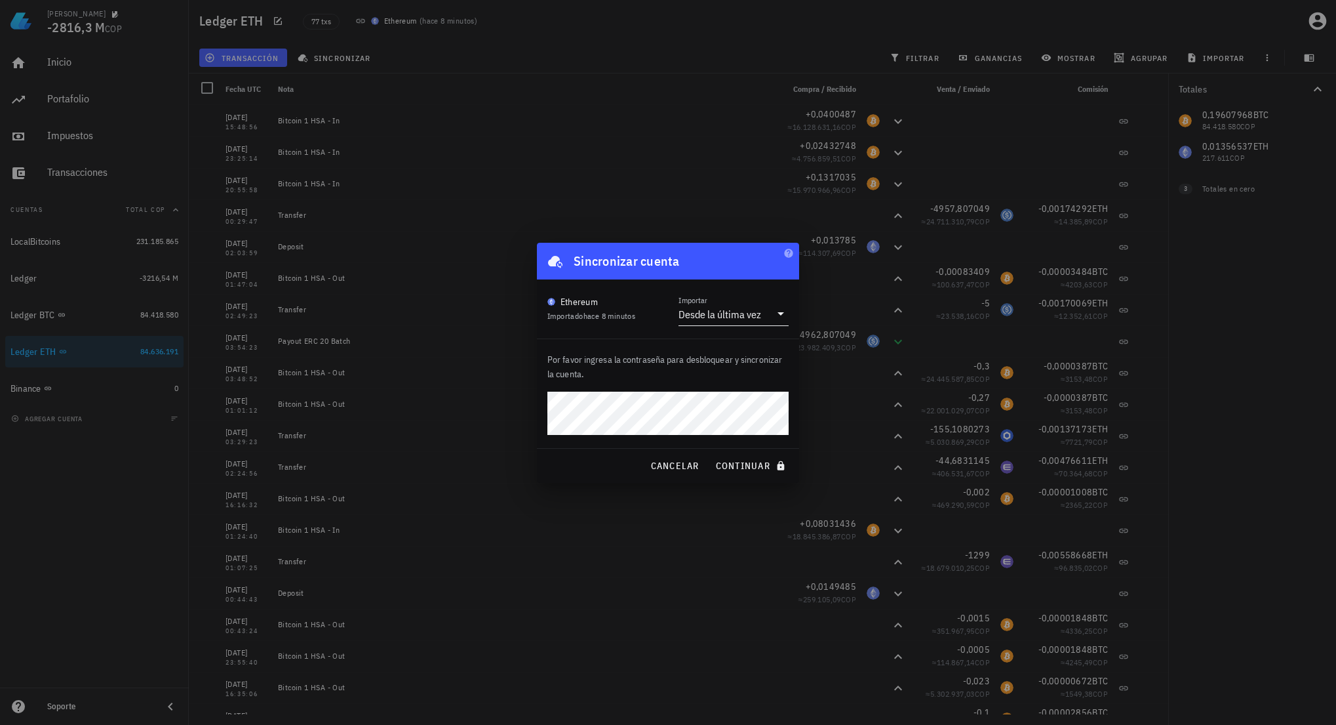
click at [733, 319] on div "Desde la última vez" at bounding box center [720, 314] width 83 height 13
click at [686, 470] on span "cancelar" at bounding box center [674, 466] width 49 height 12
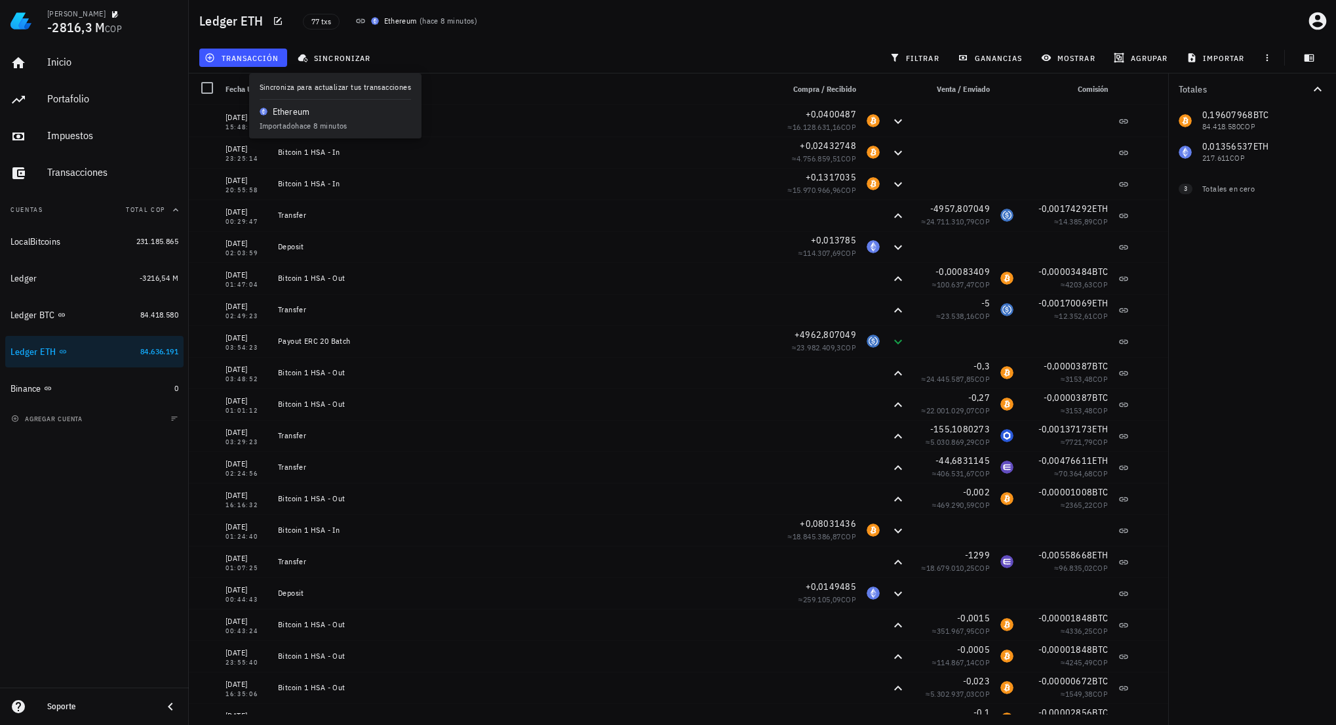
click at [102, 487] on div "Inicio Portafolio Impuestos Transacciones Cuentas Total COP LocalBitcoins 231.1…" at bounding box center [94, 364] width 189 height 645
click at [106, 487] on div "Inicio Portafolio Impuestos Transacciones Cuentas Total COP LocalBitcoins 231.1…" at bounding box center [94, 364] width 189 height 645
click at [323, 57] on span "sincronizar" at bounding box center [335, 57] width 70 height 10
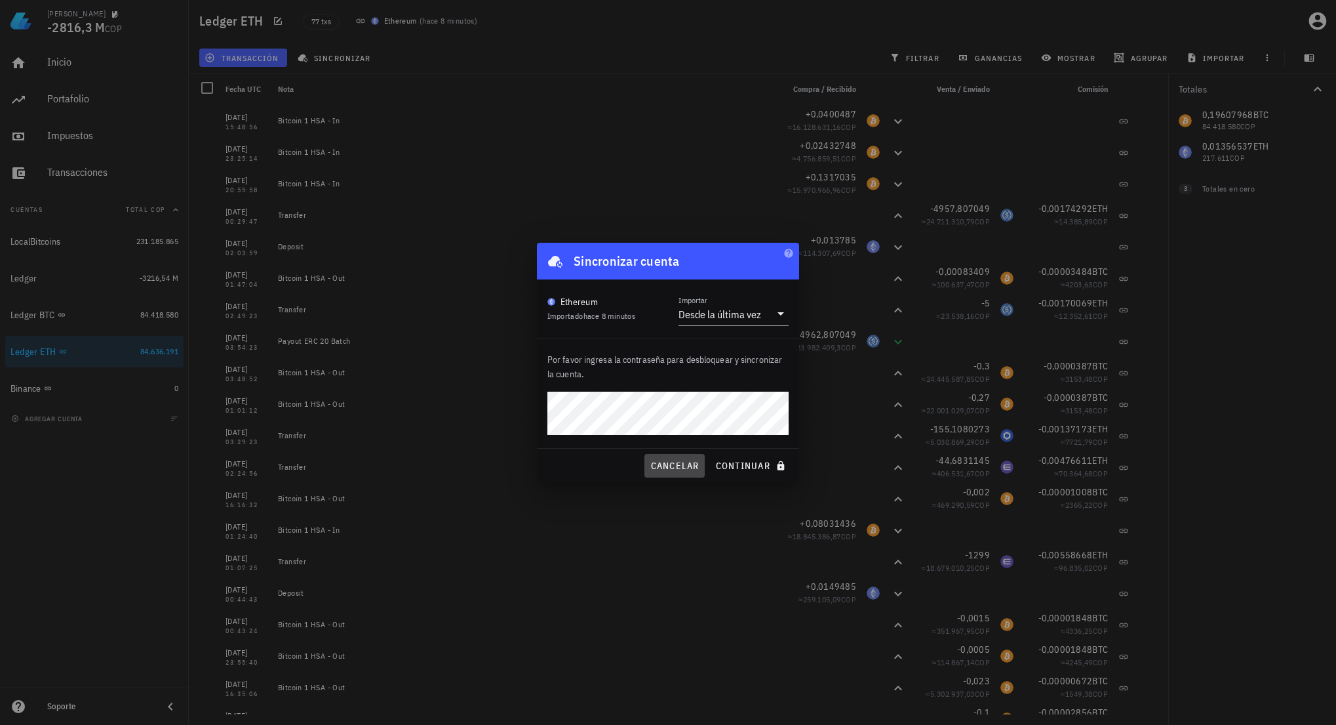
drag, startPoint x: 679, startPoint y: 474, endPoint x: 658, endPoint y: 452, distance: 30.6
click at [680, 473] on button "cancelar" at bounding box center [675, 466] width 60 height 24
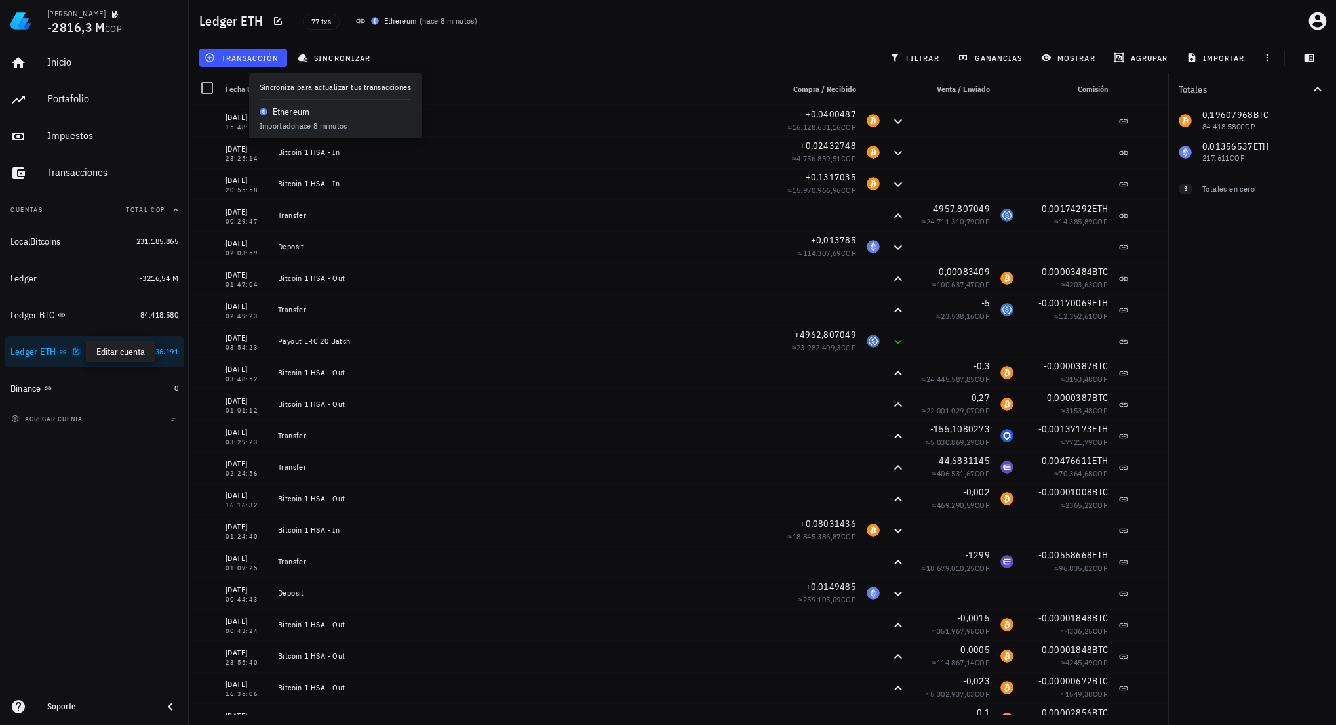
click at [73, 351] on icon "button" at bounding box center [76, 352] width 8 height 8
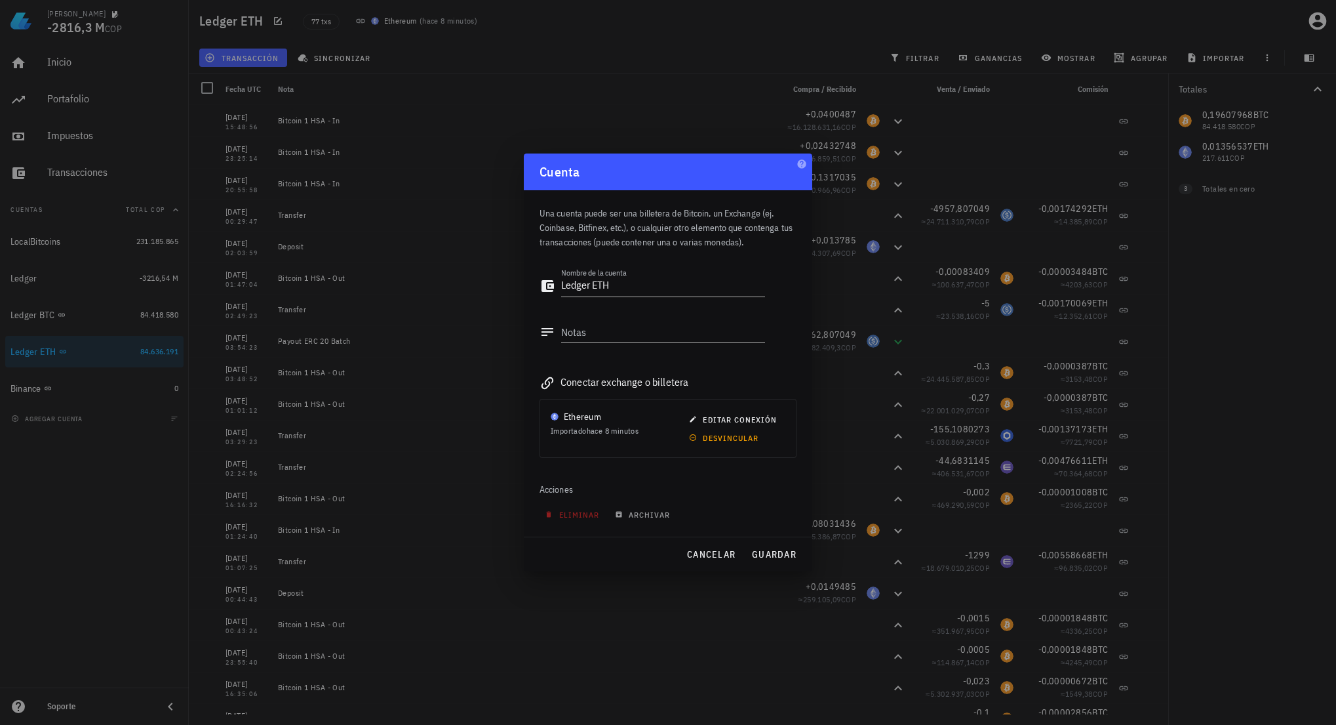
click at [667, 466] on div "Una cuenta puede ser una billetera de Bitcoin, un Exchange (ej. Coinbase, Bitfi…" at bounding box center [668, 363] width 288 height 346
click at [723, 415] on span "editar conexión" at bounding box center [734, 419] width 85 height 10
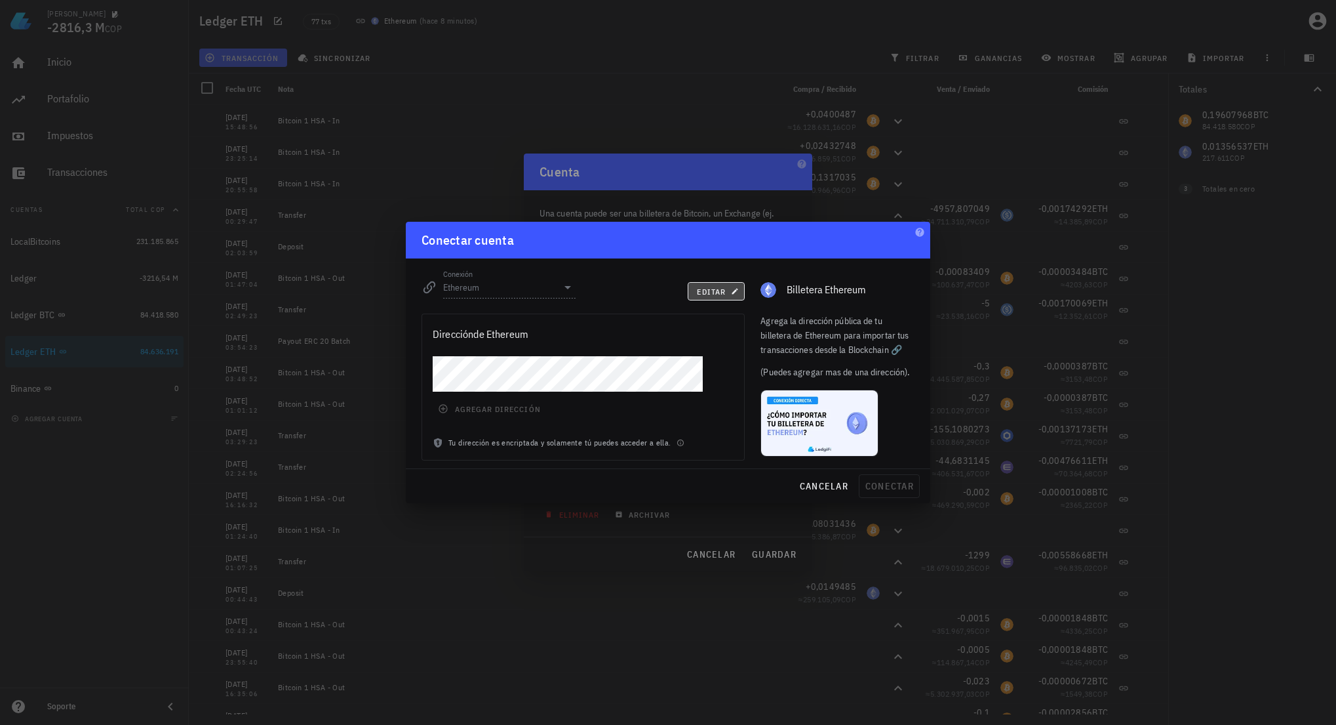
click at [704, 290] on span "editar" at bounding box center [716, 292] width 40 height 10
click at [547, 293] on input "Ethereum" at bounding box center [500, 287] width 114 height 21
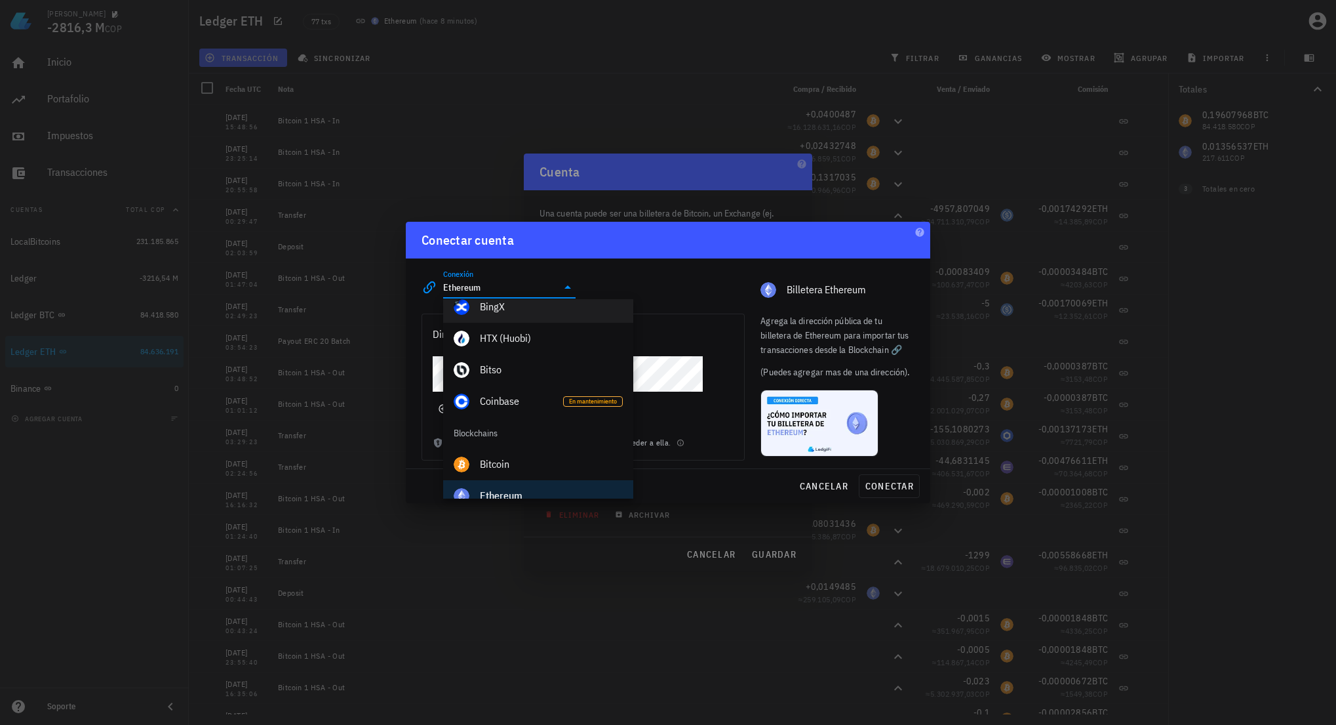
scroll to position [393, 0]
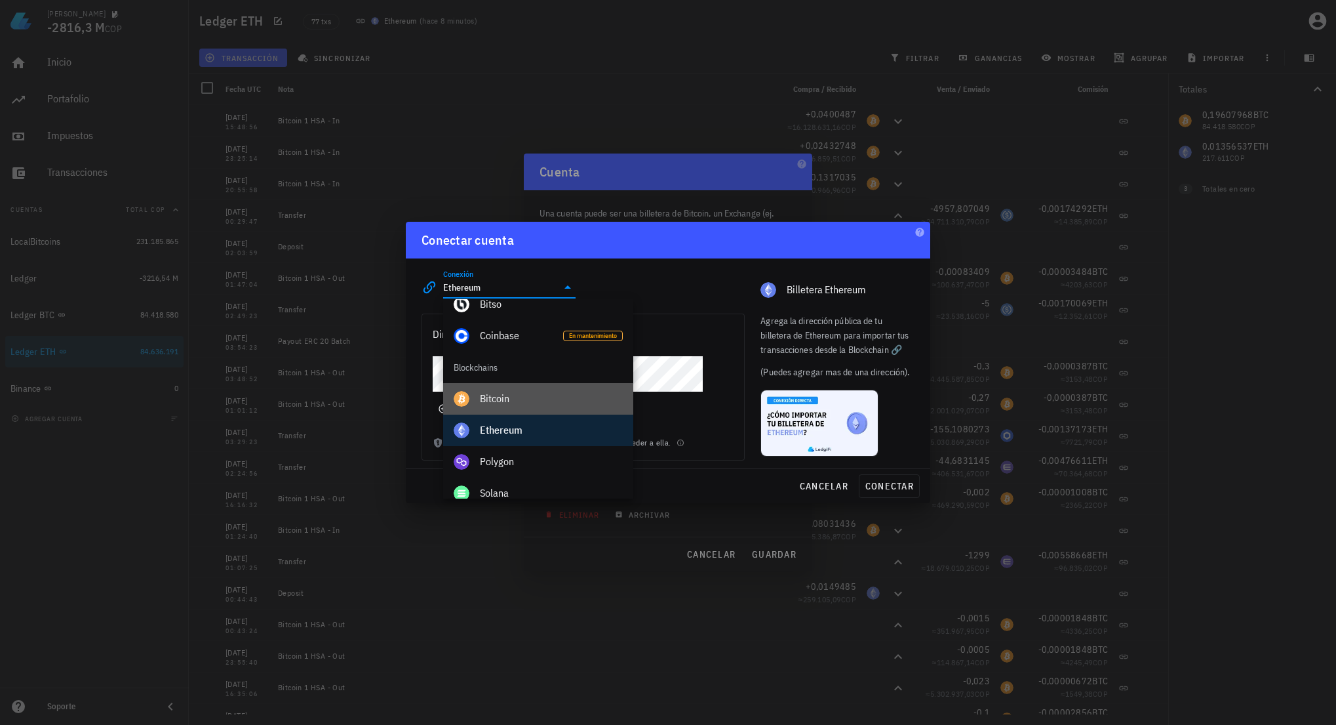
click at [528, 395] on div "Bitcoin" at bounding box center [551, 398] width 143 height 12
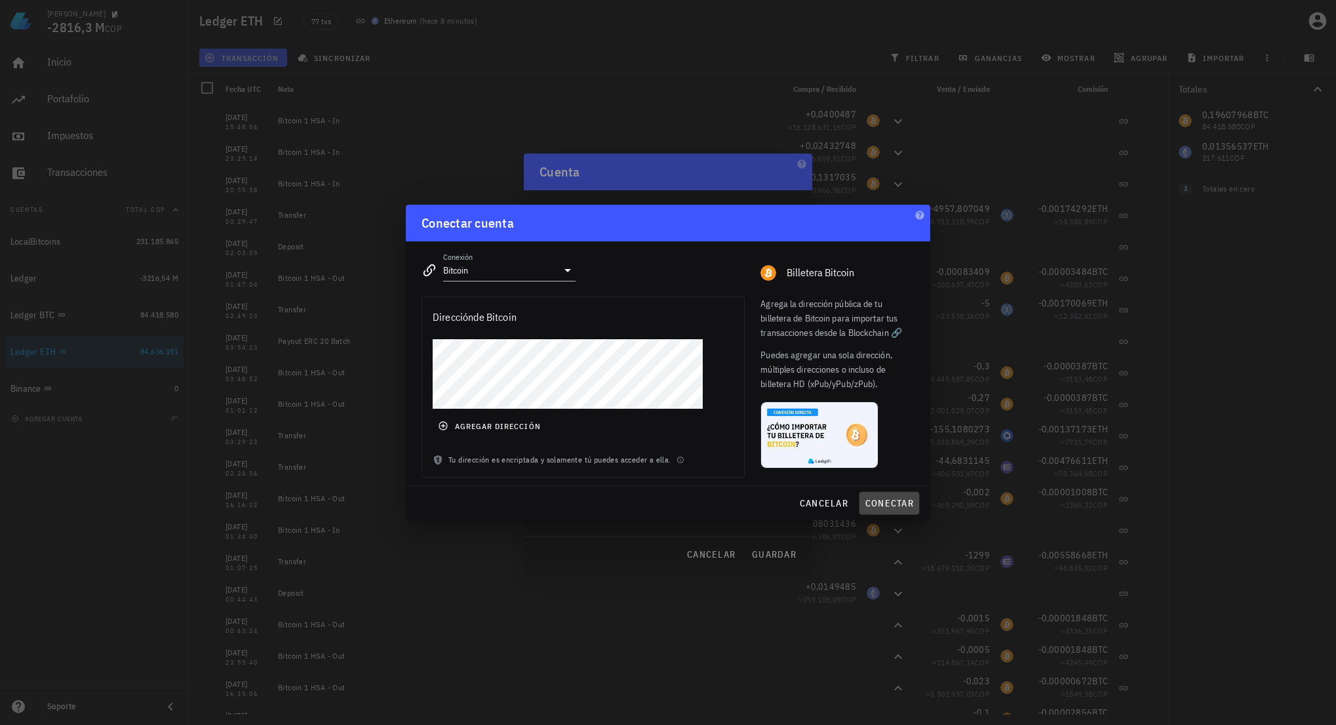
click at [875, 499] on span "conectar" at bounding box center [889, 503] width 49 height 12
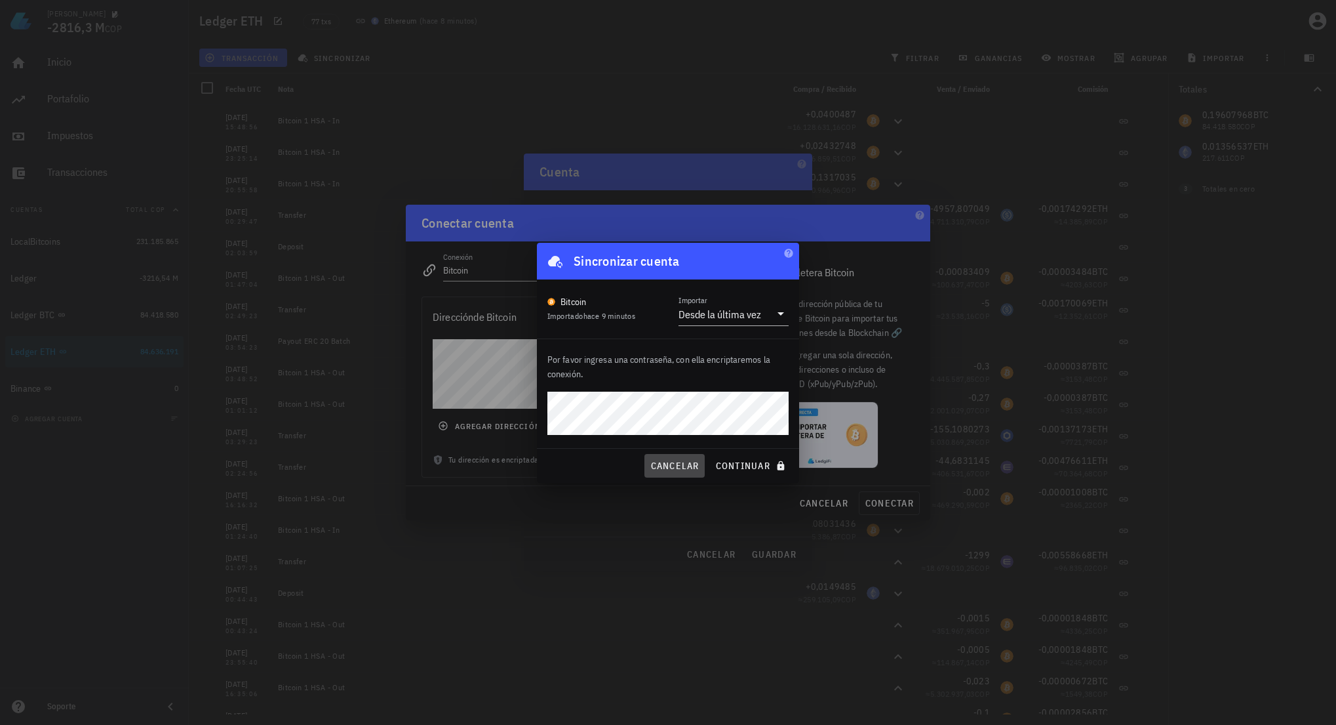
click at [673, 468] on span "cancelar" at bounding box center [674, 466] width 49 height 12
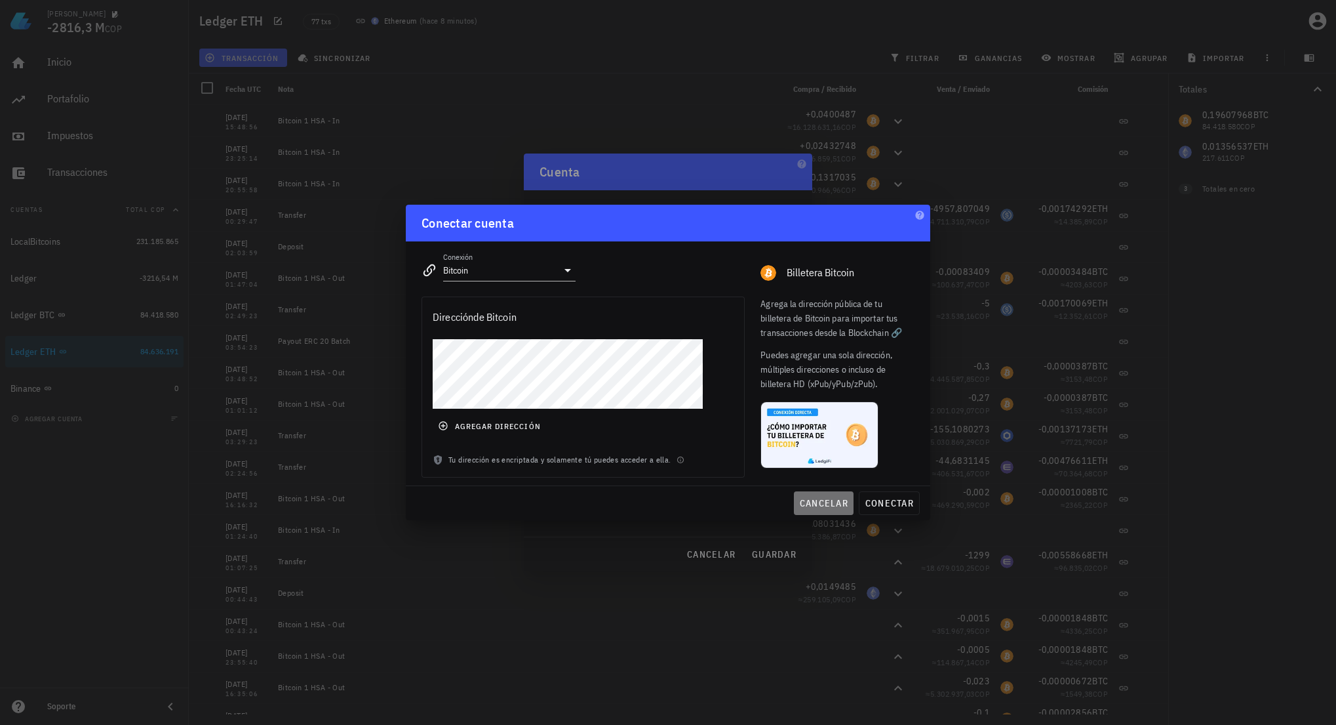
click at [831, 494] on button "cancelar" at bounding box center [824, 503] width 60 height 24
type input "Ethereum"
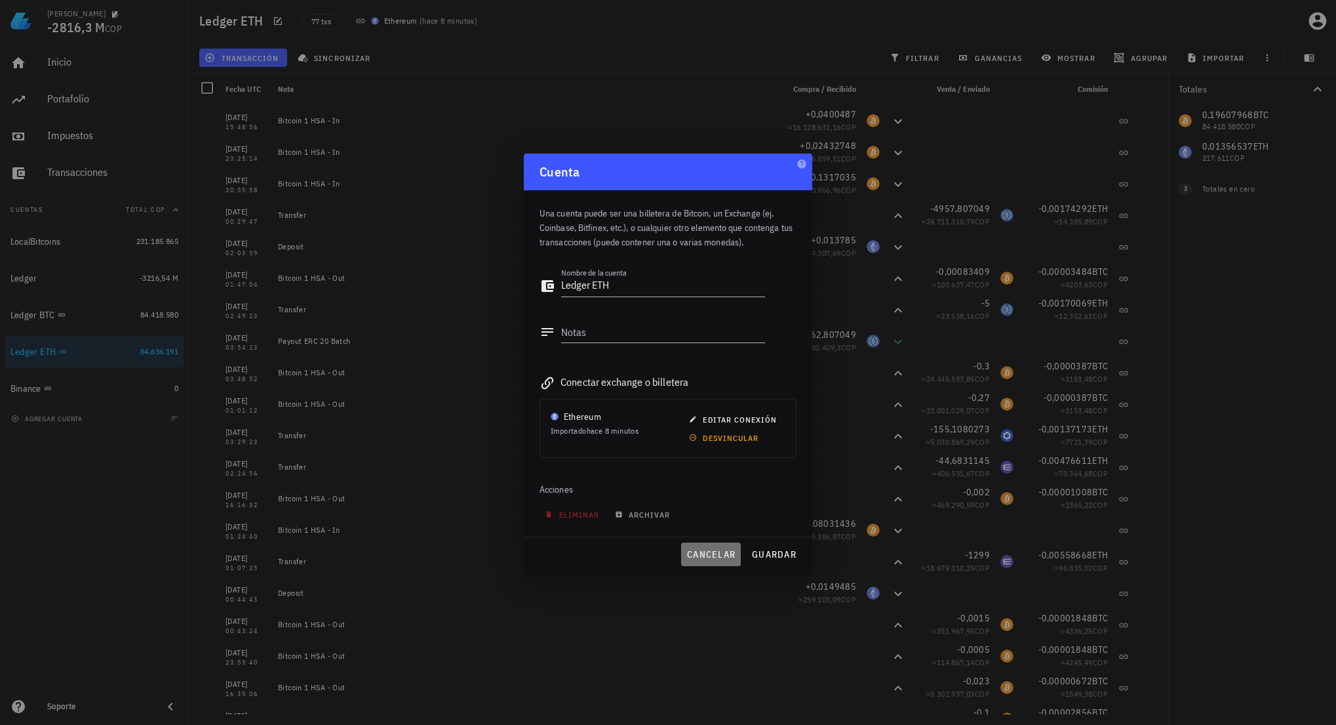
click at [708, 549] on span "cancelar" at bounding box center [710, 554] width 49 height 12
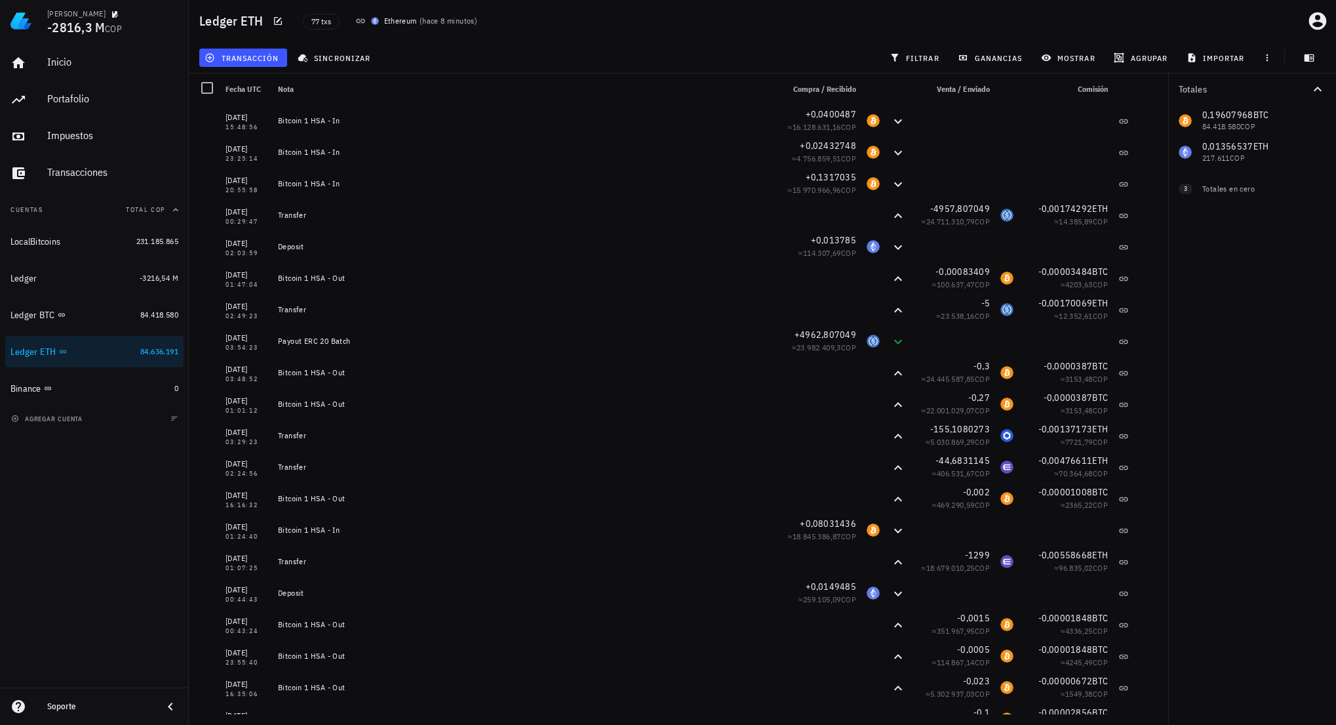
click at [1244, 439] on div "Totales 0,19607968 BTC 84.418.580 COP 0,01356537 ETH 217.611 COP 0 ENJ 0 COP 0 …" at bounding box center [1252, 398] width 168 height 651
click at [102, 458] on div "Inicio Portafolio Impuestos Transacciones Cuentas Total COP LocalBitcoins 231.1…" at bounding box center [94, 364] width 189 height 645
click at [115, 485] on div "Inicio Portafolio Impuestos Transacciones Cuentas Total COP LocalBitcoins 231.1…" at bounding box center [94, 364] width 189 height 645
click at [138, 478] on div "Inicio Portafolio Impuestos Transacciones Cuentas Total COP LocalBitcoins 231.1…" at bounding box center [94, 364] width 189 height 645
click at [119, 463] on div "Inicio Portafolio Impuestos Transacciones Cuentas Total COP LocalBitcoins 231.1…" at bounding box center [94, 364] width 189 height 645
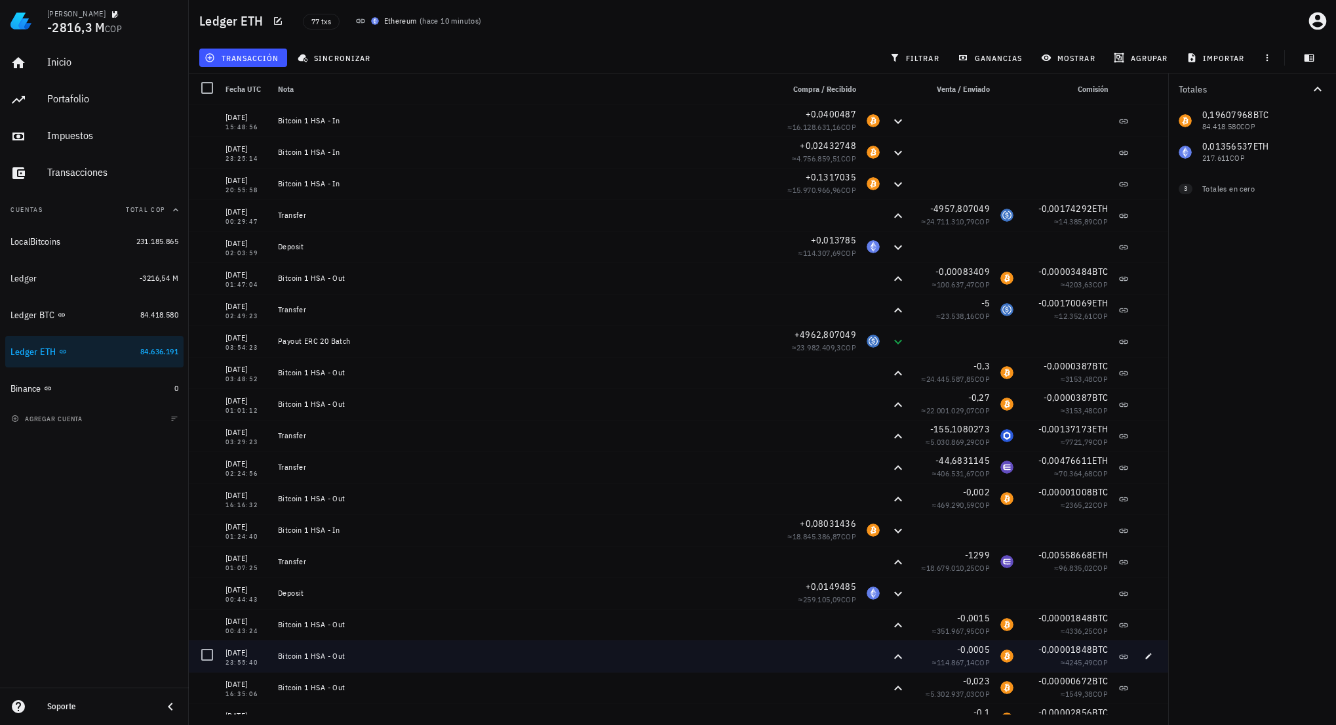
drag, startPoint x: 606, startPoint y: 657, endPoint x: 589, endPoint y: 658, distance: 17.1
click at [606, 657] on div "Bitcoin 1 HSA - Out" at bounding box center [525, 655] width 494 height 10
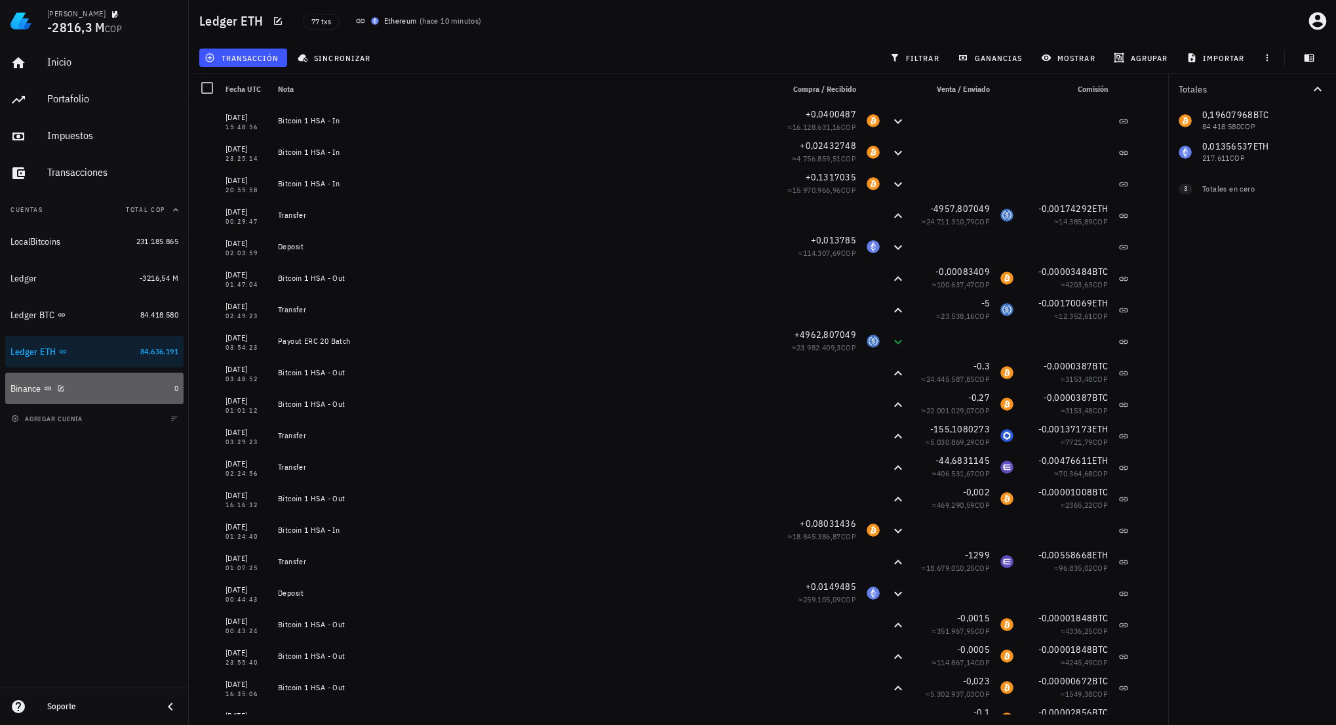
click at [110, 388] on div "Binance" at bounding box center [89, 388] width 159 height 12
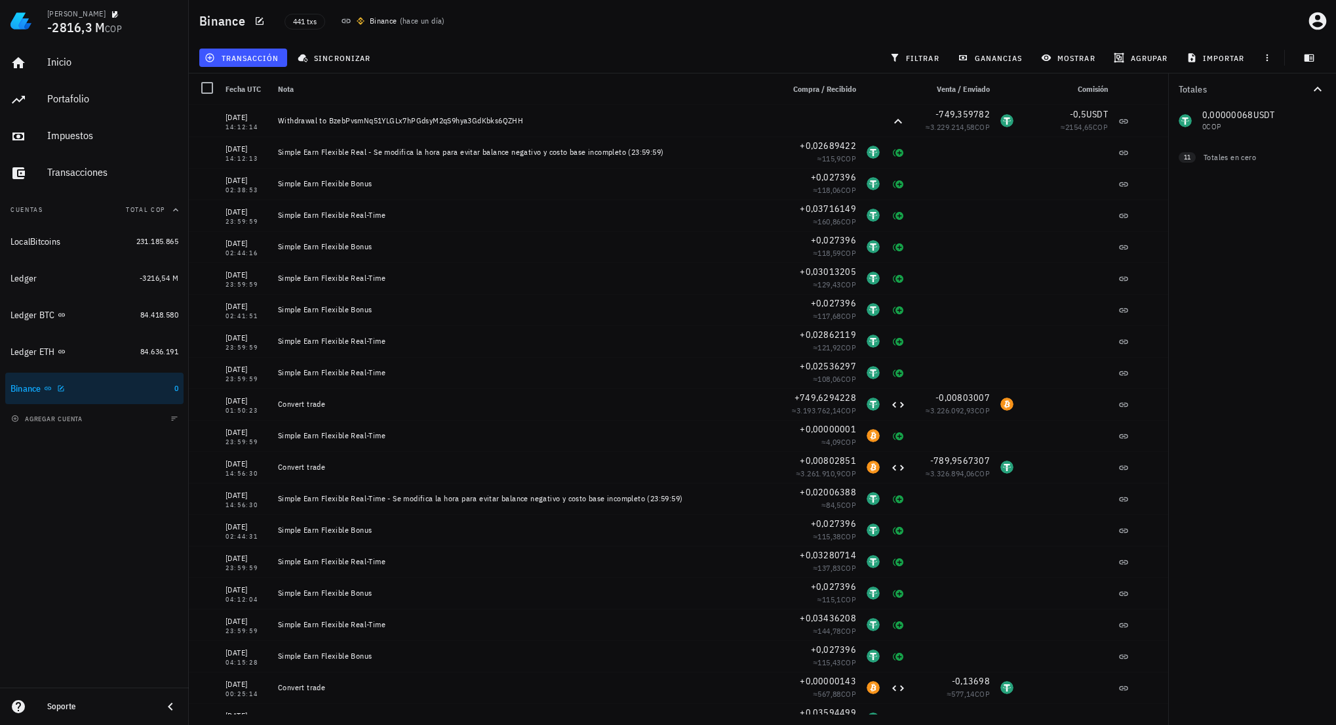
click at [67, 387] on div "Binance" at bounding box center [89, 388] width 159 height 12
click at [64, 388] on icon "button" at bounding box center [61, 388] width 8 height 8
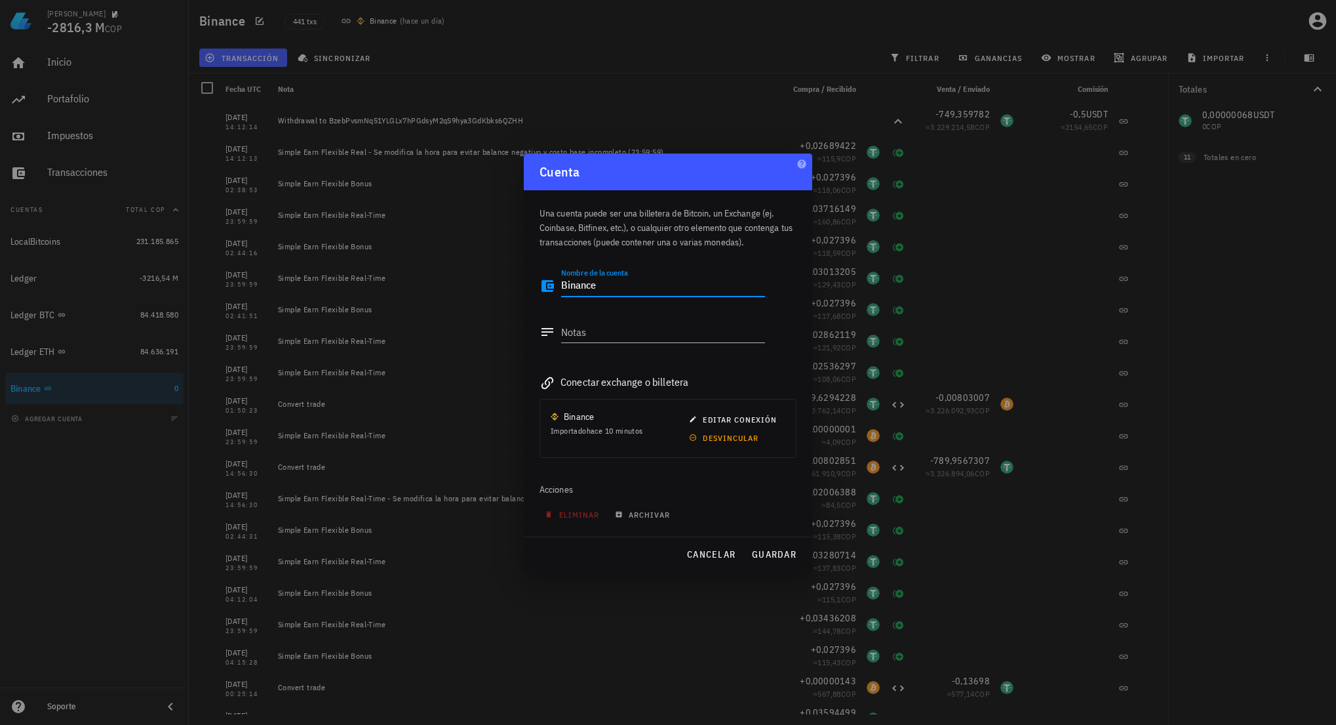
click at [561, 288] on textarea "Binance" at bounding box center [663, 285] width 204 height 21
click at [776, 549] on span "guardar" at bounding box center [773, 554] width 45 height 12
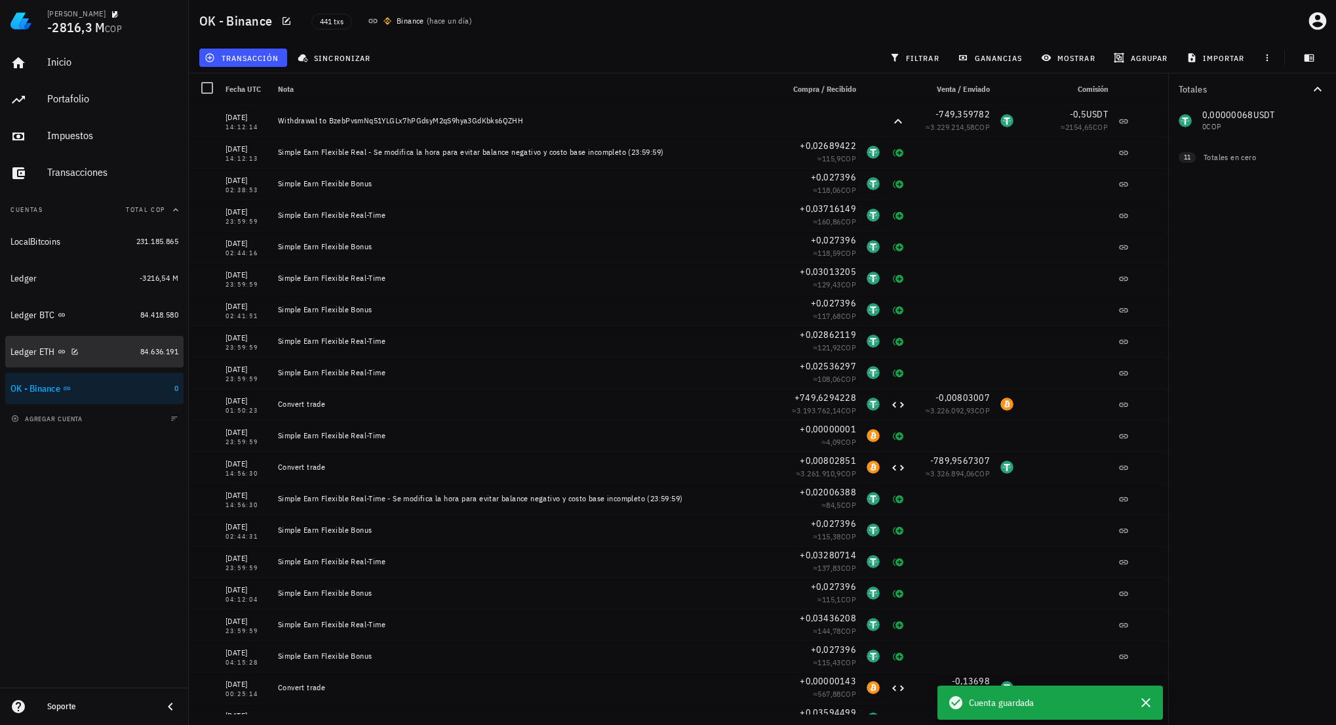
click at [97, 348] on div "Ledger ETH" at bounding box center [72, 352] width 125 height 12
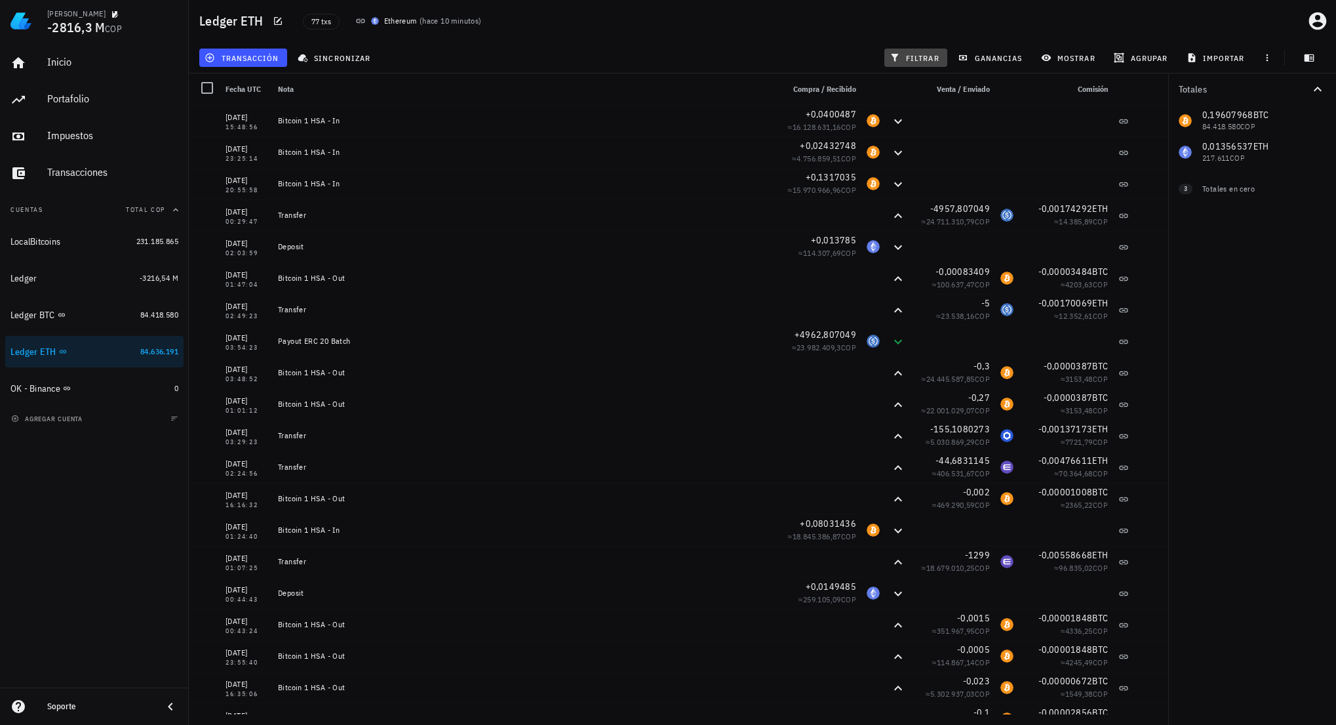
click at [927, 59] on span "filtrar" at bounding box center [915, 57] width 47 height 10
click at [1208, 386] on div "Por moneda 0,19607968 BTC 84.418.580 COP 0,01356537 ETH 217.611 COP 0 ENJ 0 COP…" at bounding box center [1252, 398] width 168 height 651
click at [76, 351] on icon "button" at bounding box center [76, 352] width 8 height 8
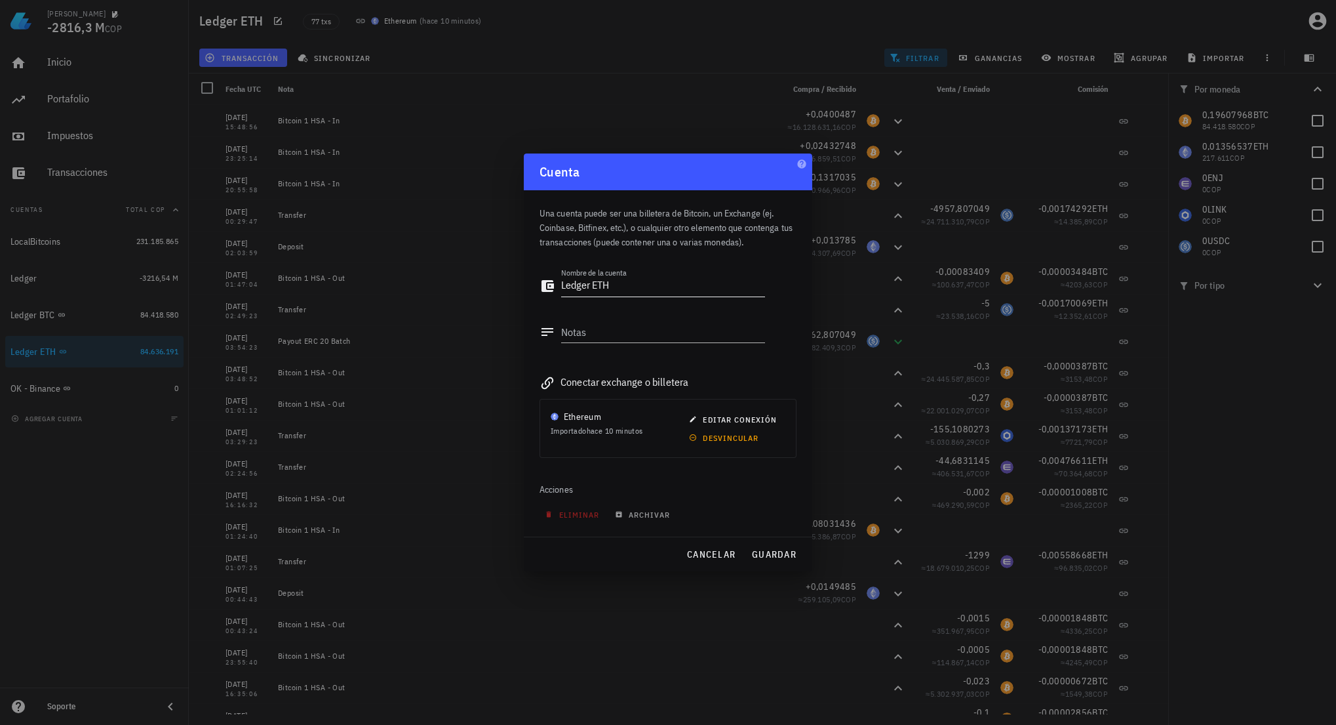
click at [562, 288] on textarea "Ledger ETH" at bounding box center [663, 285] width 204 height 21
click at [779, 554] on span "guardar" at bounding box center [773, 554] width 45 height 12
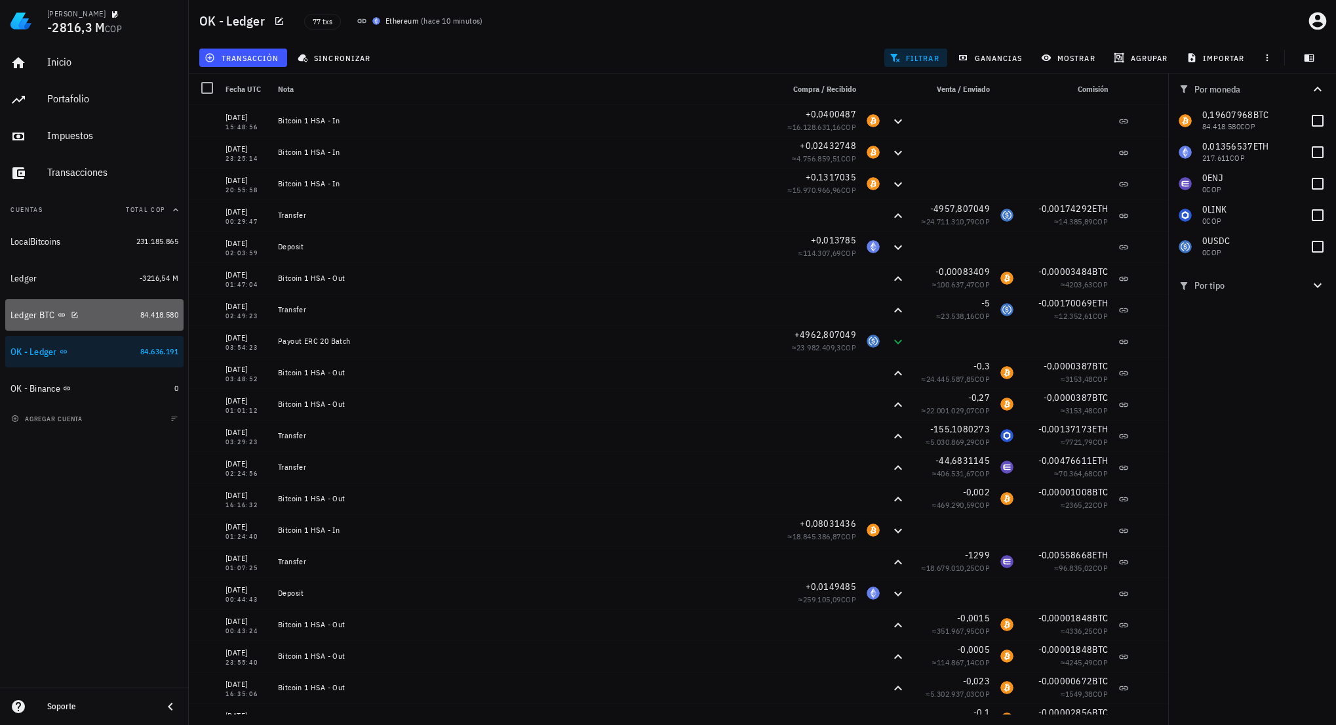
click at [87, 315] on div "Ledger BTC" at bounding box center [72, 315] width 125 height 12
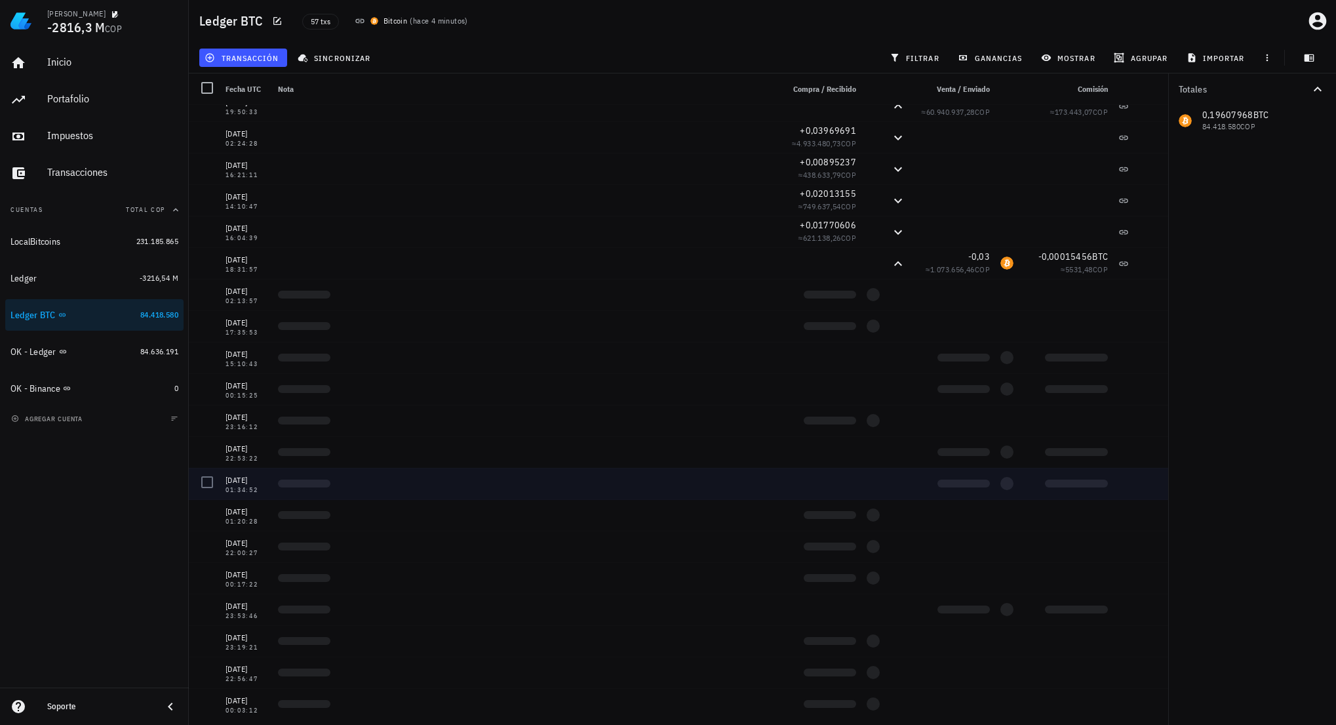
scroll to position [1184, 0]
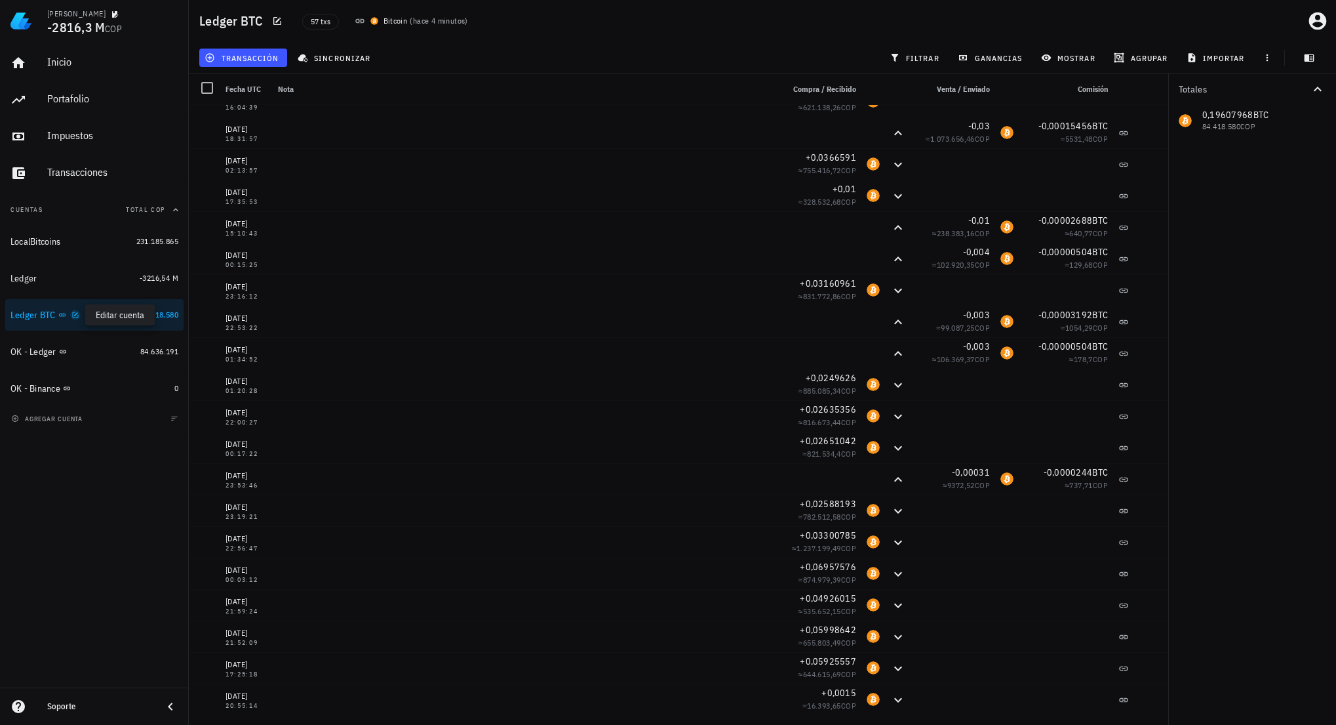
click at [76, 315] on icon "button" at bounding box center [75, 315] width 8 height 8
type textarea "Ledger BTC"
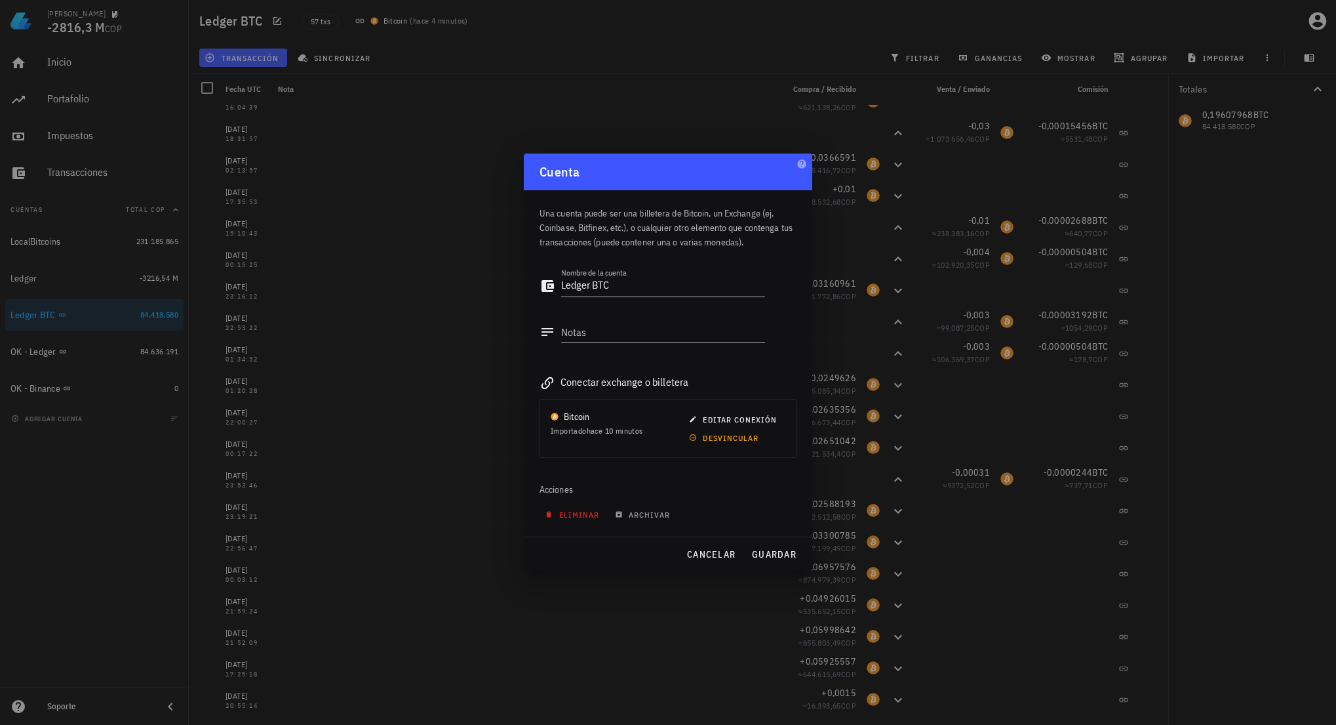
click at [582, 517] on span "eliminar" at bounding box center [573, 514] width 52 height 10
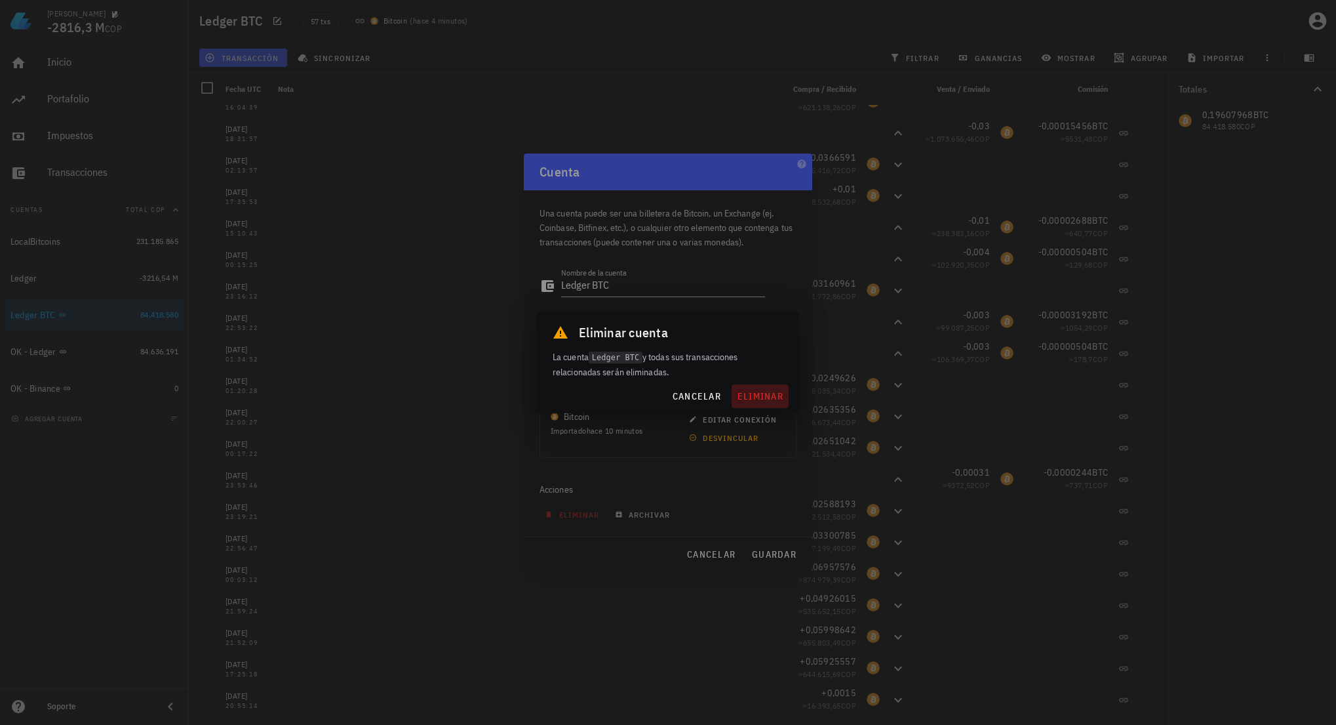
click at [760, 389] on button "eliminar" at bounding box center [760, 396] width 57 height 24
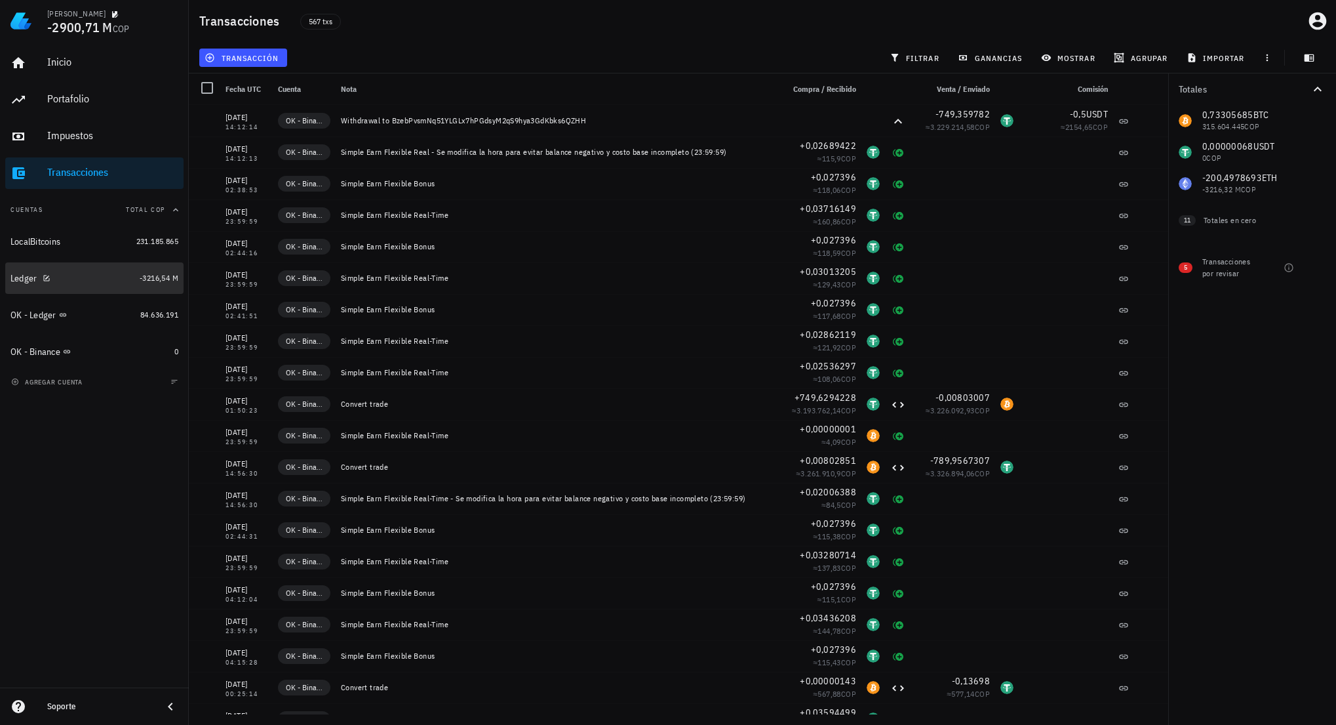
click at [106, 281] on div "Ledger" at bounding box center [72, 278] width 124 height 12
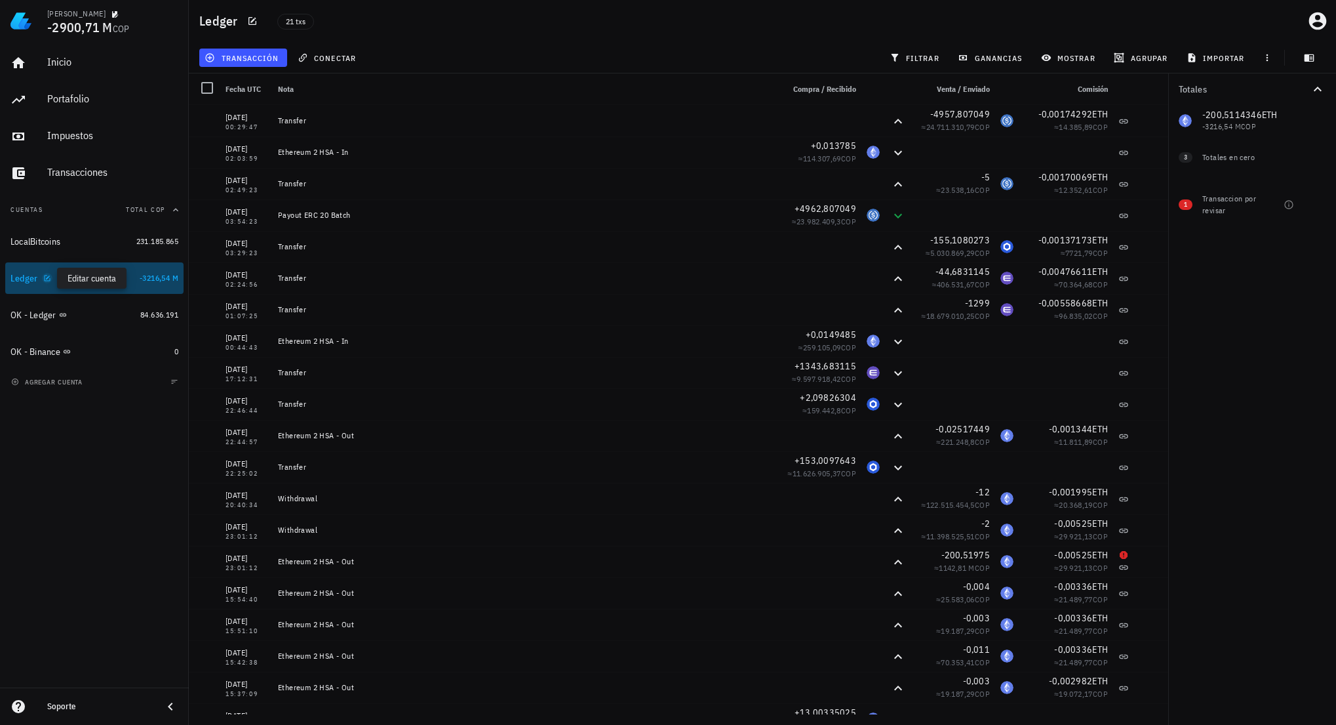
click at [47, 279] on icon "button" at bounding box center [47, 278] width 8 height 8
type textarea "Ledger"
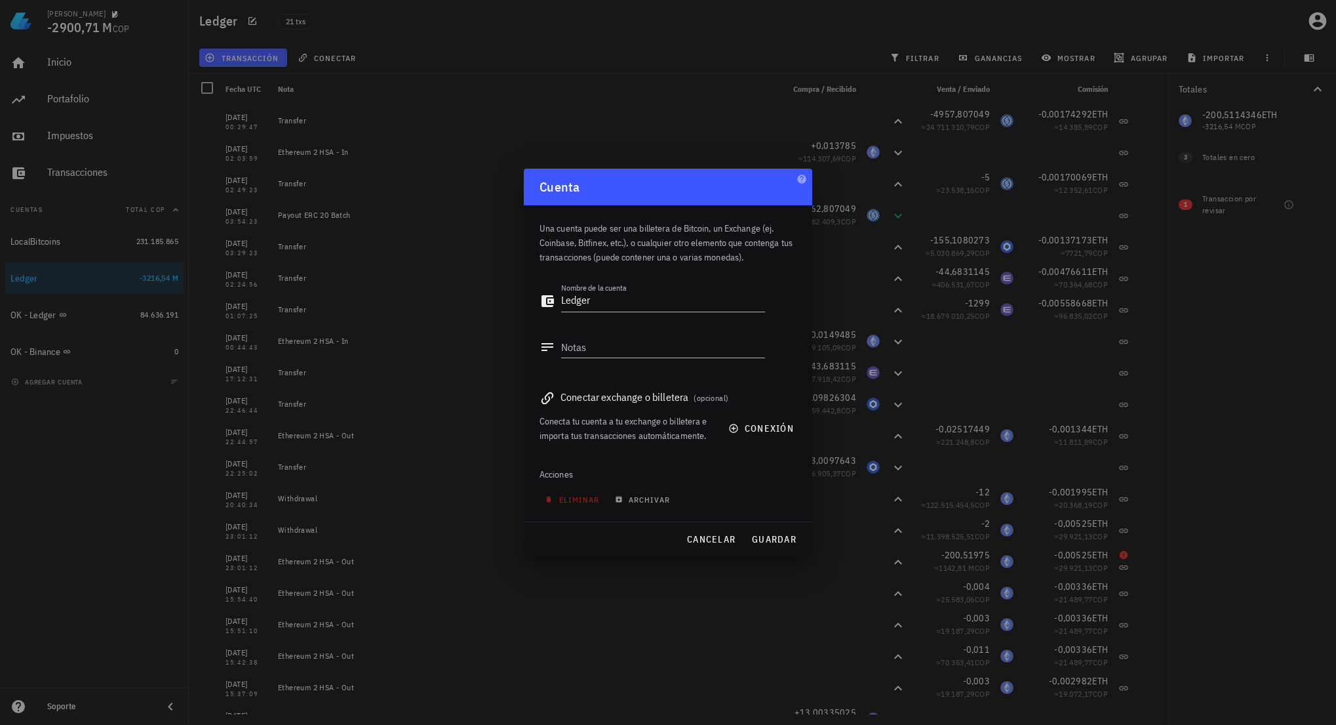
click at [580, 508] on div "Acciones eliminar archivar" at bounding box center [668, 489] width 257 height 63
click at [580, 501] on span "eliminar" at bounding box center [573, 499] width 52 height 10
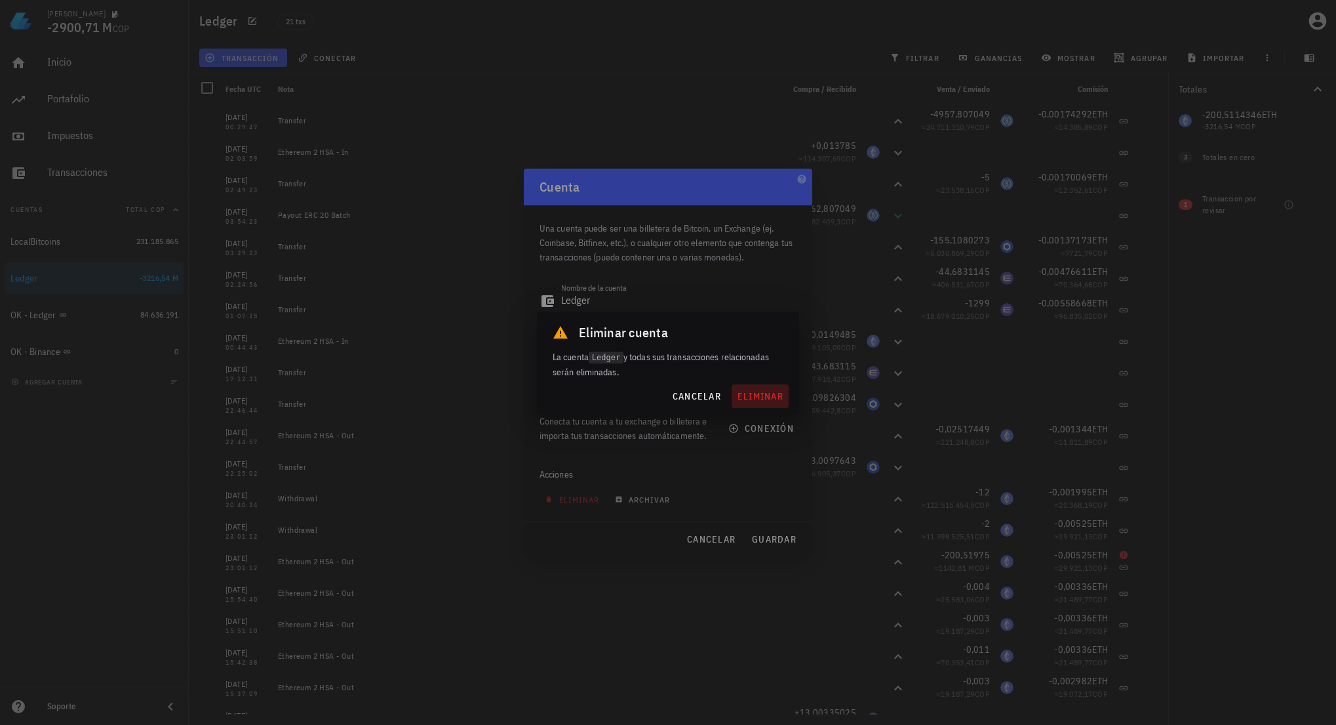
click at [757, 399] on span "eliminar" at bounding box center [760, 396] width 47 height 12
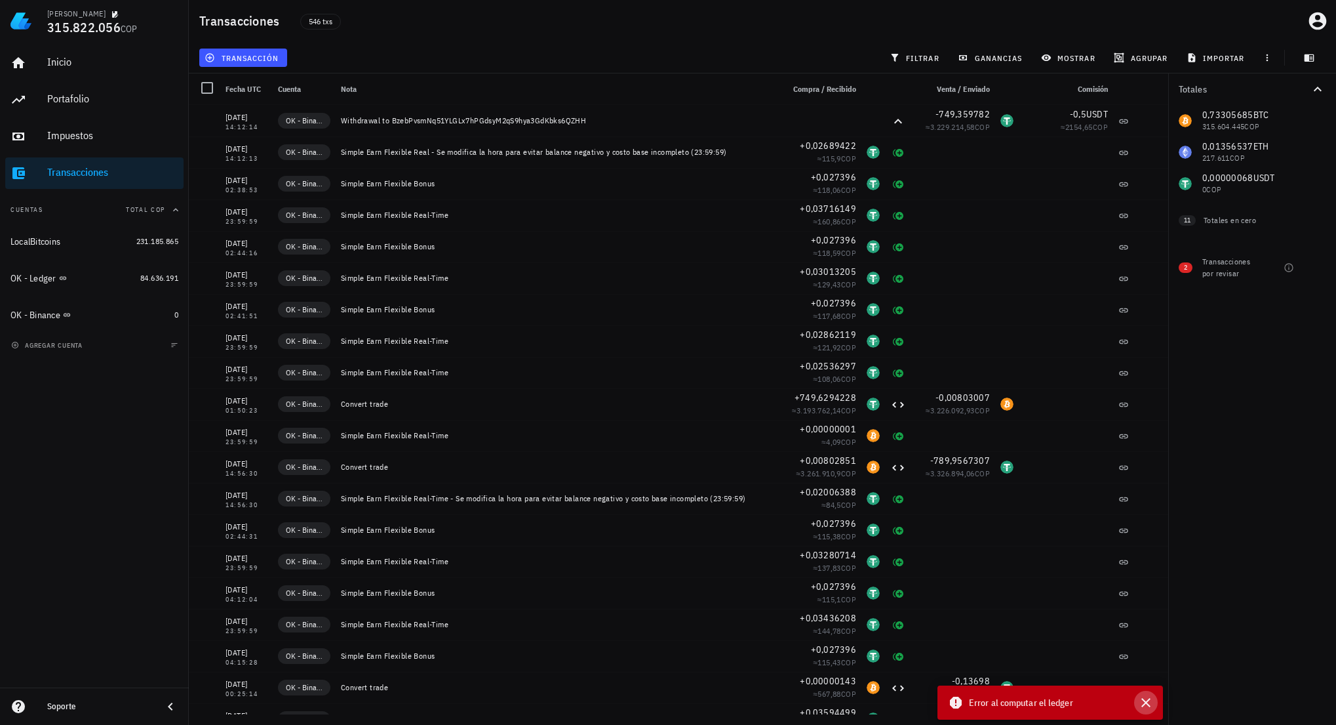
click at [1146, 705] on icon "button" at bounding box center [1146, 702] width 16 height 16
click at [1232, 534] on div "Totales 0,73305685 BTC 315.604.445 COP 0,01356537 ETH 217.611 COP 0,00000068 US…" at bounding box center [1252, 398] width 168 height 651
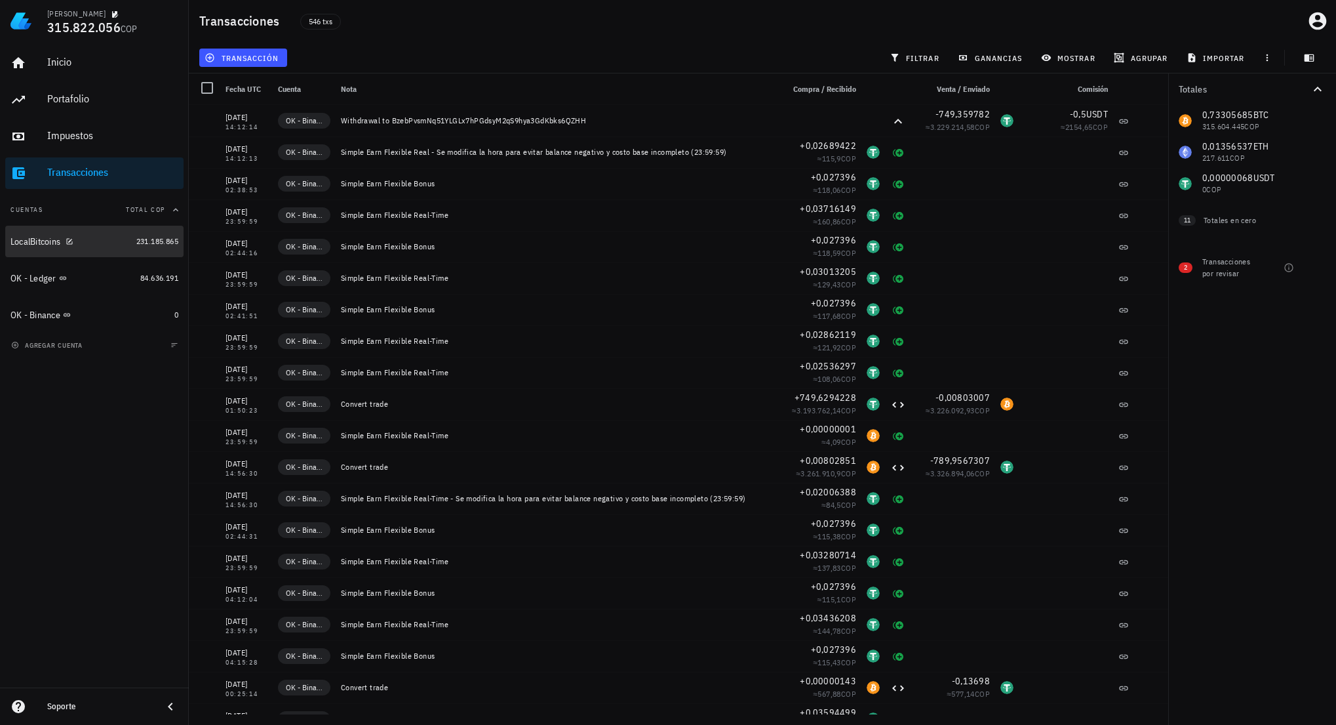
click at [98, 239] on div "LocalBitcoins" at bounding box center [70, 241] width 121 height 12
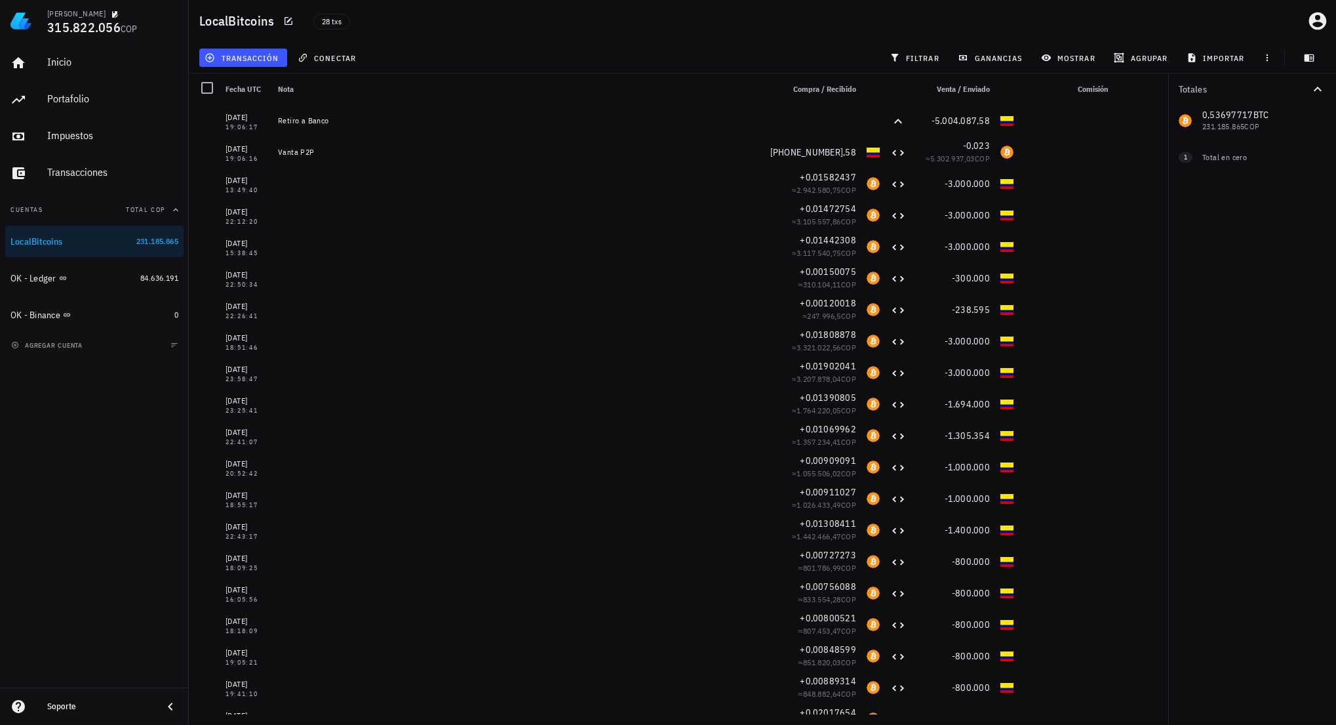
click at [102, 449] on div "Inicio Portafolio Impuestos Transacciones Cuentas Total COP LocalBitcoins 231.1…" at bounding box center [94, 364] width 189 height 645
click at [103, 279] on div "OK - Ledger" at bounding box center [72, 278] width 125 height 12
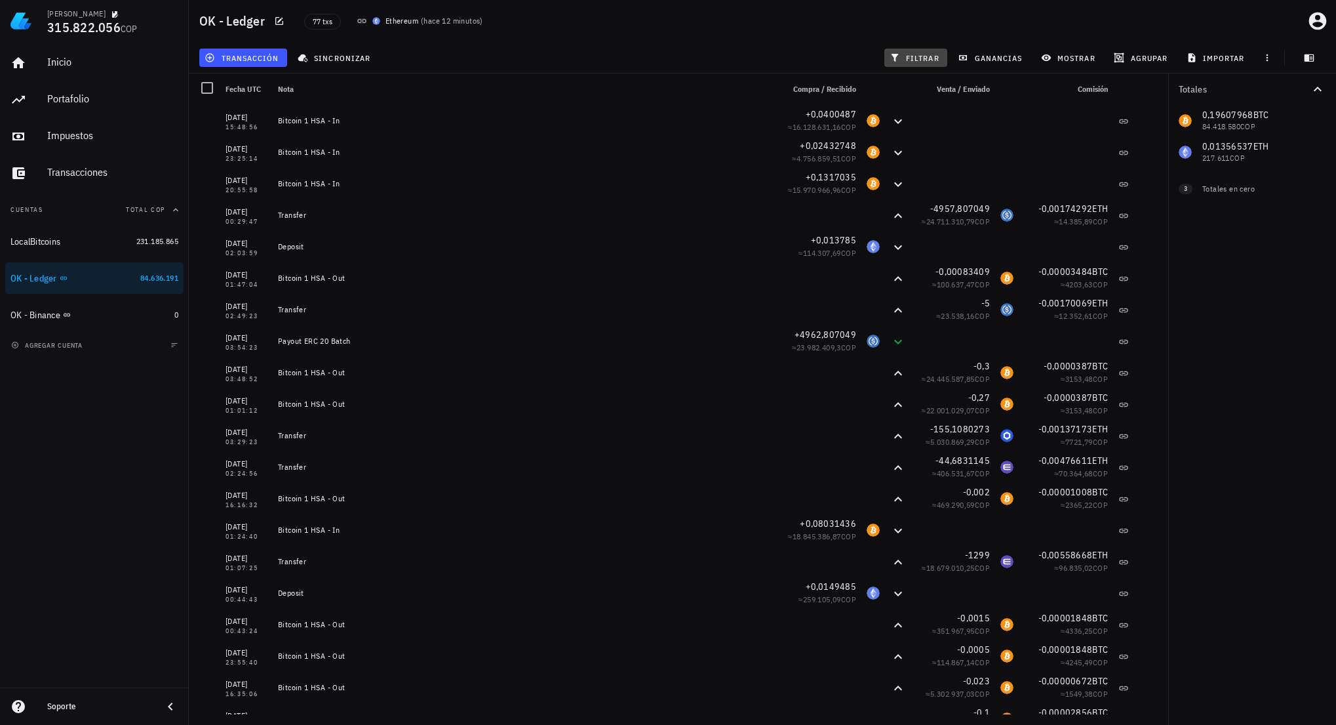
click at [916, 59] on span "filtrar" at bounding box center [915, 57] width 47 height 10
click at [915, 54] on span "filtrar" at bounding box center [915, 57] width 47 height 10
click at [138, 648] on div "Inicio Portafolio Impuestos Transacciones Cuentas Total COP LocalBitcoins 231.1…" at bounding box center [94, 364] width 189 height 645
click at [97, 242] on div "LocalBitcoins" at bounding box center [70, 241] width 121 height 12
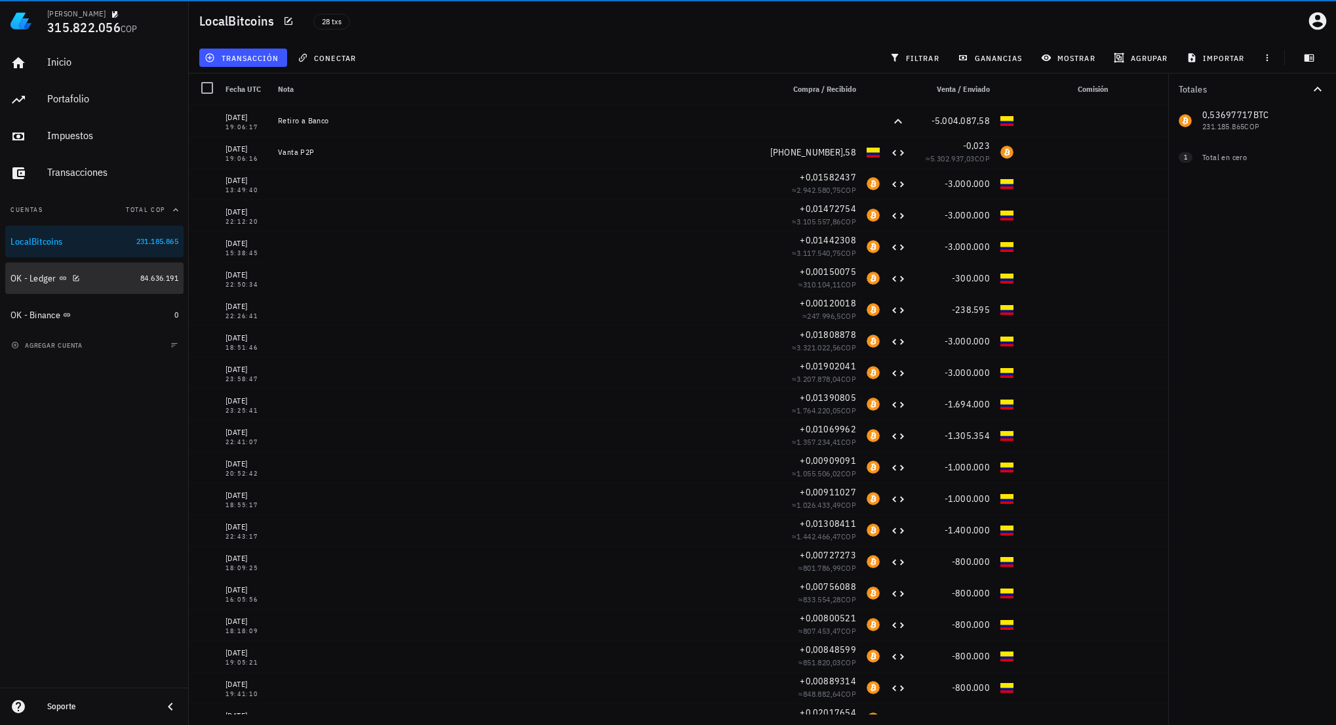
click at [101, 277] on div "OK - Ledger" at bounding box center [72, 278] width 125 height 12
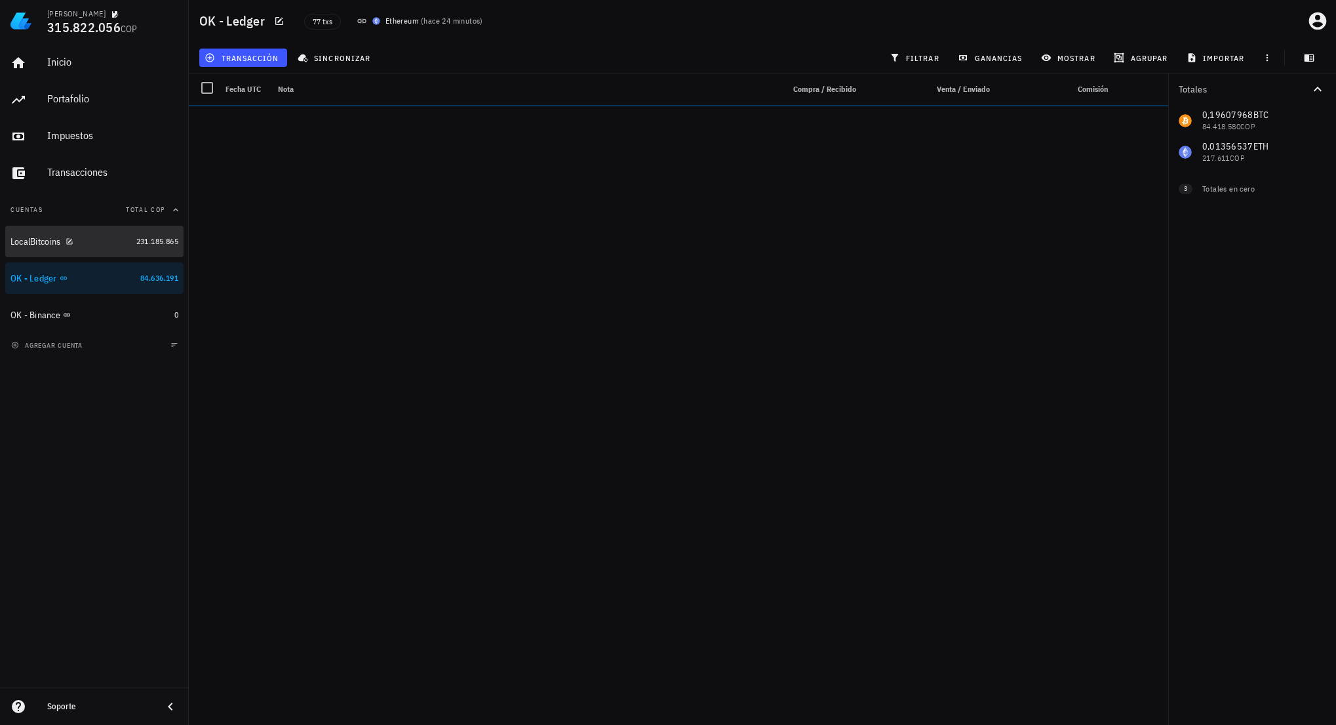
click at [93, 243] on div "LocalBitcoins" at bounding box center [70, 241] width 121 height 12
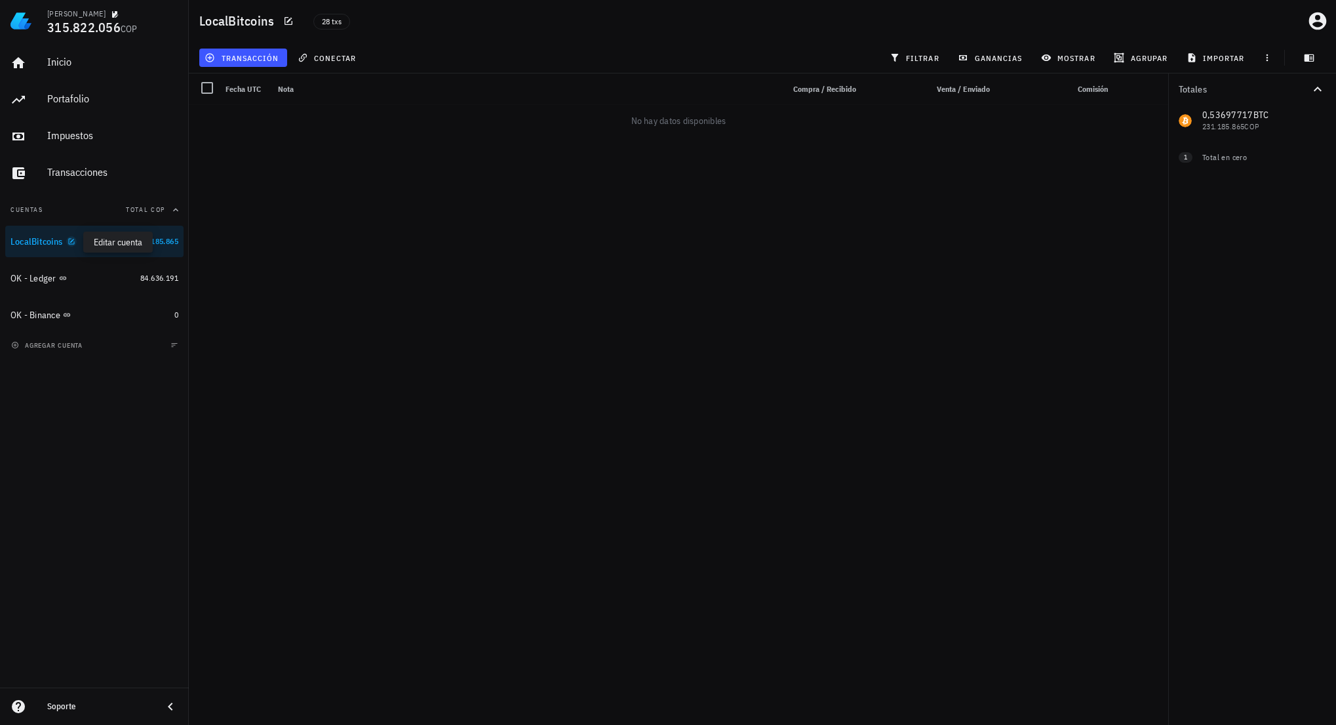
click at [71, 244] on icon "button" at bounding box center [72, 241] width 6 height 6
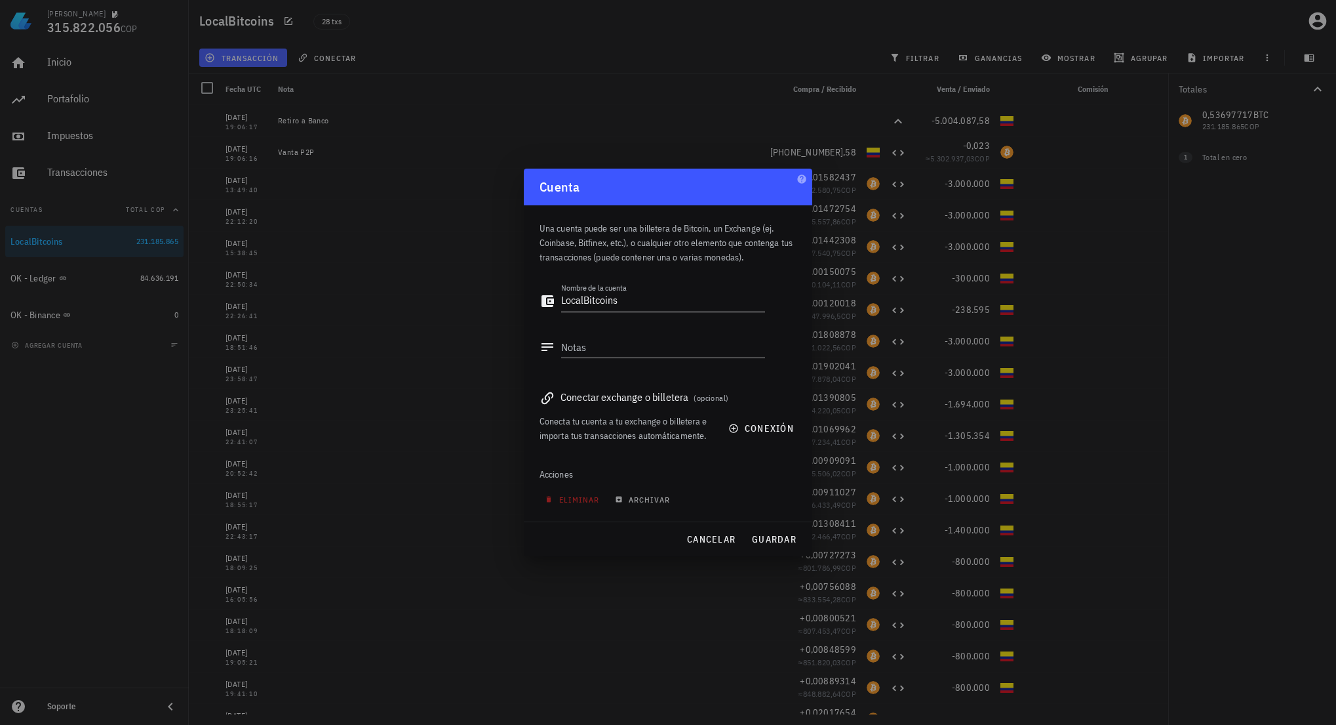
click at [557, 302] on div "Nombre de la cuenta LocalBitcoins" at bounding box center [653, 304] width 226 height 43
click at [563, 302] on textarea "LocalBitcoins" at bounding box center [663, 300] width 204 height 21
click at [788, 544] on span "guardar" at bounding box center [773, 539] width 45 height 12
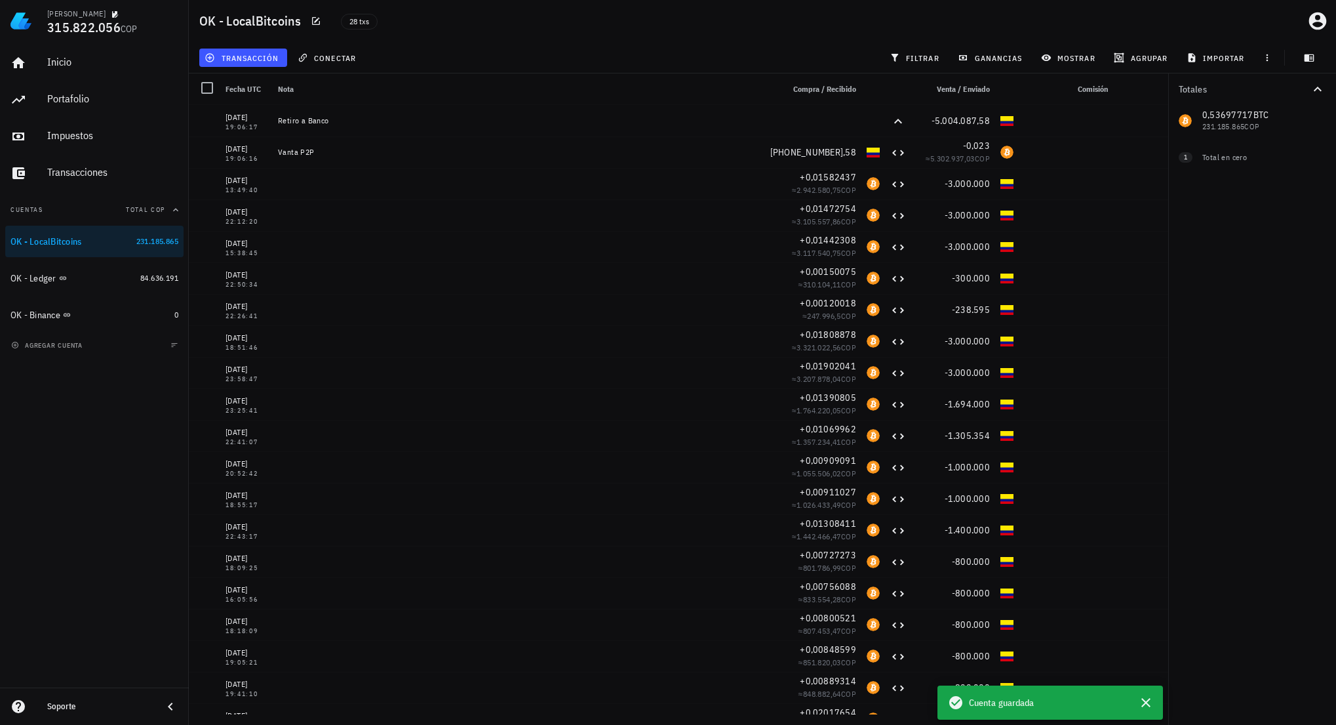
click at [131, 493] on div "Inicio Portafolio Impuestos Transacciones Cuentas Total COP OK - LocalBitcoins …" at bounding box center [94, 364] width 189 height 645
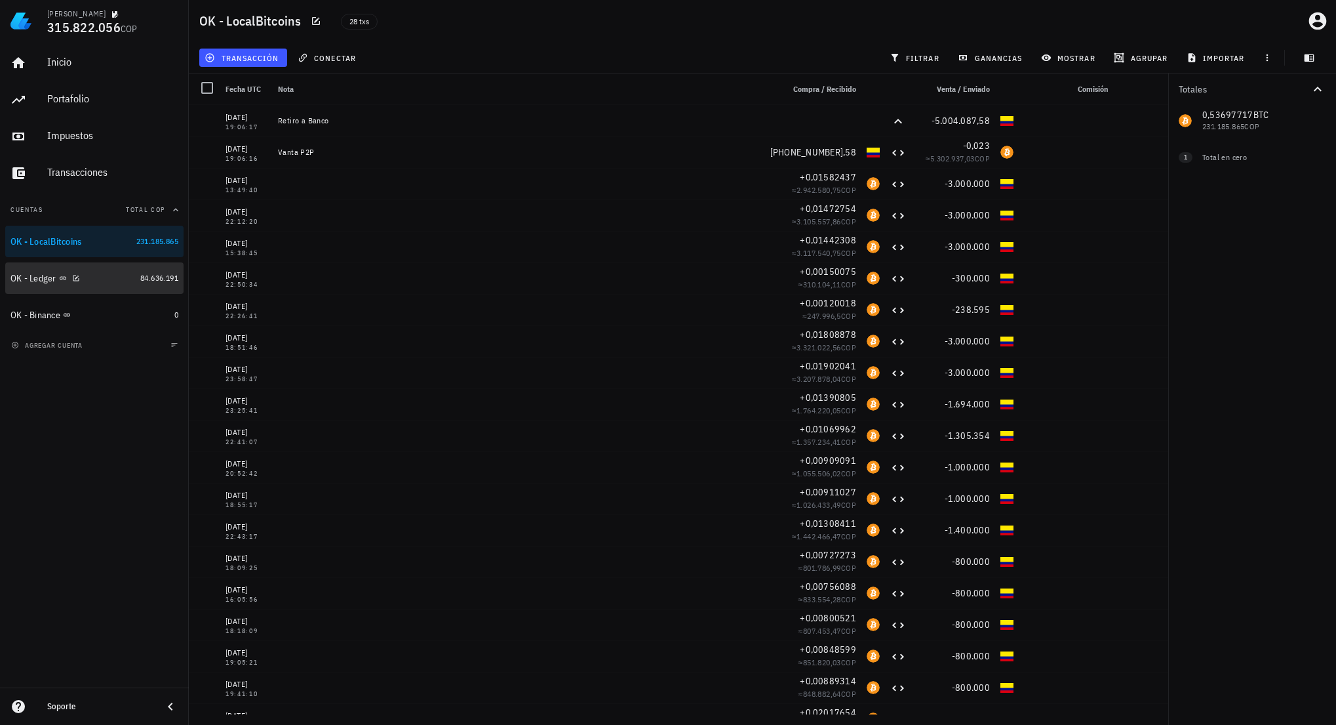
click at [108, 285] on div "OK - Ledger" at bounding box center [72, 278] width 125 height 28
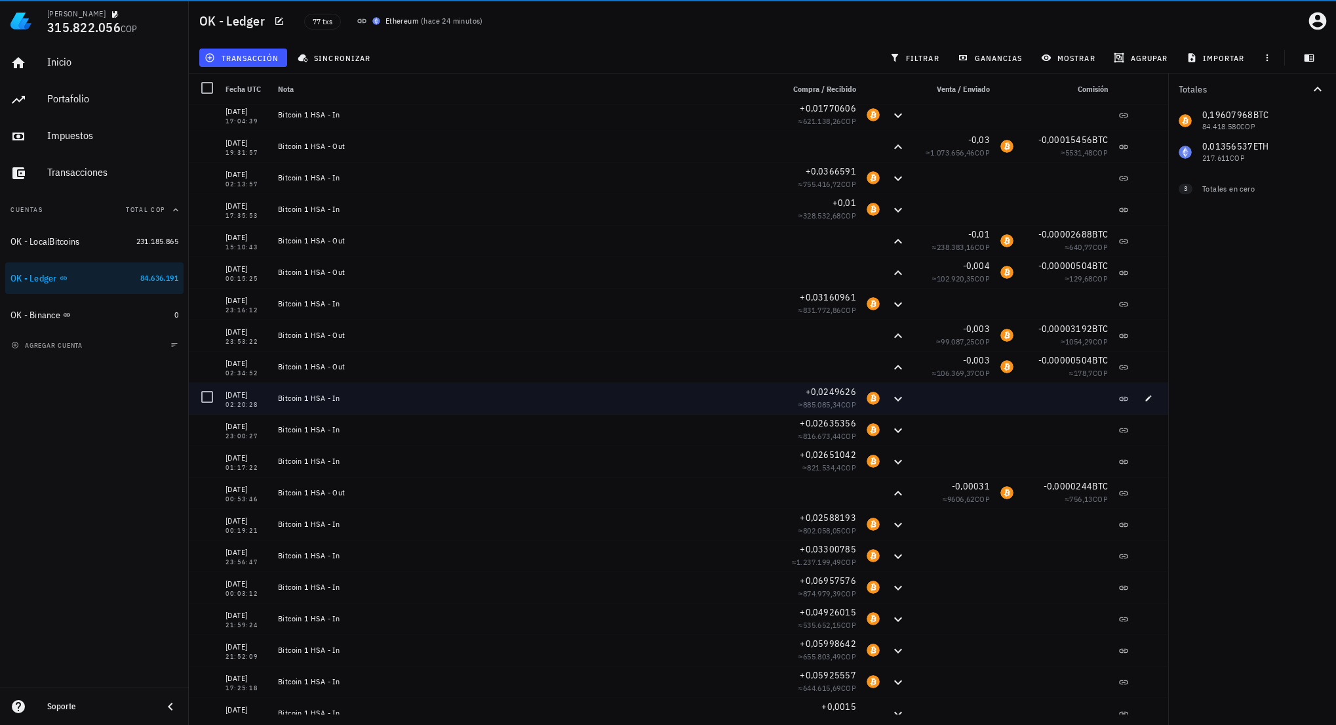
scroll to position [1814, 0]
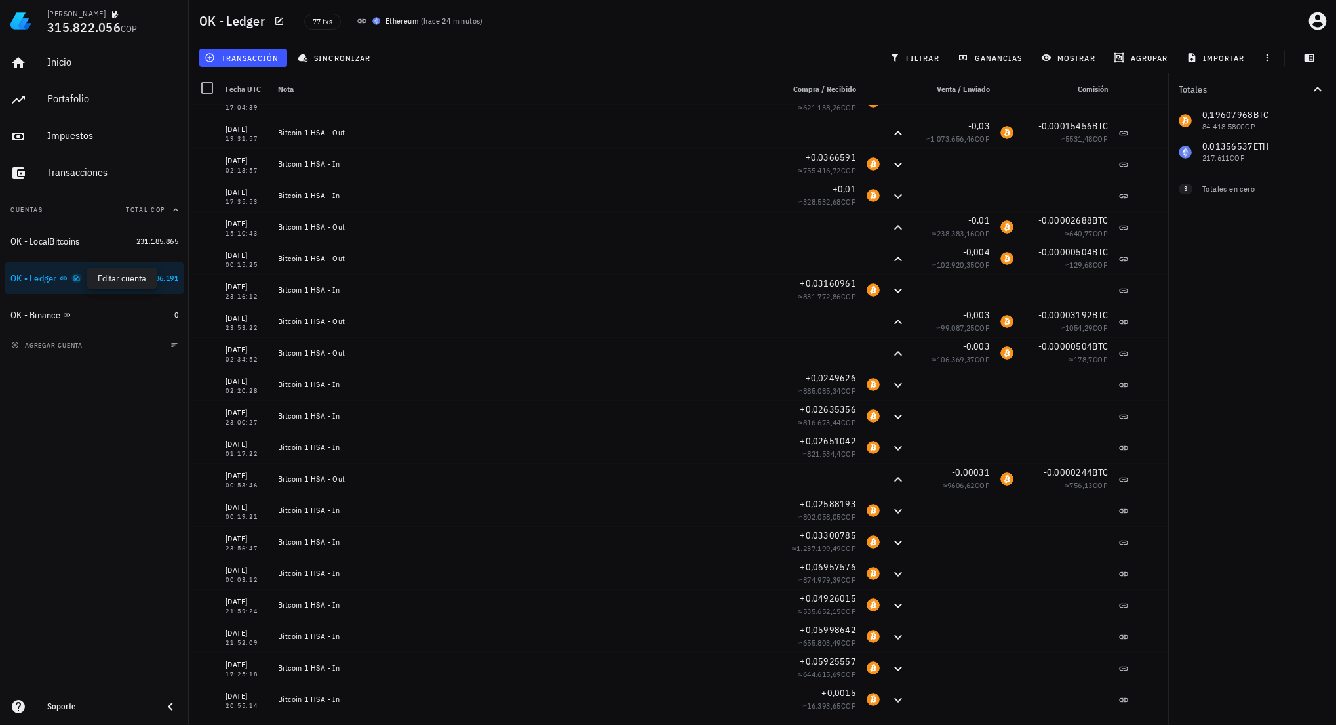
click at [77, 279] on icon "button" at bounding box center [77, 278] width 8 height 8
type textarea "OK - Ledger"
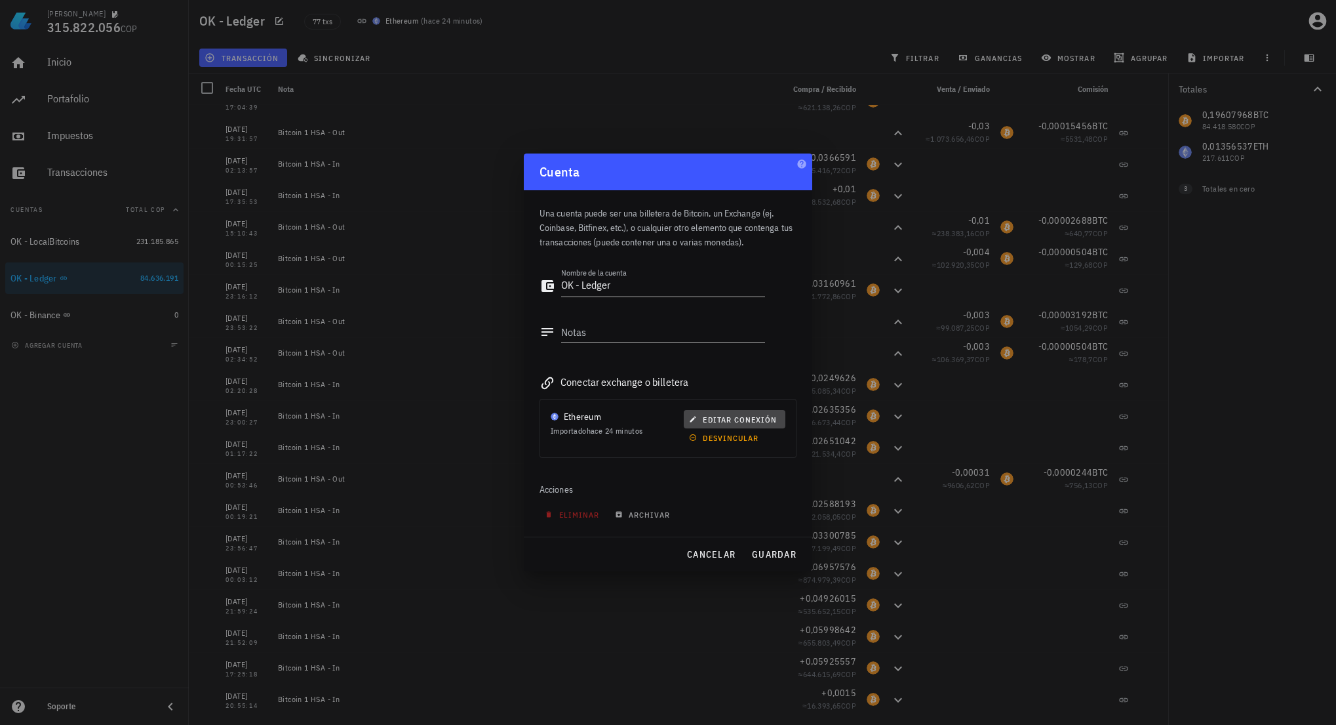
click at [763, 412] on button "editar conexión" at bounding box center [735, 419] width 102 height 18
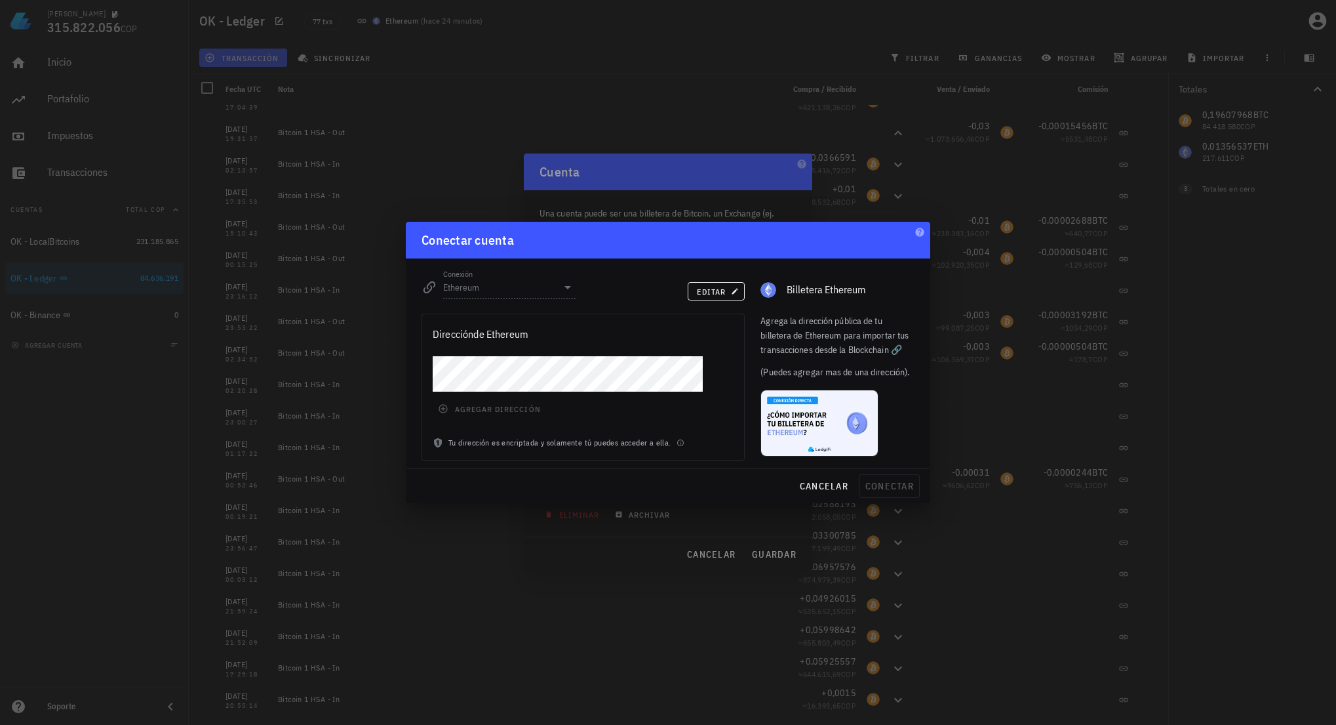
click at [713, 281] on div "editar" at bounding box center [669, 289] width 170 height 31
click at [716, 294] on span "editar" at bounding box center [716, 292] width 40 height 10
click at [565, 294] on icon at bounding box center [568, 287] width 16 height 16
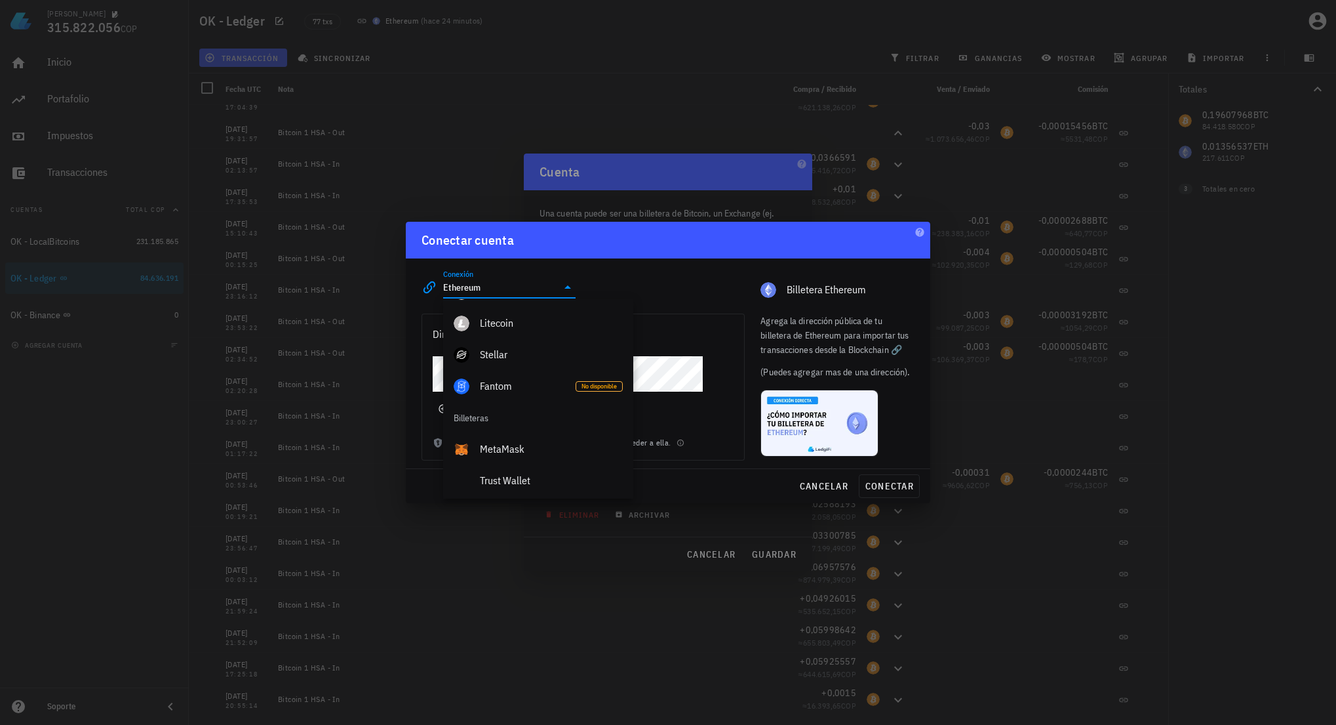
scroll to position [773, 0]
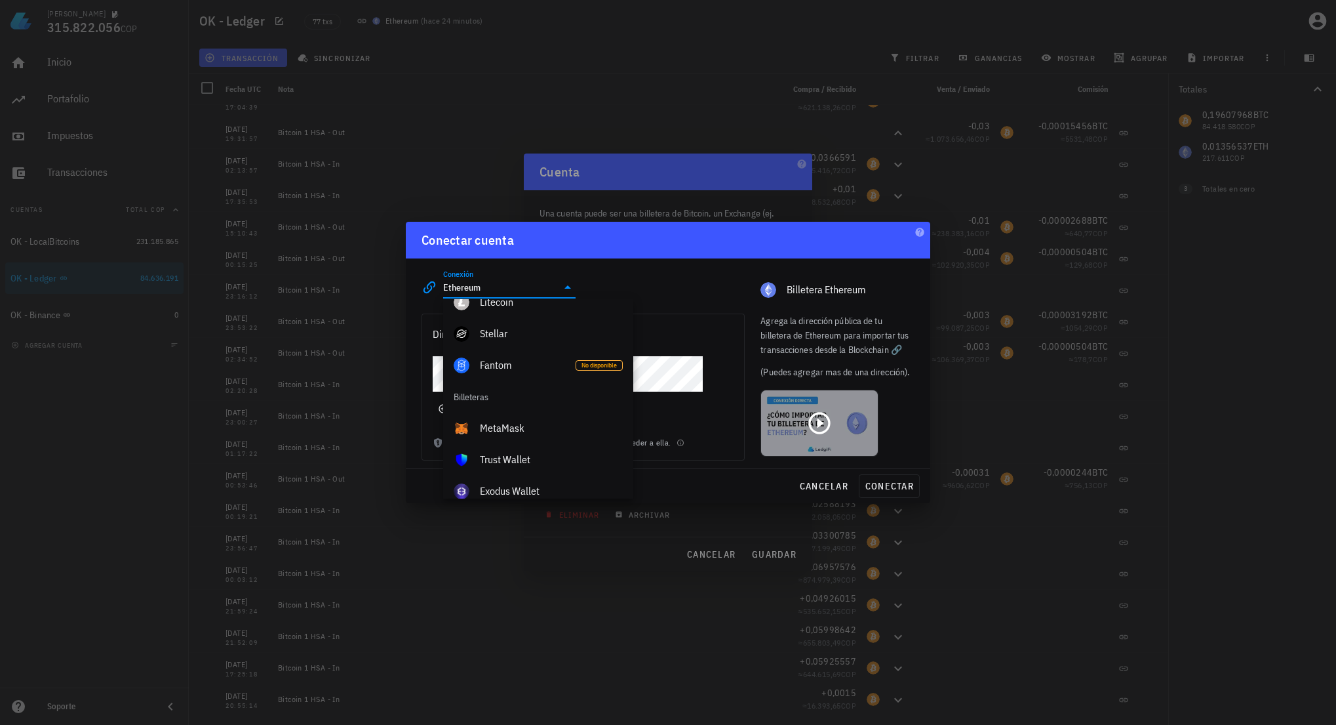
click at [896, 438] on div at bounding box center [838, 423] width 154 height 72
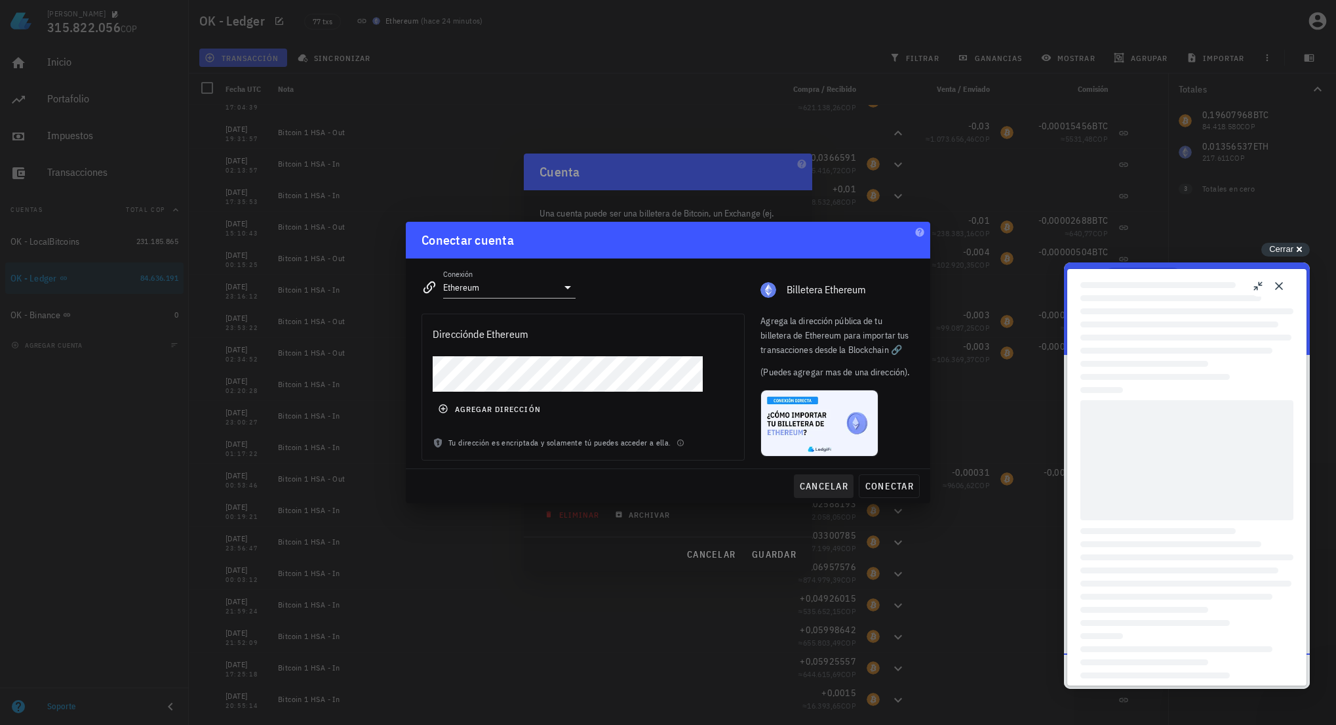
scroll to position [0, 0]
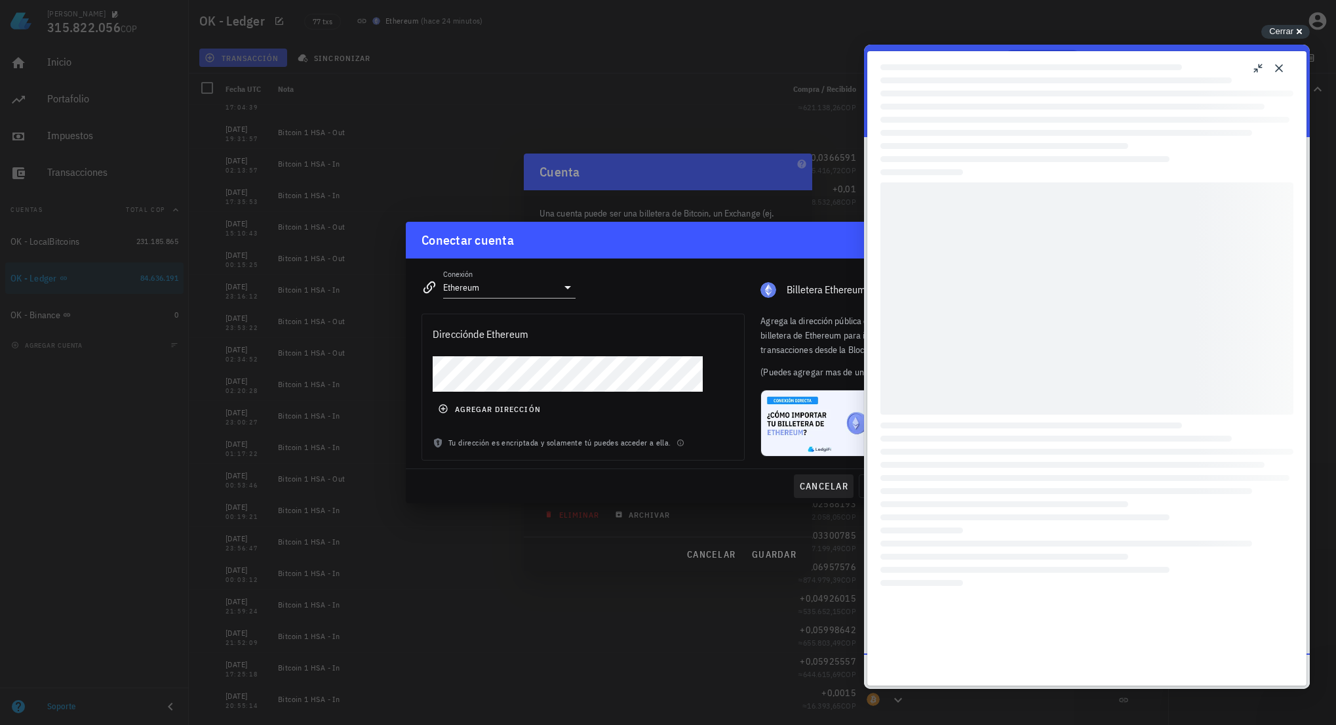
click at [814, 487] on span "cancelar" at bounding box center [823, 486] width 49 height 12
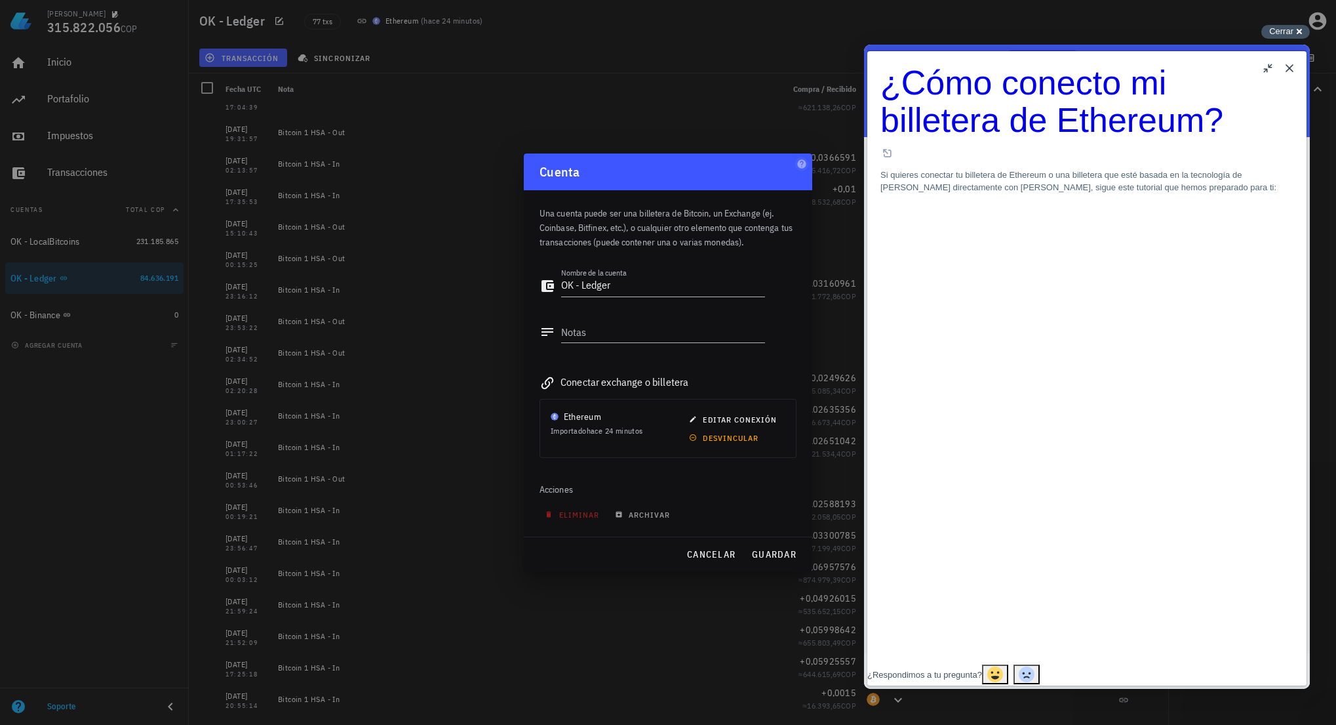
click at [1292, 34] on span "Cerrar" at bounding box center [1281, 31] width 24 height 10
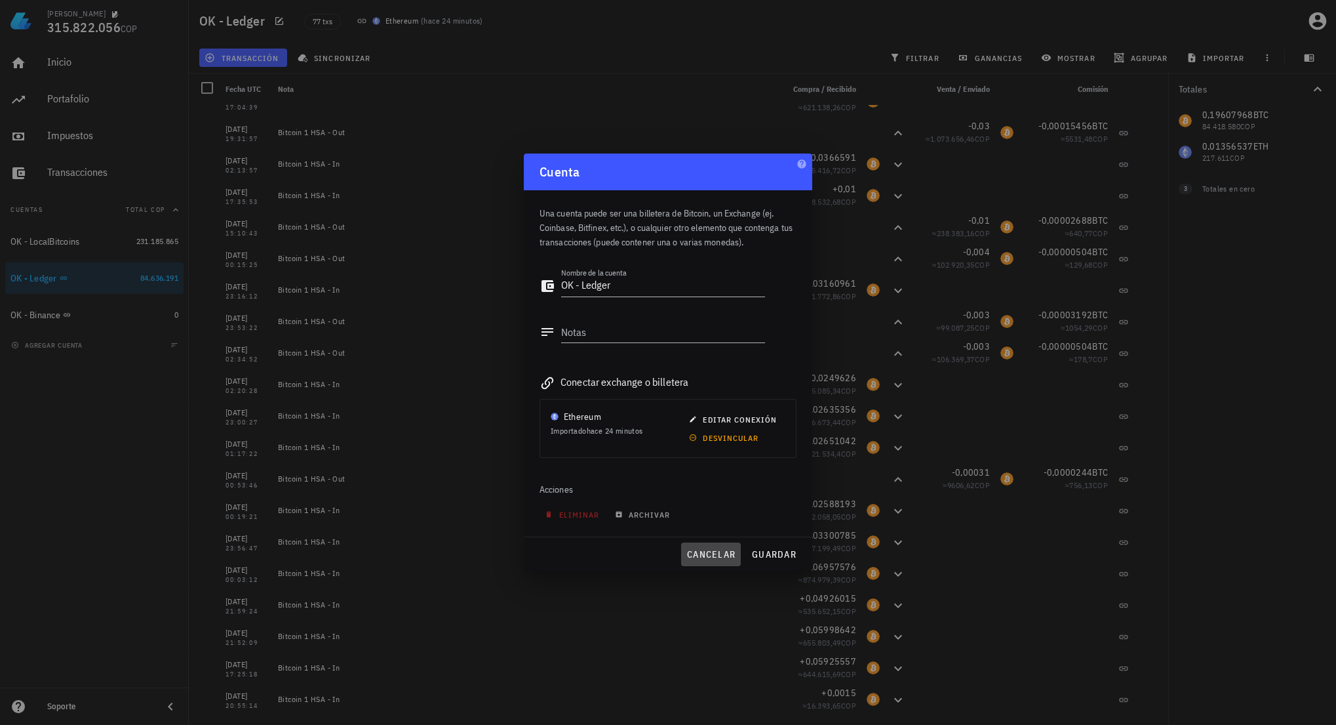
click at [707, 550] on span "cancelar" at bounding box center [710, 554] width 49 height 12
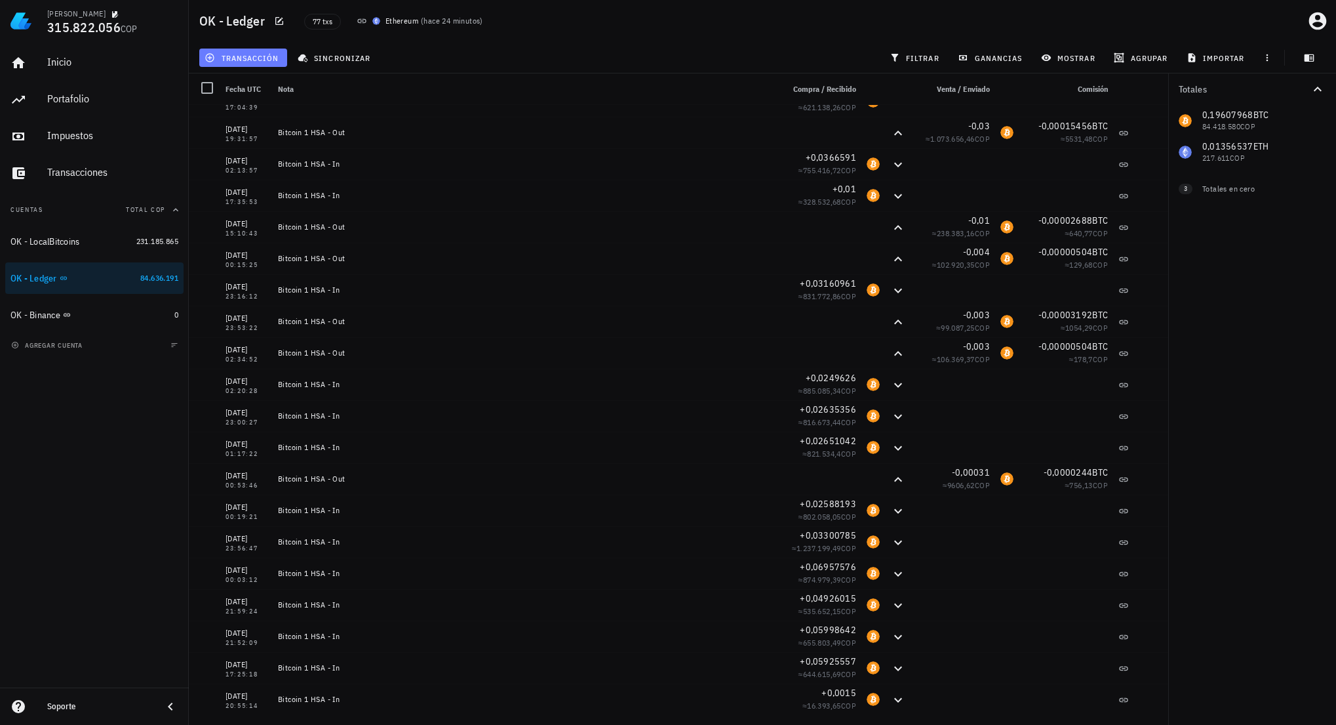
click at [253, 58] on span "transacción" at bounding box center [242, 57] width 71 height 10
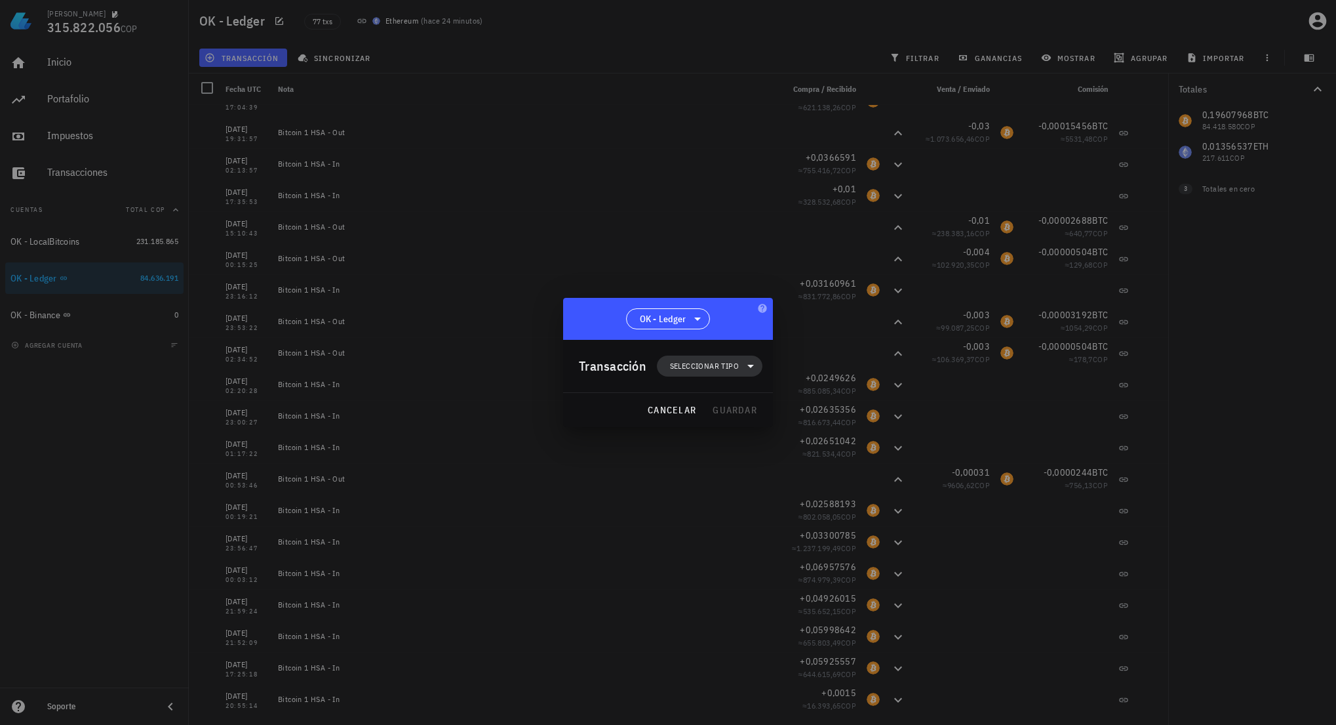
click at [702, 363] on span "Seleccionar tipo" at bounding box center [704, 365] width 69 height 13
click at [749, 477] on div "Transferencia" at bounding box center [718, 476] width 122 height 26
click at [758, 422] on div at bounding box center [761, 423] width 16 height 10
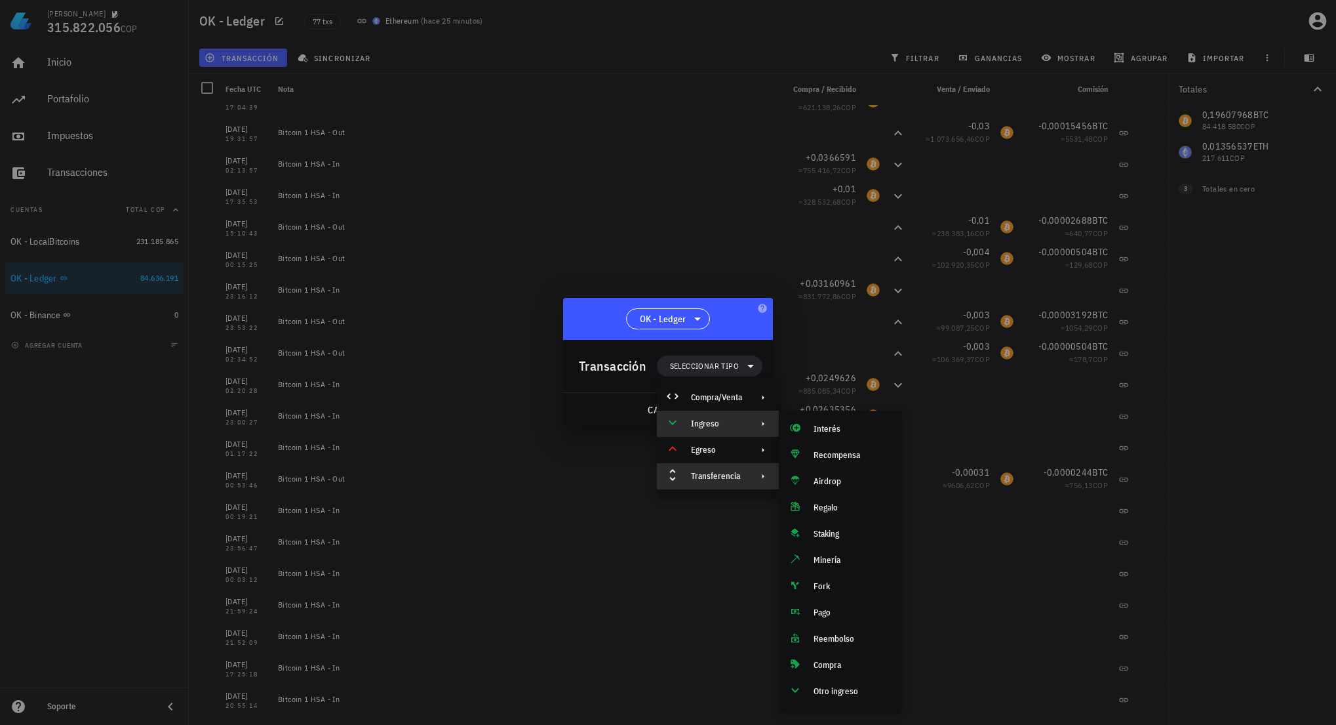
click at [747, 477] on div "Transferencia" at bounding box center [718, 476] width 122 height 26
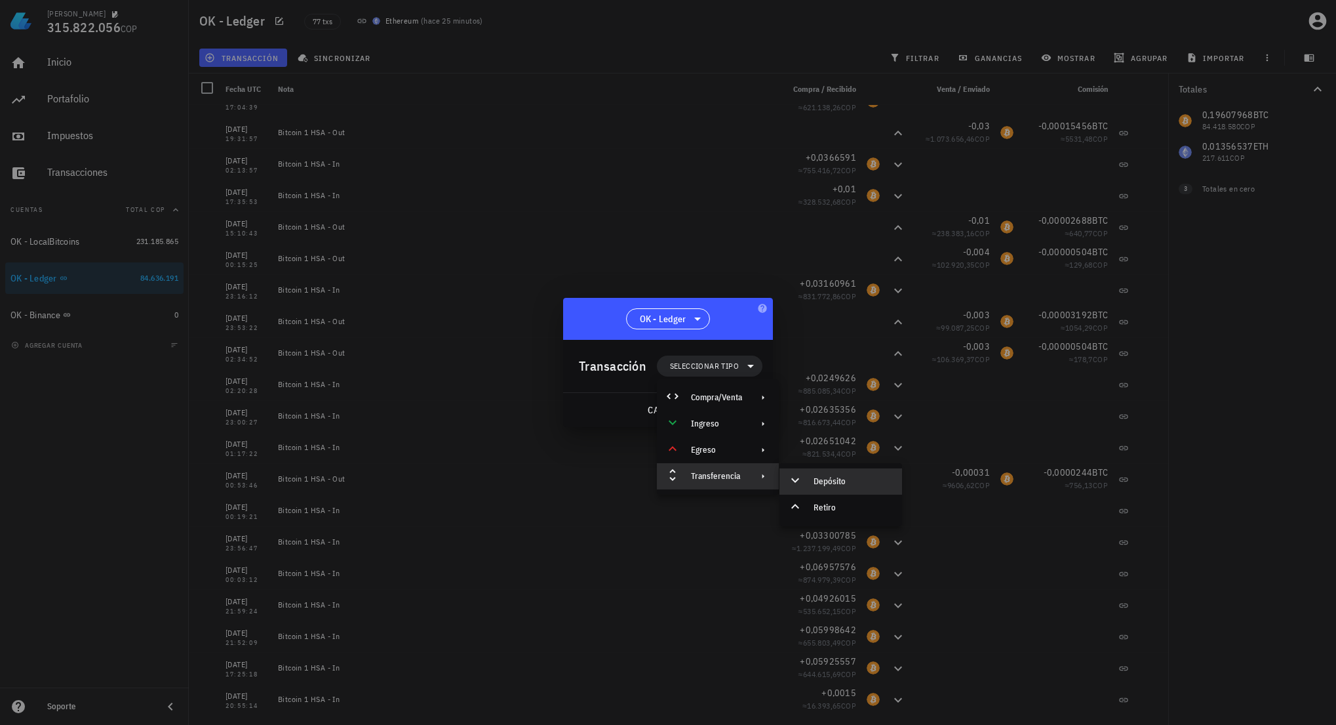
click at [808, 472] on div "Depósito" at bounding box center [841, 481] width 123 height 26
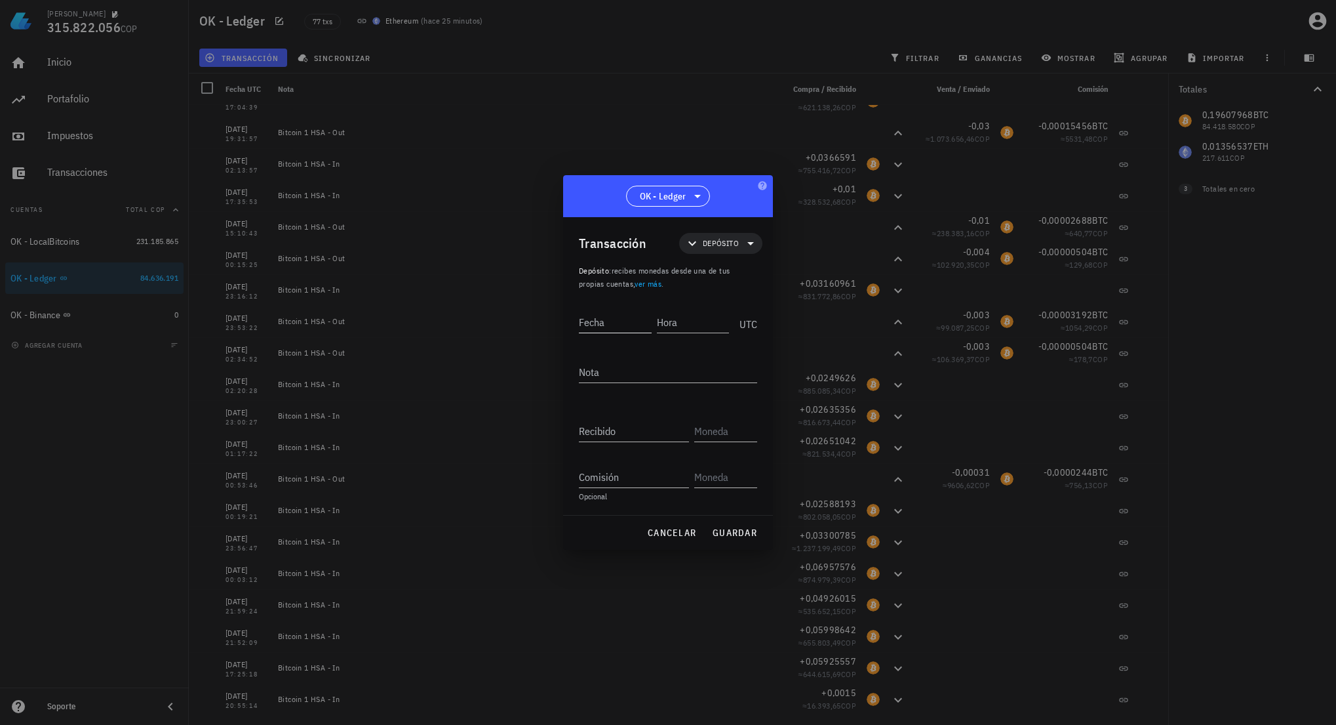
click at [607, 325] on input "Fecha" at bounding box center [615, 321] width 73 height 21
click at [604, 328] on input "Fecha" at bounding box center [615, 321] width 73 height 21
click at [622, 322] on input "2023-07-03" at bounding box center [615, 321] width 73 height 21
type input "2023-07-13"
type input "22:04:21"
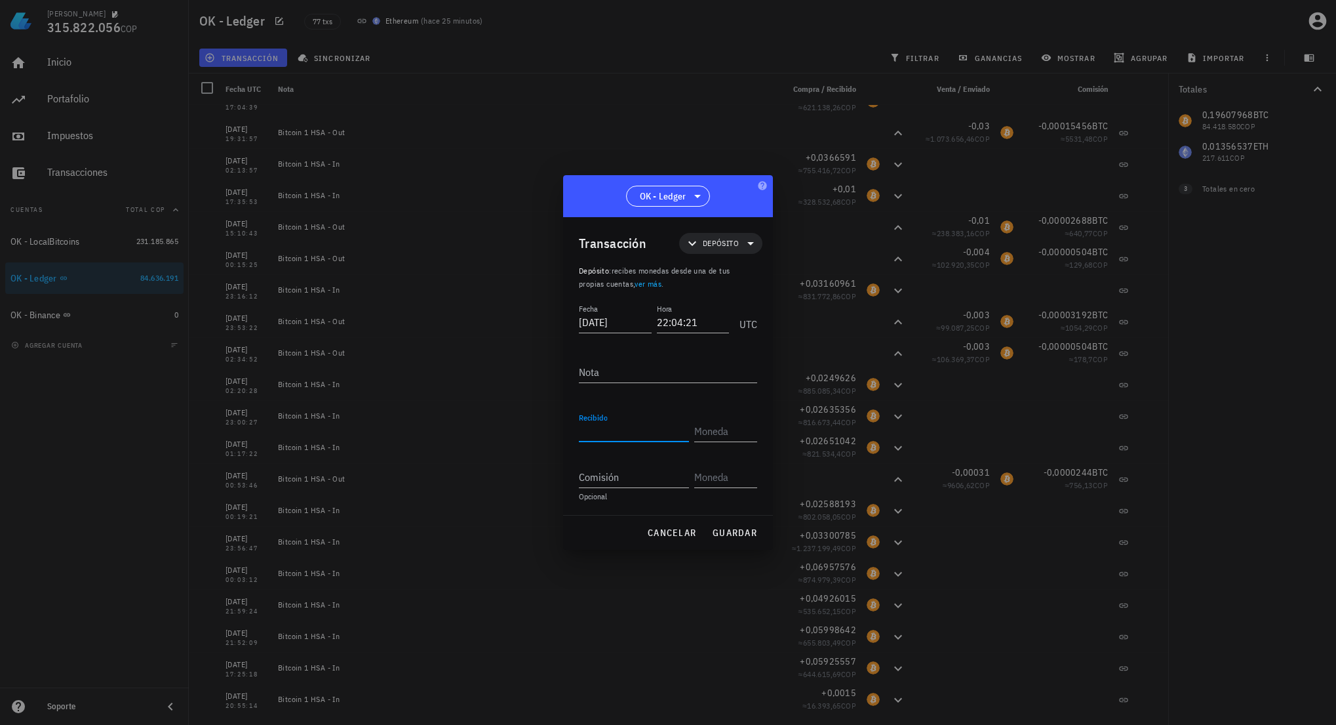
paste input "2395,80603"
type input "2.395,80603"
type input "XRP"
click at [728, 534] on span "guardar" at bounding box center [734, 533] width 45 height 12
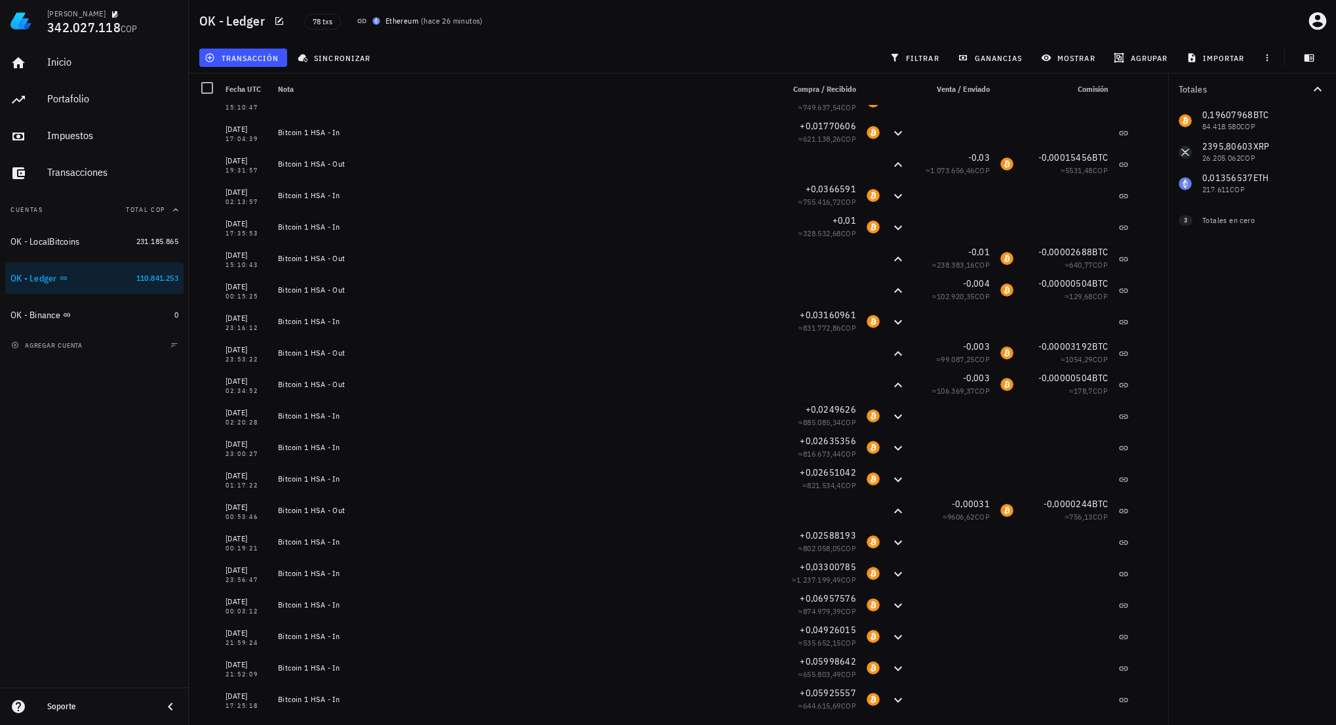
click at [111, 470] on div "Inicio Portafolio Impuestos Transacciones Cuentas Total COP OK - LocalBitcoins …" at bounding box center [94, 364] width 189 height 645
click at [264, 60] on span "transacción" at bounding box center [242, 57] width 71 height 10
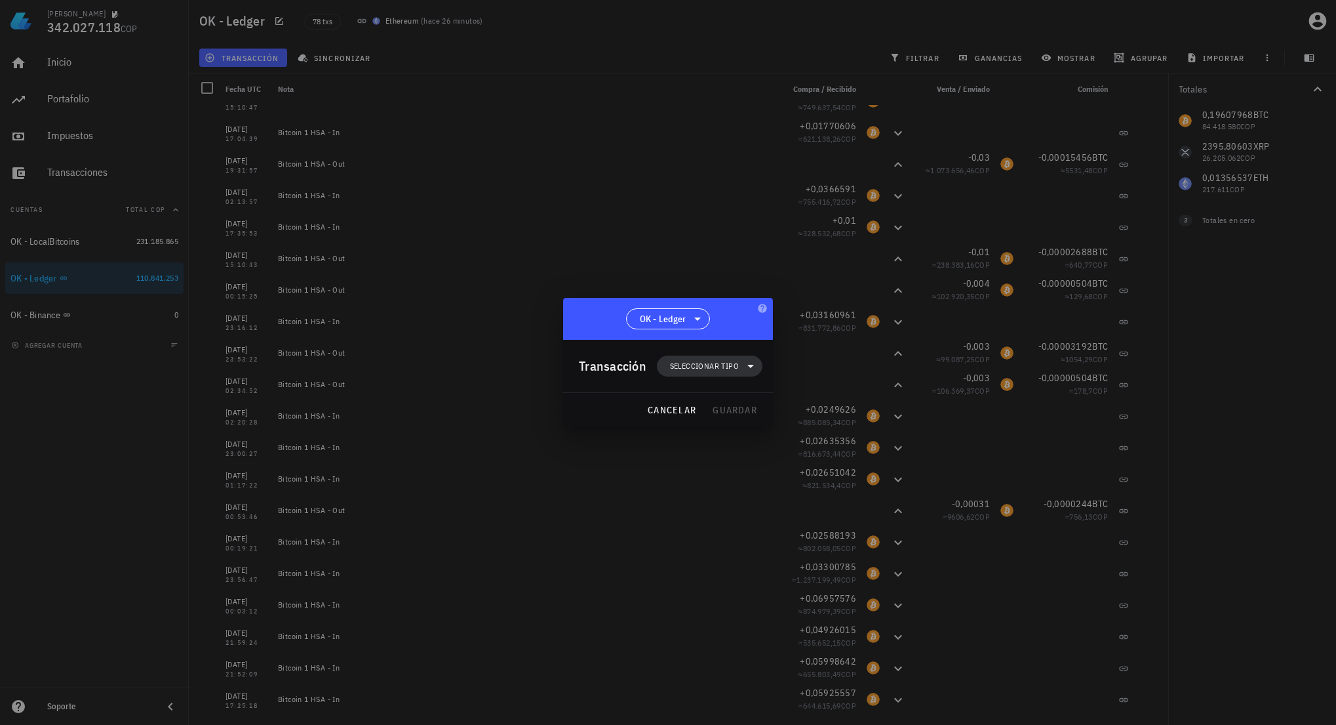
click at [722, 359] on span "Seleccionar tipo" at bounding box center [710, 365] width 90 height 21
click at [728, 475] on div "Transferencia" at bounding box center [716, 476] width 51 height 10
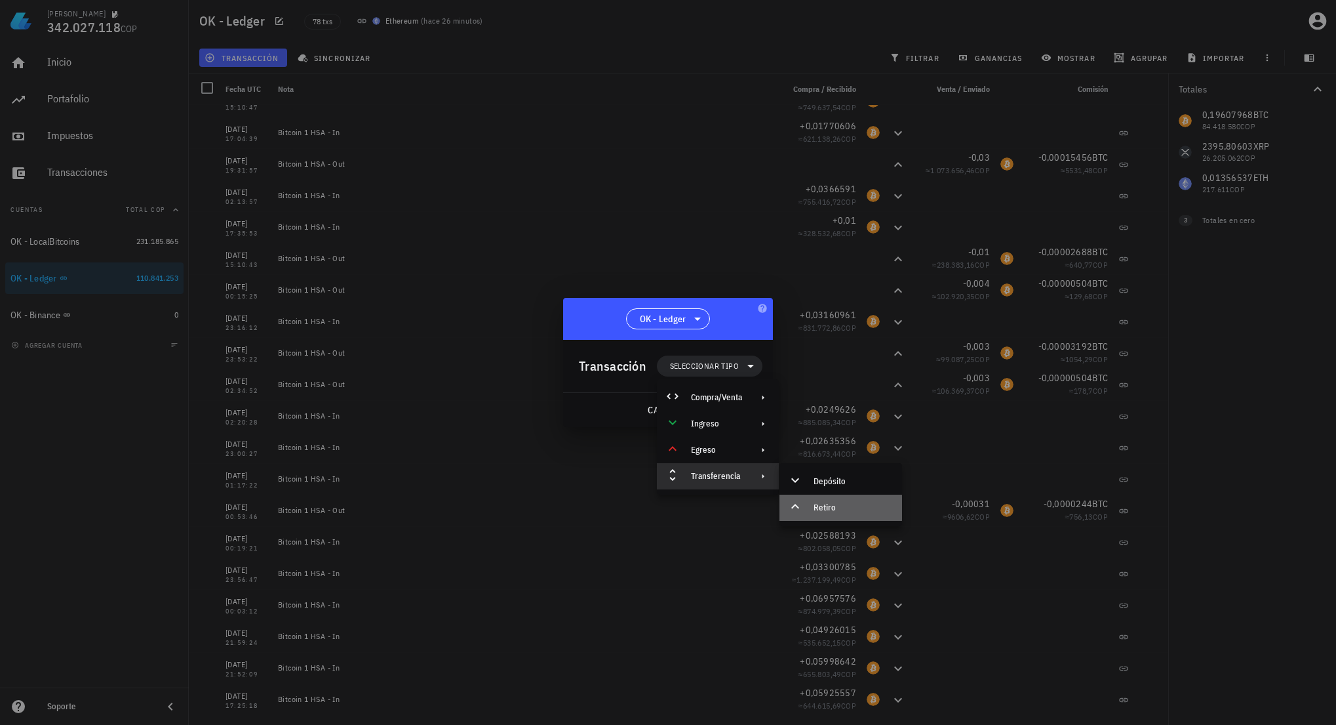
click at [826, 507] on div "Retiro" at bounding box center [853, 507] width 78 height 10
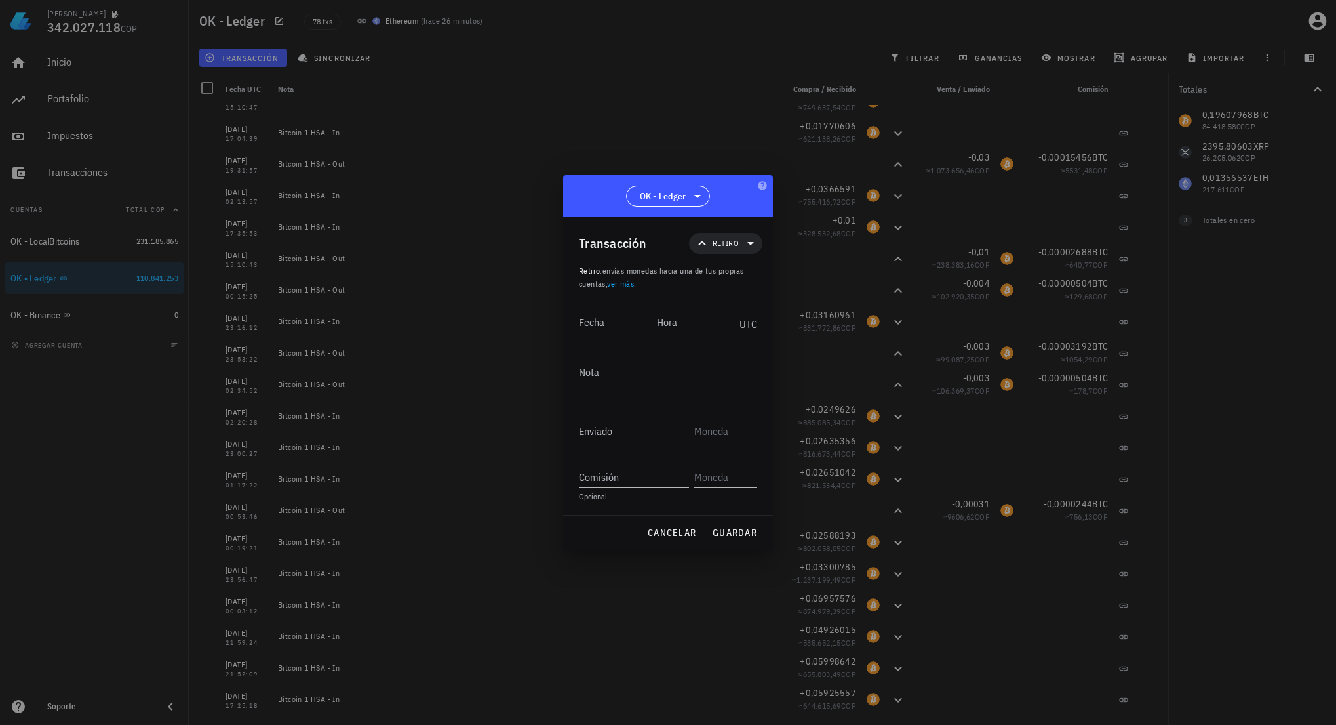
click at [633, 330] on input "Fecha" at bounding box center [615, 321] width 73 height 21
type input "2024-02-13"
type input "22:27:11"
paste input "2385,80602"
type input "2.385,80602"
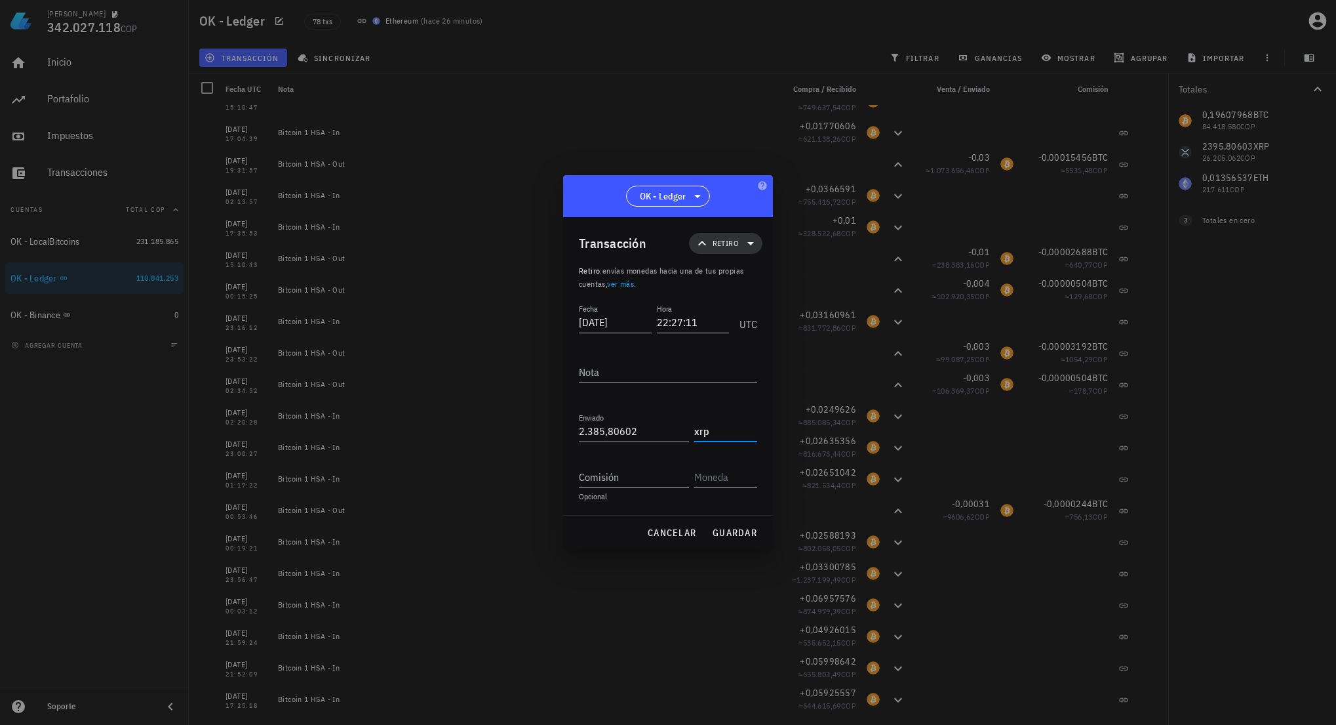
type input "XRP"
paste input "0,00001"
type input "0,00001"
click at [715, 477] on input "text" at bounding box center [724, 476] width 60 height 21
type input "XRP"
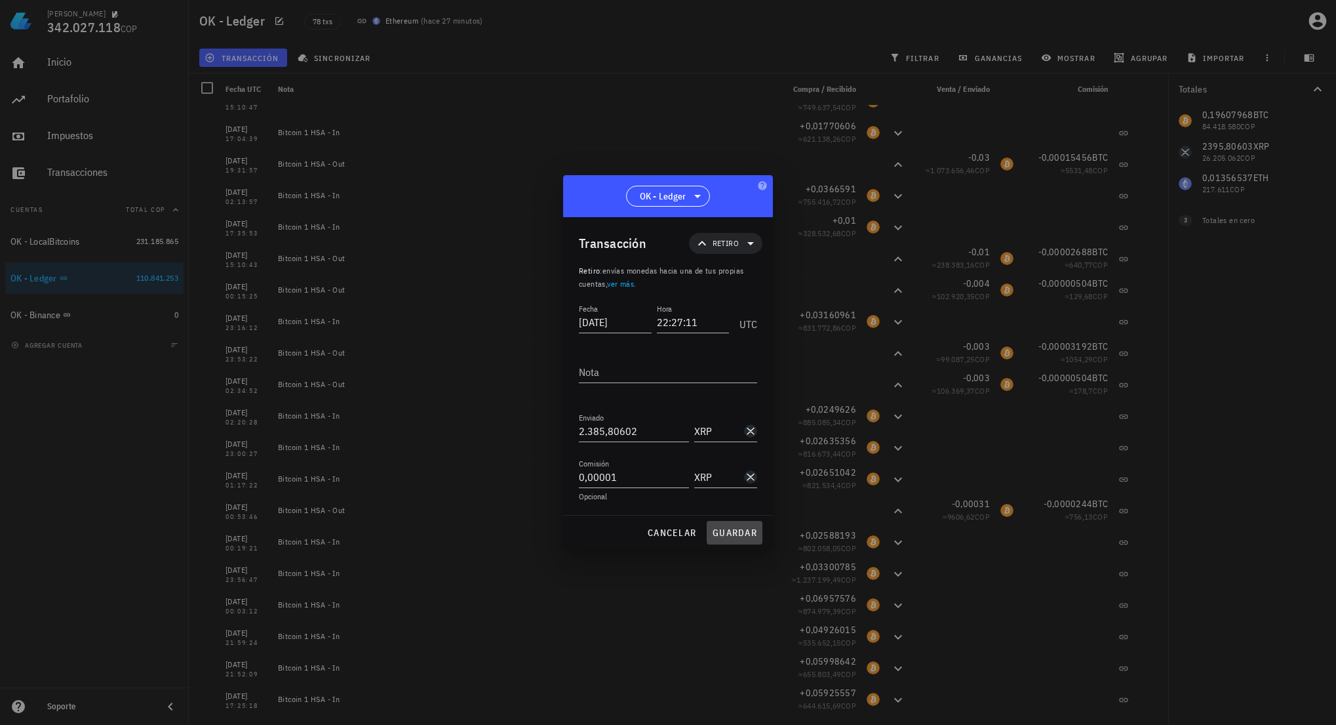
click at [732, 529] on span "guardar" at bounding box center [734, 533] width 45 height 12
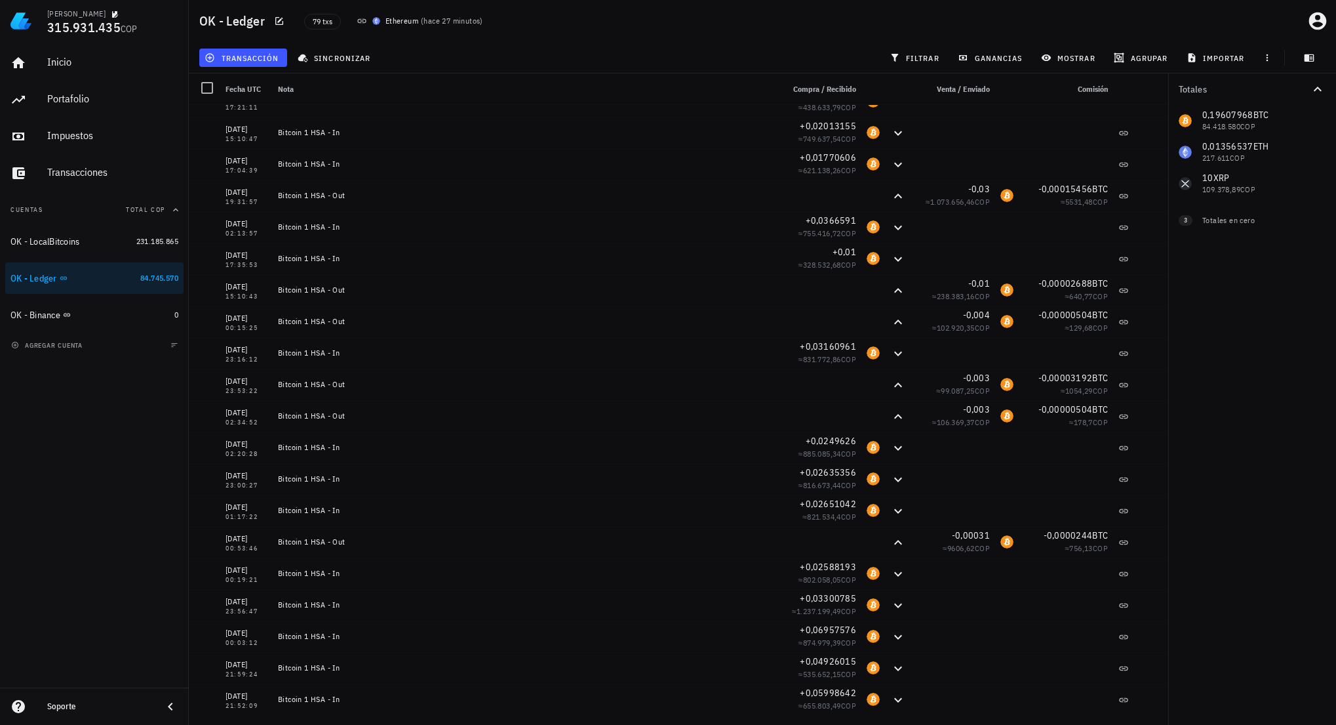
drag, startPoint x: 1268, startPoint y: 353, endPoint x: 1250, endPoint y: 354, distance: 17.7
click at [1269, 353] on div "Totales 0,19607968 BTC 84.418.580 COP 0,01356537 ETH 217.611 COP 10 XRP 109.378…" at bounding box center [1252, 398] width 168 height 651
click at [106, 443] on div "Inicio Portafolio Impuestos Transacciones Cuentas Total COP OK - LocalBitcoins …" at bounding box center [94, 364] width 189 height 645
click at [75, 187] on div "Transacciones" at bounding box center [112, 173] width 131 height 30
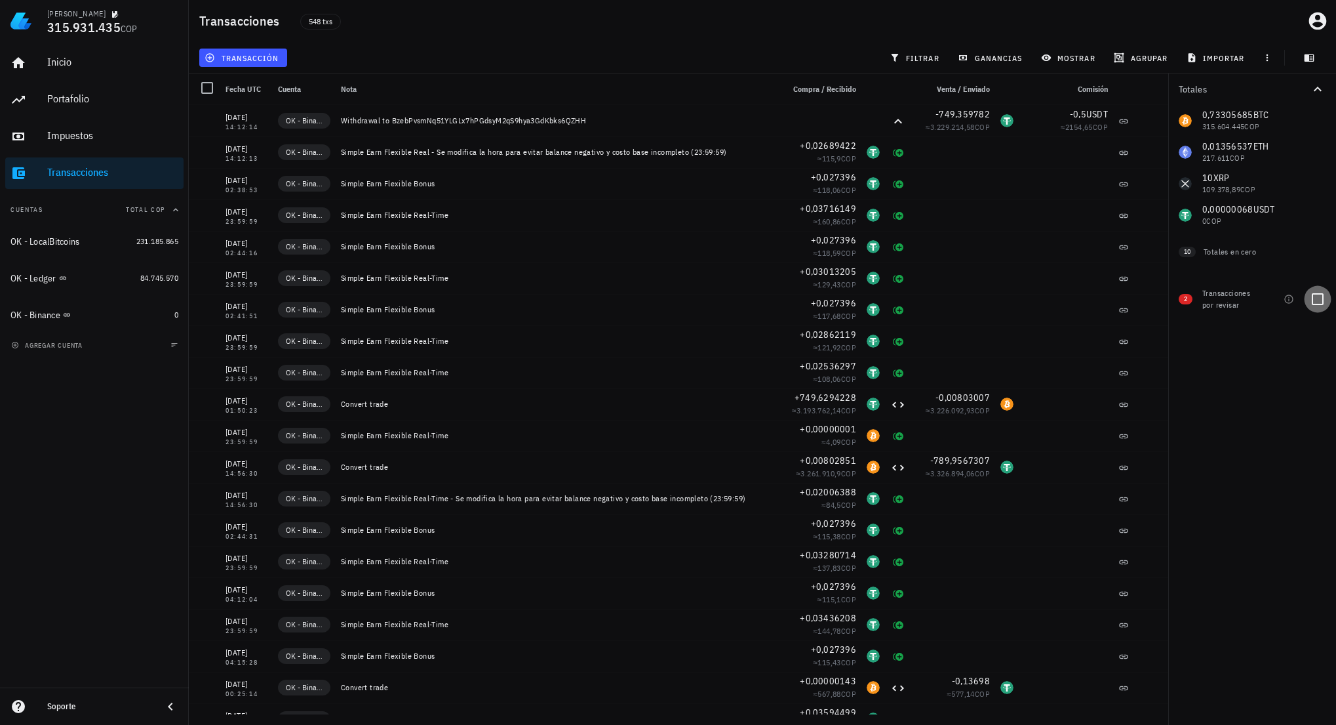
click at [1310, 300] on div at bounding box center [1318, 299] width 22 height 22
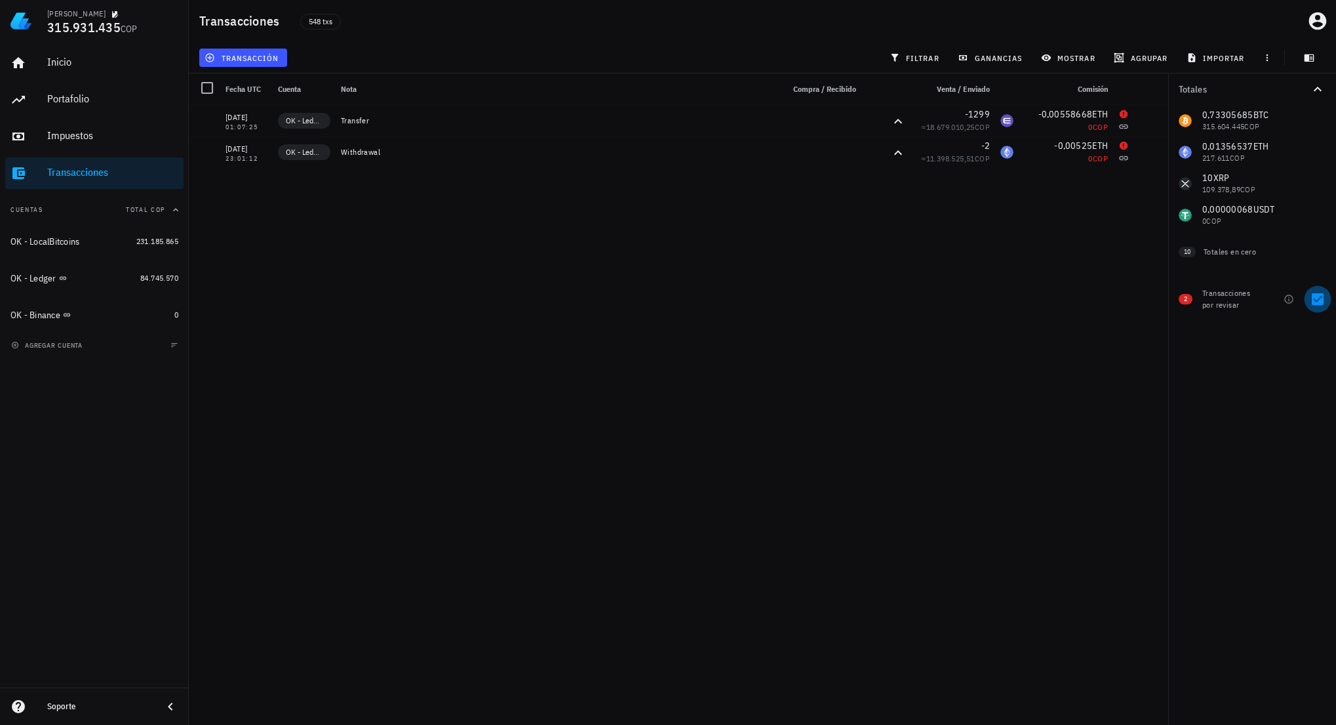
click at [1318, 298] on div at bounding box center [1318, 299] width 22 height 22
checkbox input "false"
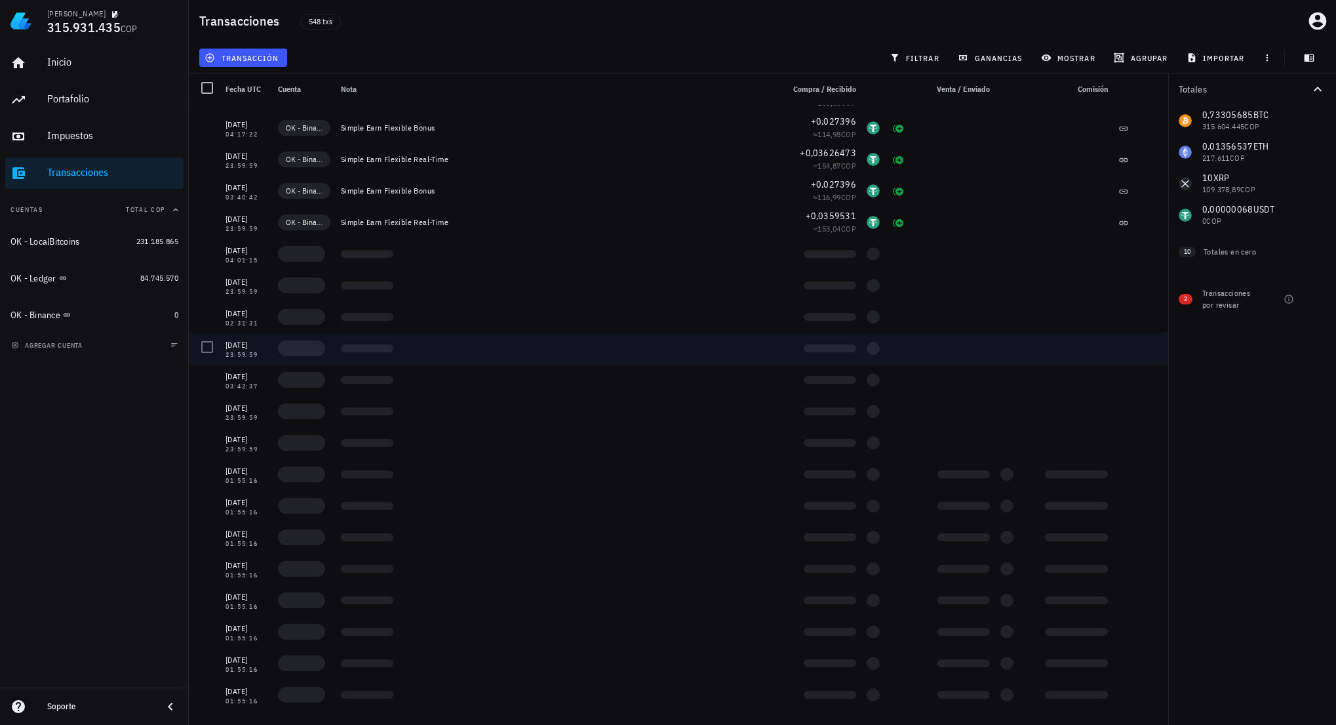
scroll to position [656, 0]
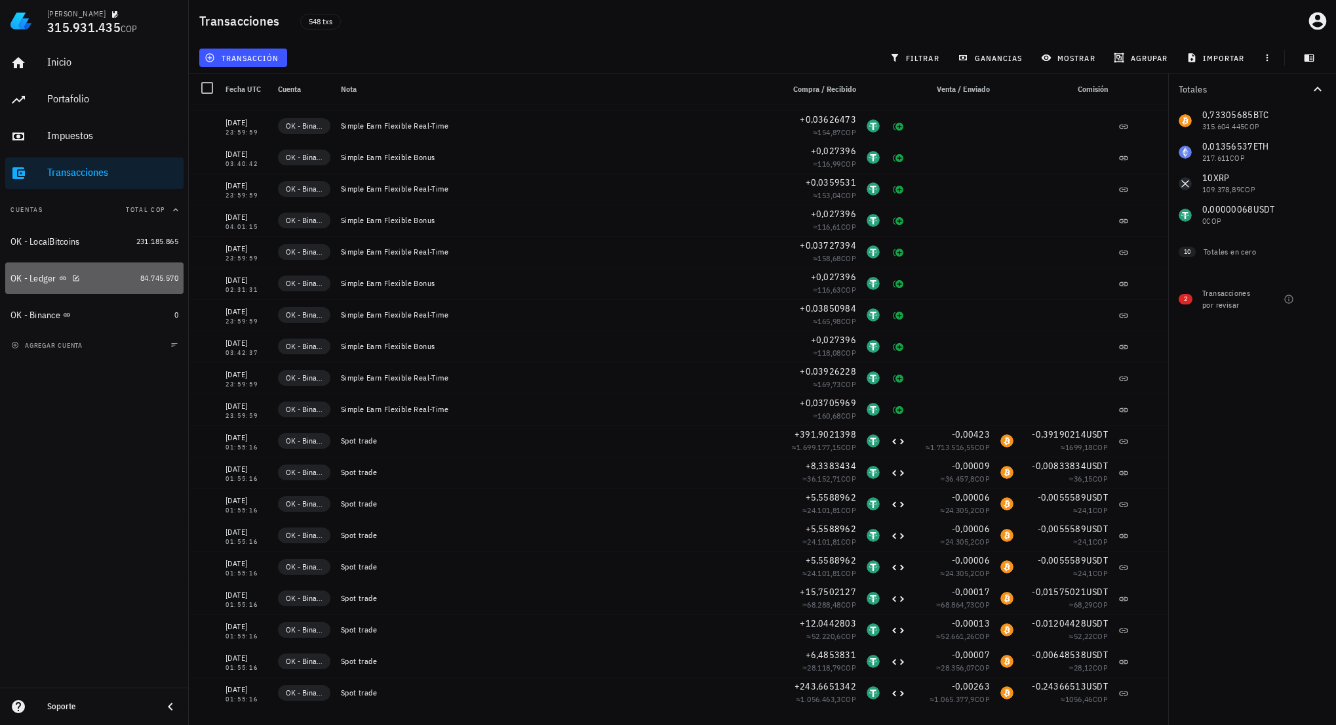
click at [45, 280] on div "OK - Ledger" at bounding box center [33, 278] width 46 height 11
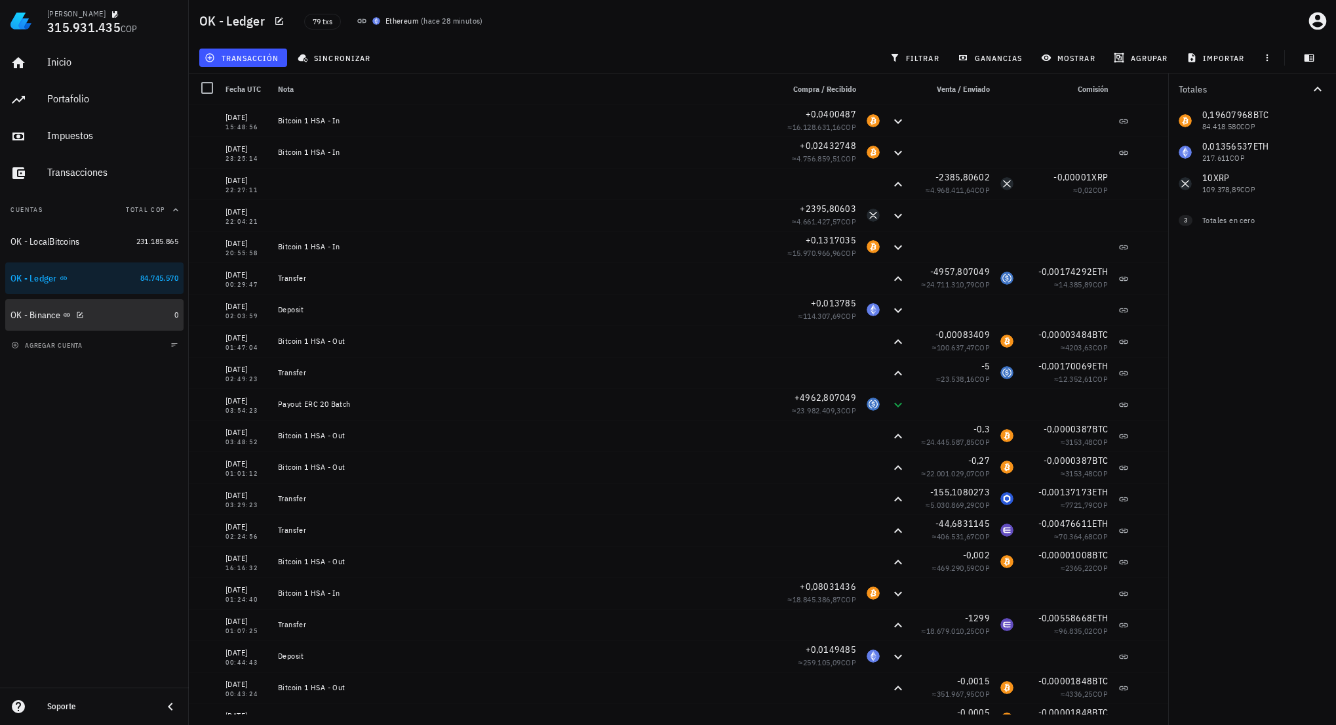
click at [41, 306] on div "OK - Binance" at bounding box center [89, 315] width 159 height 28
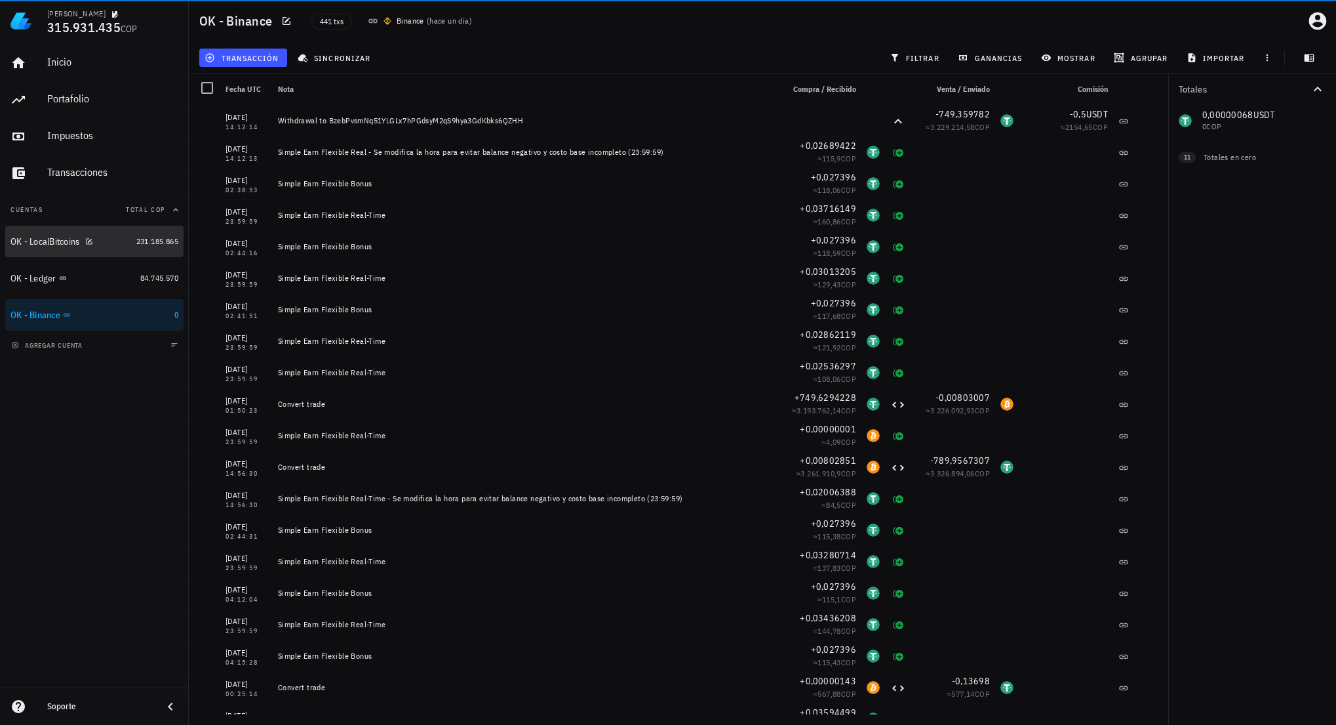
click at [48, 246] on div "OK - LocalBitcoins" at bounding box center [45, 241] width 70 height 11
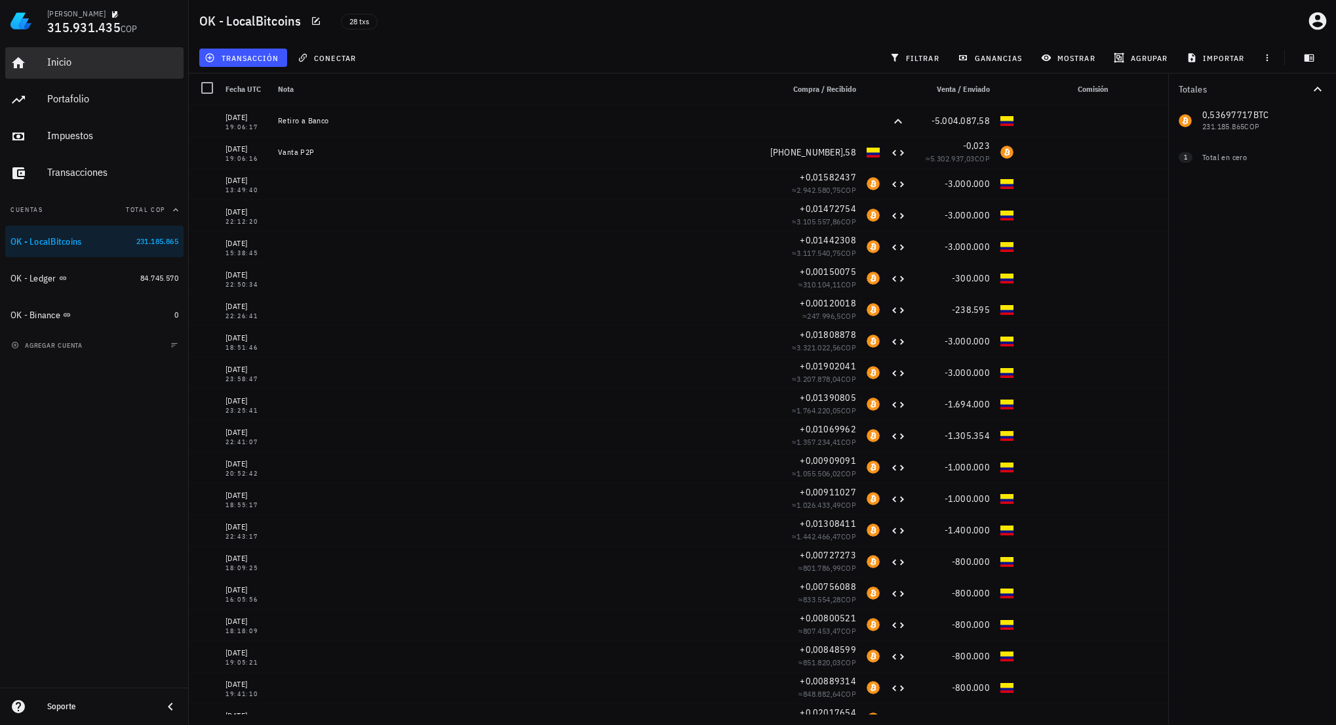
drag, startPoint x: 45, startPoint y: 58, endPoint x: 53, endPoint y: 58, distance: 7.9
click at [46, 58] on link "Inicio" at bounding box center [94, 62] width 178 height 31
